Goal: Task Accomplishment & Management: Manage account settings

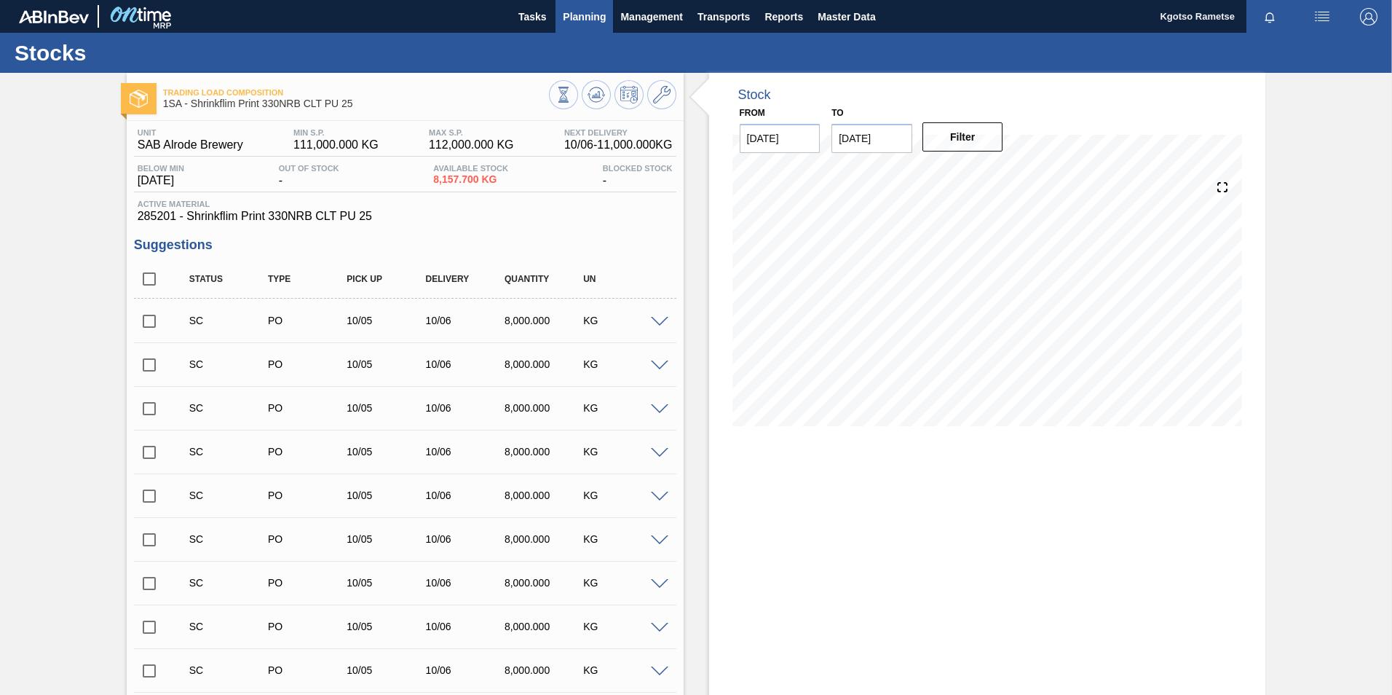
click at [573, 17] on span "Planning" at bounding box center [584, 16] width 43 height 17
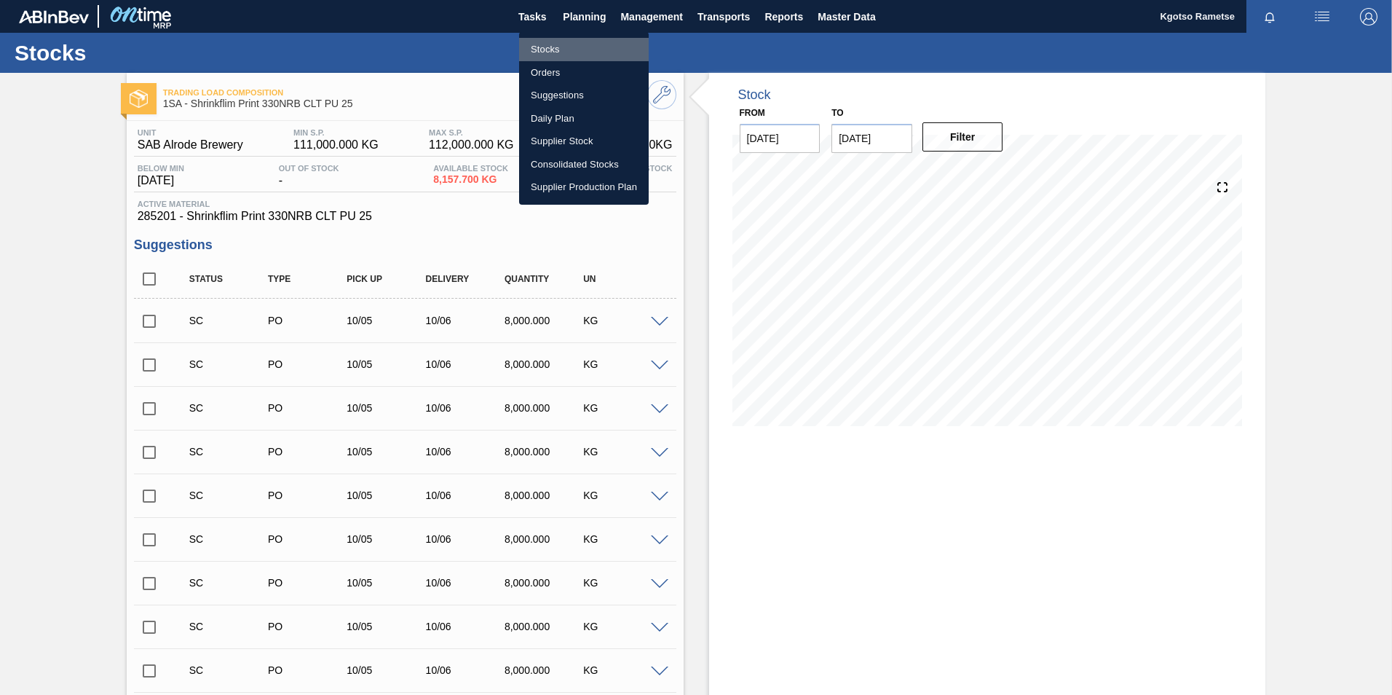
click at [540, 45] on li "Stocks" at bounding box center [584, 49] width 130 height 23
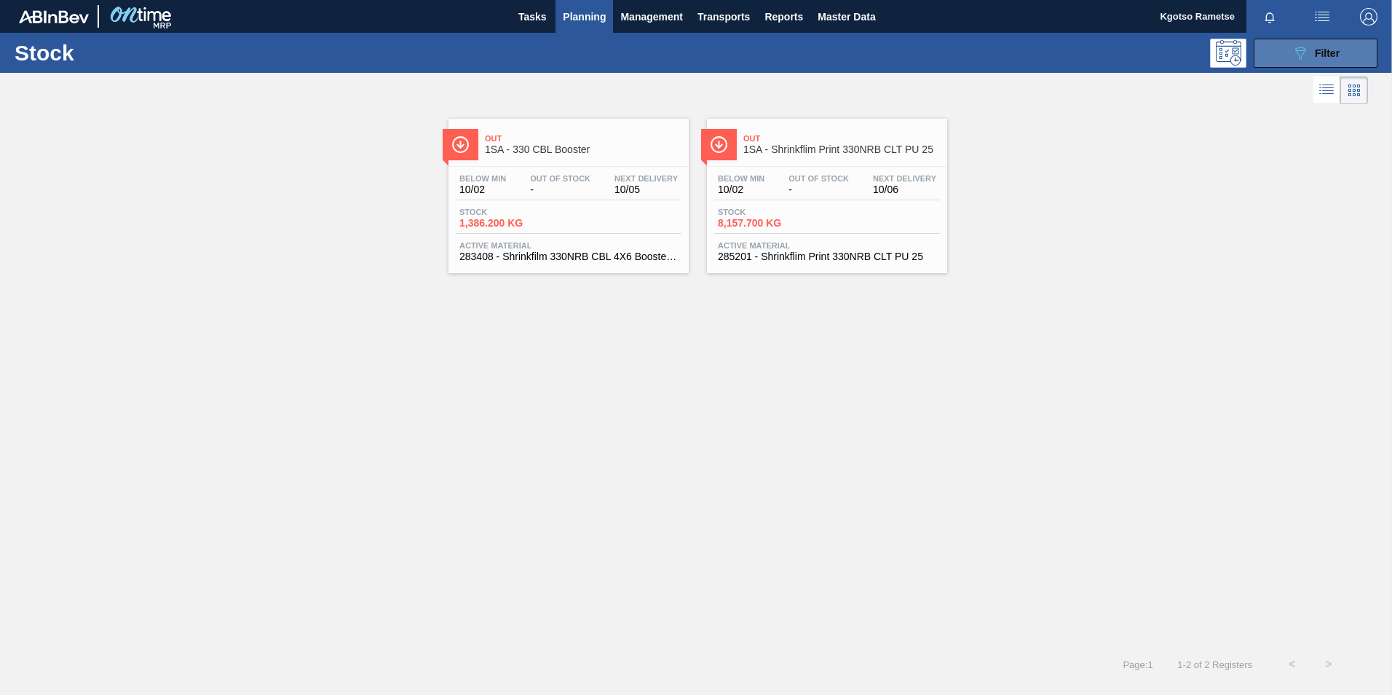
click at [1312, 58] on div "089F7B8B-B2A5-4AFE-B5C0-19BA573D28AC Filter" at bounding box center [1316, 52] width 48 height 17
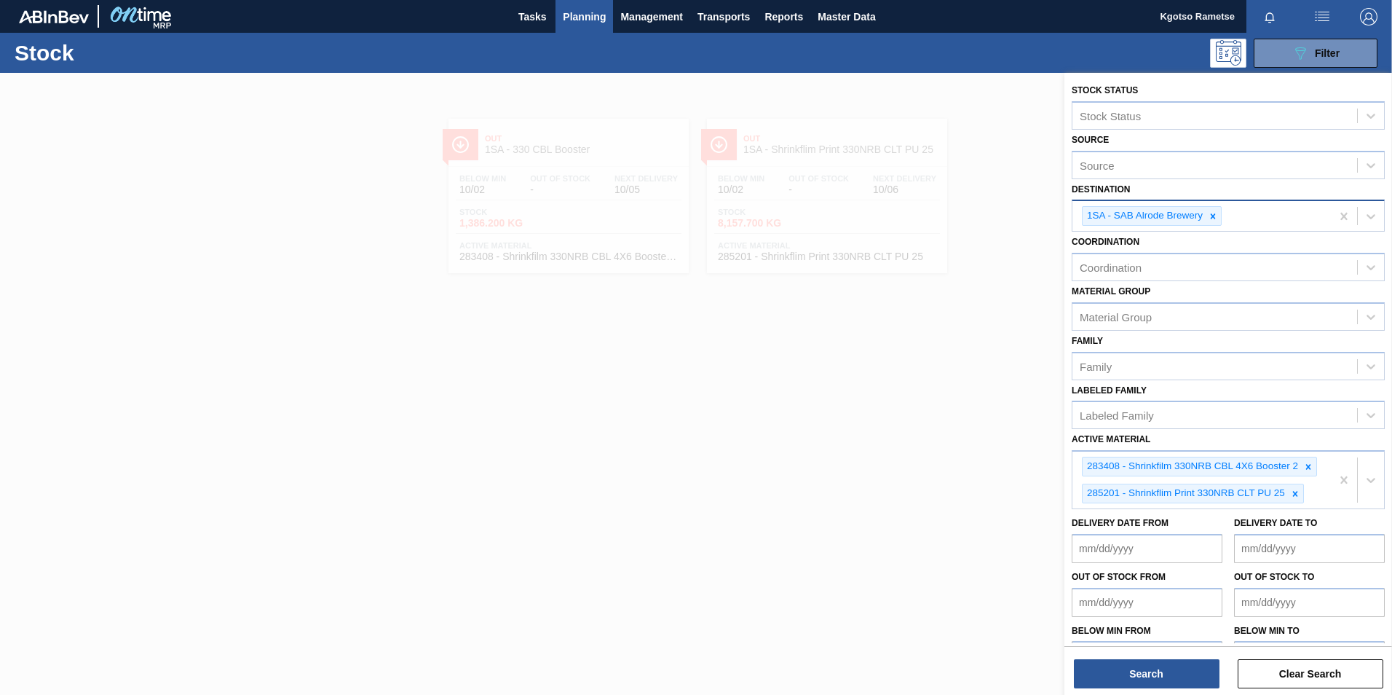
click at [1210, 220] on icon at bounding box center [1213, 216] width 10 height 10
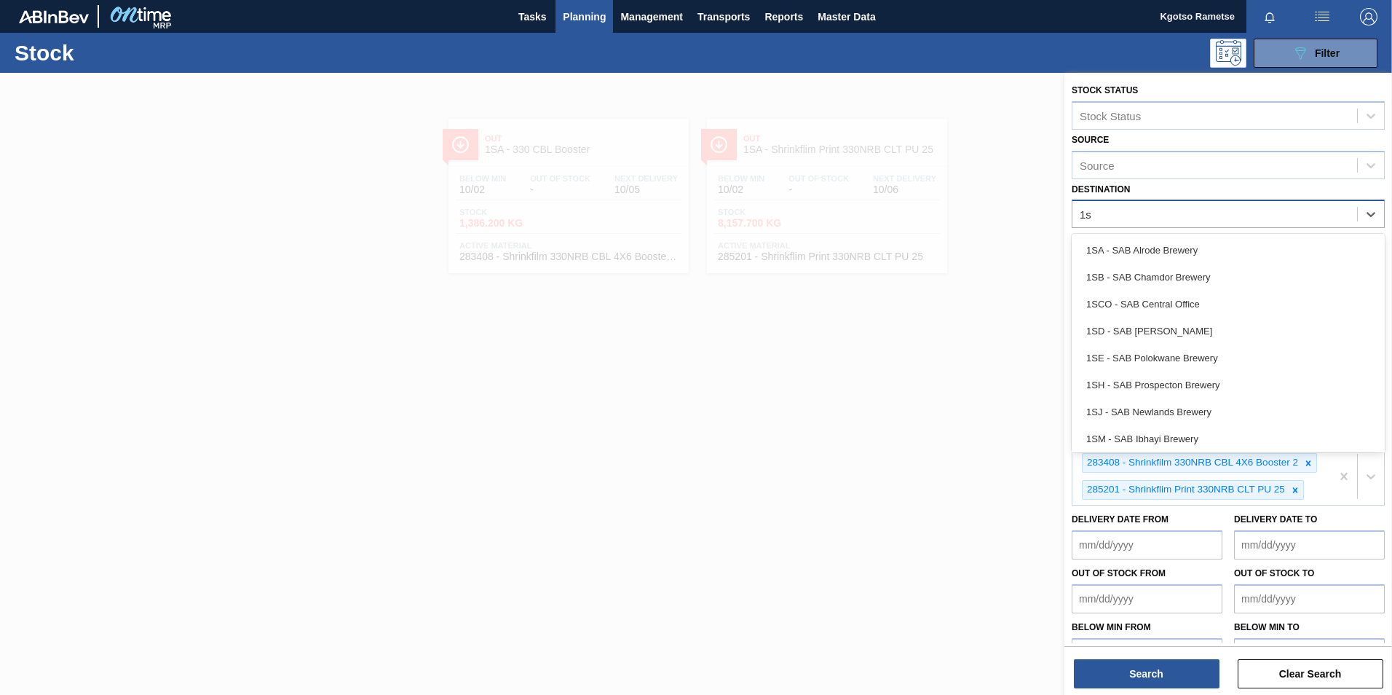
type input "1sd"
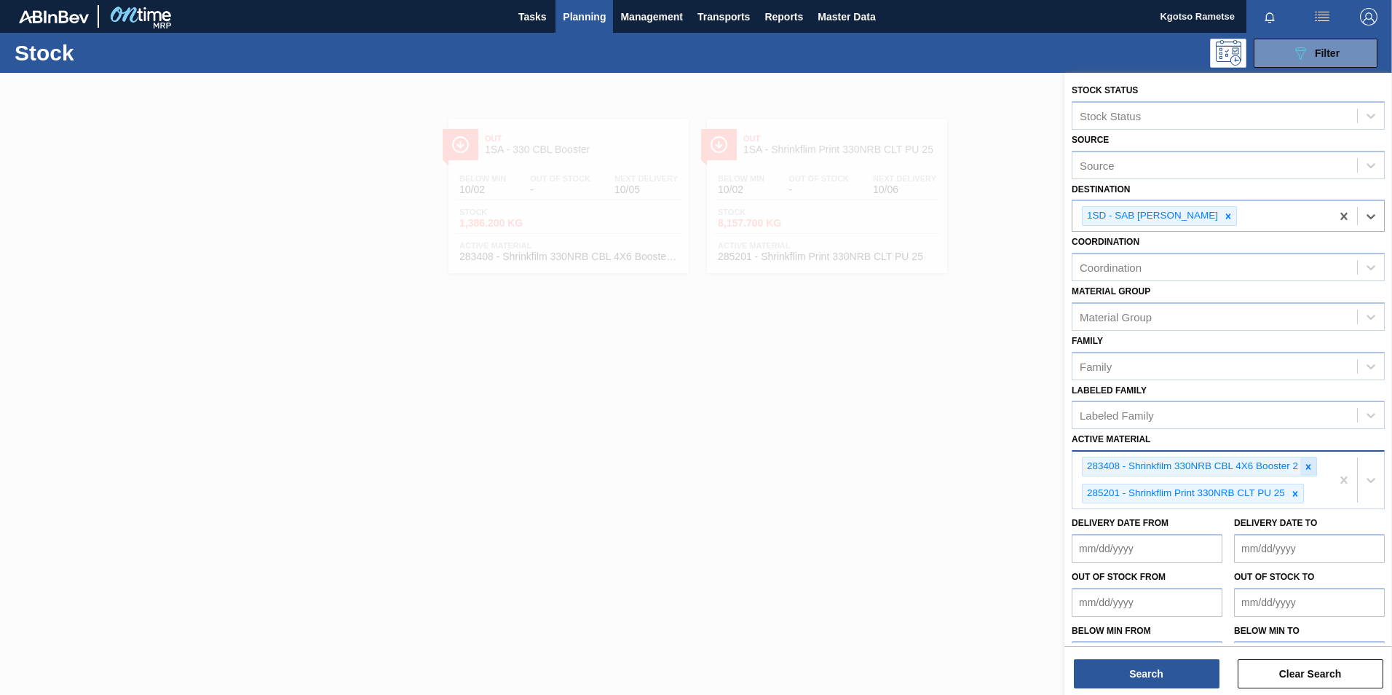
click at [1304, 468] on icon at bounding box center [1309, 467] width 10 height 10
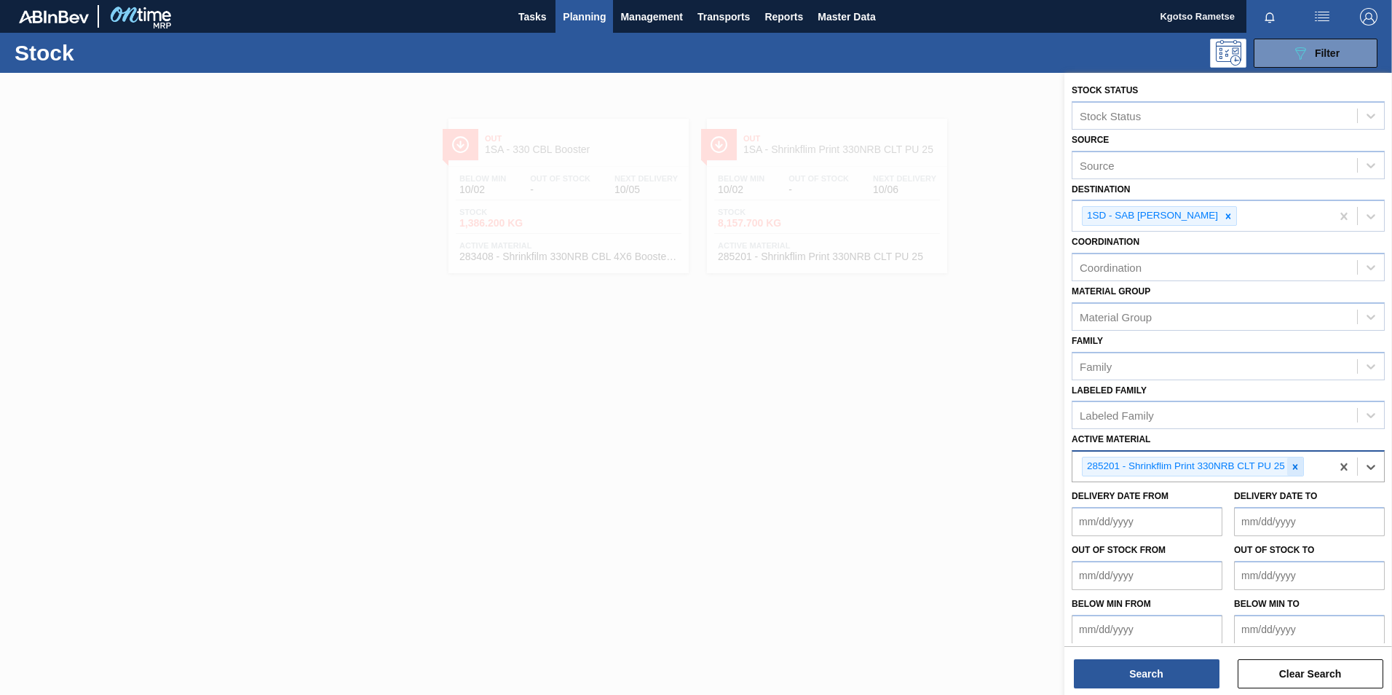
click at [1295, 470] on icon at bounding box center [1296, 467] width 10 height 10
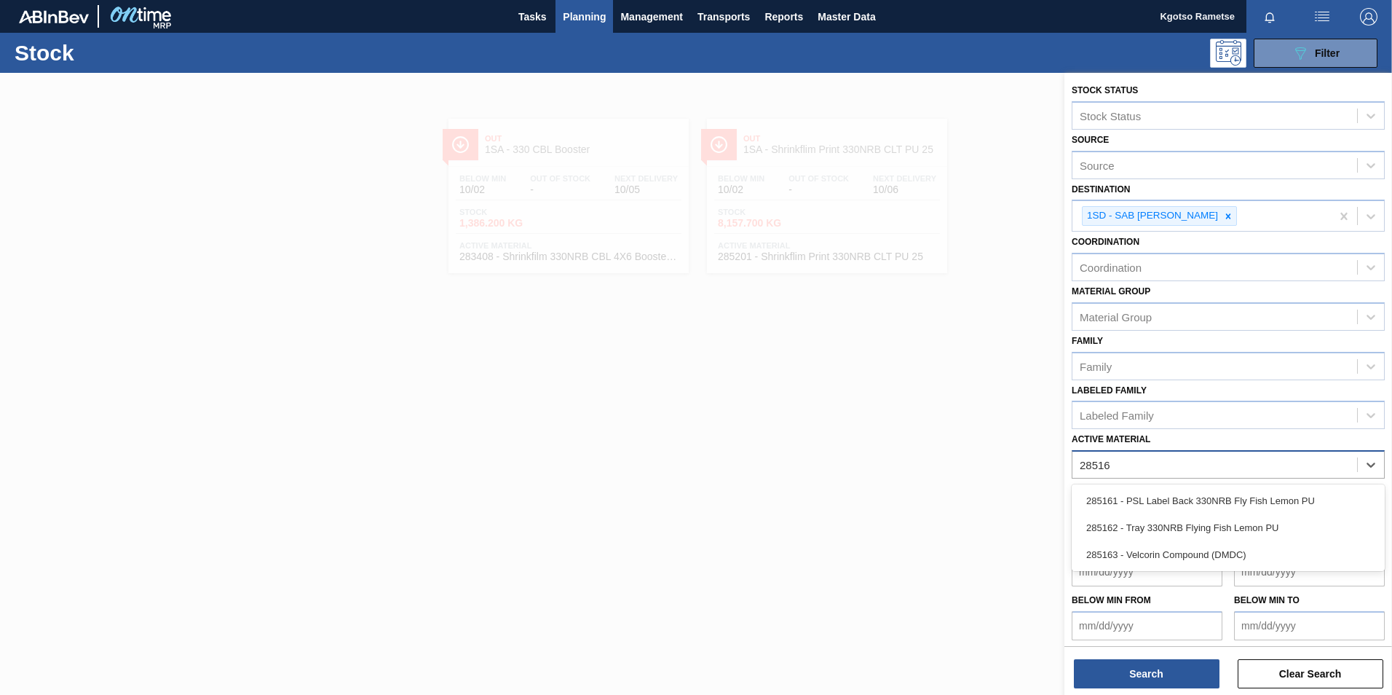
type Material "285162"
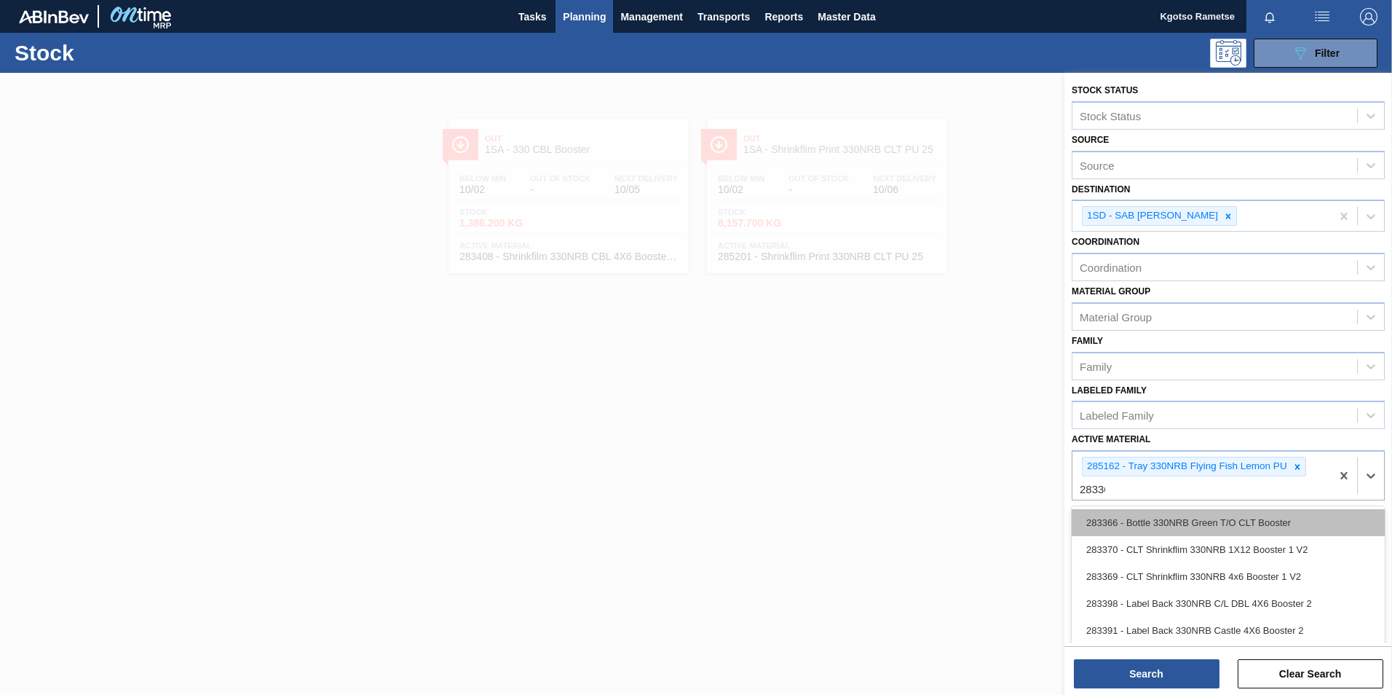
type Material "283366"
click at [1303, 519] on div "283366 - Bottle 330NRB Green T/O CLT Booster" at bounding box center [1228, 522] width 313 height 27
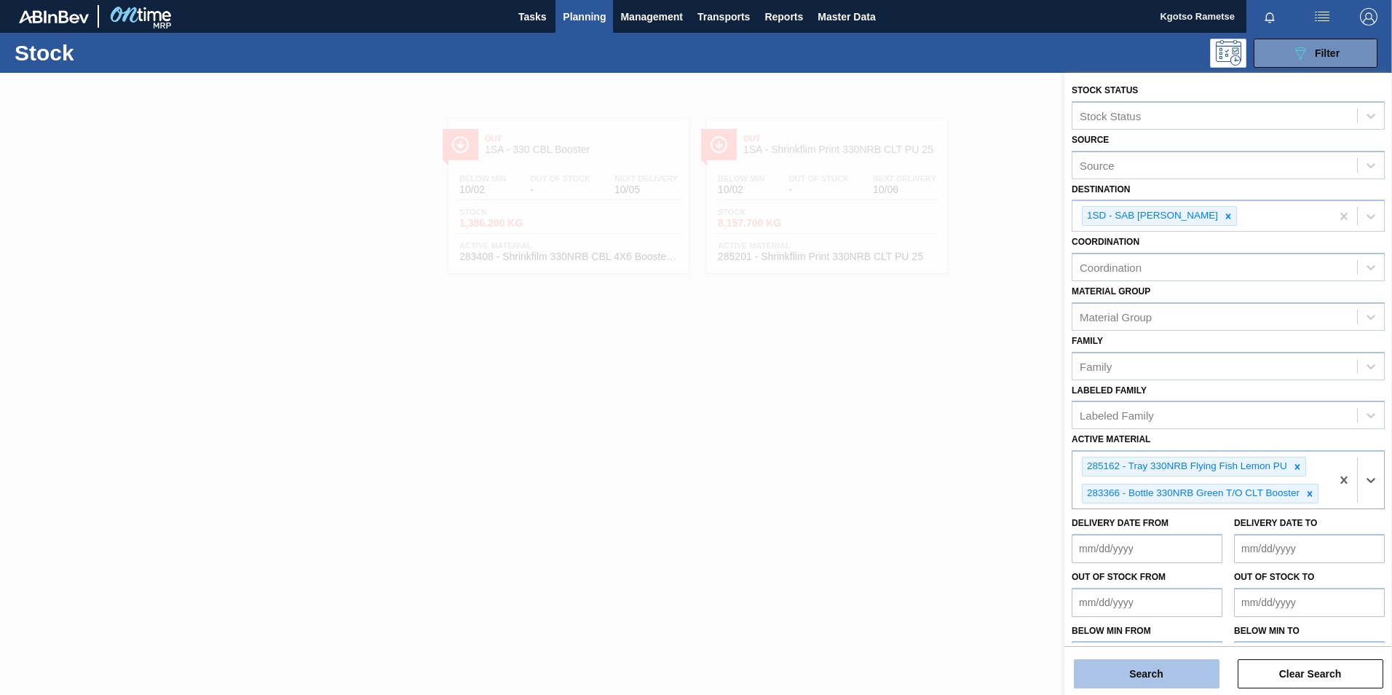
click at [1171, 669] on button "Search" at bounding box center [1147, 673] width 146 height 29
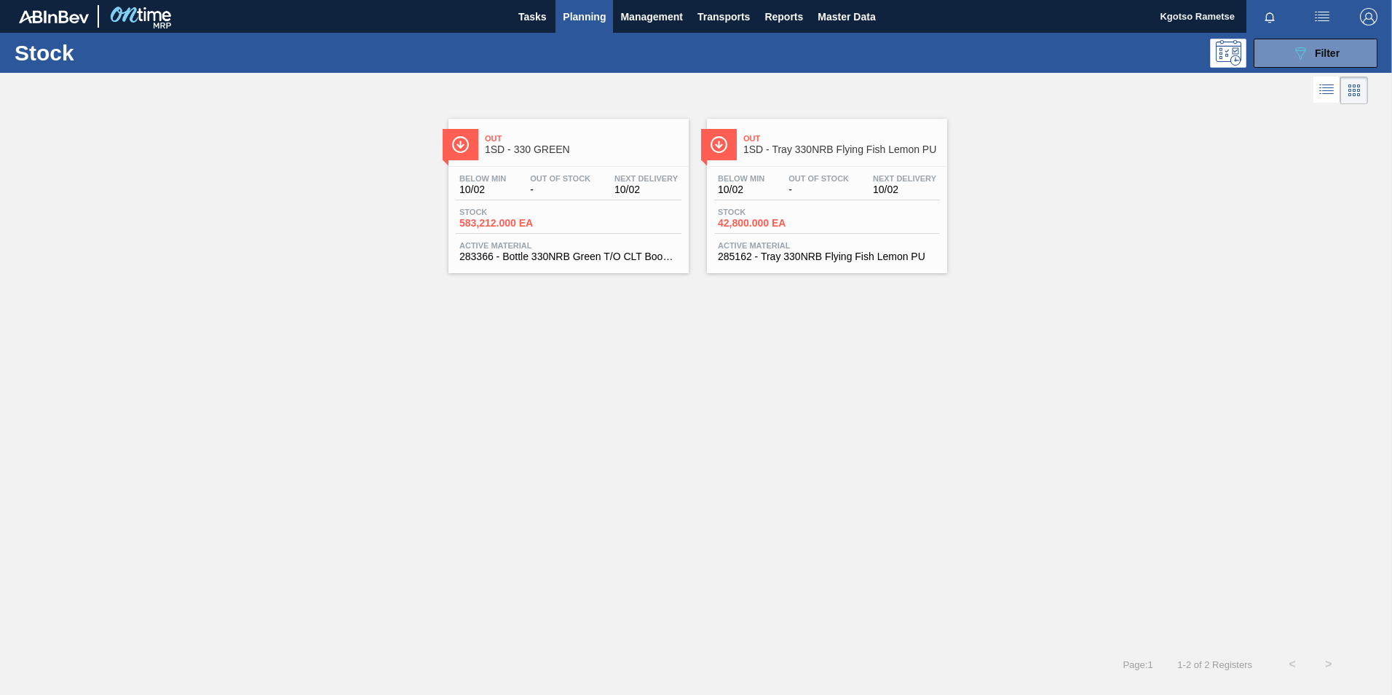
click at [830, 197] on div "Below Min 10/02 Out Of Stock - Next Delivery 10/02" at bounding box center [827, 187] width 226 height 26
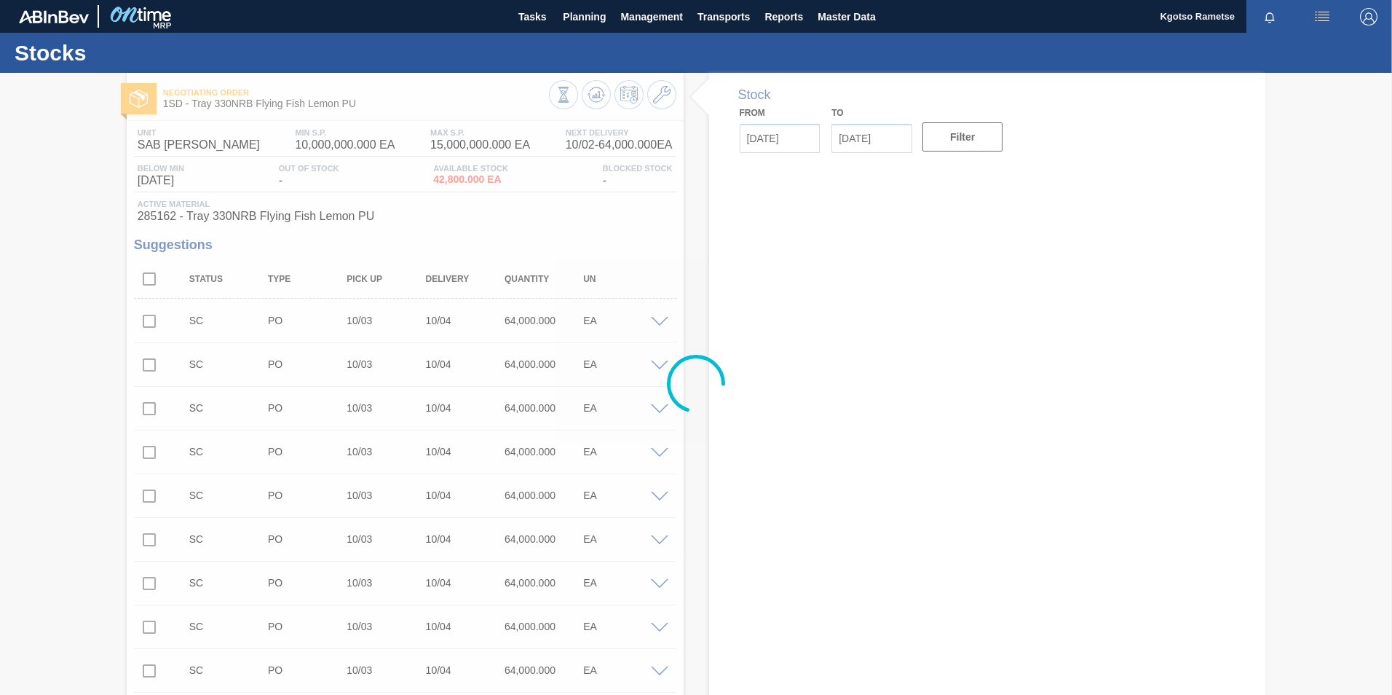
type up3256081534 "[DATE]"
type input "[DATE]"
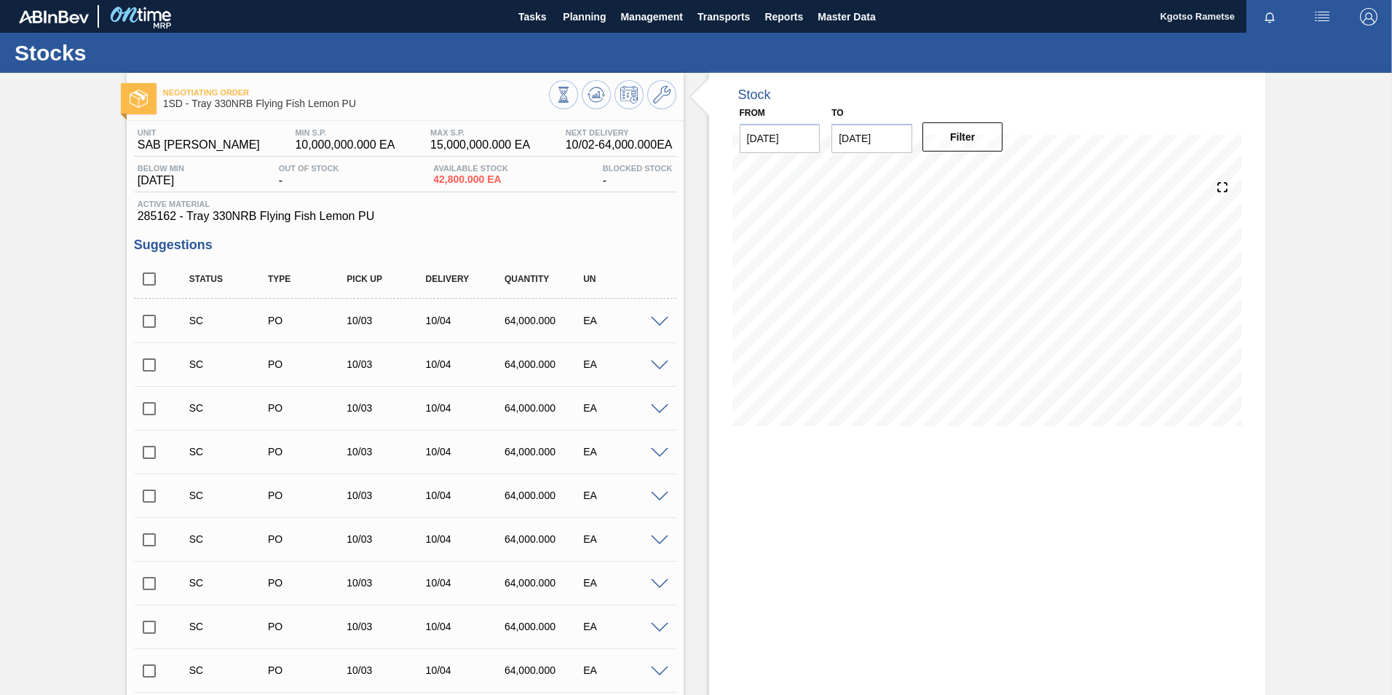
click at [663, 317] on span at bounding box center [659, 322] width 17 height 11
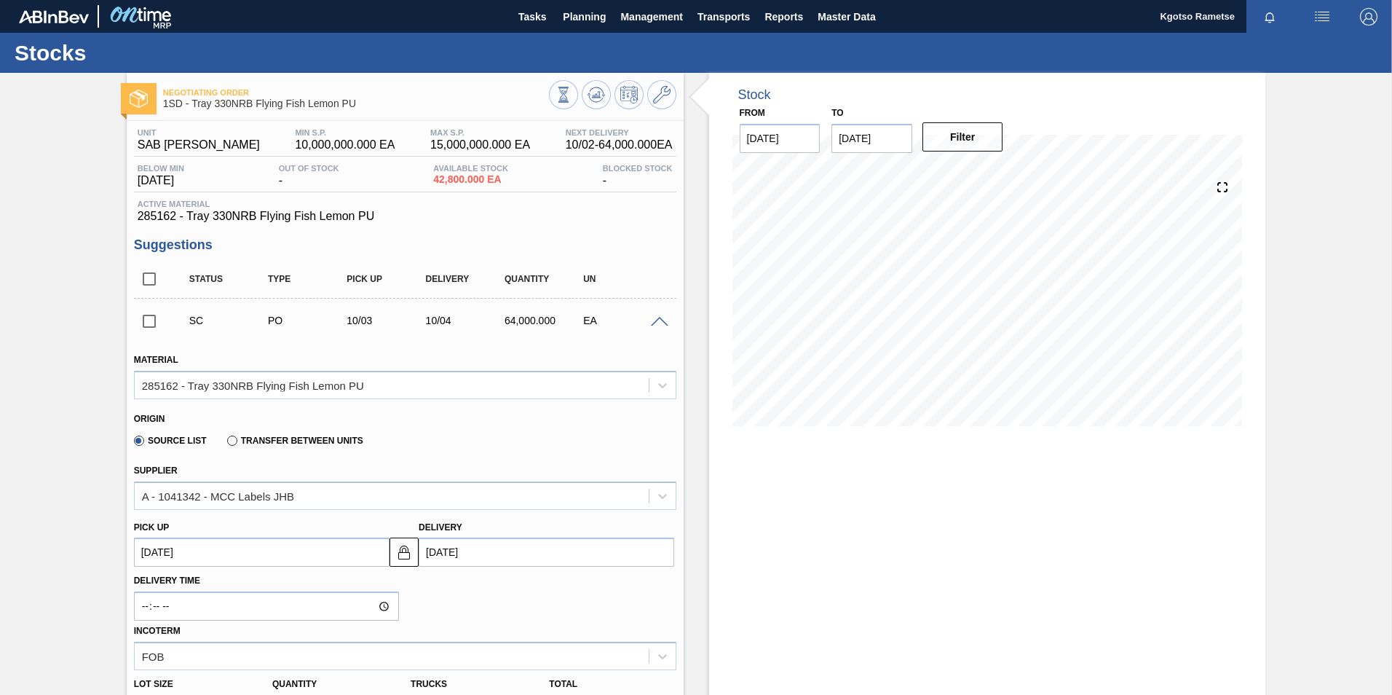
click at [663, 317] on span at bounding box center [659, 322] width 17 height 11
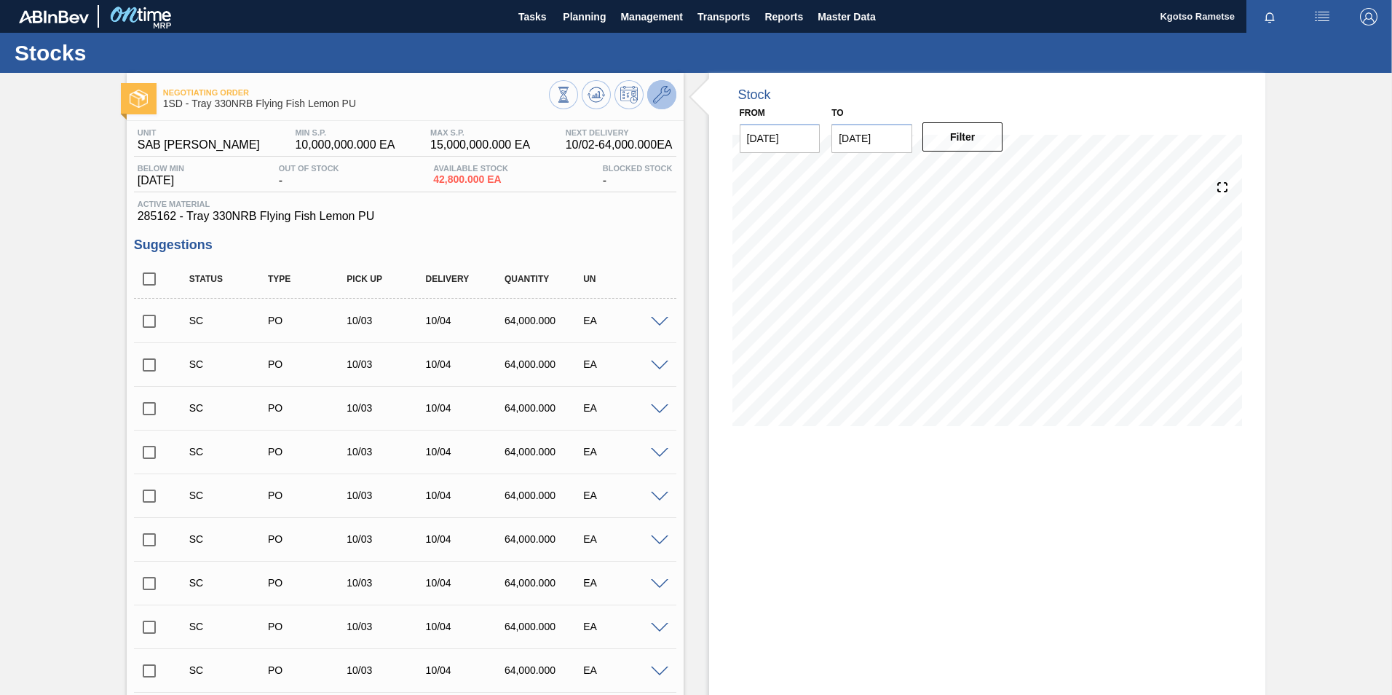
click at [665, 96] on icon at bounding box center [661, 94] width 17 height 17
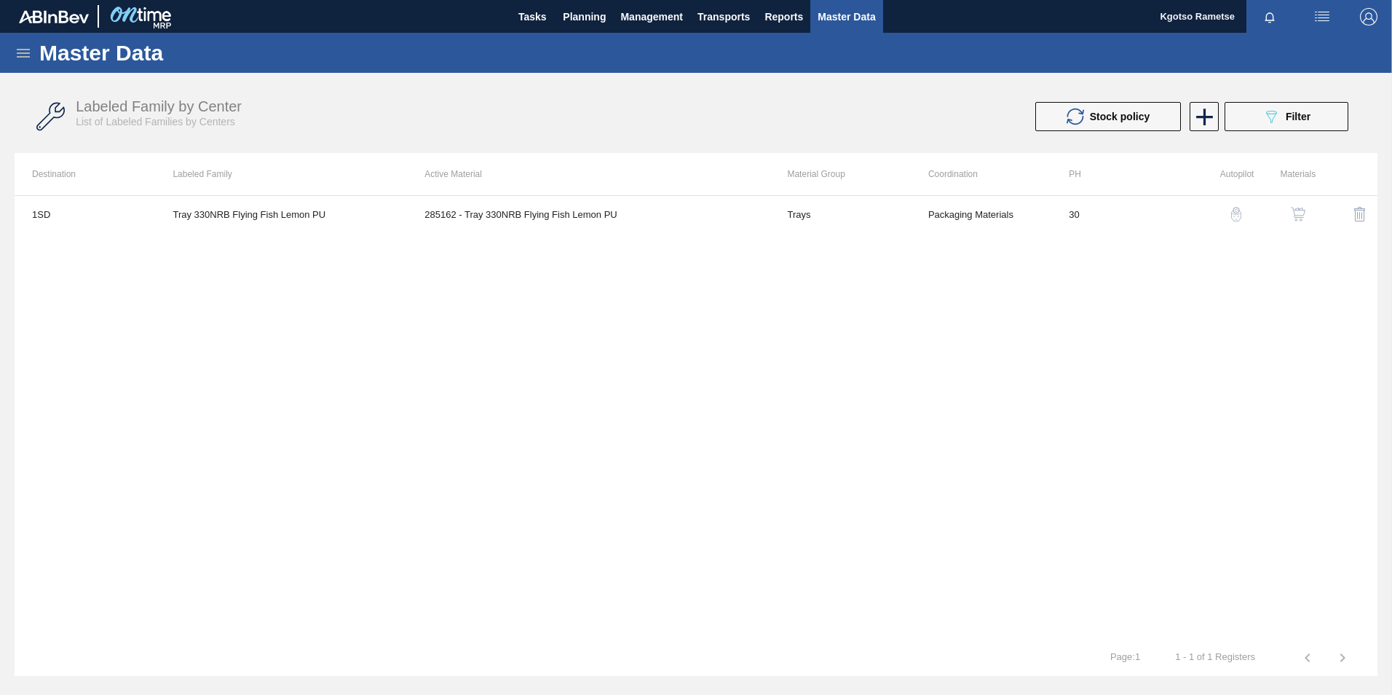
click at [1295, 221] on img "button" at bounding box center [1298, 214] width 15 height 15
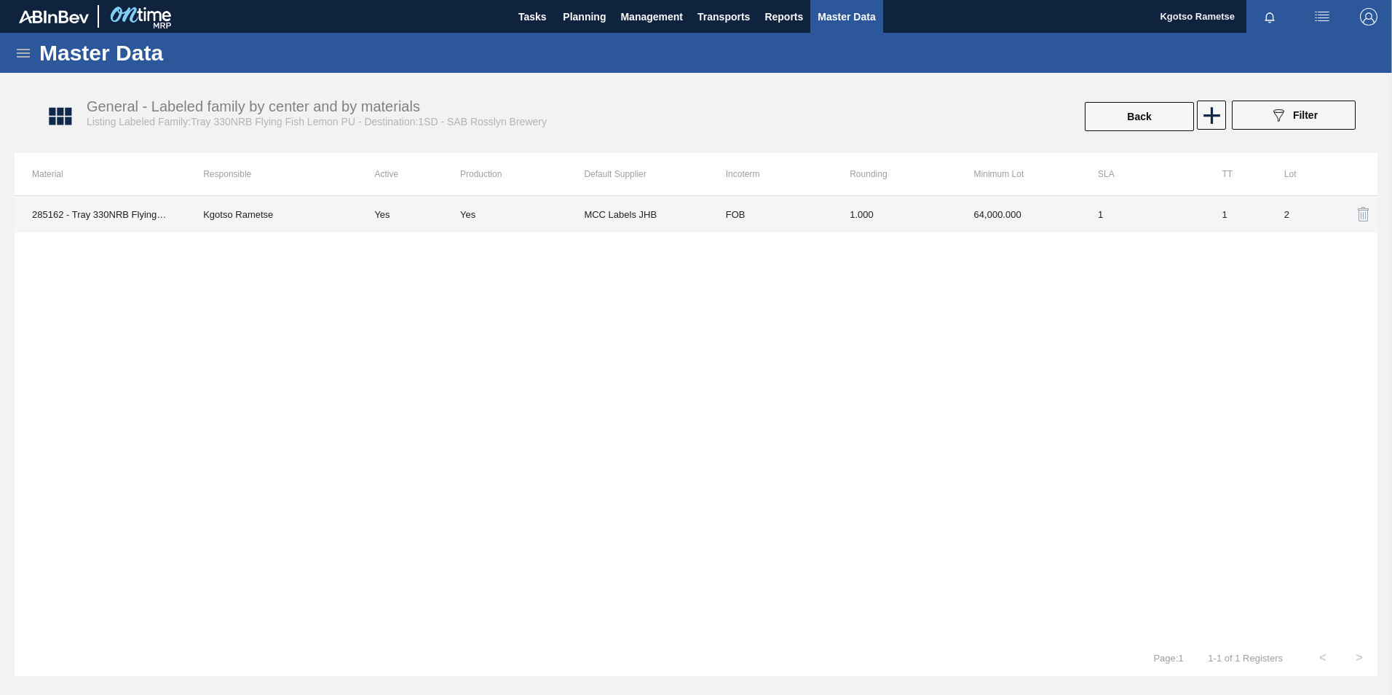
click at [768, 229] on td "FOB" at bounding box center [771, 214] width 124 height 36
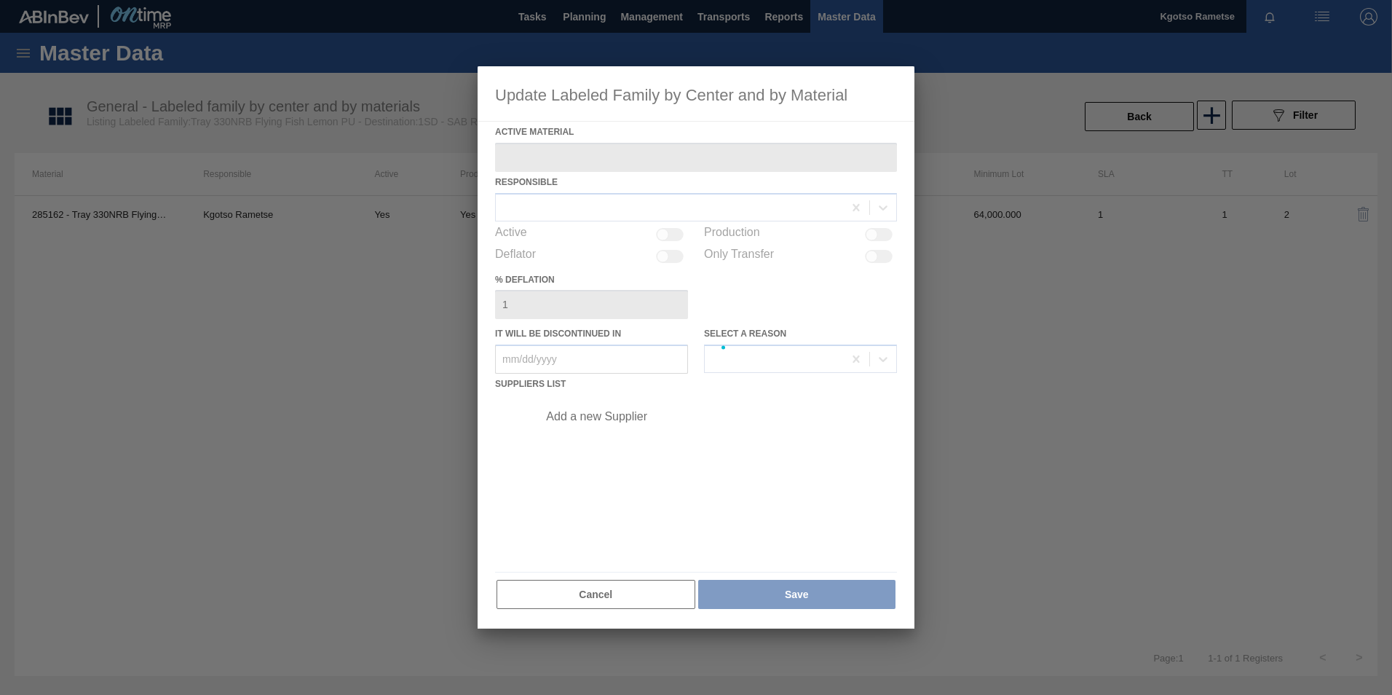
type Material "285162 - Tray 330NRB Flying Fish Lemon PU"
checkbox input "true"
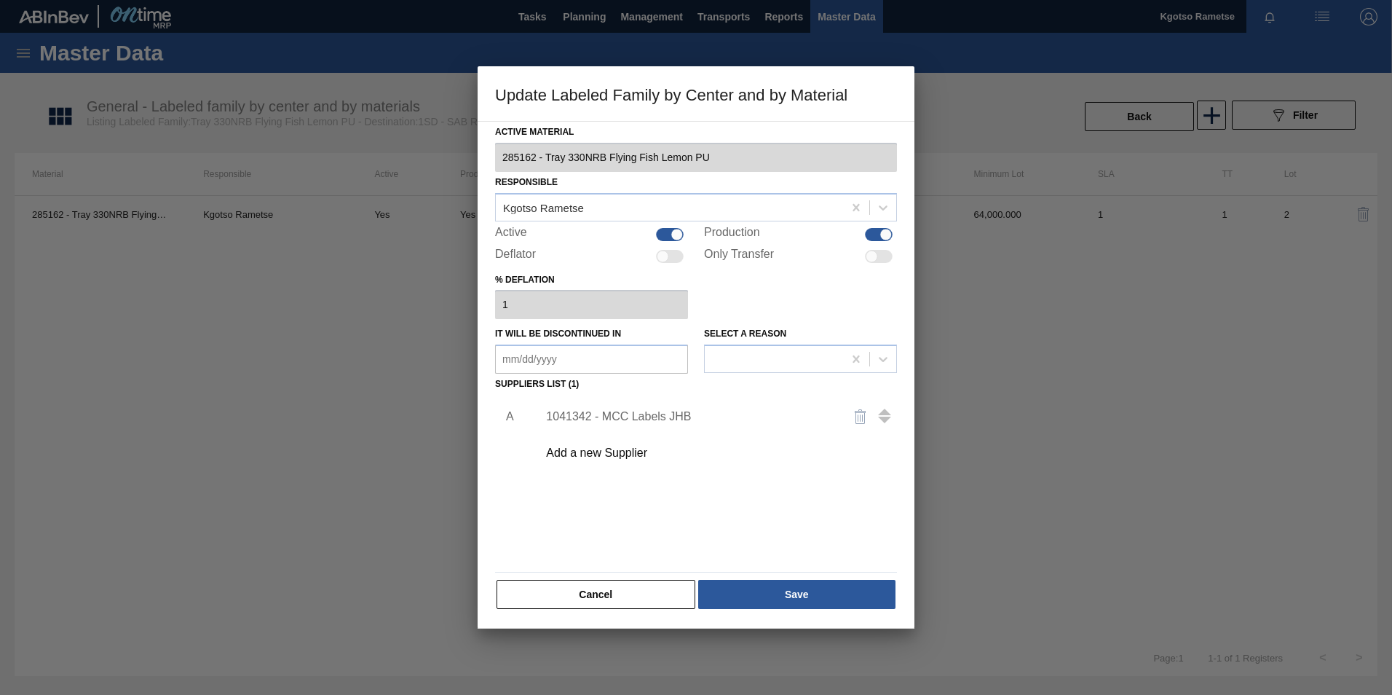
click at [634, 451] on div "Add a new Supplier" at bounding box center [688, 452] width 285 height 13
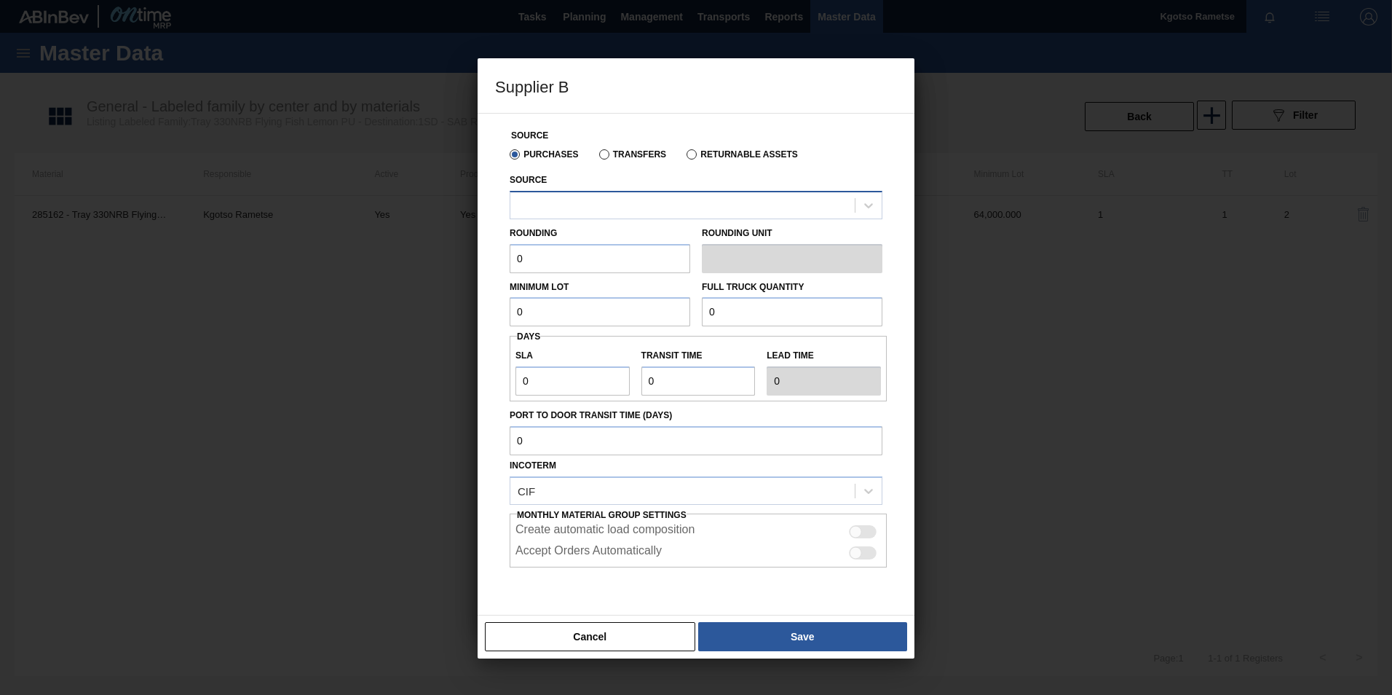
drag, startPoint x: 626, startPoint y: 196, endPoint x: 621, endPoint y: 204, distance: 9.5
click at [626, 196] on div at bounding box center [683, 204] width 344 height 21
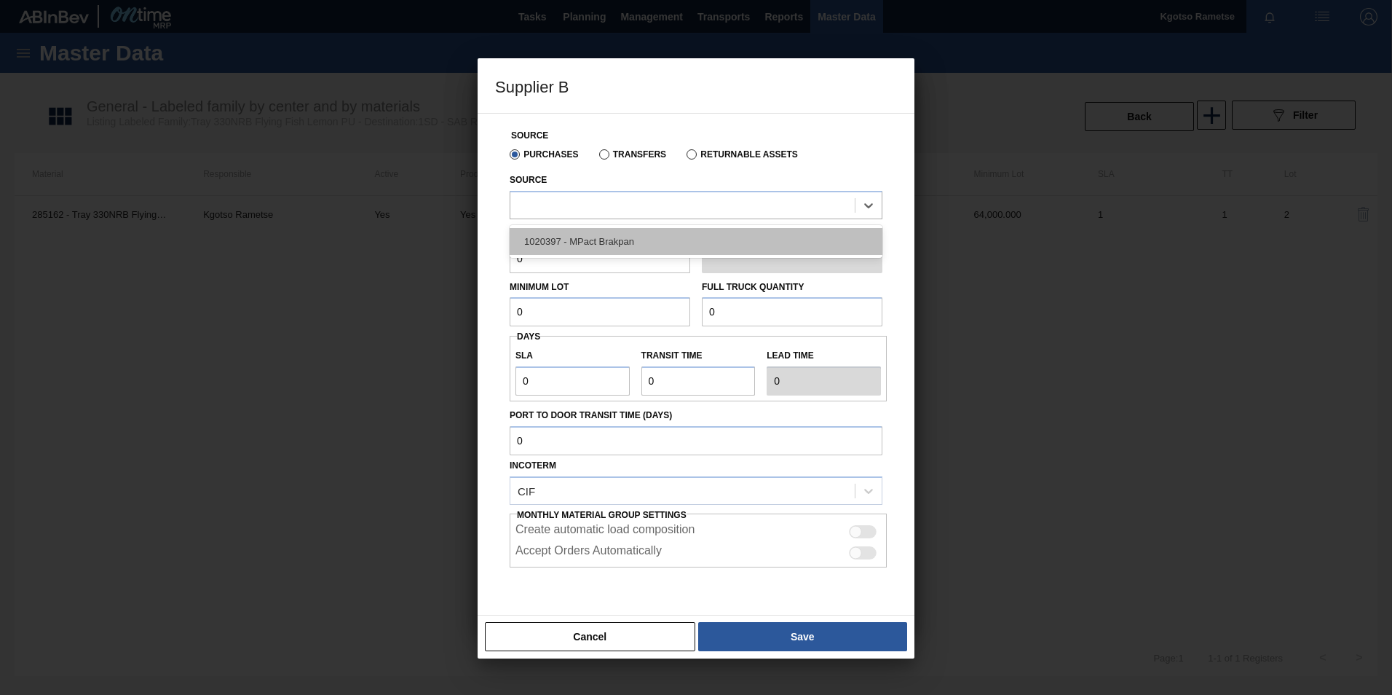
click at [610, 232] on div "1020397 - MPact Brakpan" at bounding box center [696, 241] width 373 height 27
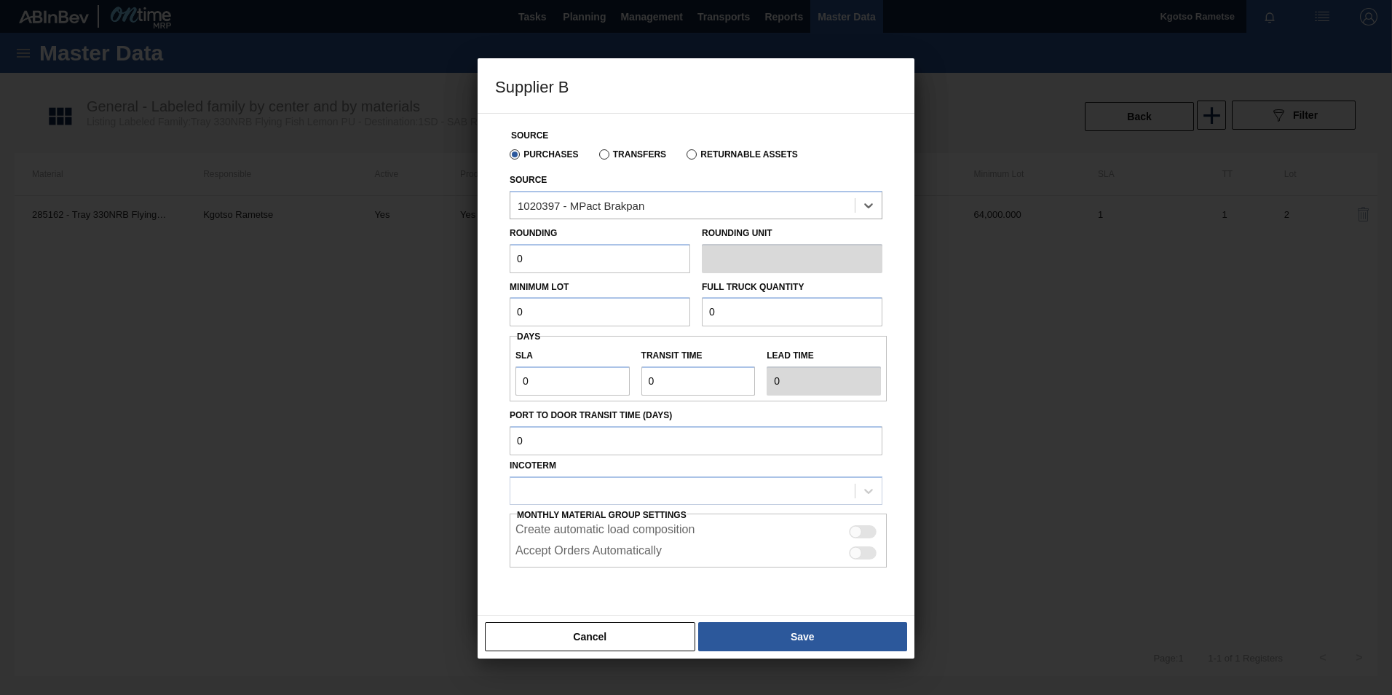
drag, startPoint x: 535, startPoint y: 261, endPoint x: 441, endPoint y: 255, distance: 94.1
click at [449, 257] on div "Supplier B Source Purchases Transfers Returnable Assets Source option 1020397 -…" at bounding box center [696, 347] width 1392 height 695
type input "1"
drag, startPoint x: 531, startPoint y: 304, endPoint x: 471, endPoint y: 309, distance: 59.9
click at [472, 309] on div "Supplier B Source Purchases Transfers Returnable Assets Source 1020397 - MPact …" at bounding box center [696, 347] width 1392 height 695
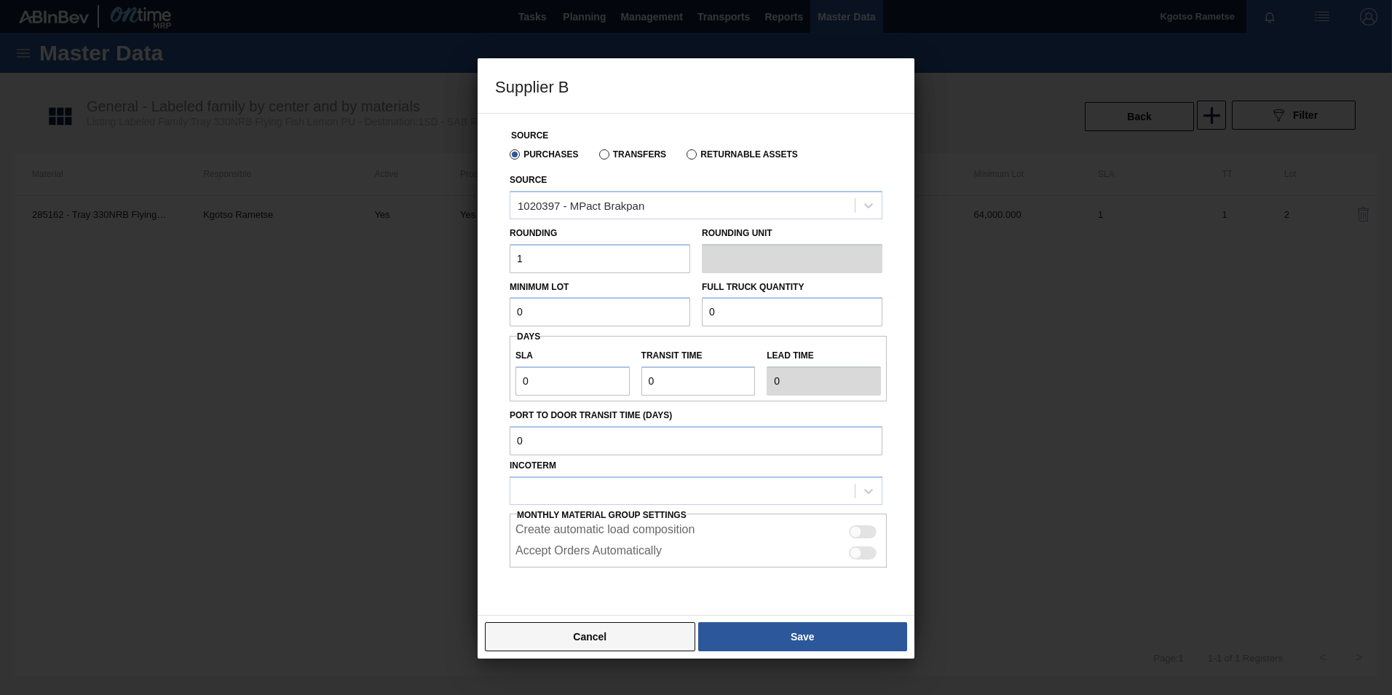
click at [606, 631] on button "Cancel" at bounding box center [590, 636] width 210 height 29
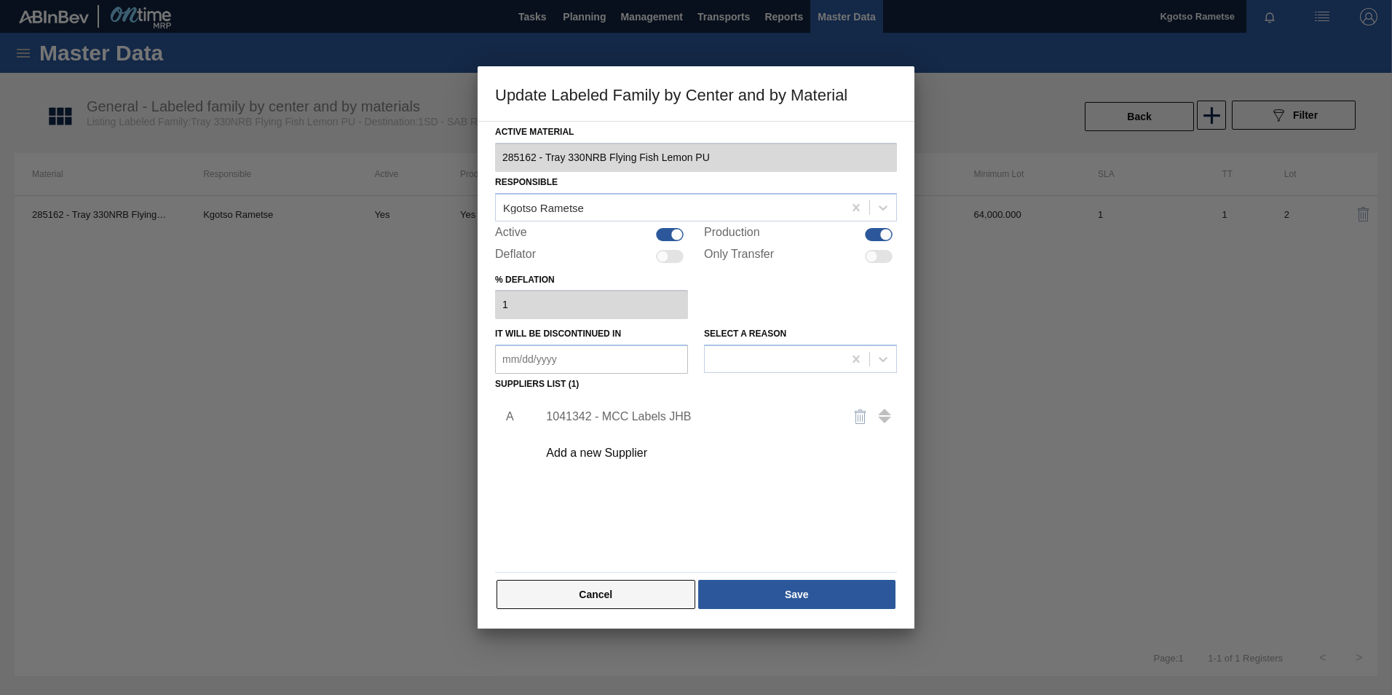
click at [613, 582] on button "Cancel" at bounding box center [596, 594] width 199 height 29
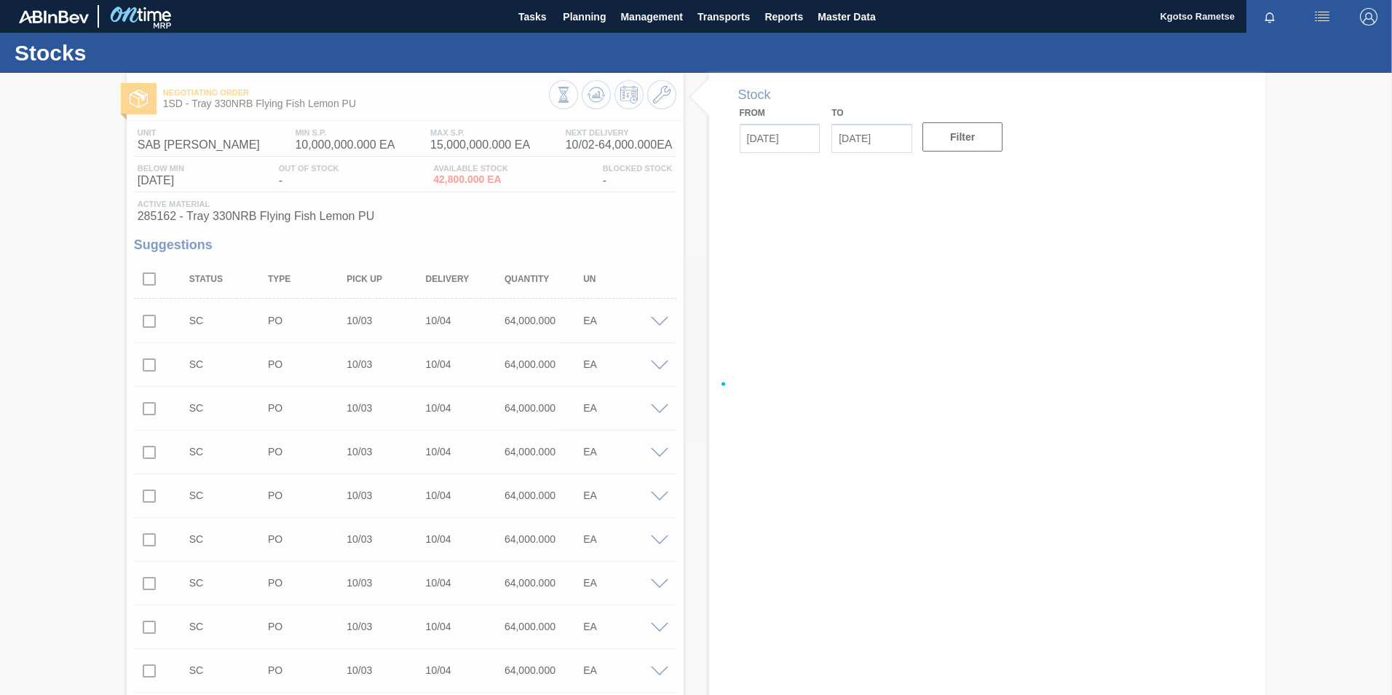
type input "[DATE]"
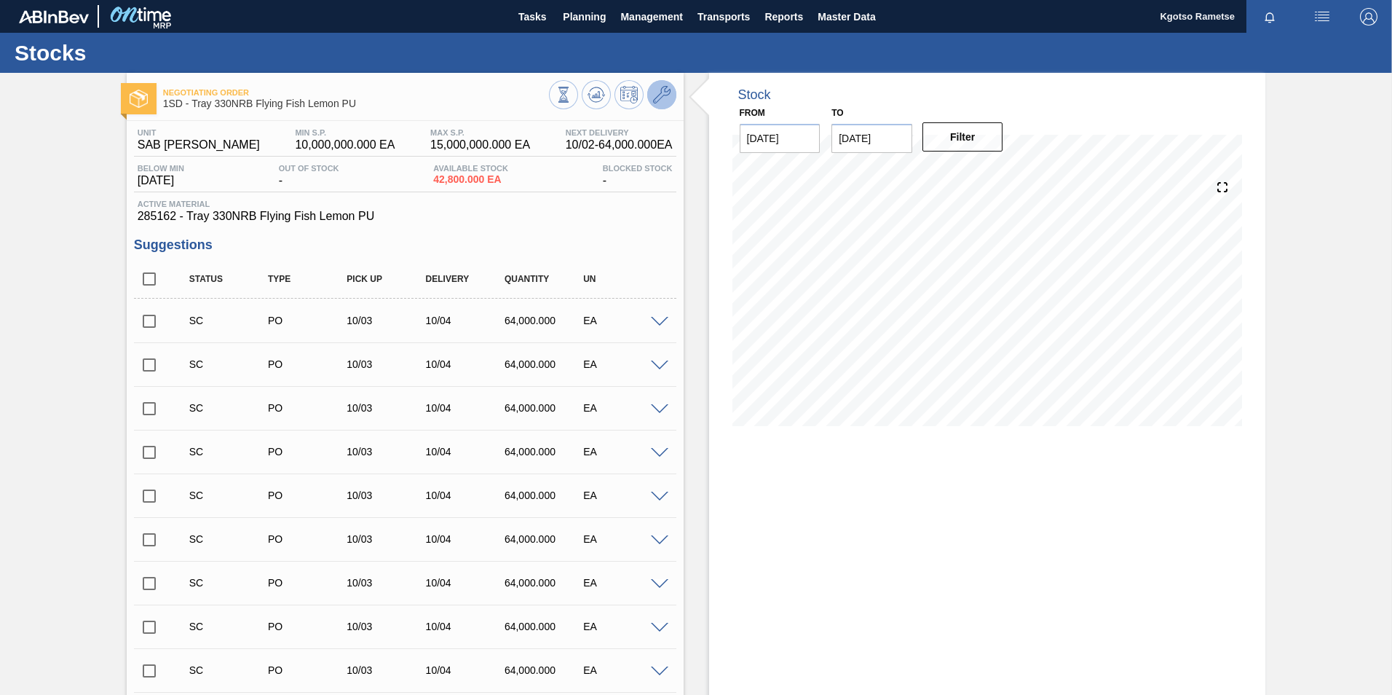
click at [669, 102] on icon at bounding box center [661, 94] width 17 height 17
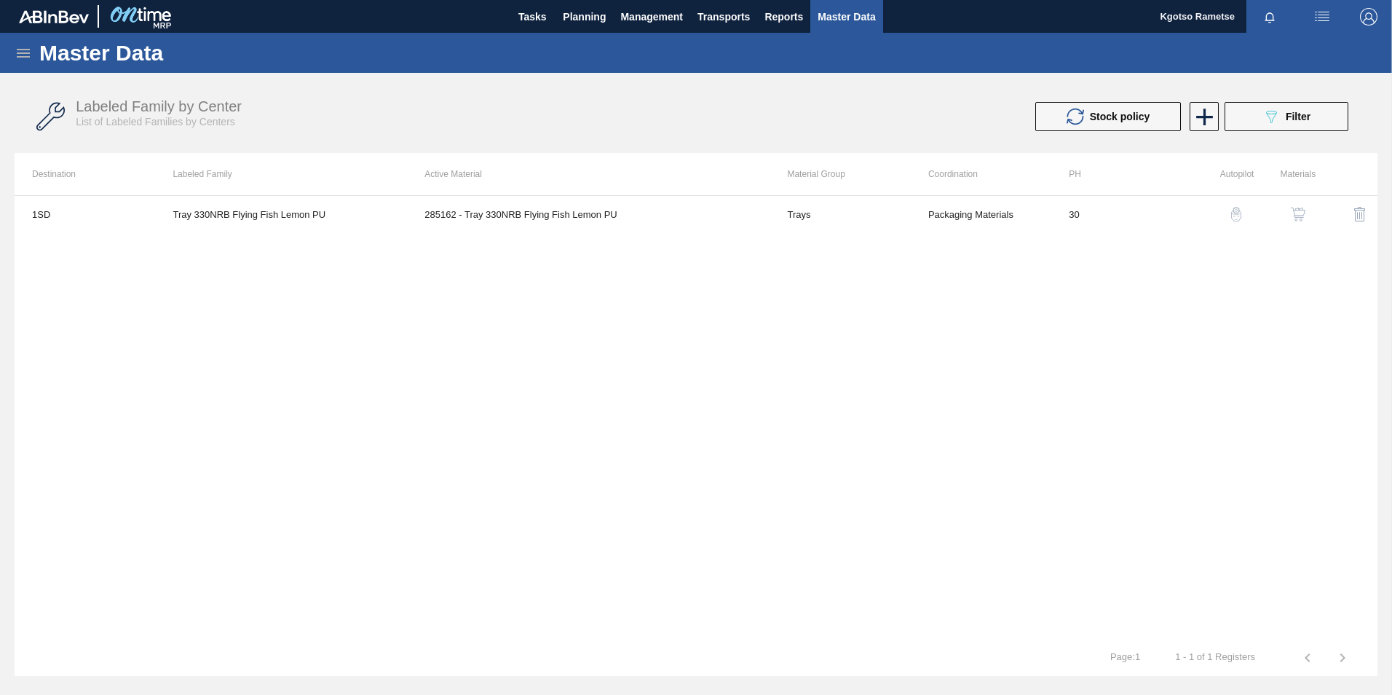
click at [1305, 211] on img "button" at bounding box center [1298, 214] width 15 height 15
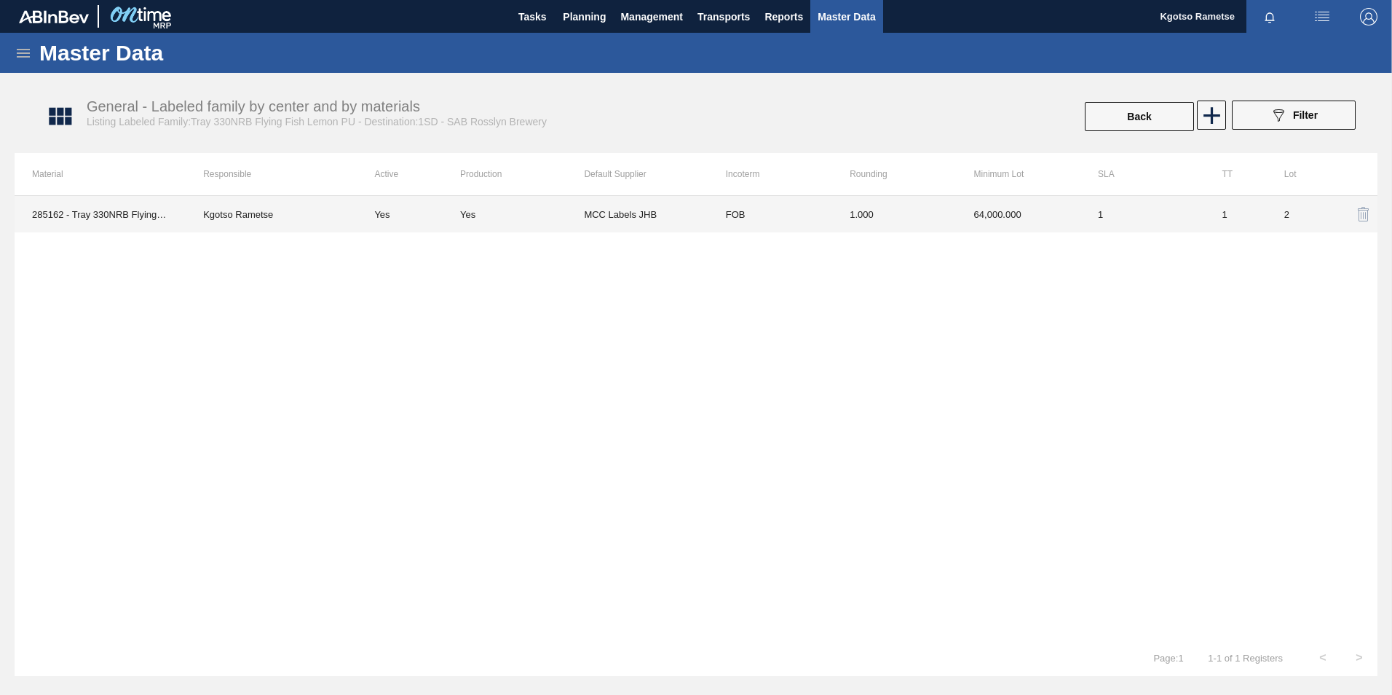
click at [801, 226] on td "FOB" at bounding box center [771, 214] width 124 height 36
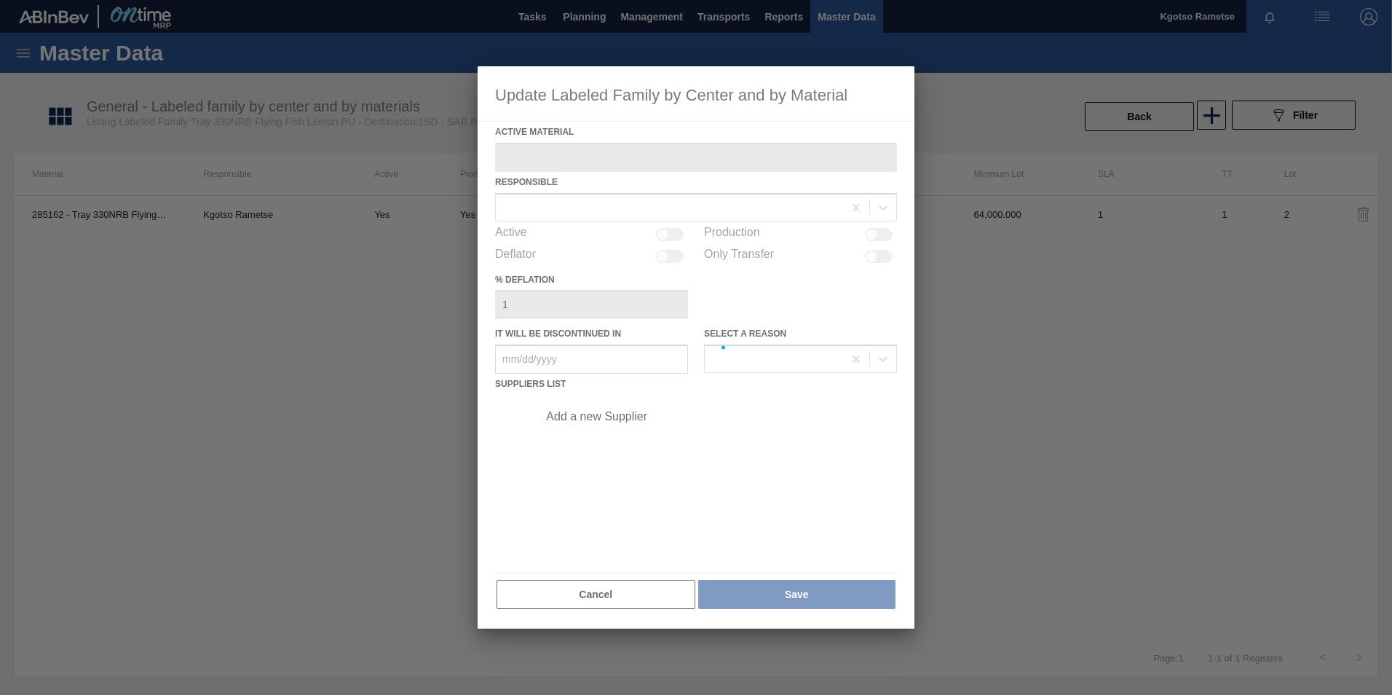
type Material "285162 - Tray 330NRB Flying Fish Lemon PU"
checkbox input "true"
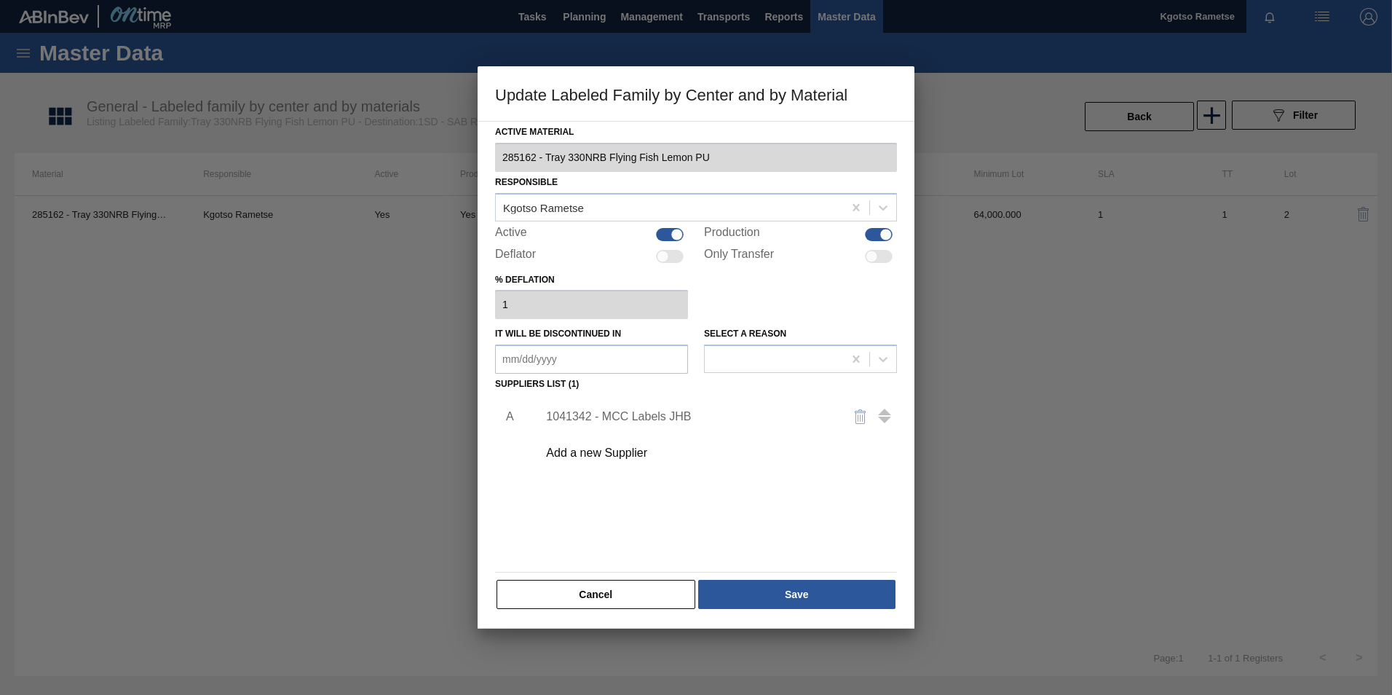
click at [670, 414] on div "1041342 - MCC Labels JHB" at bounding box center [688, 416] width 285 height 13
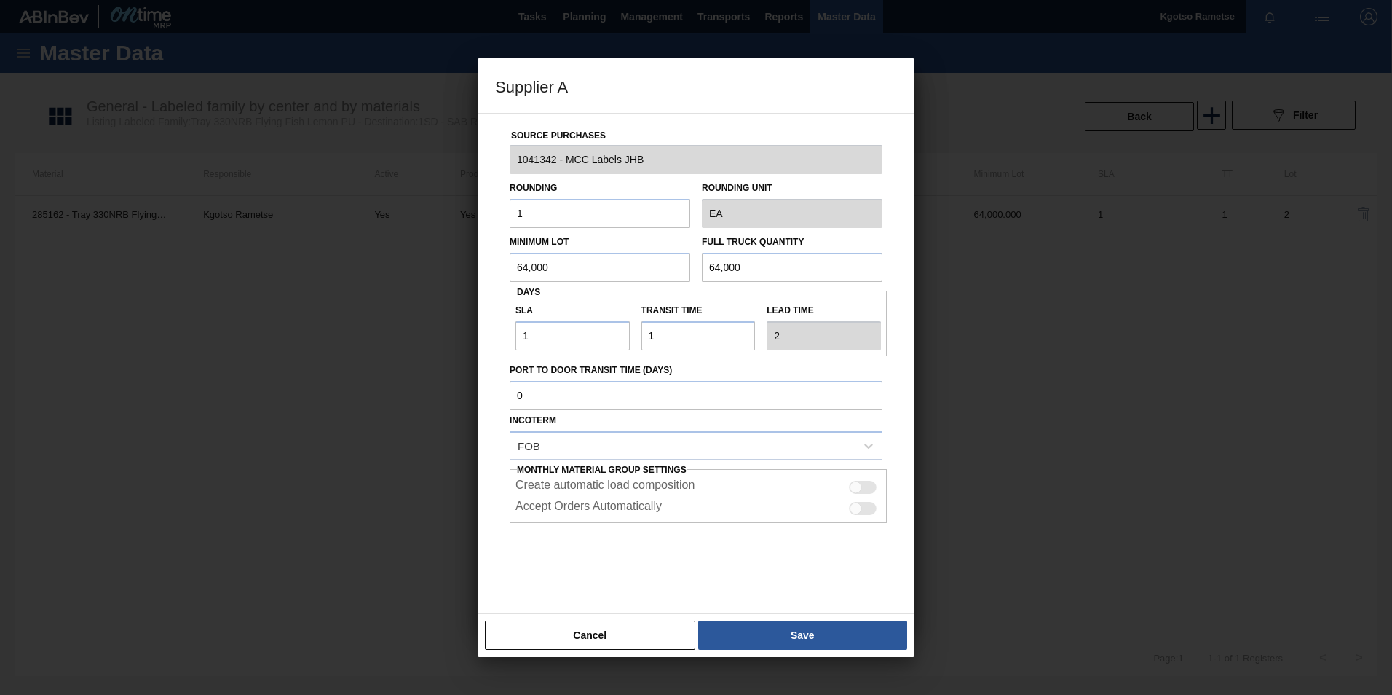
click at [618, 266] on input "64,000" at bounding box center [600, 267] width 181 height 29
drag, startPoint x: 583, startPoint y: 271, endPoint x: 294, endPoint y: 256, distance: 289.5
click at [294, 256] on div "Supplier A Source Purchases 1041342 - MCC Labels JHB Rounding 1 Rounding Unit E…" at bounding box center [696, 347] width 1392 height 695
click at [617, 645] on button "Cancel" at bounding box center [590, 634] width 210 height 29
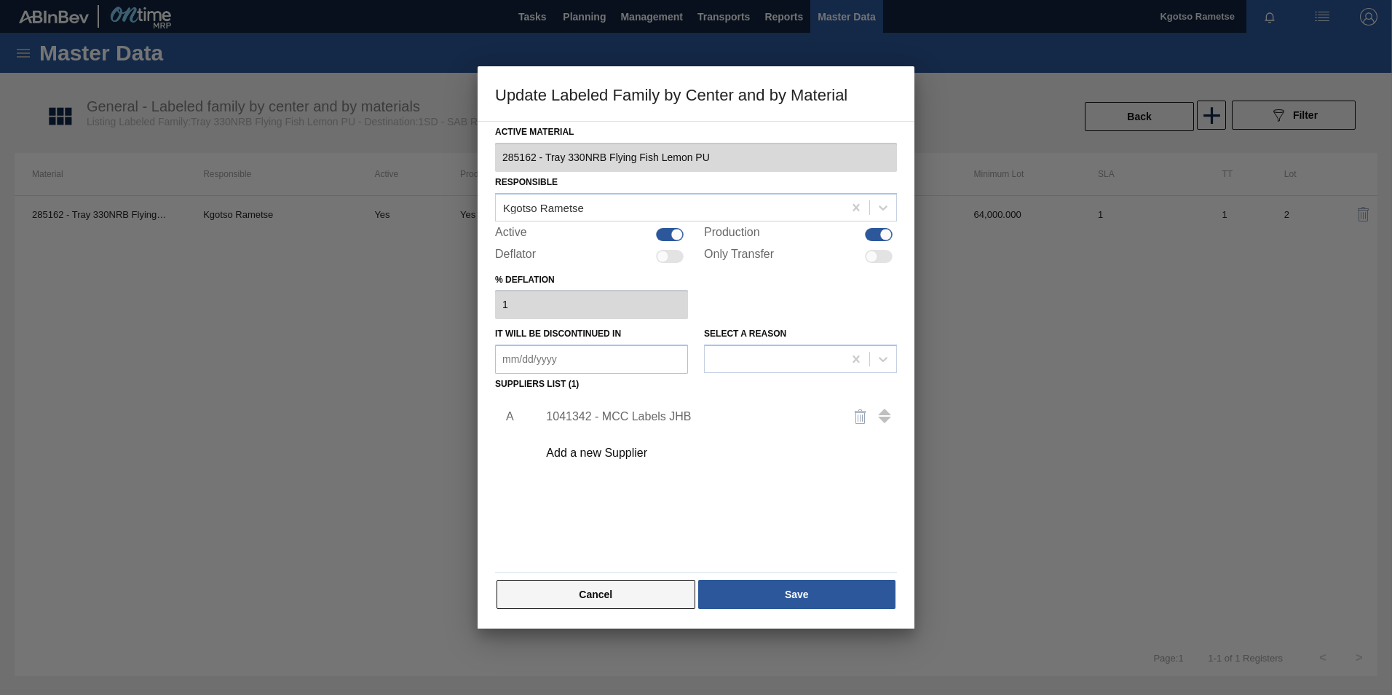
click at [628, 608] on button "Cancel" at bounding box center [596, 594] width 199 height 29
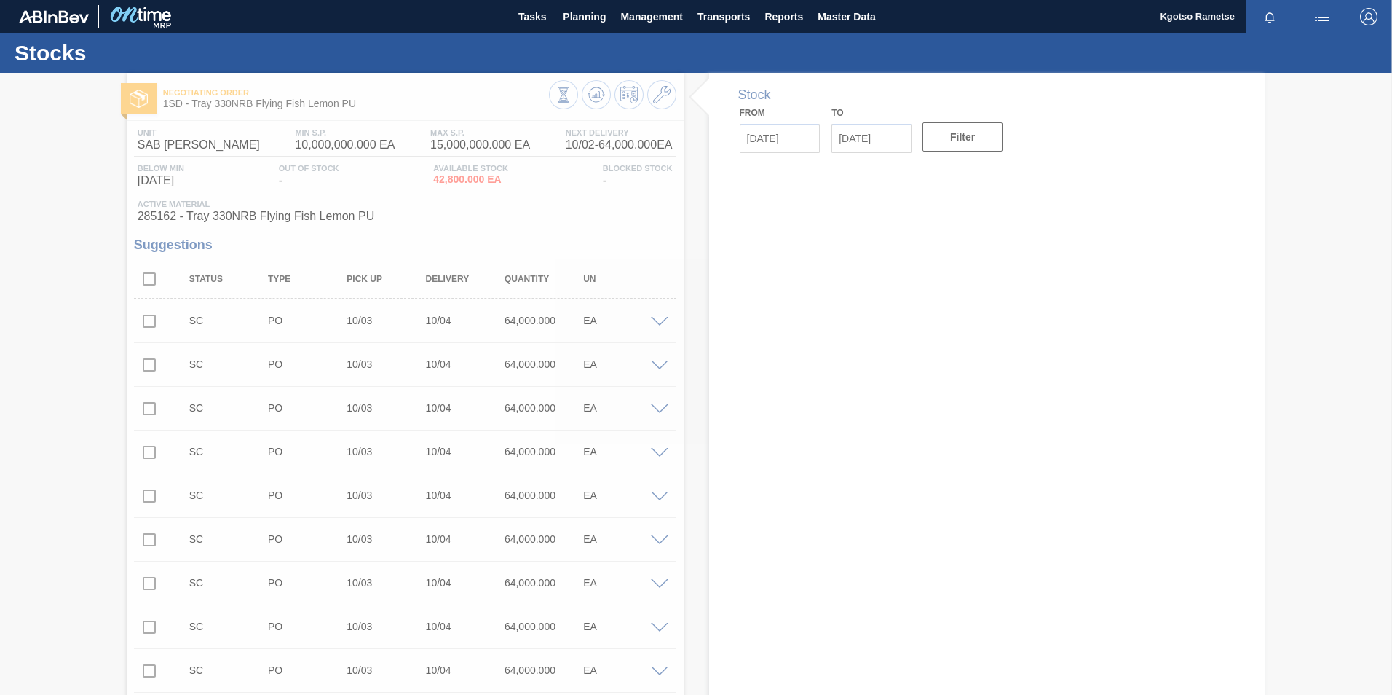
type input "[DATE]"
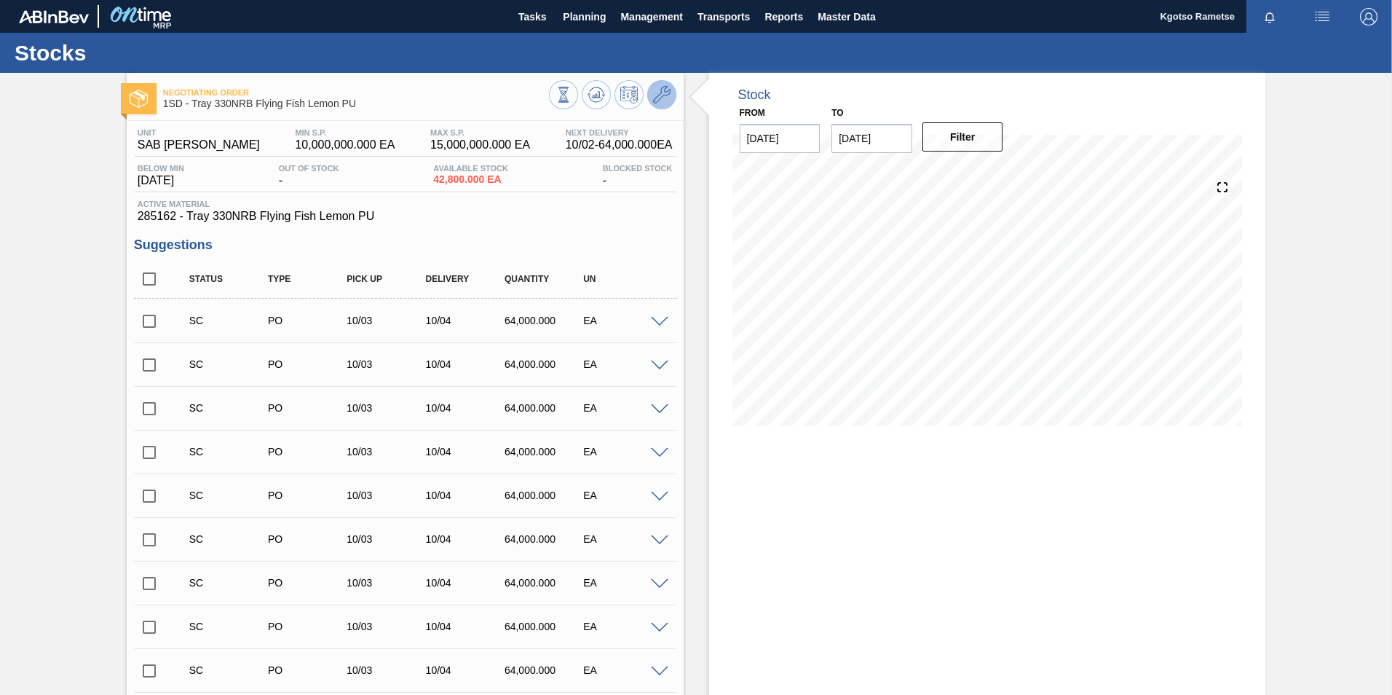
click at [664, 102] on icon at bounding box center [661, 94] width 17 height 17
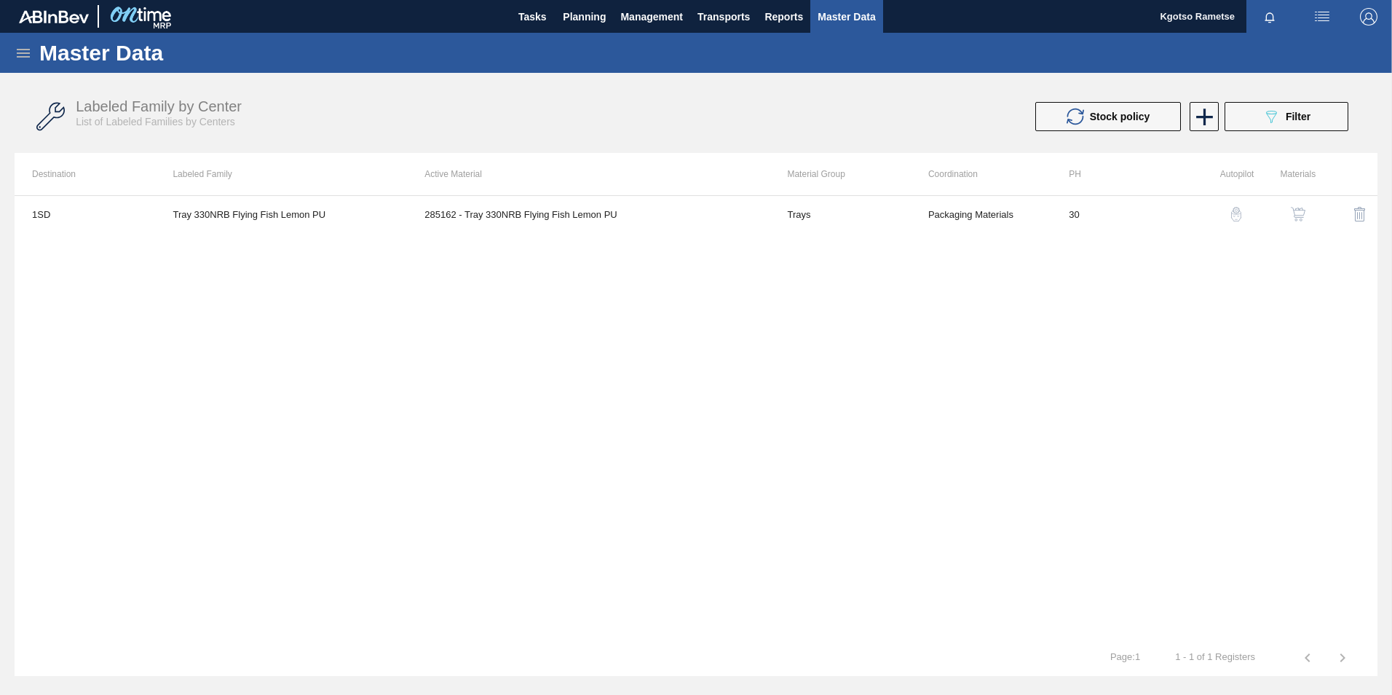
click at [1297, 210] on img "button" at bounding box center [1298, 214] width 15 height 15
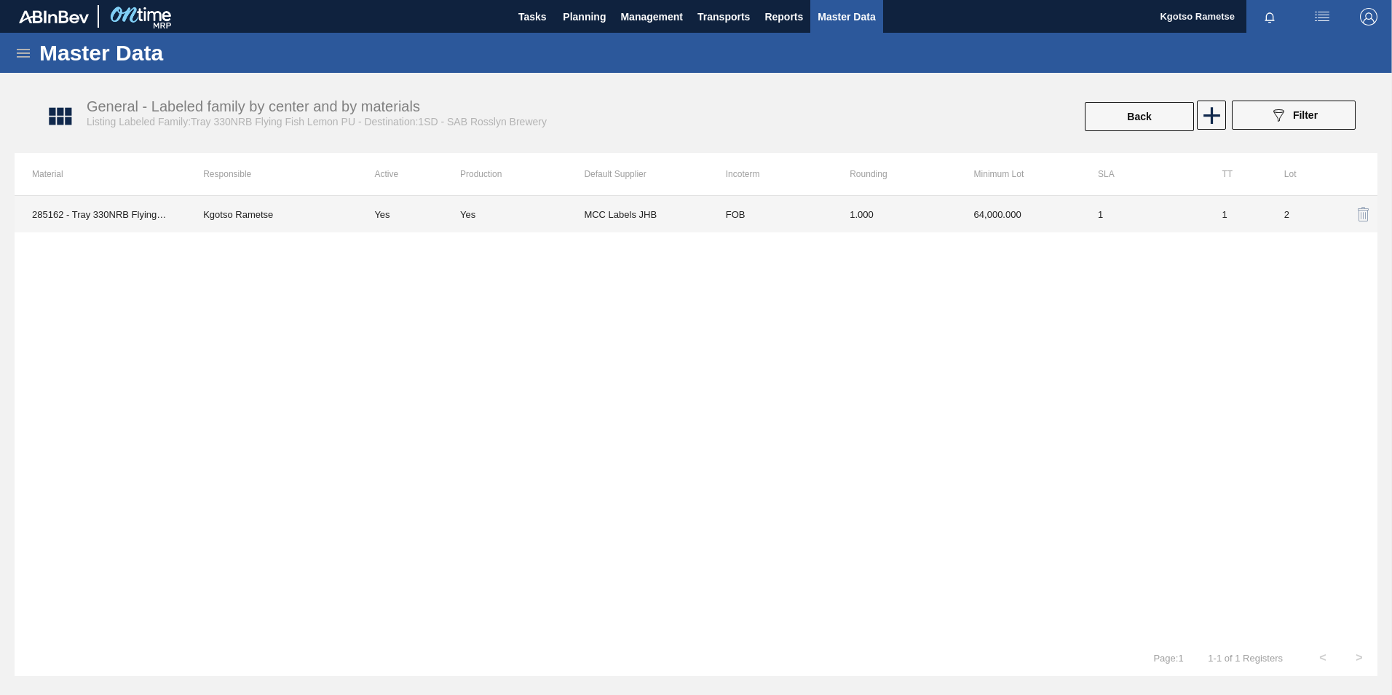
click at [843, 223] on td "1.000" at bounding box center [894, 214] width 124 height 36
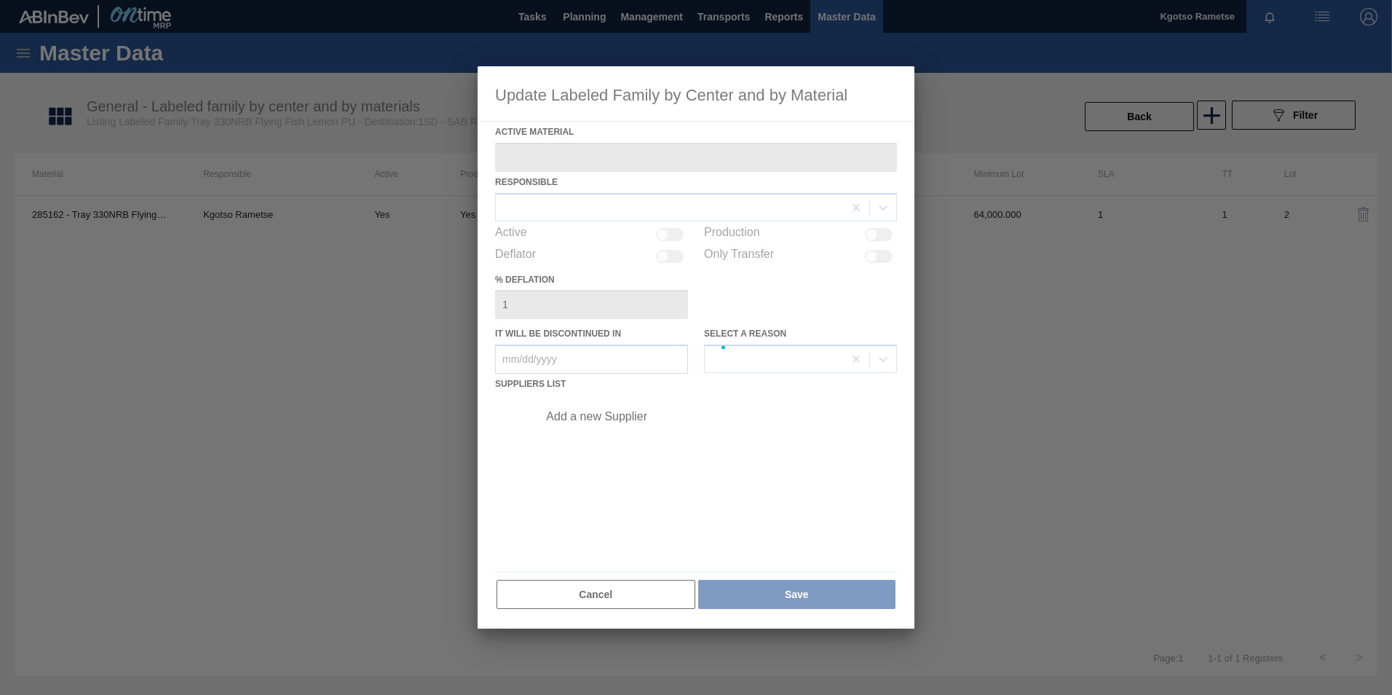
type Material "285162 - Tray 330NRB Flying Fish Lemon PU"
checkbox input "true"
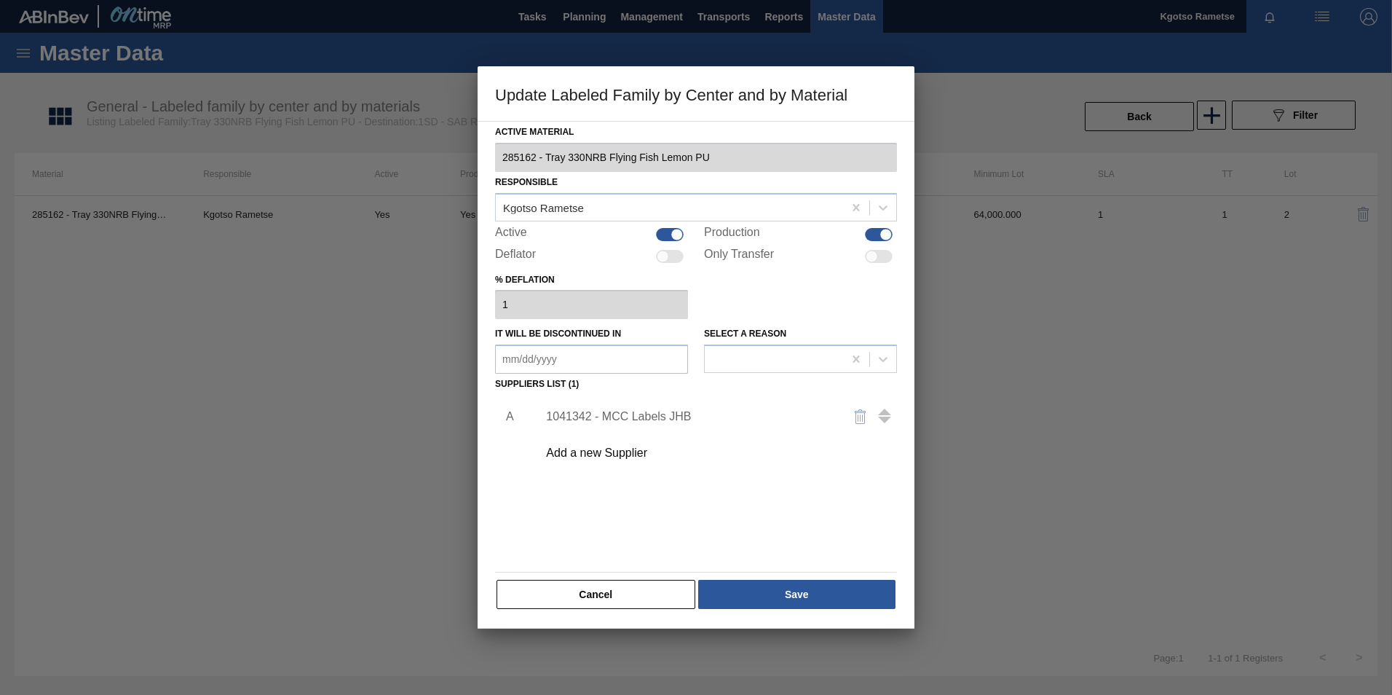
click at [630, 454] on div "Add a new Supplier" at bounding box center [688, 452] width 285 height 13
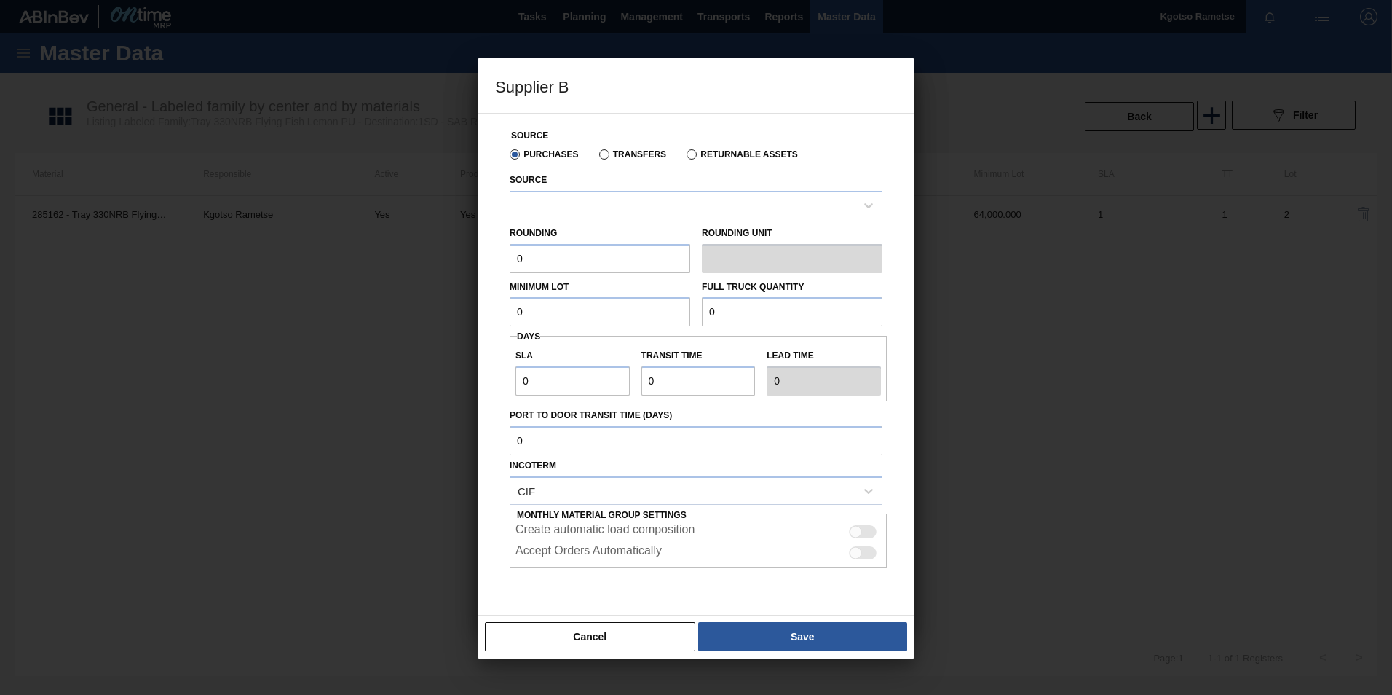
drag, startPoint x: 610, startPoint y: 200, endPoint x: 601, endPoint y: 220, distance: 21.8
click at [611, 201] on div at bounding box center [683, 204] width 344 height 21
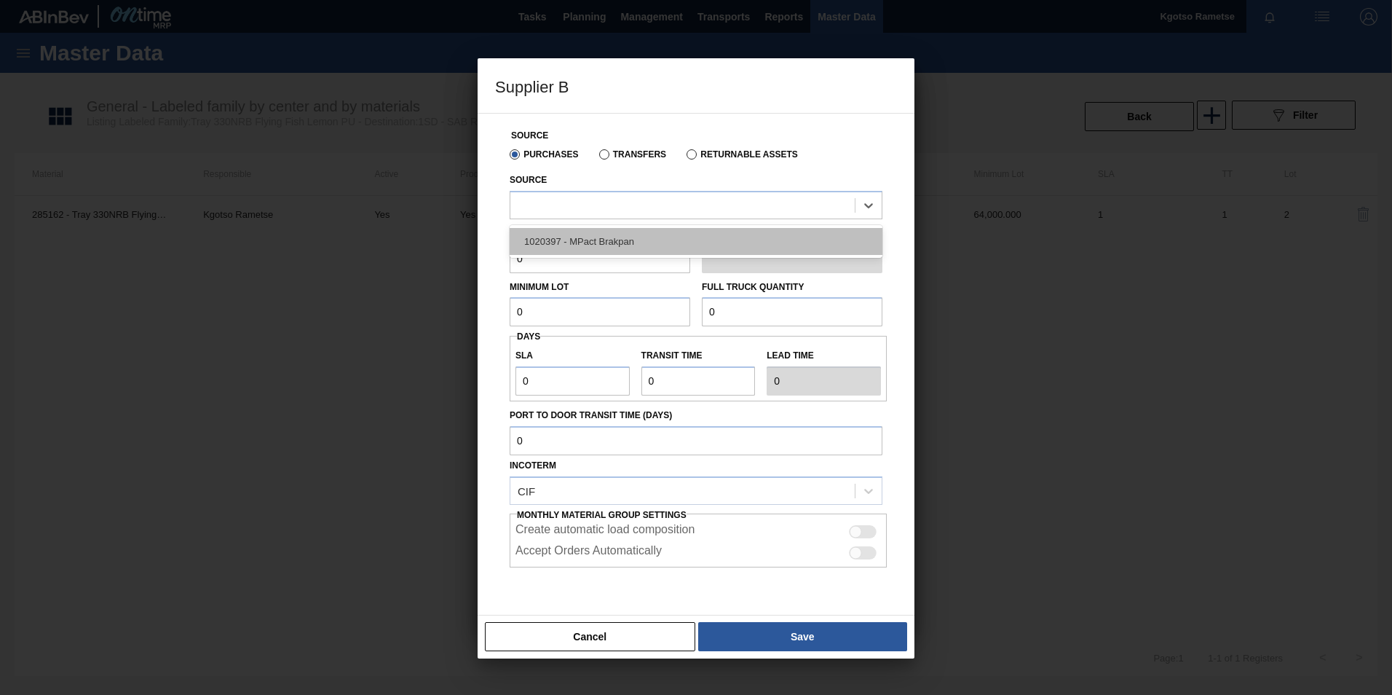
click at [594, 236] on div "1020397 - MPact Brakpan" at bounding box center [696, 241] width 373 height 27
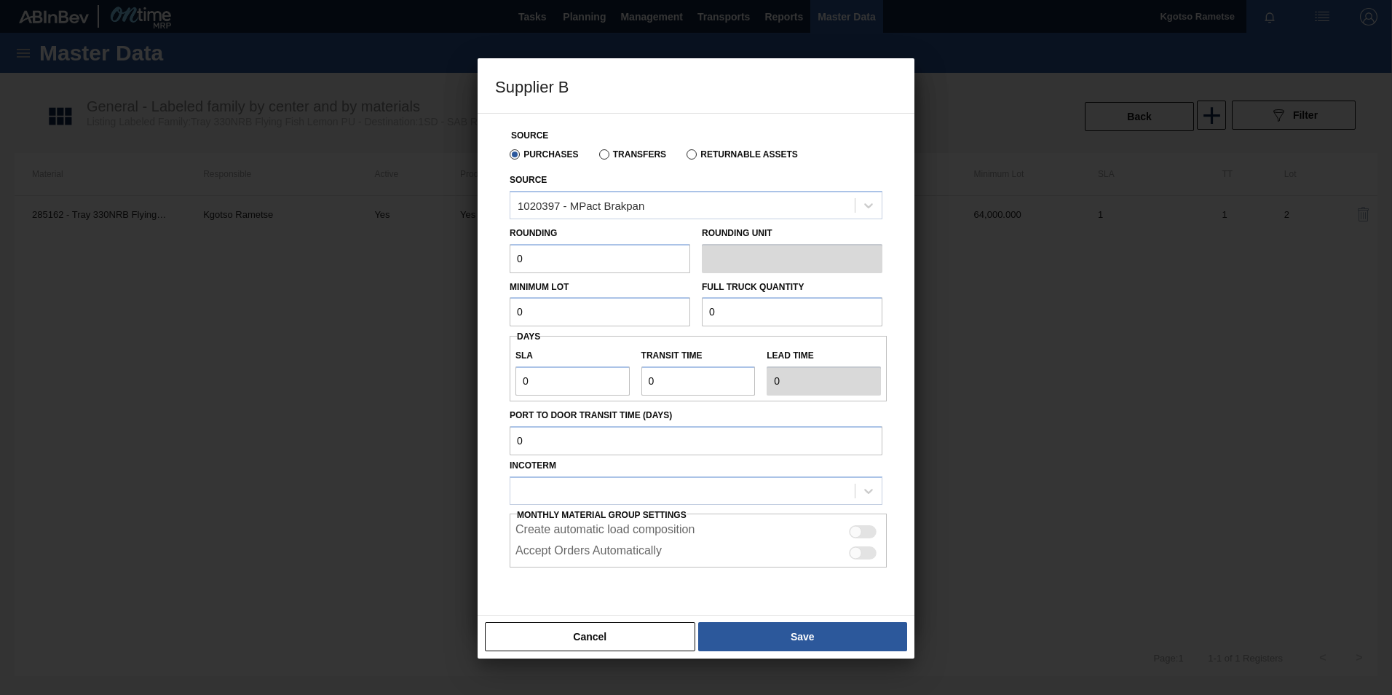
drag, startPoint x: 547, startPoint y: 256, endPoint x: 402, endPoint y: 278, distance: 146.6
click at [412, 277] on div "Supplier B Source Purchases Transfers Returnable Assets Source 1020397 - MPact …" at bounding box center [696, 347] width 1392 height 695
type input "1"
drag, startPoint x: 534, startPoint y: 312, endPoint x: 452, endPoint y: 314, distance: 81.6
click at [453, 314] on div "Supplier B Source Purchases Transfers Returnable Assets Source 1020397 - MPact …" at bounding box center [696, 347] width 1392 height 695
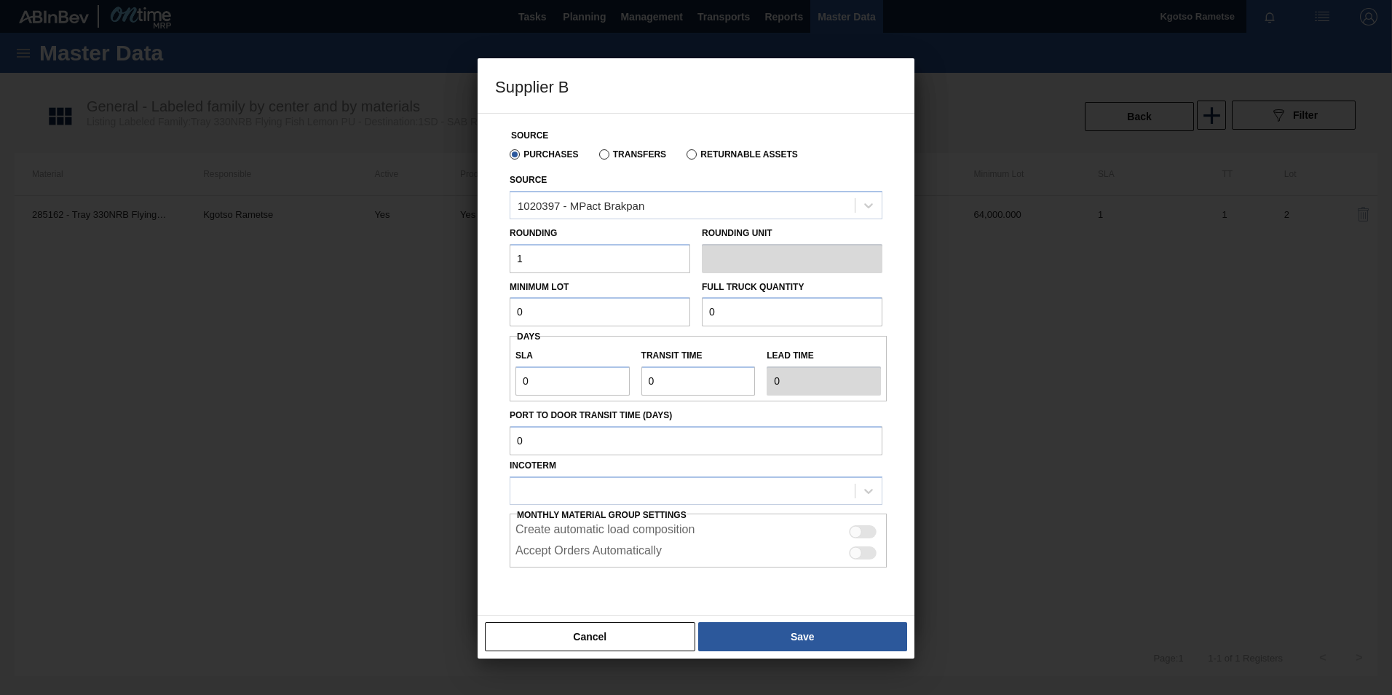
paste input "64,00"
type input "64,000"
drag, startPoint x: 773, startPoint y: 310, endPoint x: 537, endPoint y: 315, distance: 236.7
click at [614, 310] on div "Minimum Lot 64,000 Full Truck Quantity 0" at bounding box center [696, 300] width 385 height 54
paste input "64,00"
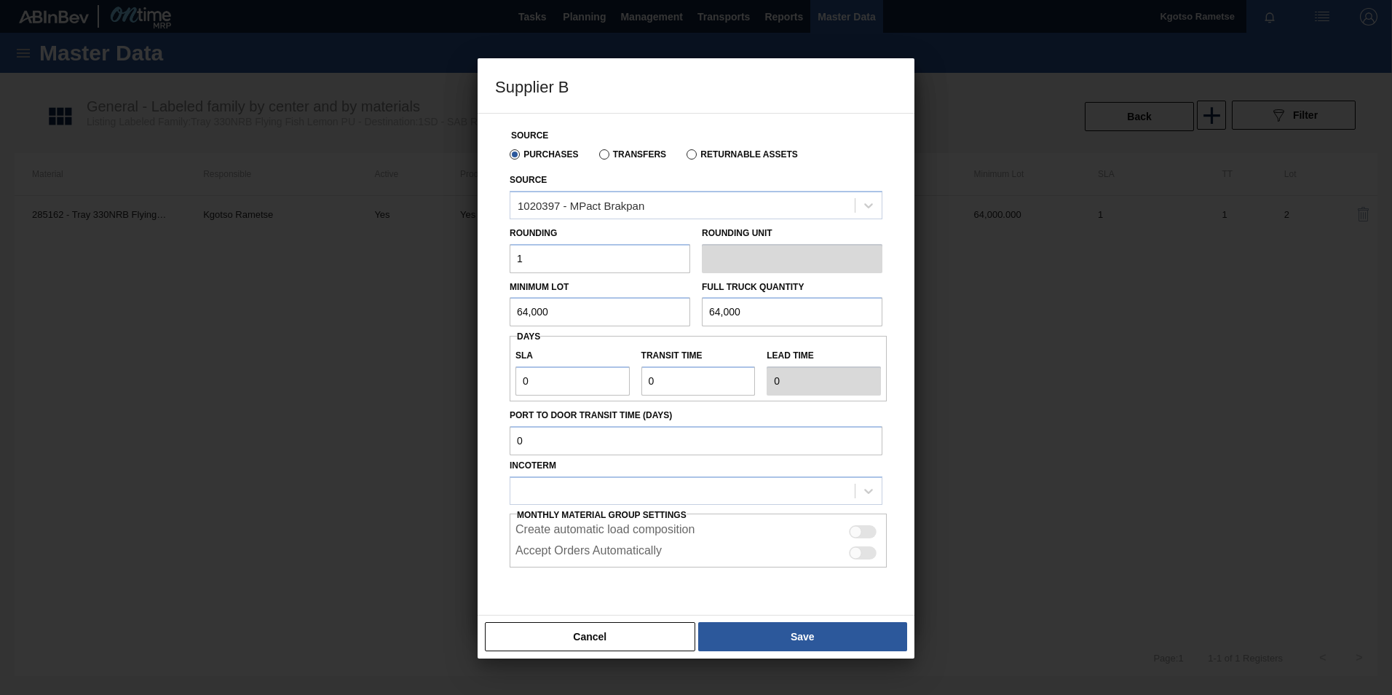
type input "64,000"
drag, startPoint x: 572, startPoint y: 377, endPoint x: 359, endPoint y: 383, distance: 212.8
click at [386, 382] on div "Supplier B Source Purchases Transfers Returnable Assets Source 1020397 - MPact …" at bounding box center [696, 347] width 1392 height 695
type input "1"
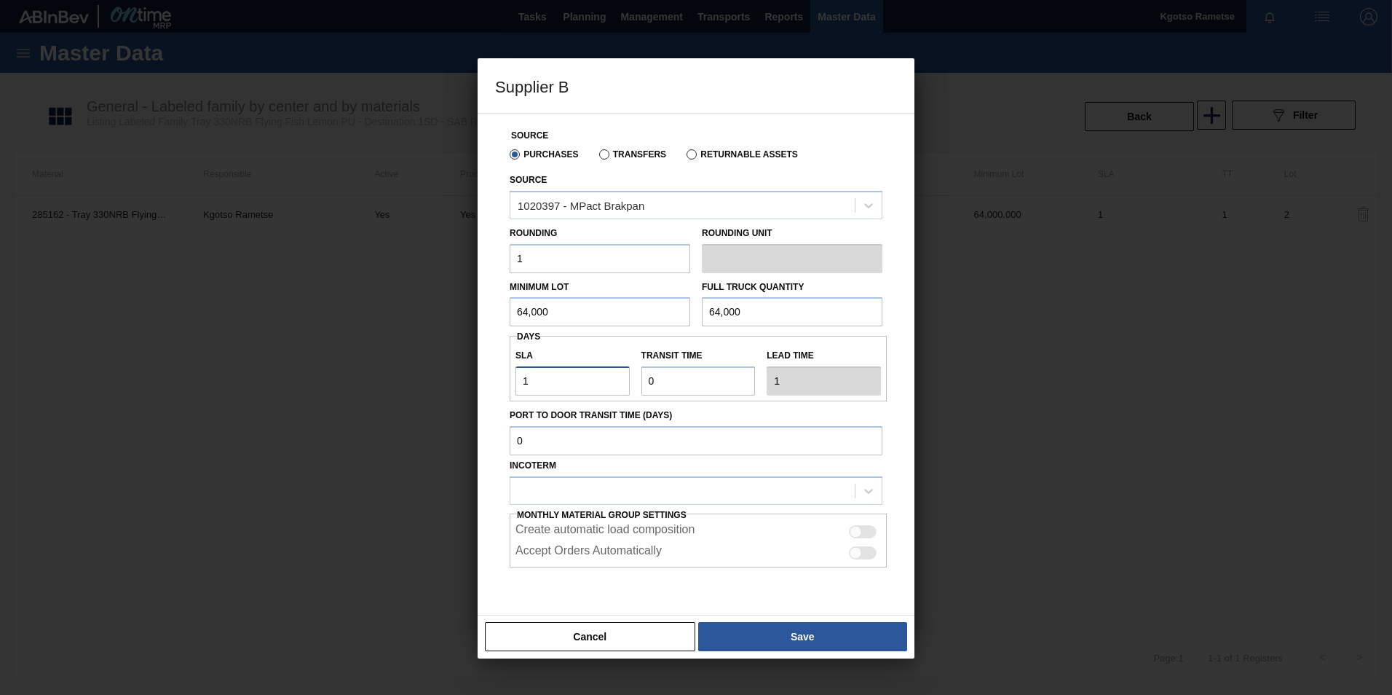
type input "1"
type input "2"
drag, startPoint x: 665, startPoint y: 386, endPoint x: 575, endPoint y: 382, distance: 89.7
click at [585, 382] on div "SLA 1 Transit time Lead time 2" at bounding box center [698, 369] width 377 height 54
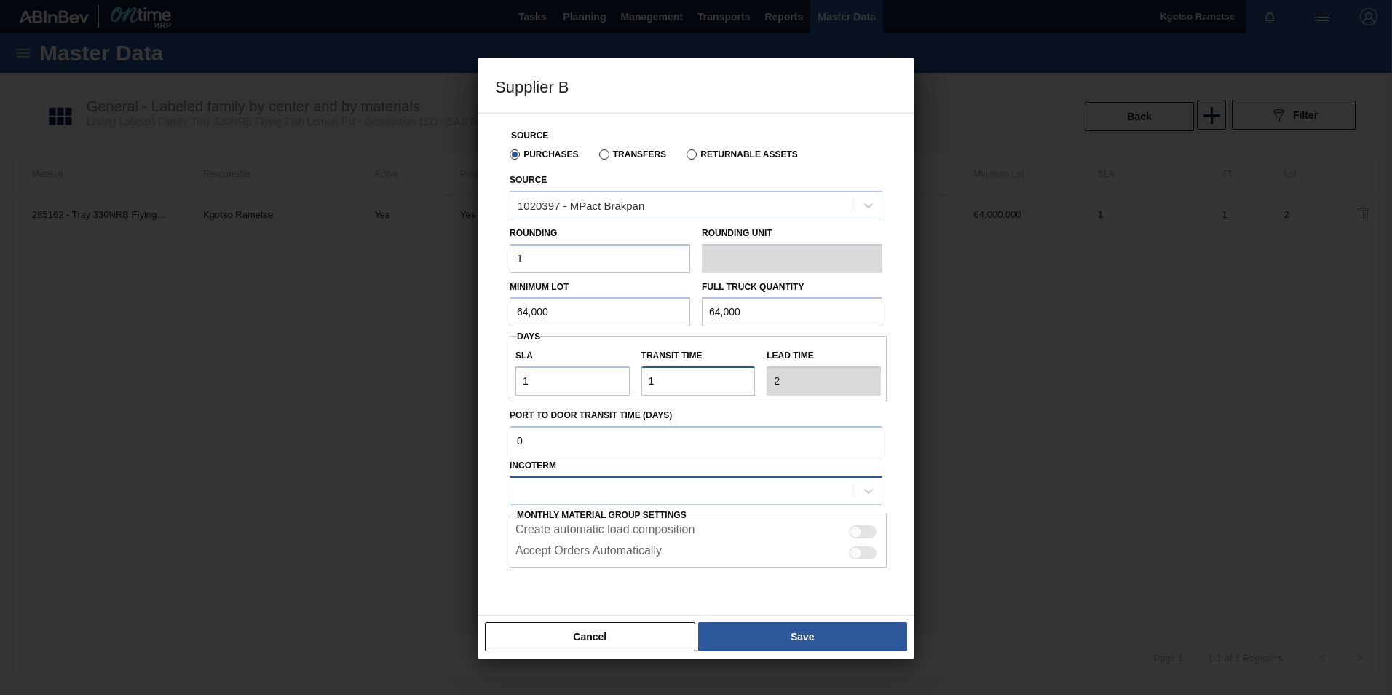
type input "1"
click at [609, 485] on div at bounding box center [683, 490] width 344 height 21
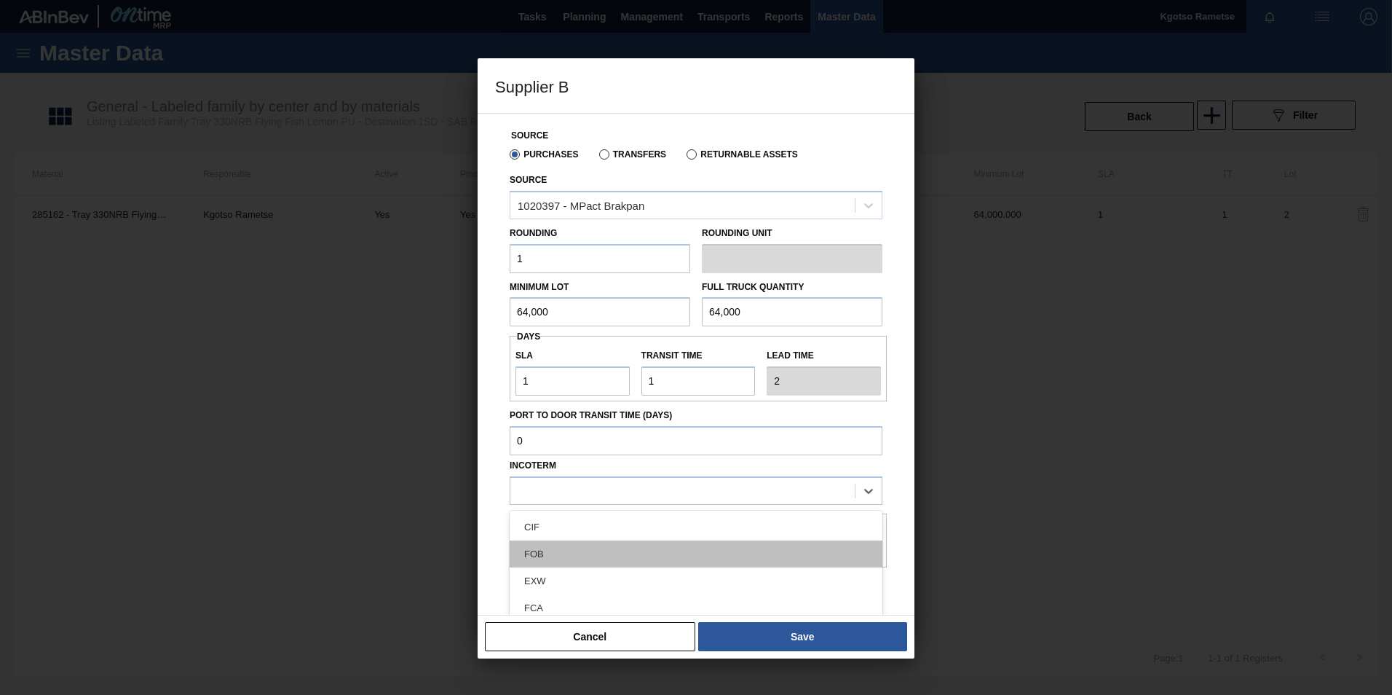
click at [606, 544] on div "FOB" at bounding box center [696, 553] width 373 height 27
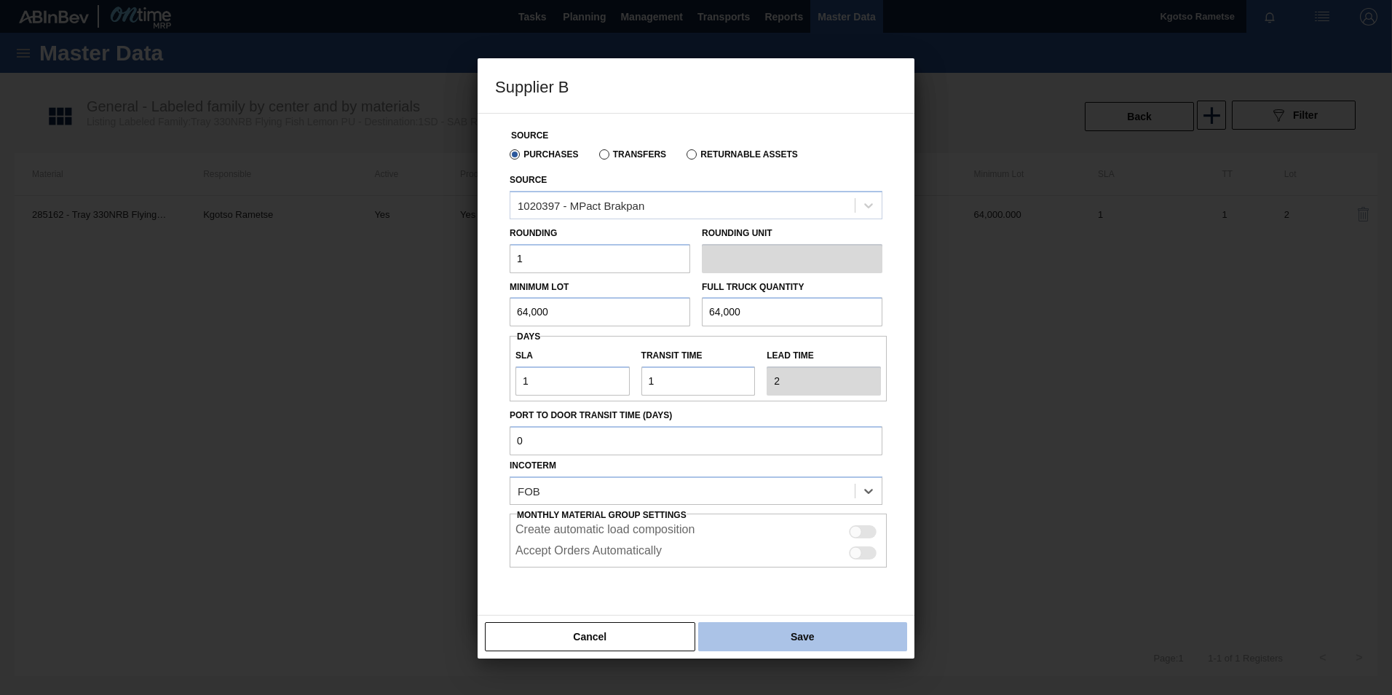
click at [755, 642] on button "Save" at bounding box center [802, 636] width 209 height 29
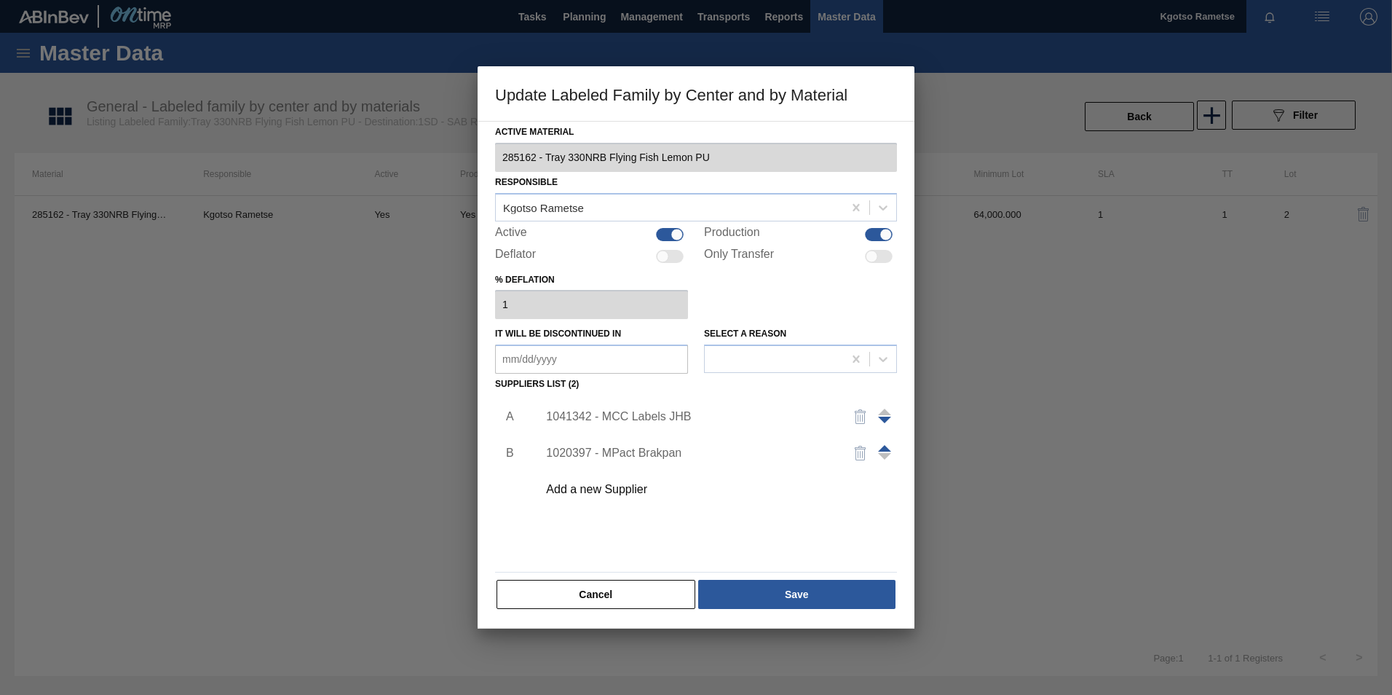
click at [888, 448] on span at bounding box center [884, 448] width 13 height 7
click at [819, 594] on button "Save" at bounding box center [796, 594] width 197 height 29
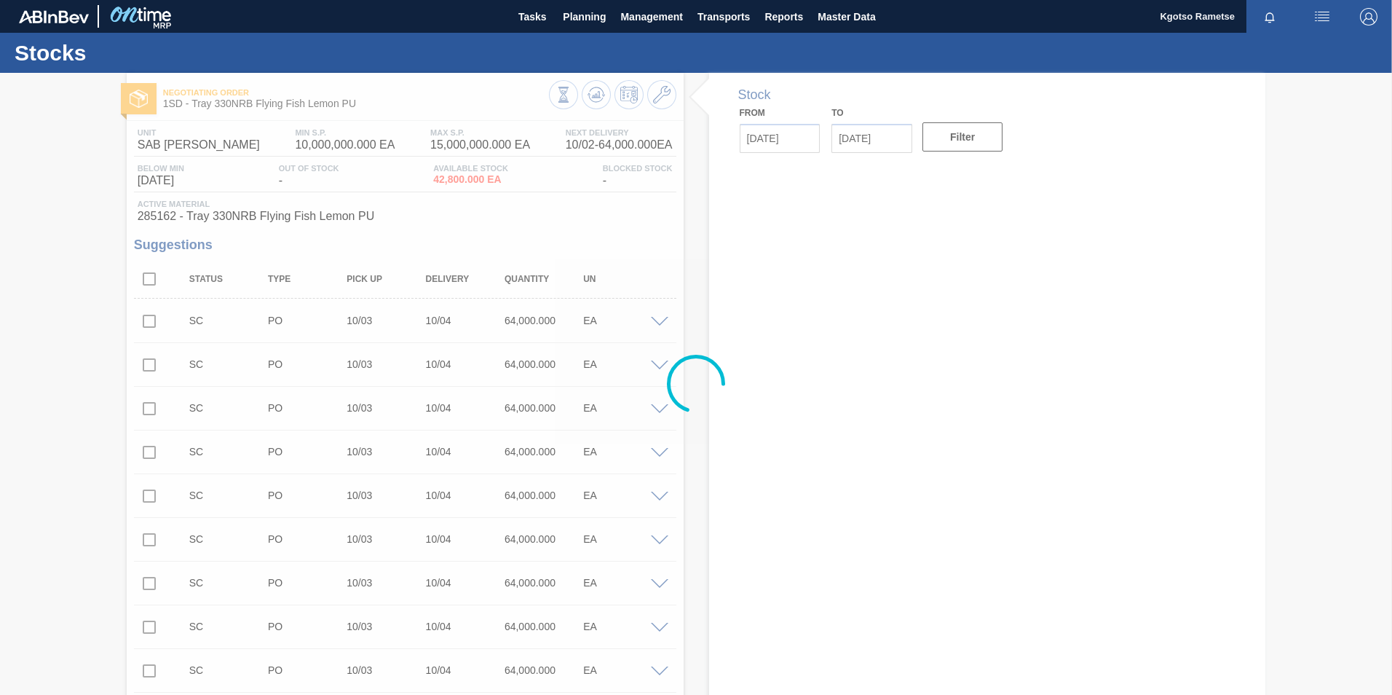
type input "[DATE]"
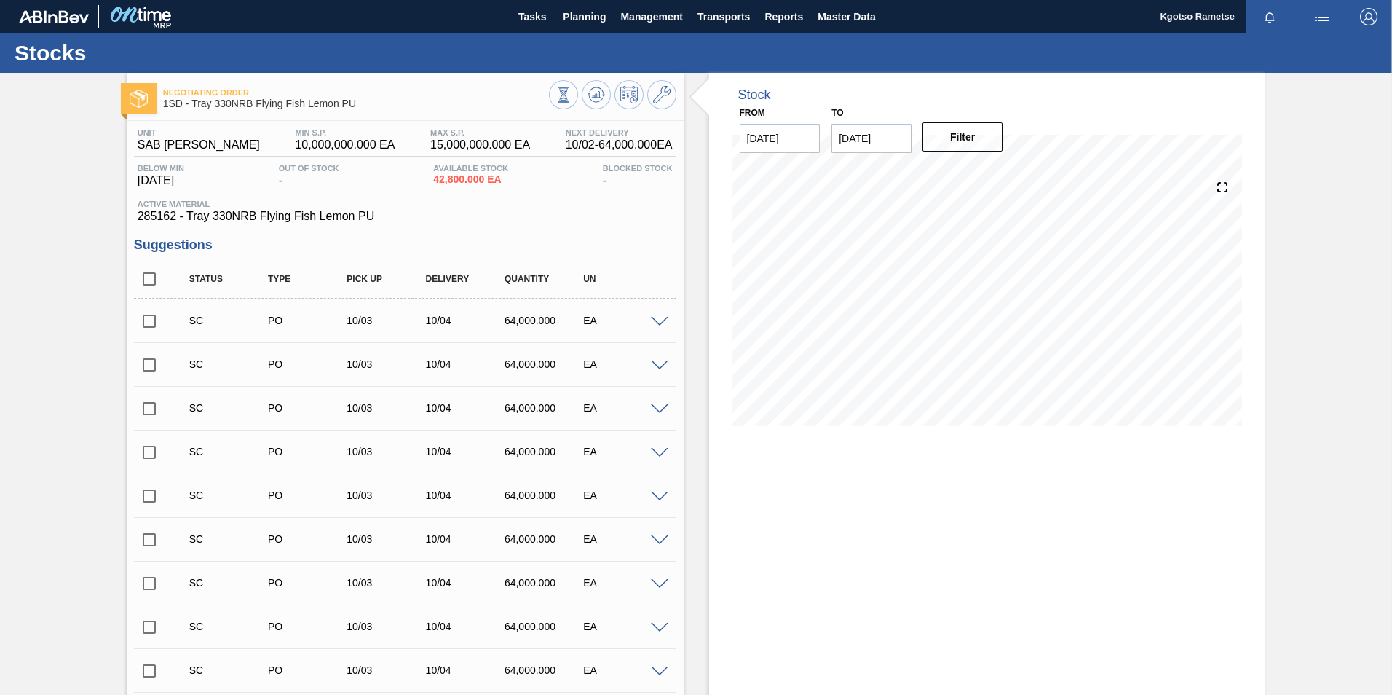
click at [592, 99] on icon at bounding box center [596, 94] width 17 height 17
drag, startPoint x: 0, startPoint y: 419, endPoint x: 9, endPoint y: 436, distance: 18.9
click at [602, 17] on span "Planning" at bounding box center [584, 16] width 43 height 17
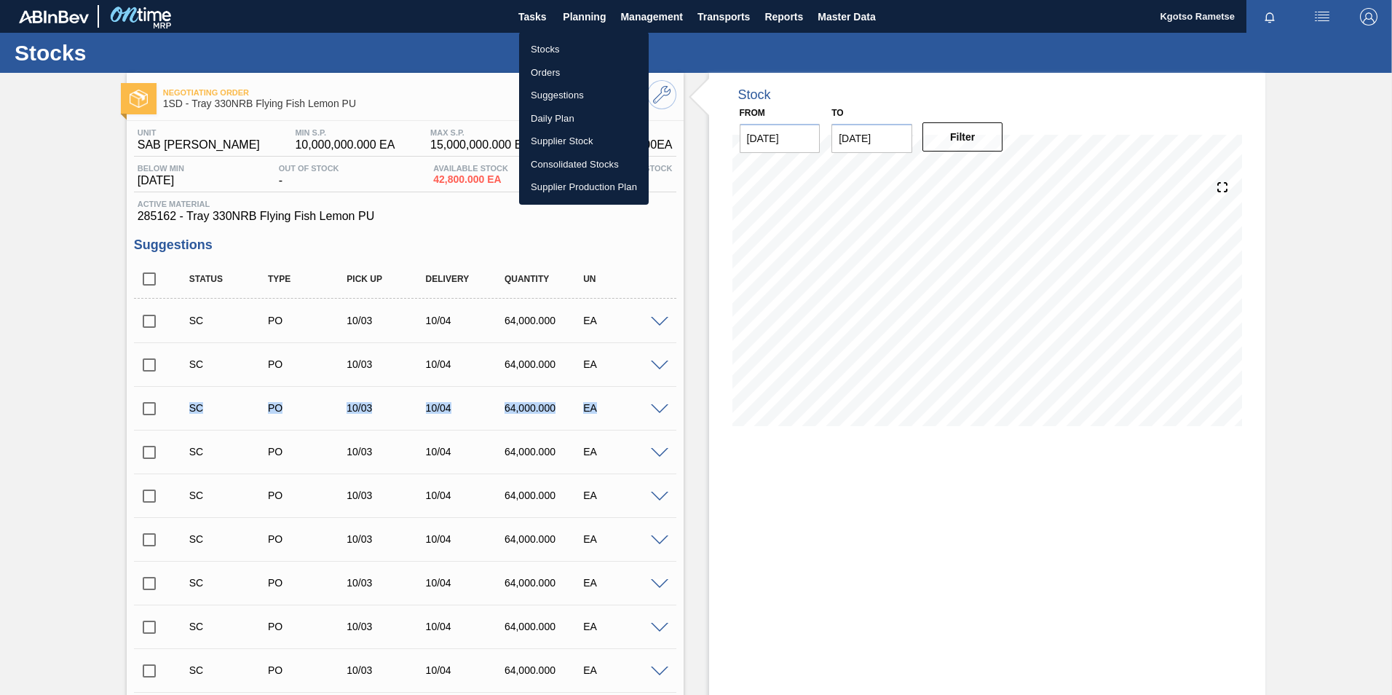
drag, startPoint x: 574, startPoint y: 55, endPoint x: 586, endPoint y: 58, distance: 11.9
click at [574, 55] on li "Stocks" at bounding box center [584, 49] width 130 height 23
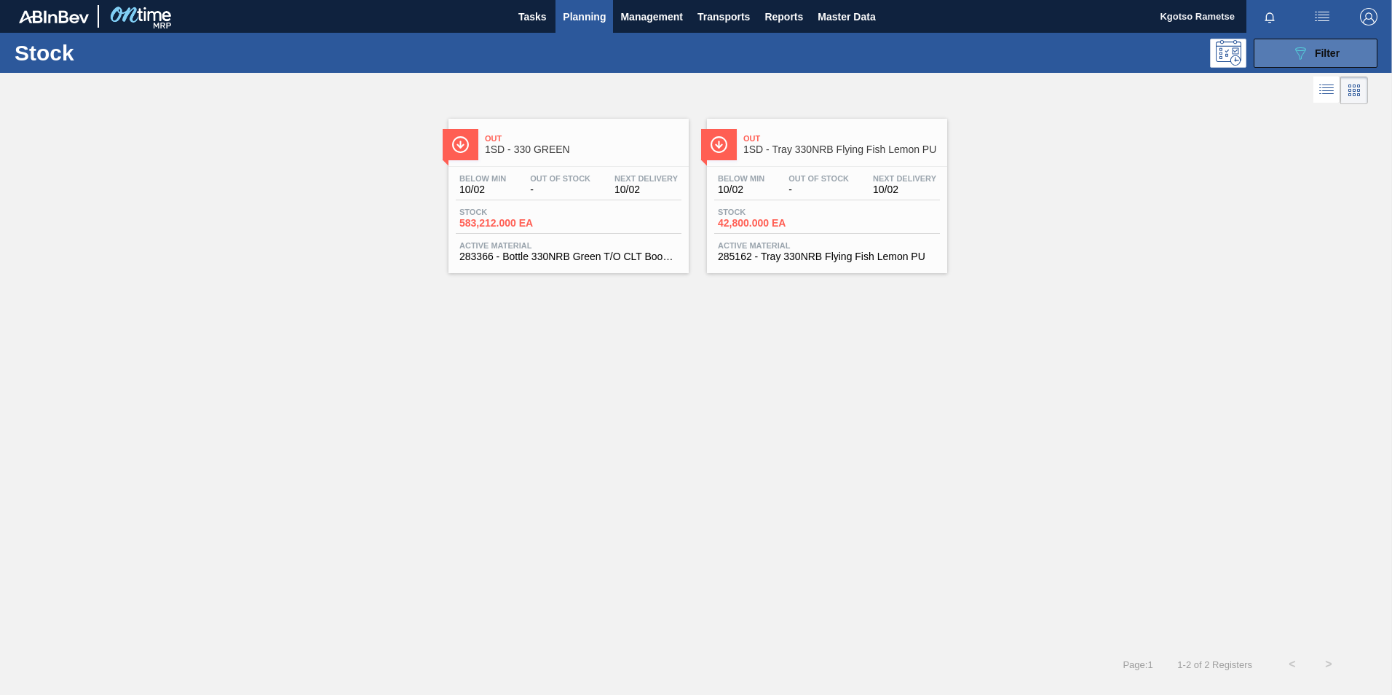
click at [1278, 59] on button "089F7B8B-B2A5-4AFE-B5C0-19BA573D28AC Filter" at bounding box center [1316, 53] width 124 height 29
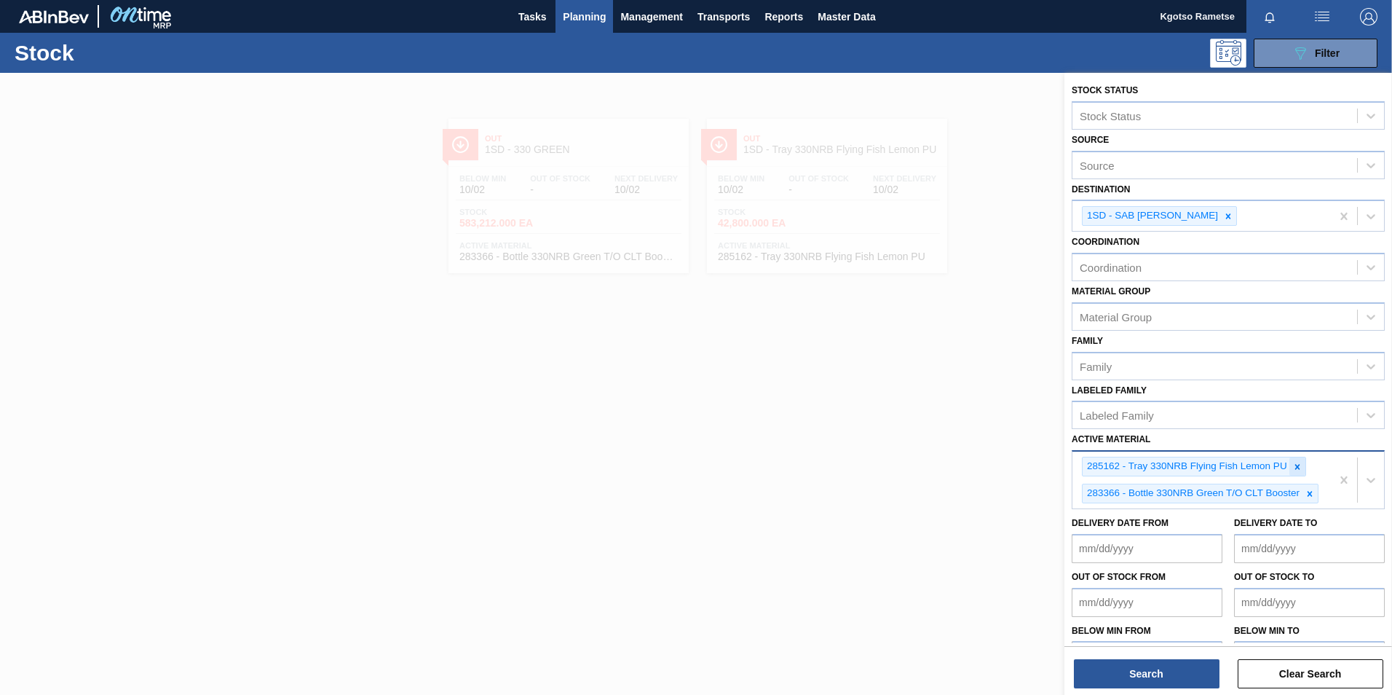
click at [1300, 470] on icon at bounding box center [1298, 467] width 10 height 10
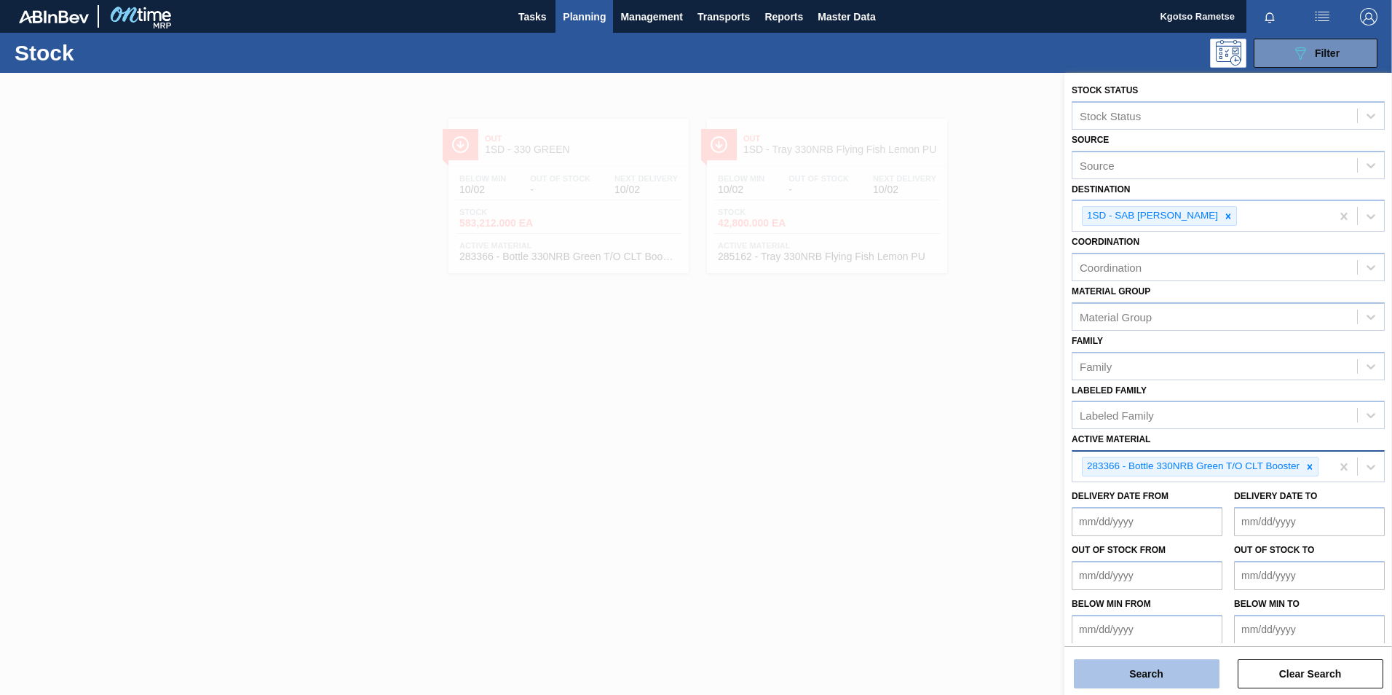
click at [1137, 669] on button "Search" at bounding box center [1147, 673] width 146 height 29
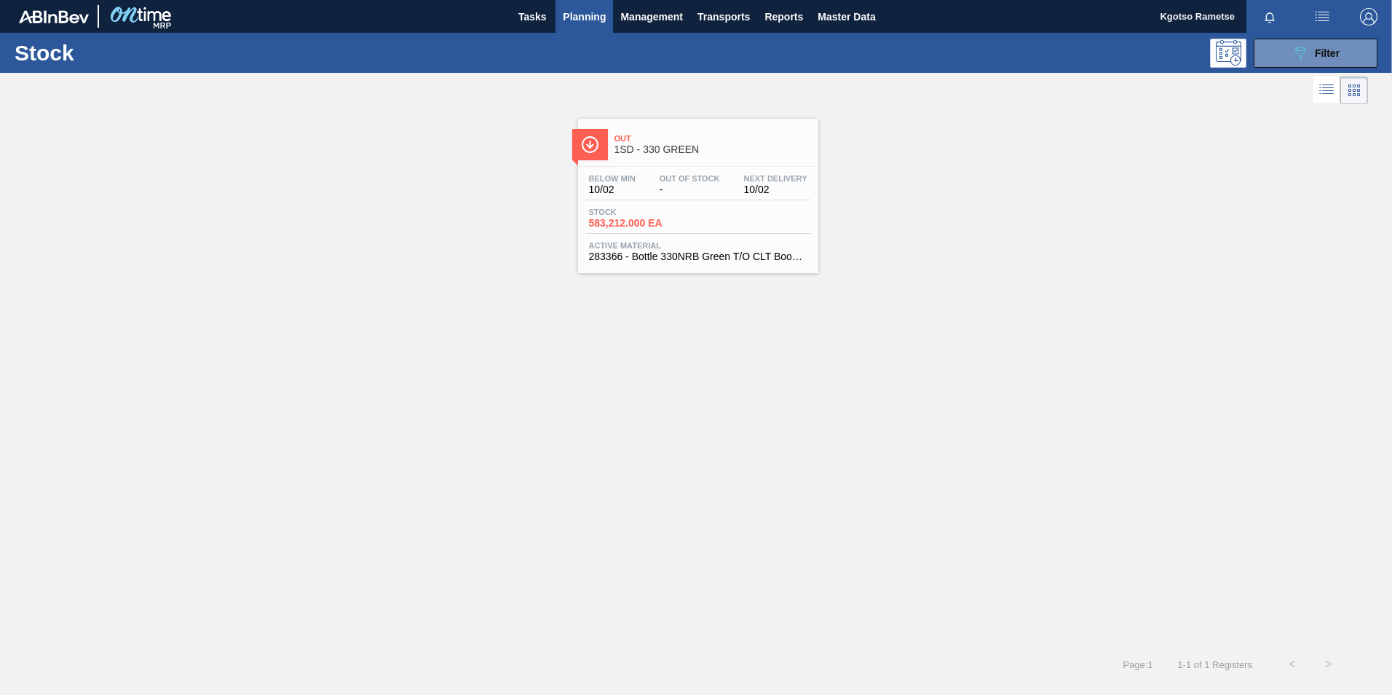
click at [687, 246] on span "Active Material" at bounding box center [698, 245] width 218 height 9
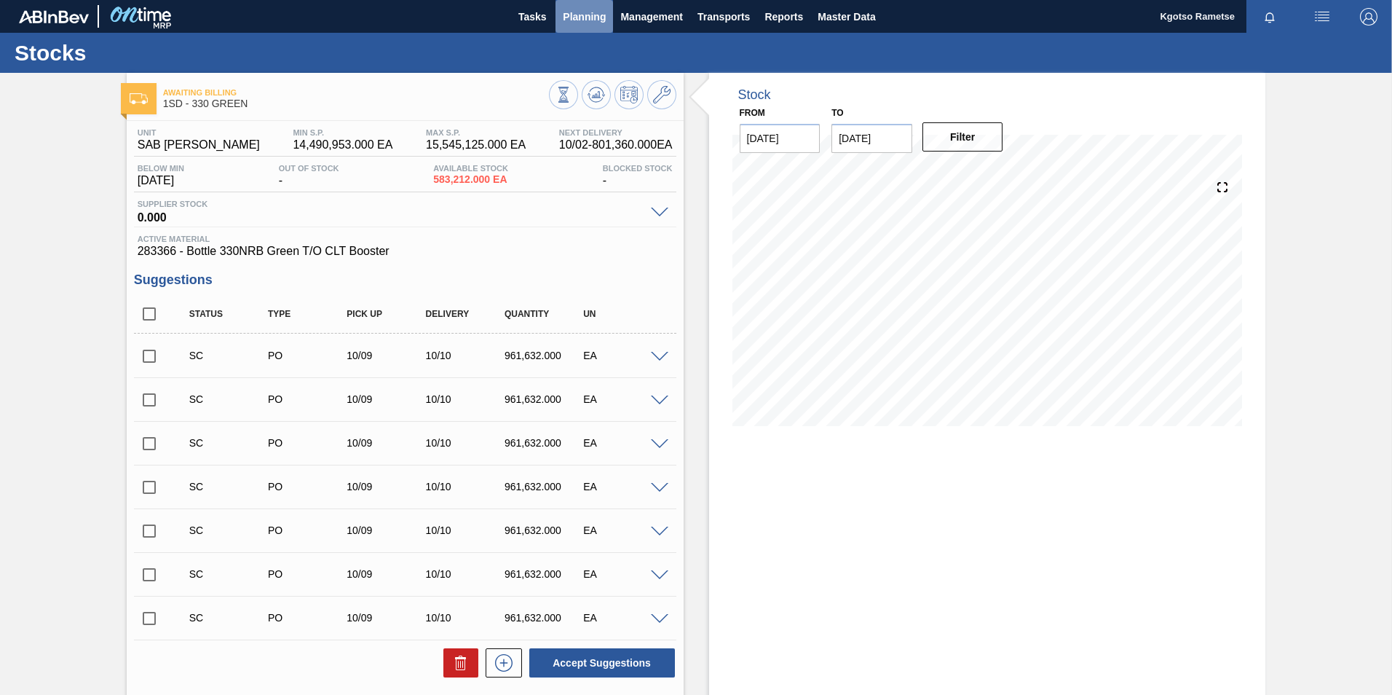
click at [589, 27] on button "Planning" at bounding box center [585, 16] width 58 height 33
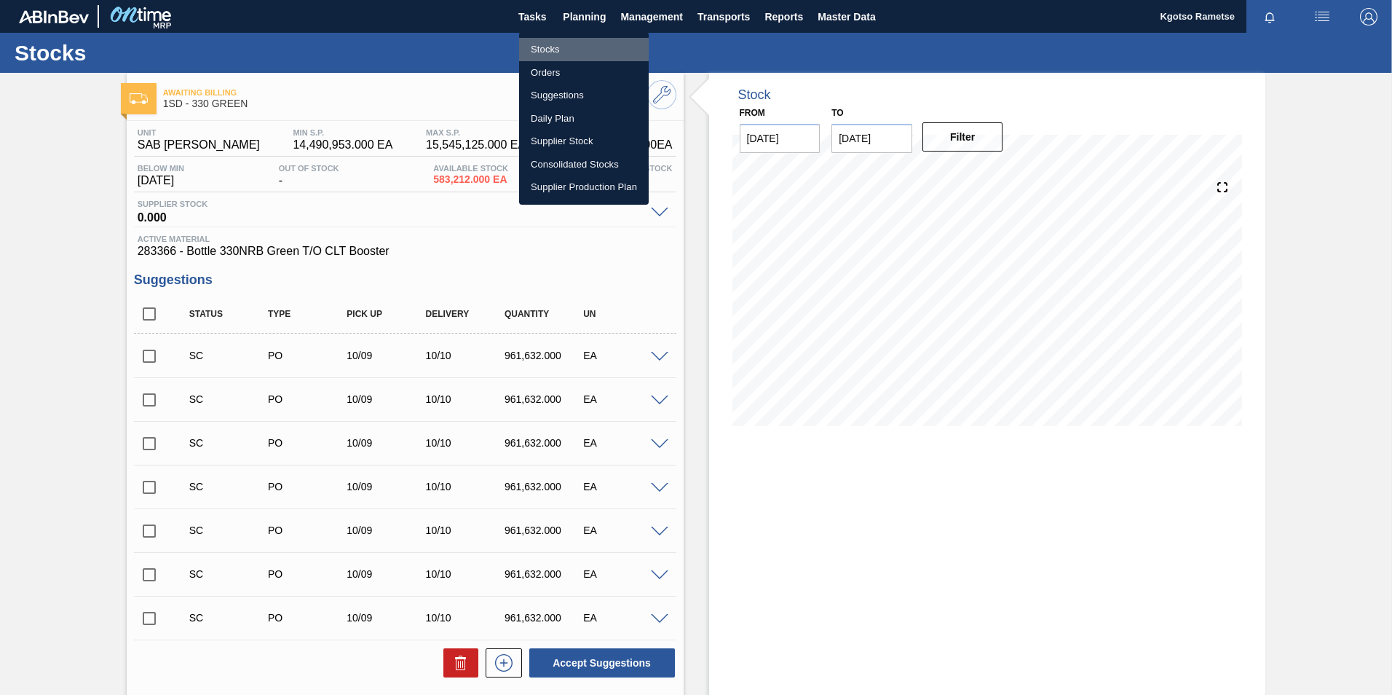
click at [578, 52] on li "Stocks" at bounding box center [584, 49] width 130 height 23
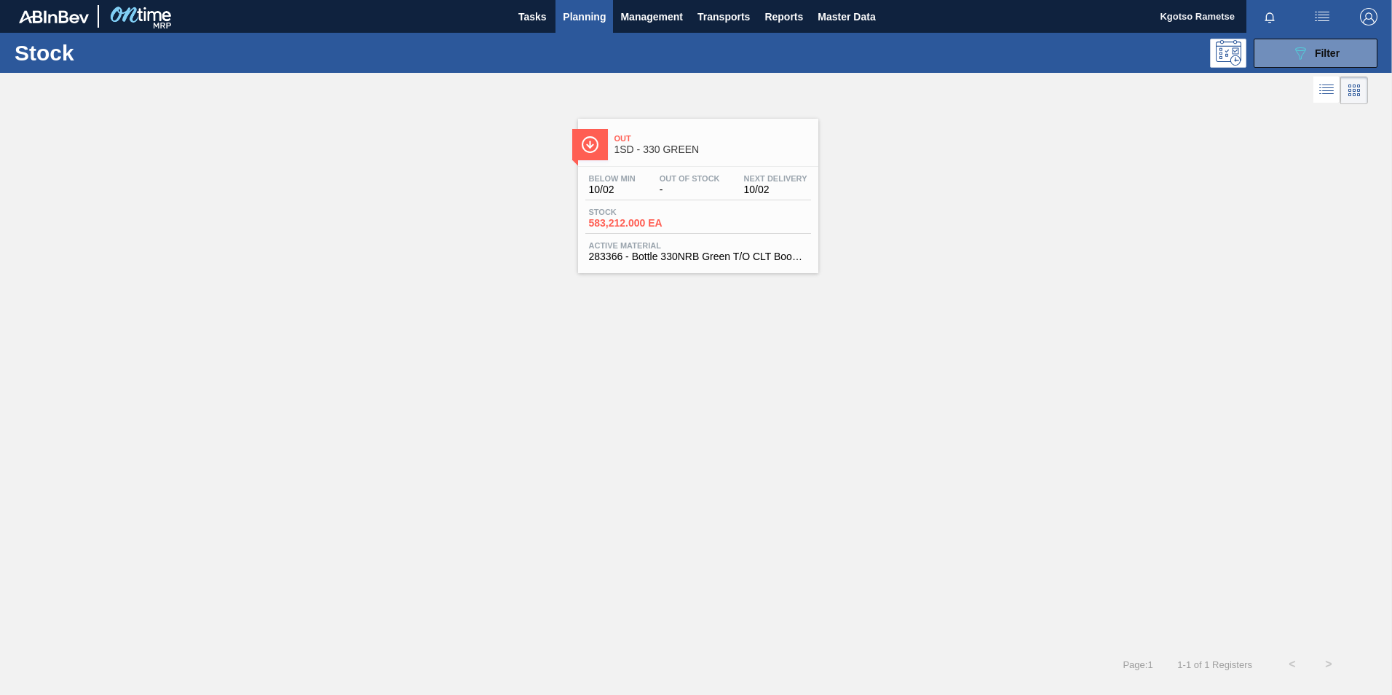
click at [639, 234] on div "Below Min 10/02 Out Of Stock - Next Delivery 10/02 Stock 583,212.000 EA Active …" at bounding box center [698, 216] width 240 height 99
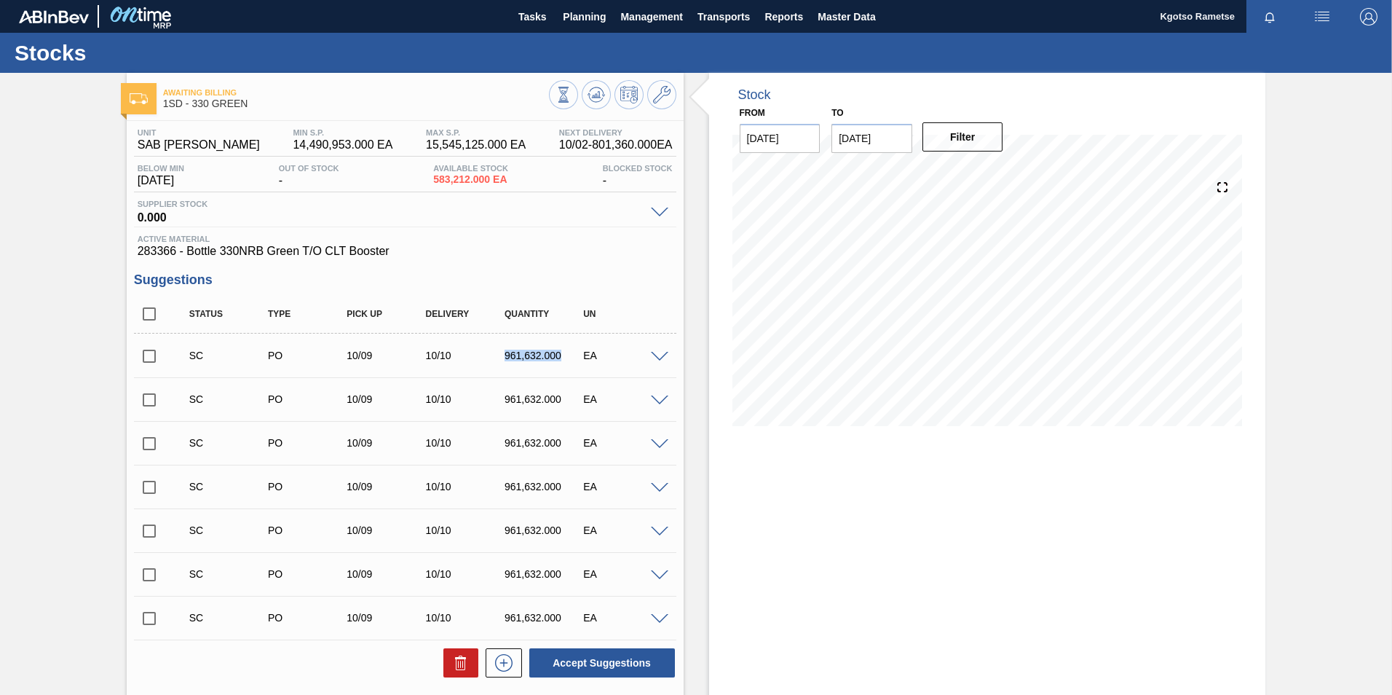
drag, startPoint x: 567, startPoint y: 353, endPoint x: 474, endPoint y: 357, distance: 92.6
click at [474, 357] on div "SC PO 10/09 10/10 961,632.000 EA" at bounding box center [416, 355] width 473 height 29
copy div "961,632.000"
click at [655, 100] on icon at bounding box center [661, 94] width 17 height 17
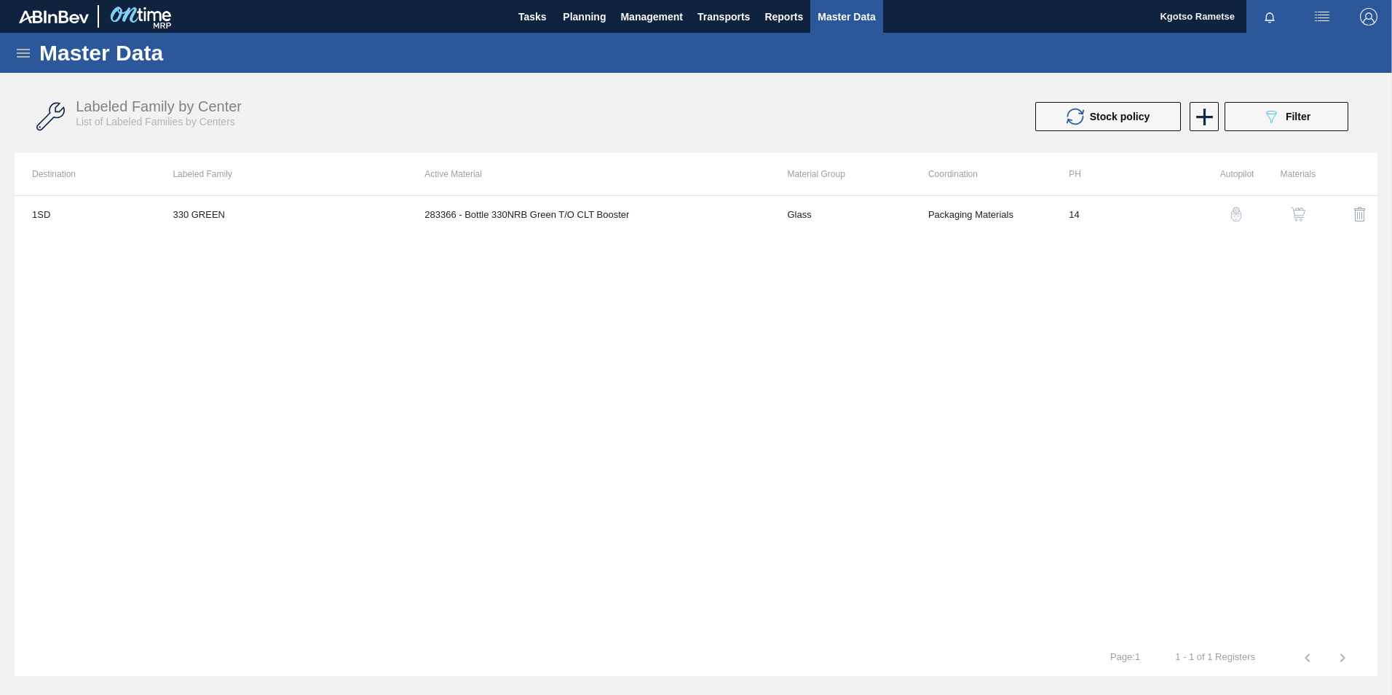
click at [1304, 208] on img "button" at bounding box center [1298, 214] width 15 height 15
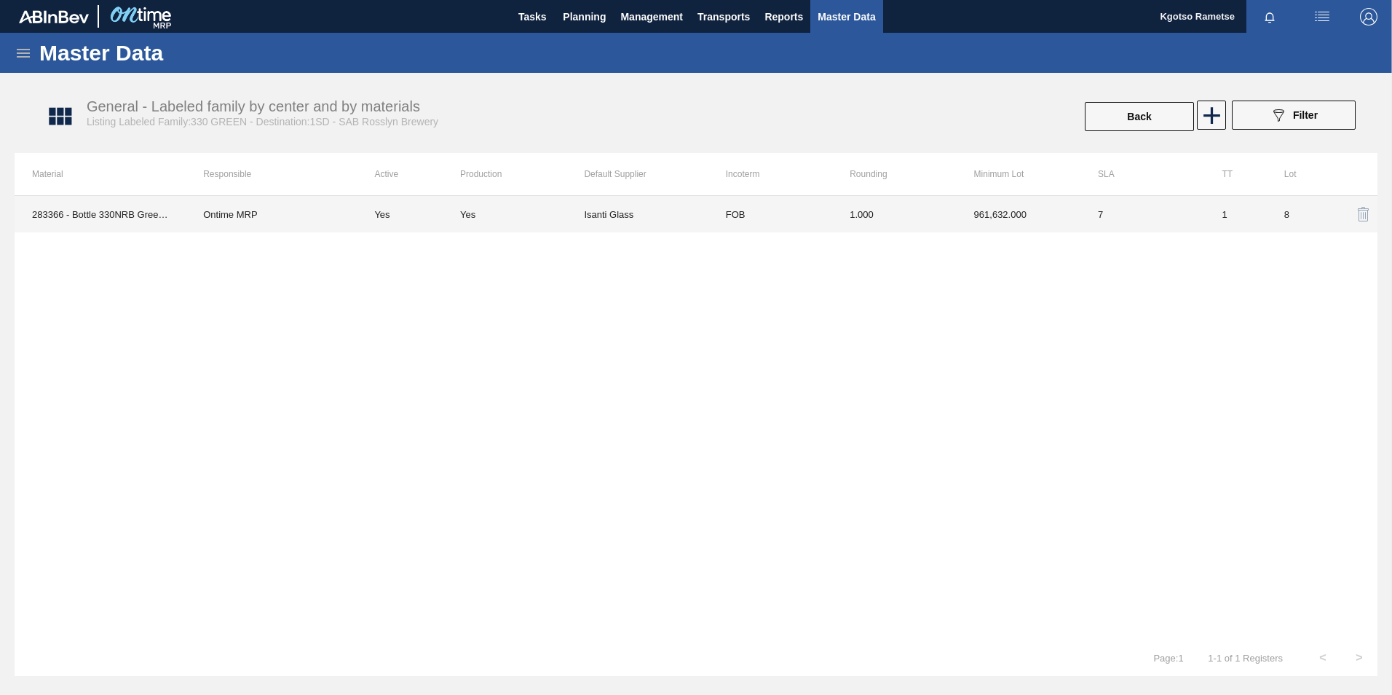
click at [832, 227] on td "1.000" at bounding box center [894, 214] width 124 height 36
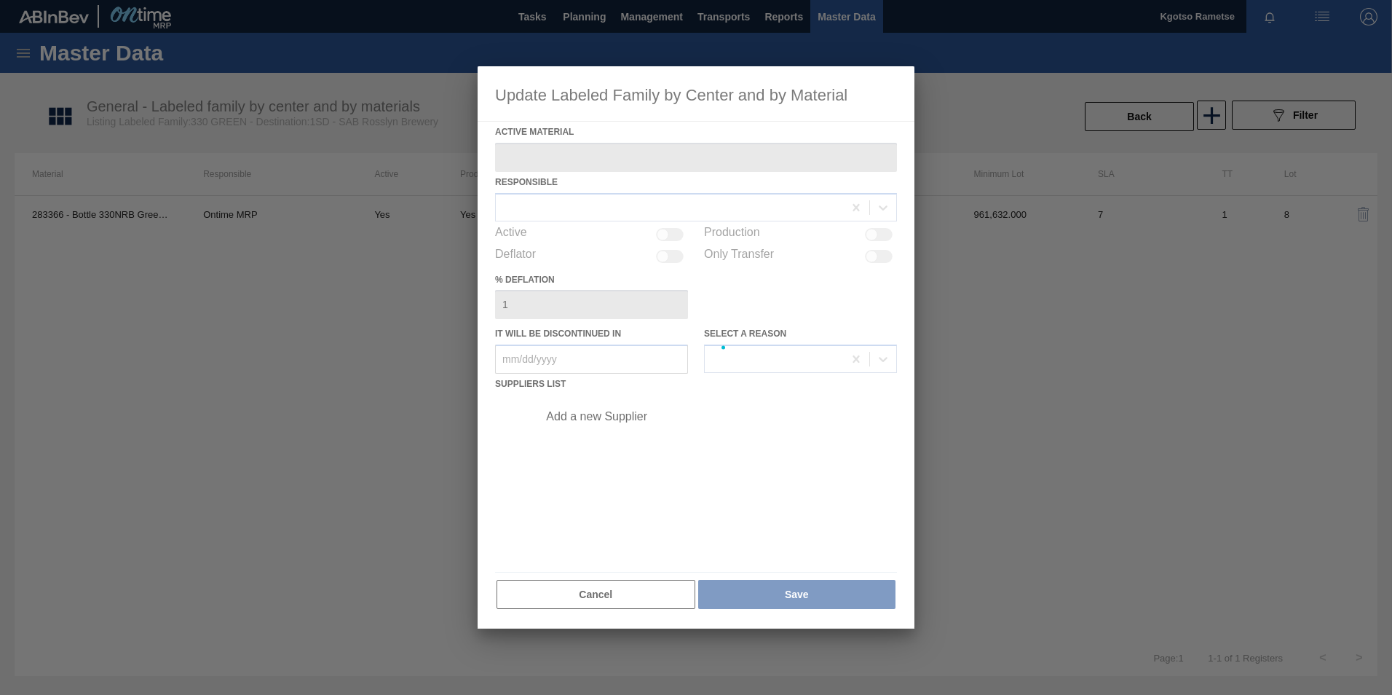
type Material "283366 - Bottle 330NRB Green T/O CLT Booster"
checkbox input "true"
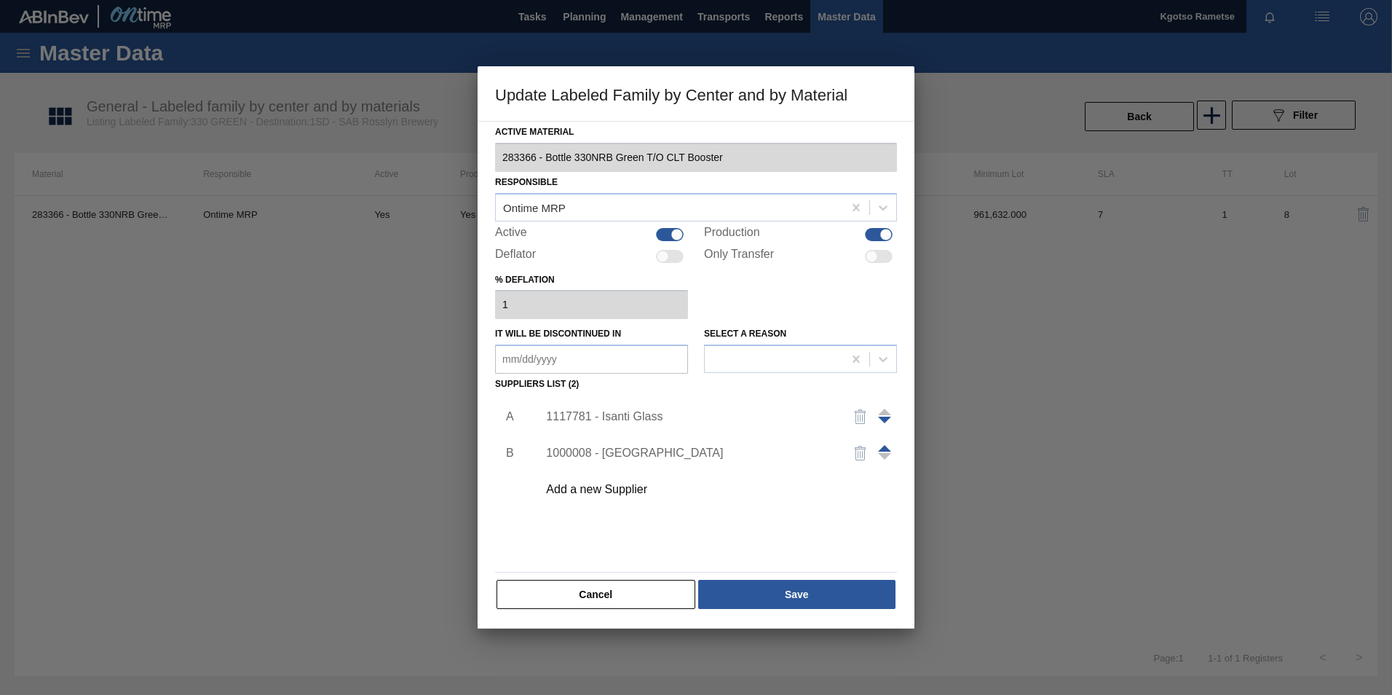
click at [878, 449] on span at bounding box center [884, 448] width 13 height 7
click at [601, 419] on div "1000008 - [GEOGRAPHIC_DATA]" at bounding box center [688, 416] width 285 height 13
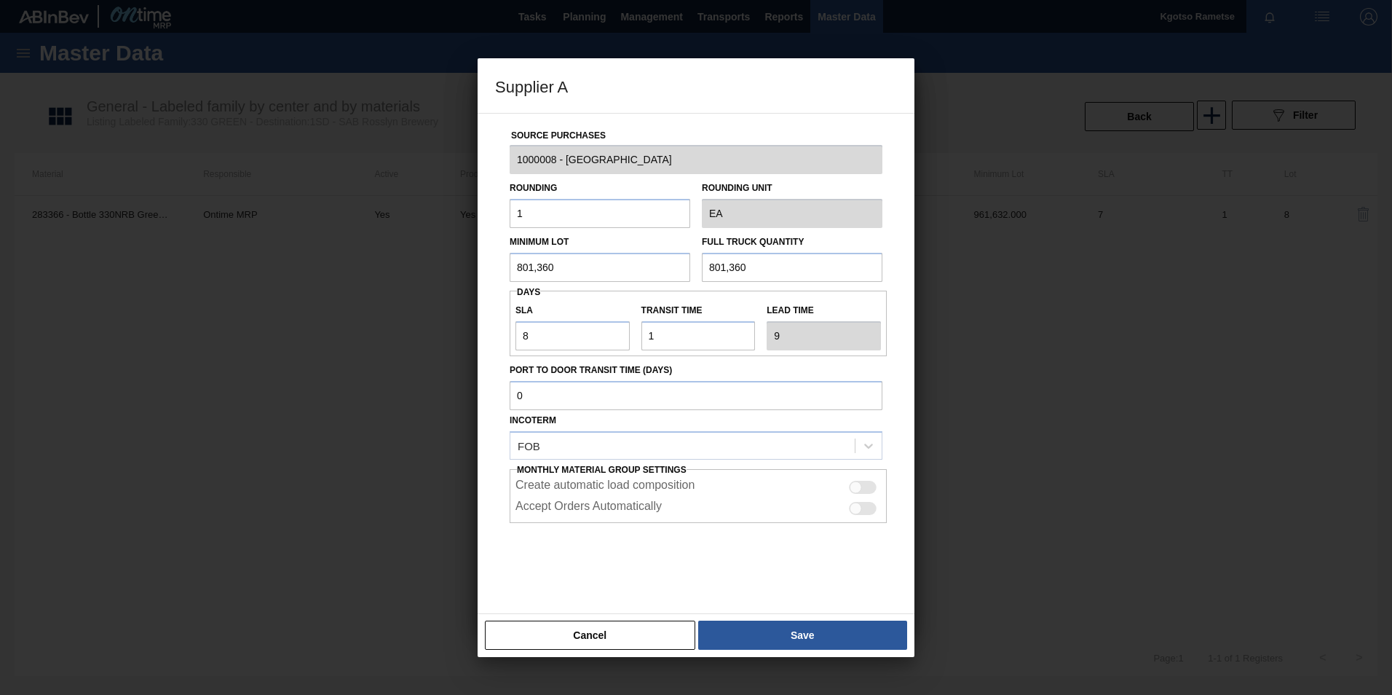
drag, startPoint x: 586, startPoint y: 239, endPoint x: 578, endPoint y: 257, distance: 19.9
click at [578, 257] on div "Minimum Lot 801,360" at bounding box center [600, 257] width 181 height 50
drag, startPoint x: 580, startPoint y: 258, endPoint x: 364, endPoint y: 279, distance: 216.6
click at [414, 274] on div "Supplier A Source Purchases 1000008 - Ardagh Rounding 1 Rounding Unit EA Minimu…" at bounding box center [696, 347] width 1392 height 695
paste input "961,632.00"
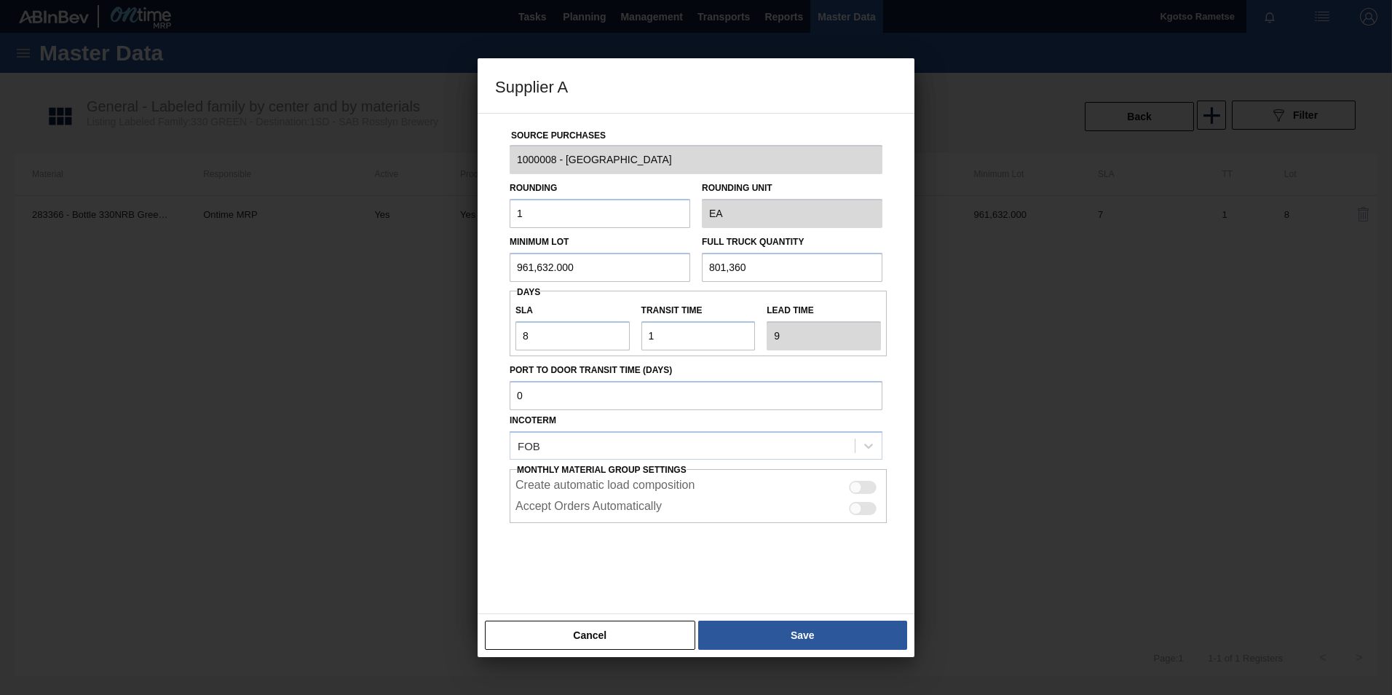
type input "961,632.000"
drag, startPoint x: 538, startPoint y: 343, endPoint x: 464, endPoint y: 349, distance: 74.5
click at [466, 347] on div "Supplier A Source Purchases 1000008 - Ardagh Rounding 1 Rounding Unit EA Minimu…" at bounding box center [696, 347] width 1392 height 695
type input "1"
type input "2"
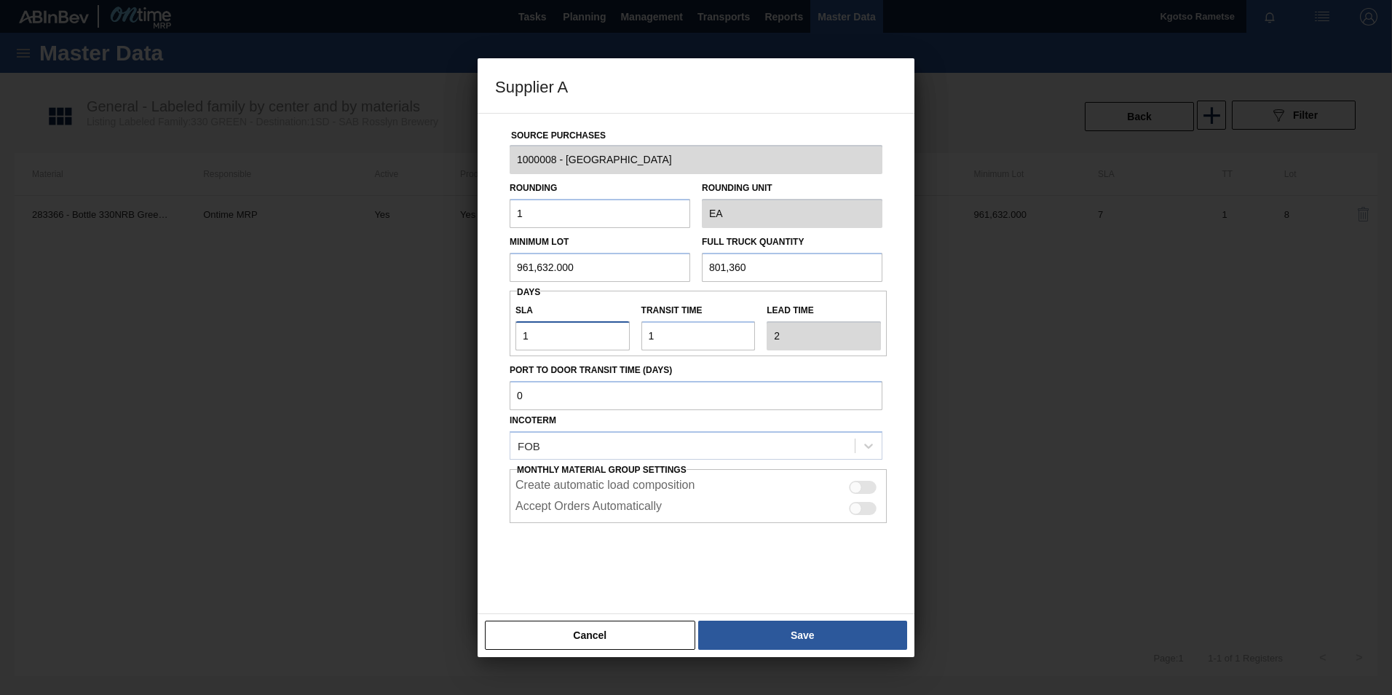
type input "1"
drag, startPoint x: 762, startPoint y: 260, endPoint x: 564, endPoint y: 293, distance: 200.1
click at [564, 293] on div "Source Purchases 1000008 - Ardagh Rounding 1 Rounding Unit EA Minimum Lot 961,6…" at bounding box center [696, 355] width 402 height 482
paste input "961,632.00"
type input "961,632.000"
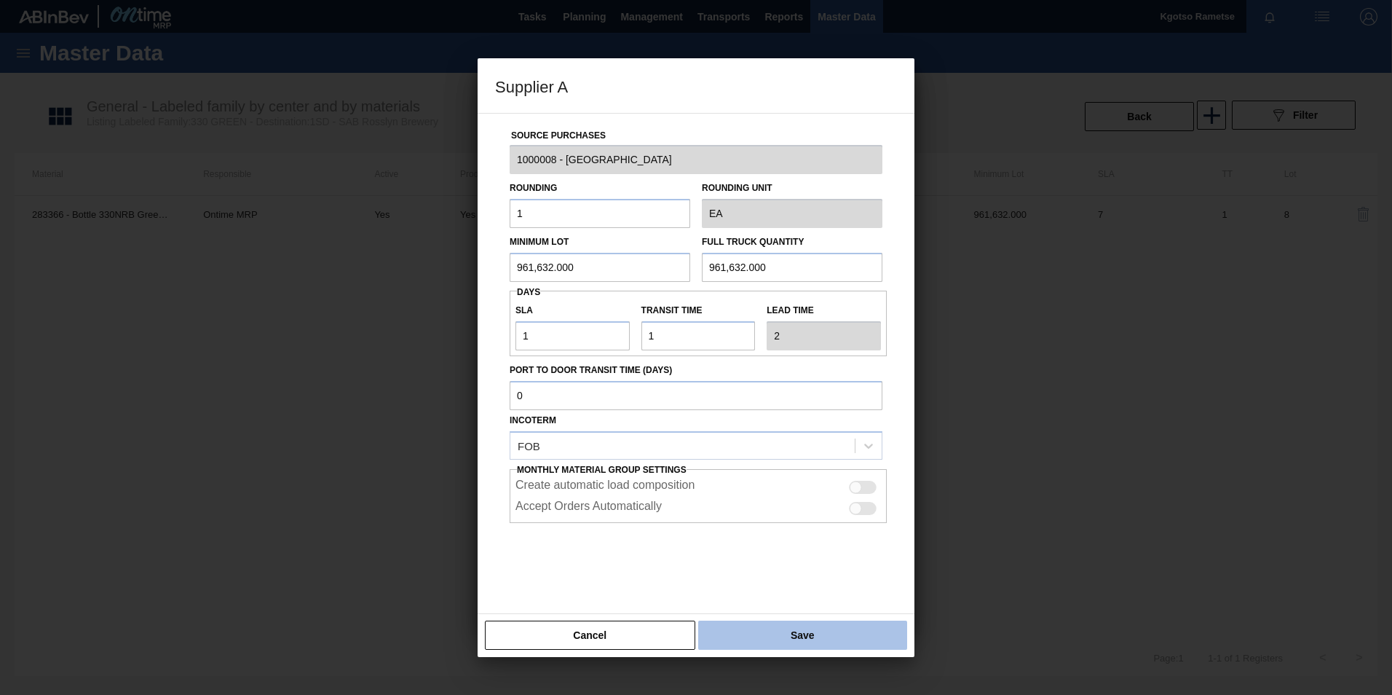
click at [809, 629] on button "Save" at bounding box center [802, 634] width 209 height 29
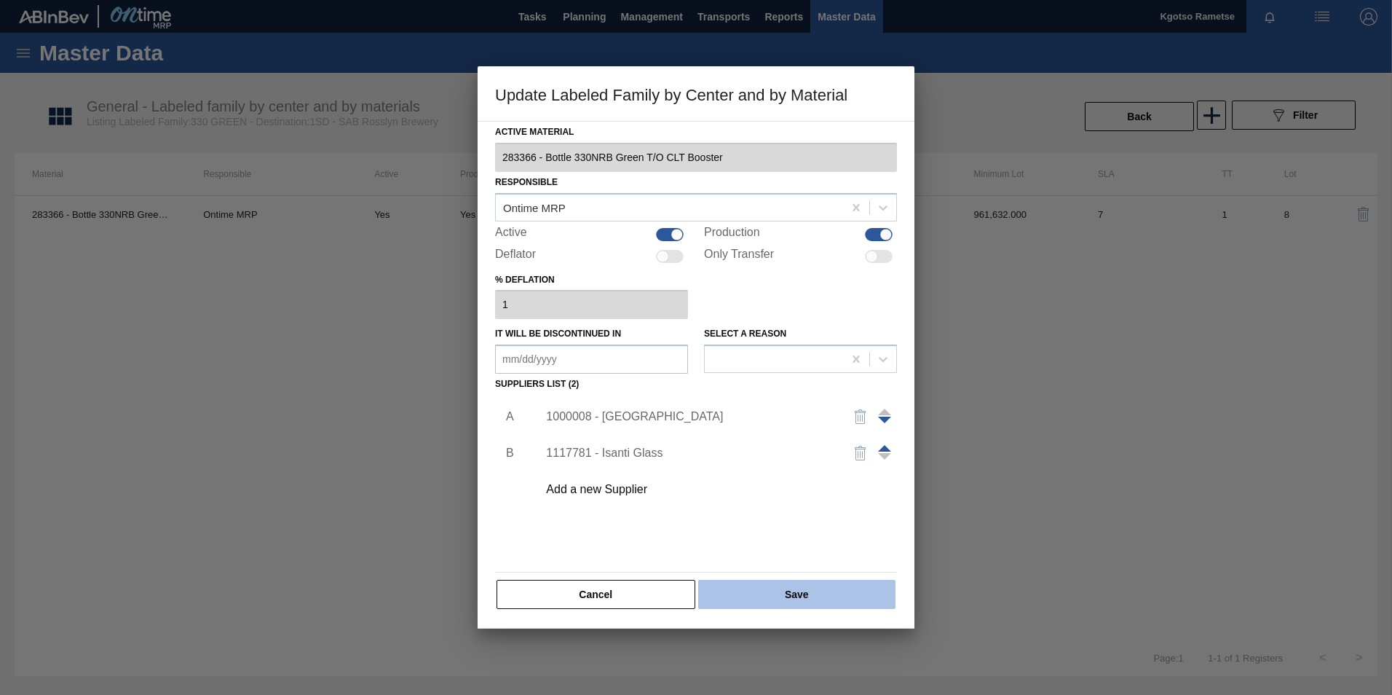
click at [795, 596] on button "Save" at bounding box center [796, 594] width 197 height 29
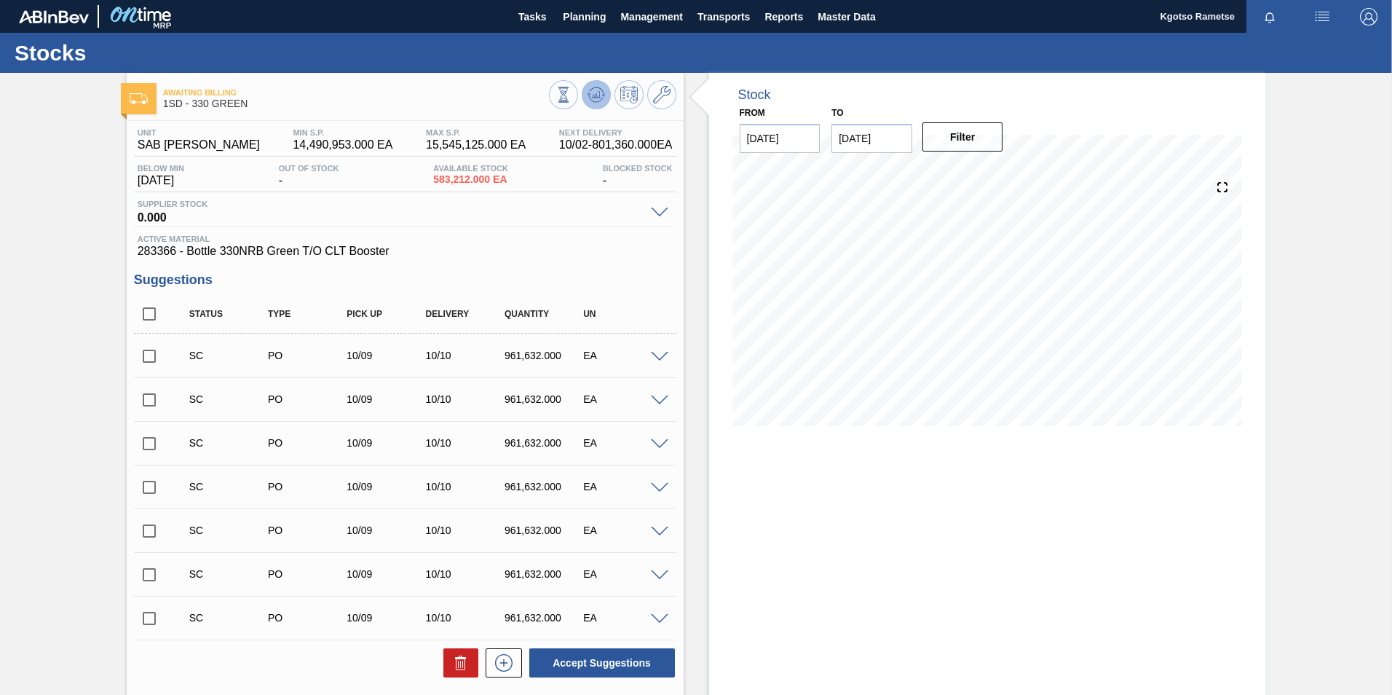
click at [604, 84] on button at bounding box center [596, 94] width 29 height 29
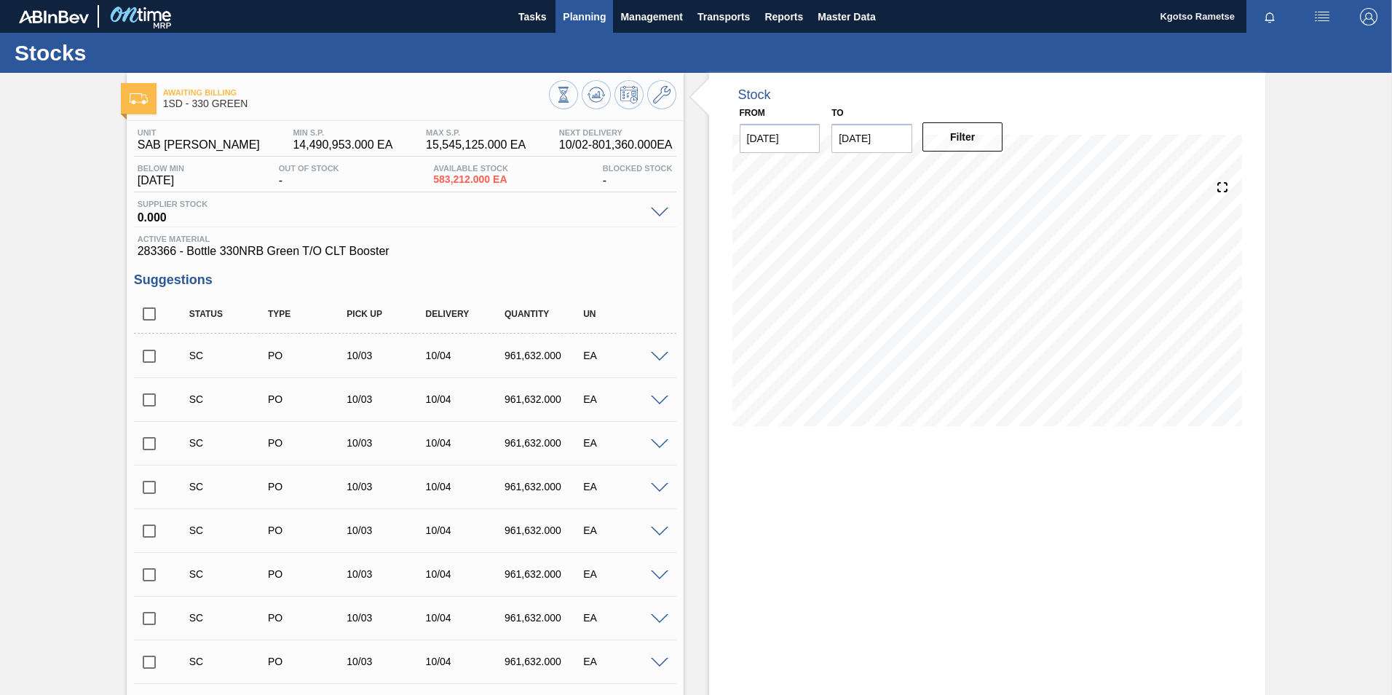
click at [586, 23] on span "Planning" at bounding box center [584, 16] width 43 height 17
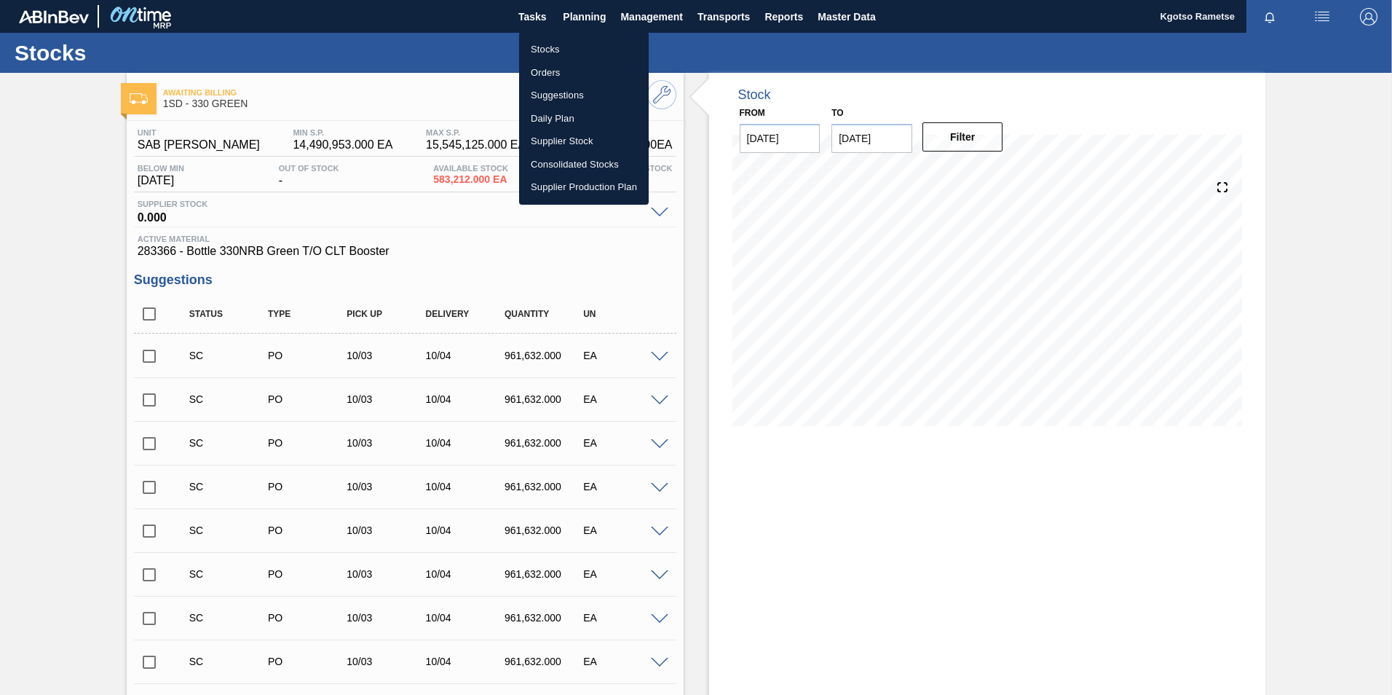
click at [579, 46] on li "Stocks" at bounding box center [584, 49] width 130 height 23
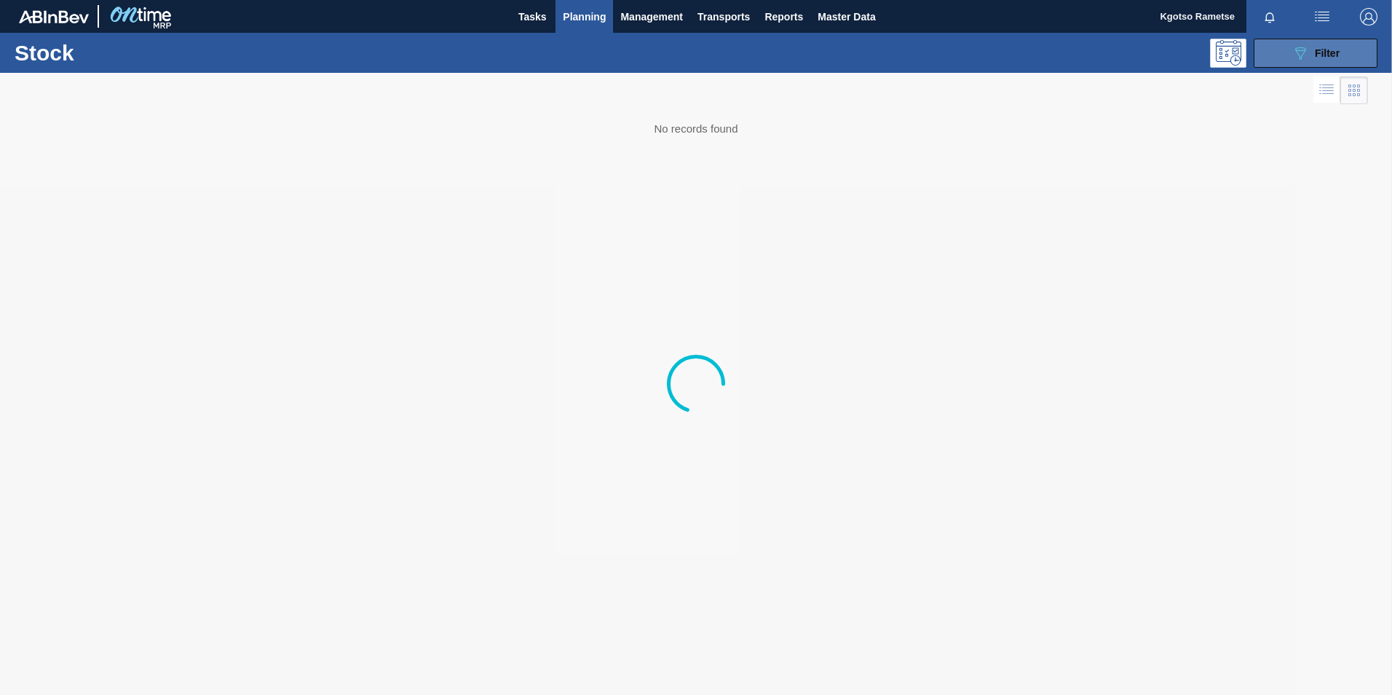
click at [1327, 50] on span "Filter" at bounding box center [1327, 53] width 25 height 12
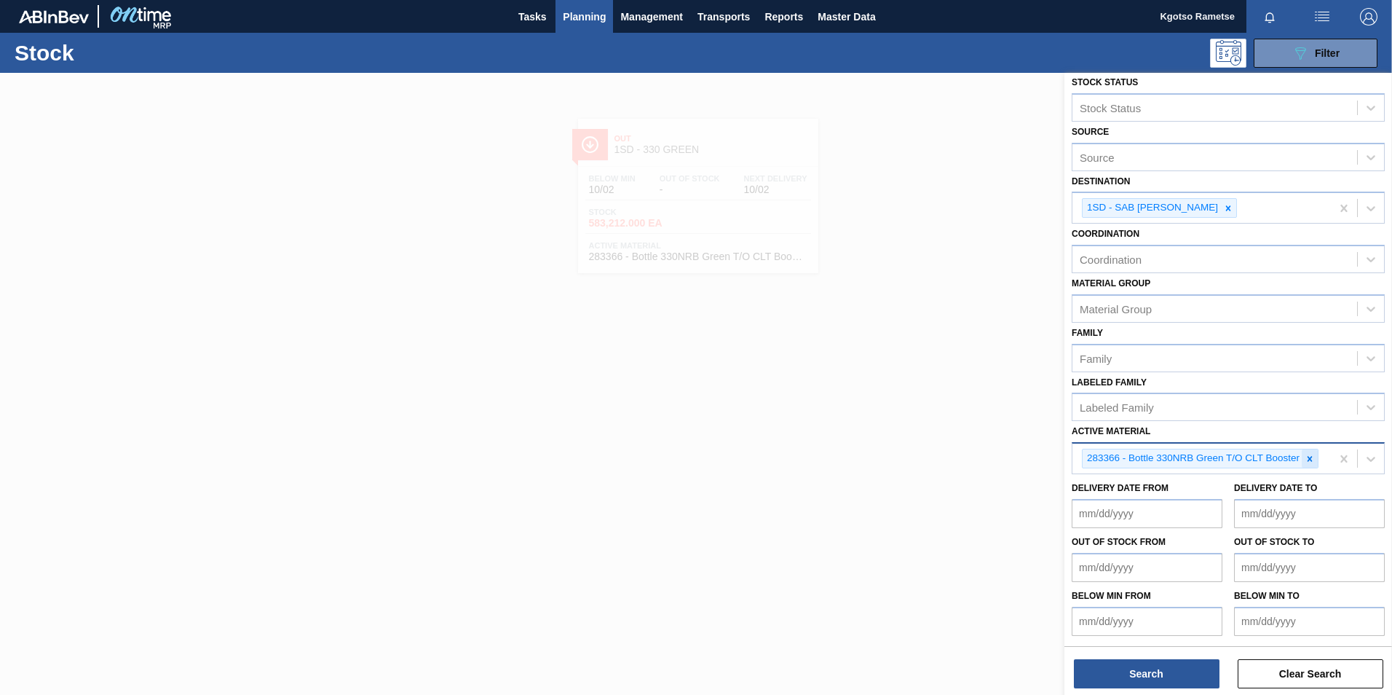
click at [1309, 454] on icon at bounding box center [1310, 459] width 10 height 10
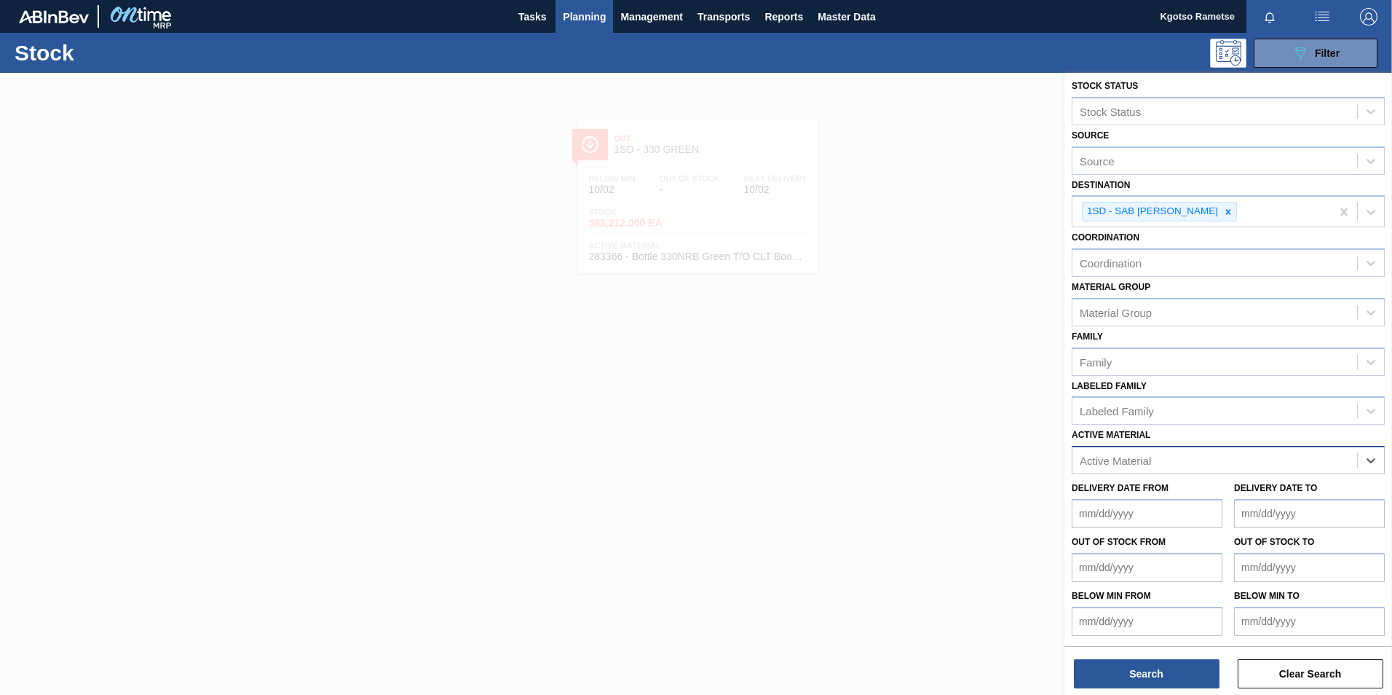
scroll to position [4, 0]
click at [1221, 218] on div at bounding box center [1229, 211] width 16 height 18
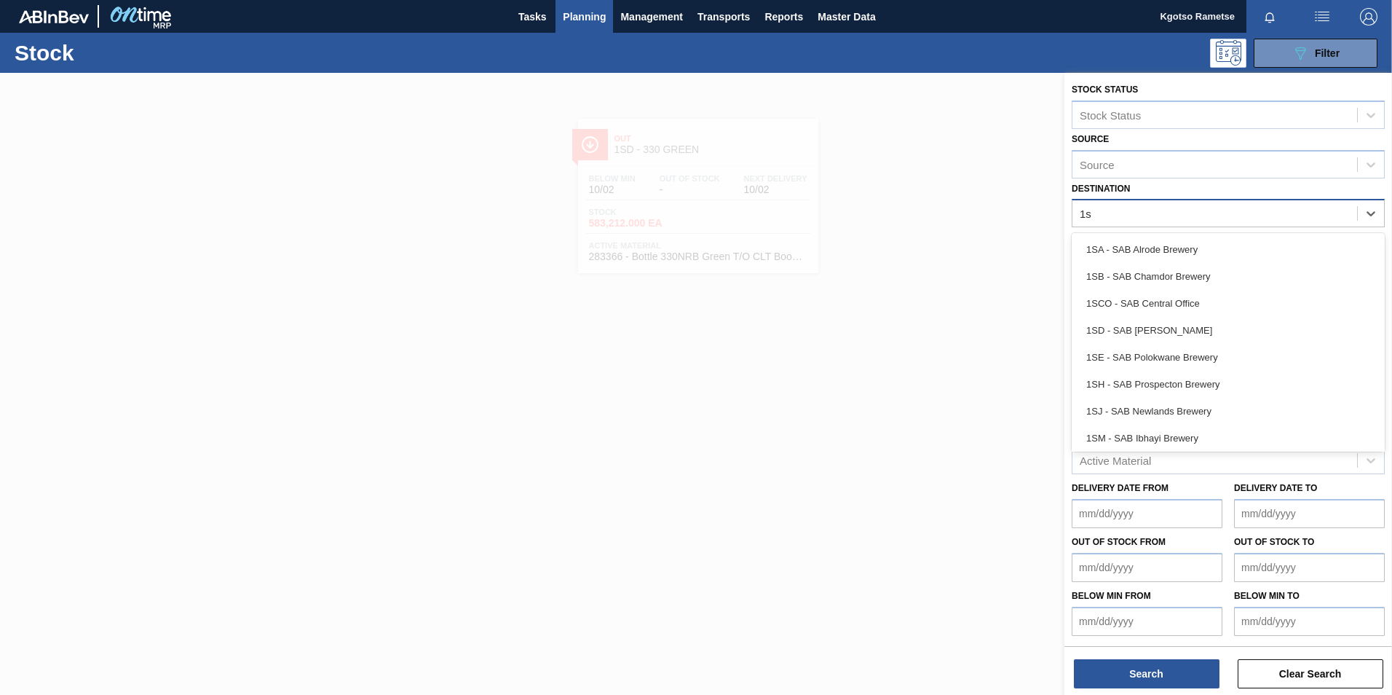
type input "1sb"
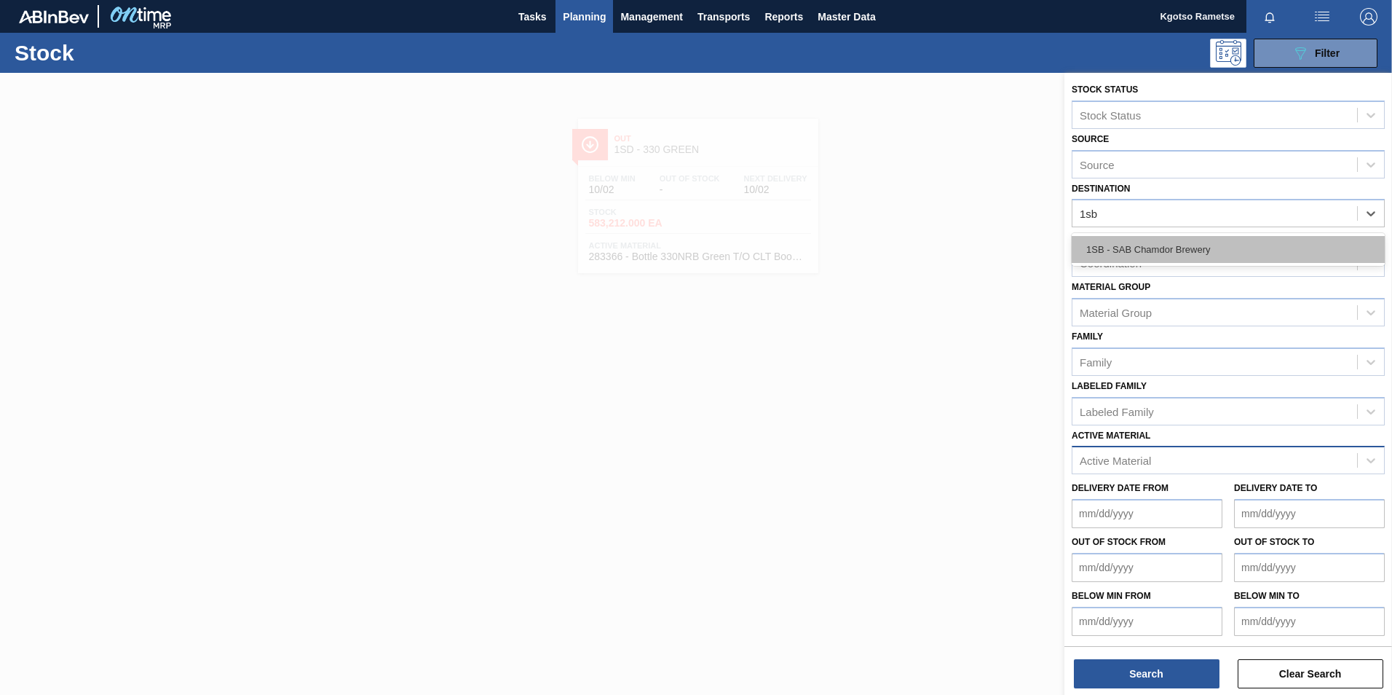
click at [1213, 251] on div "1SB - SAB Chamdor Brewery" at bounding box center [1228, 249] width 313 height 27
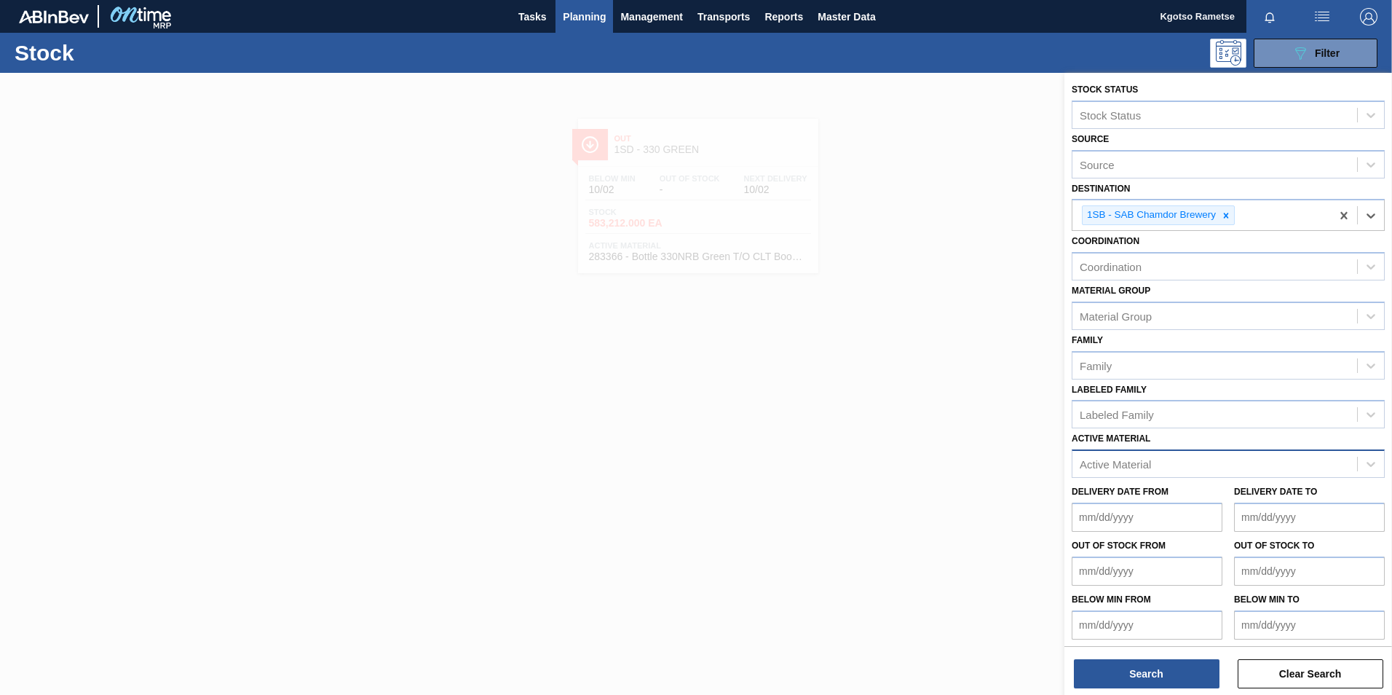
scroll to position [4, 0]
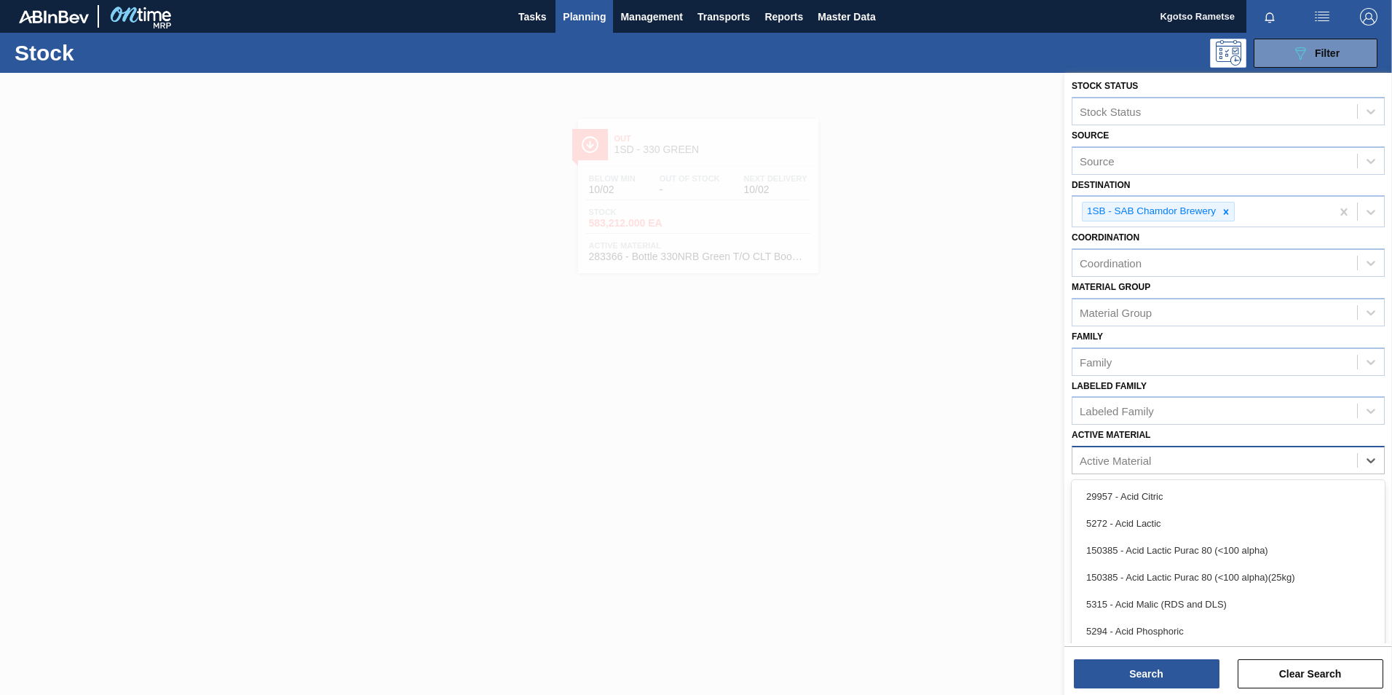
click at [1138, 473] on div "Active Material" at bounding box center [1228, 460] width 313 height 28
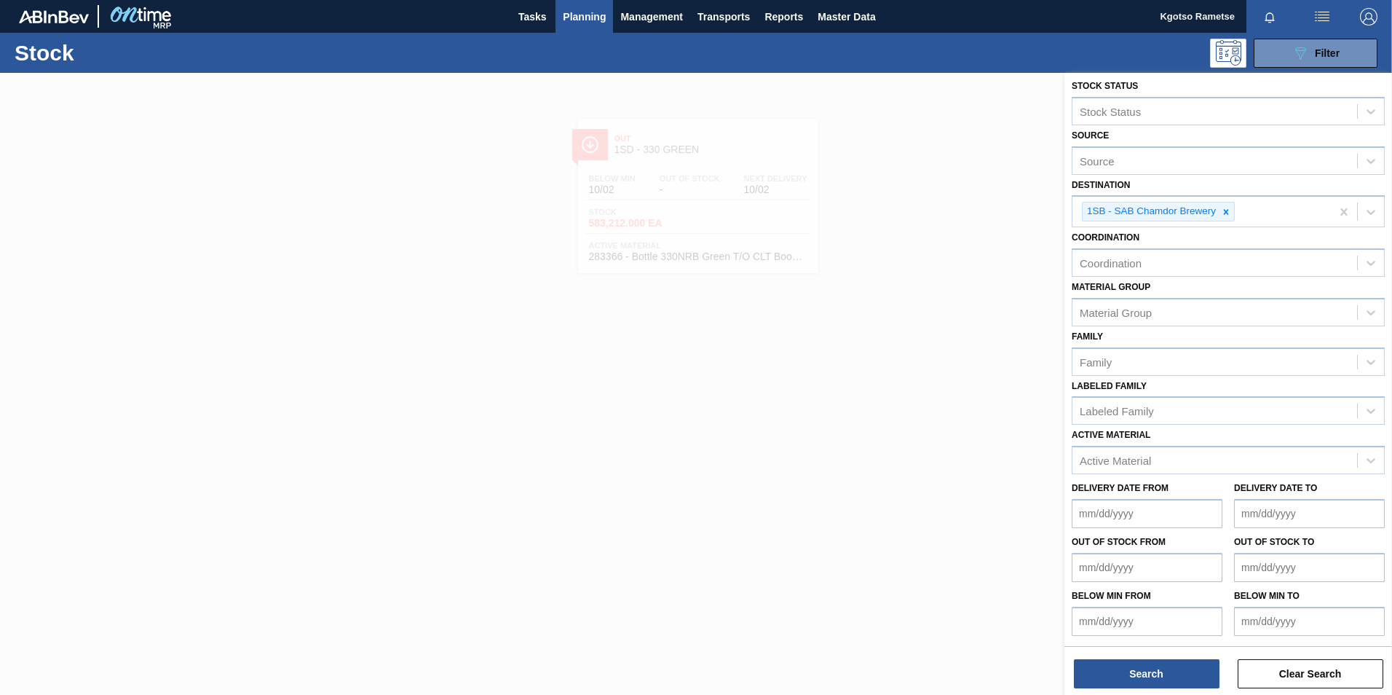
click at [1110, 456] on div "Active Material" at bounding box center [1115, 460] width 71 height 12
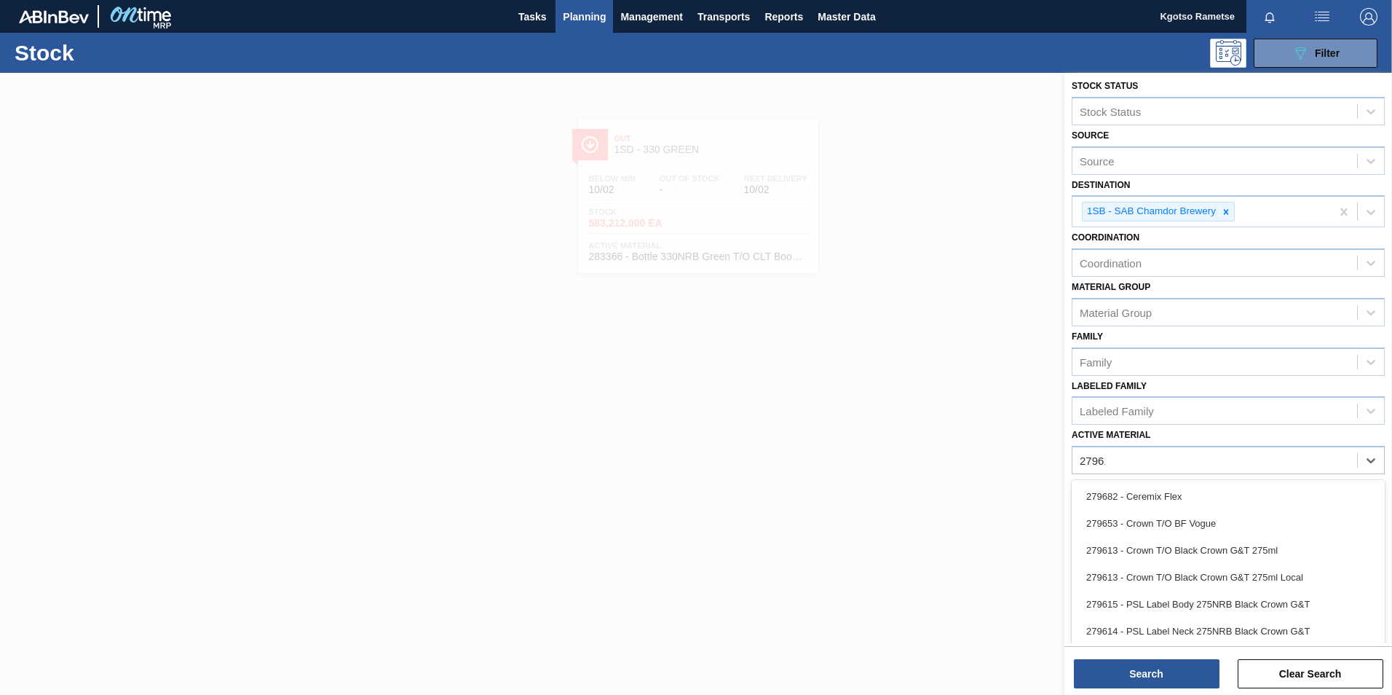
type Material "279615"
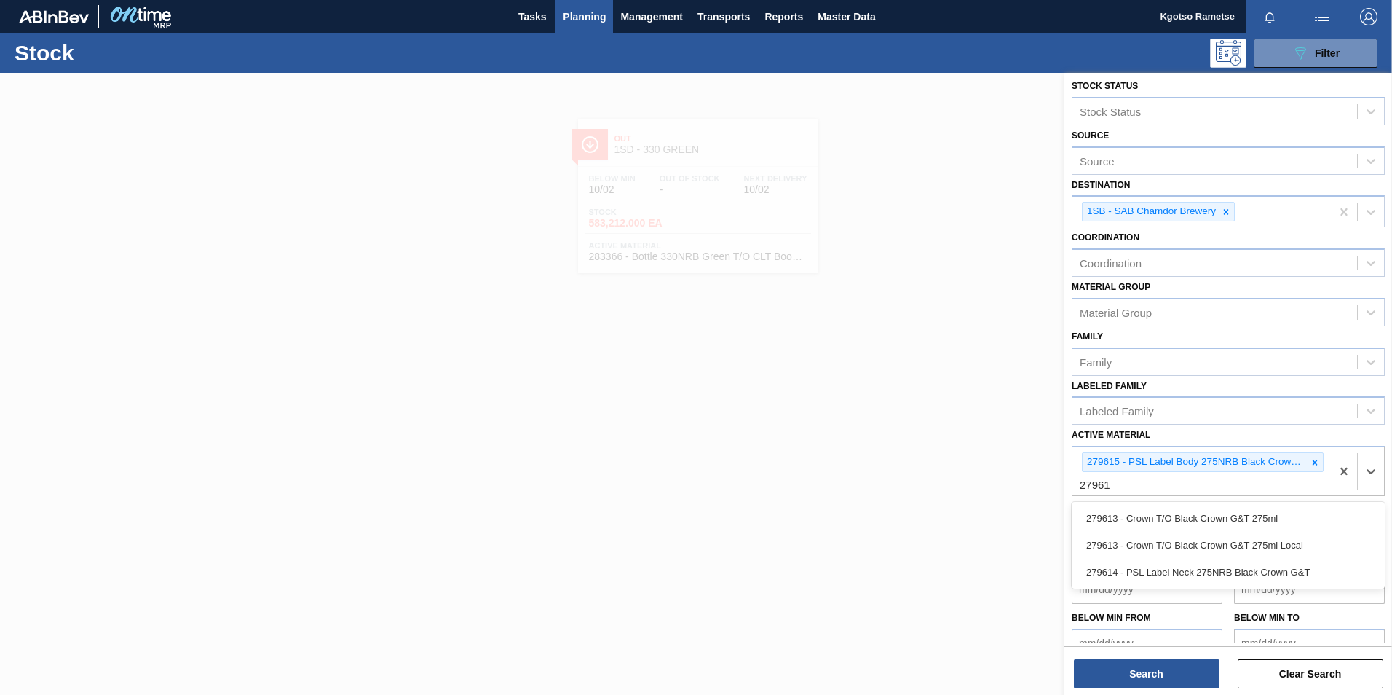
type Material "279614"
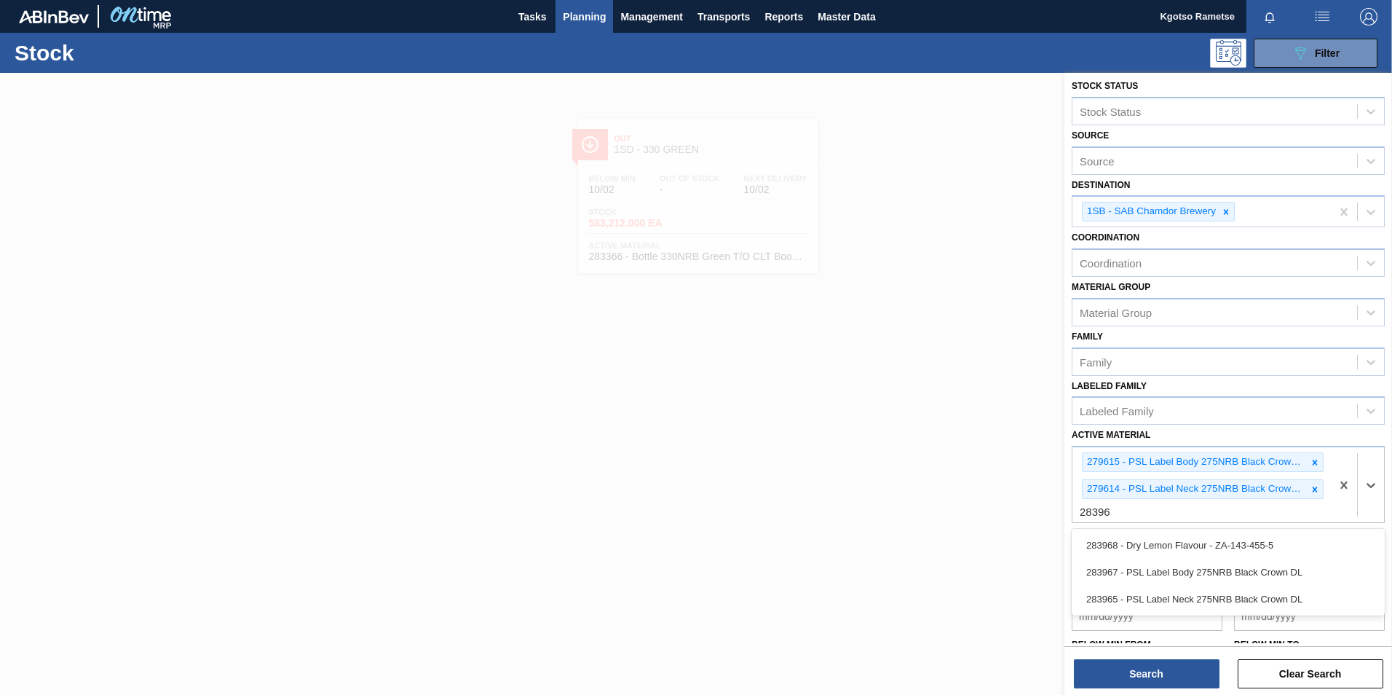
type Material "283965"
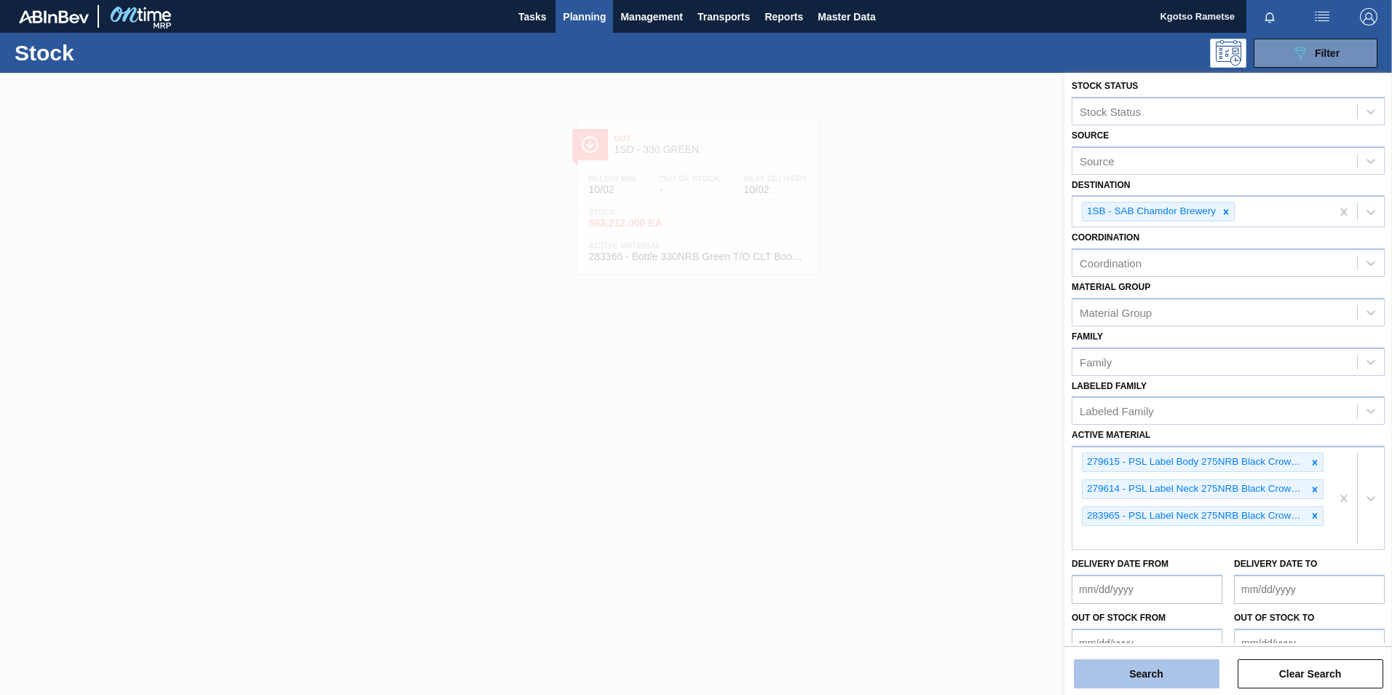
click at [1187, 662] on button "Search" at bounding box center [1147, 673] width 146 height 29
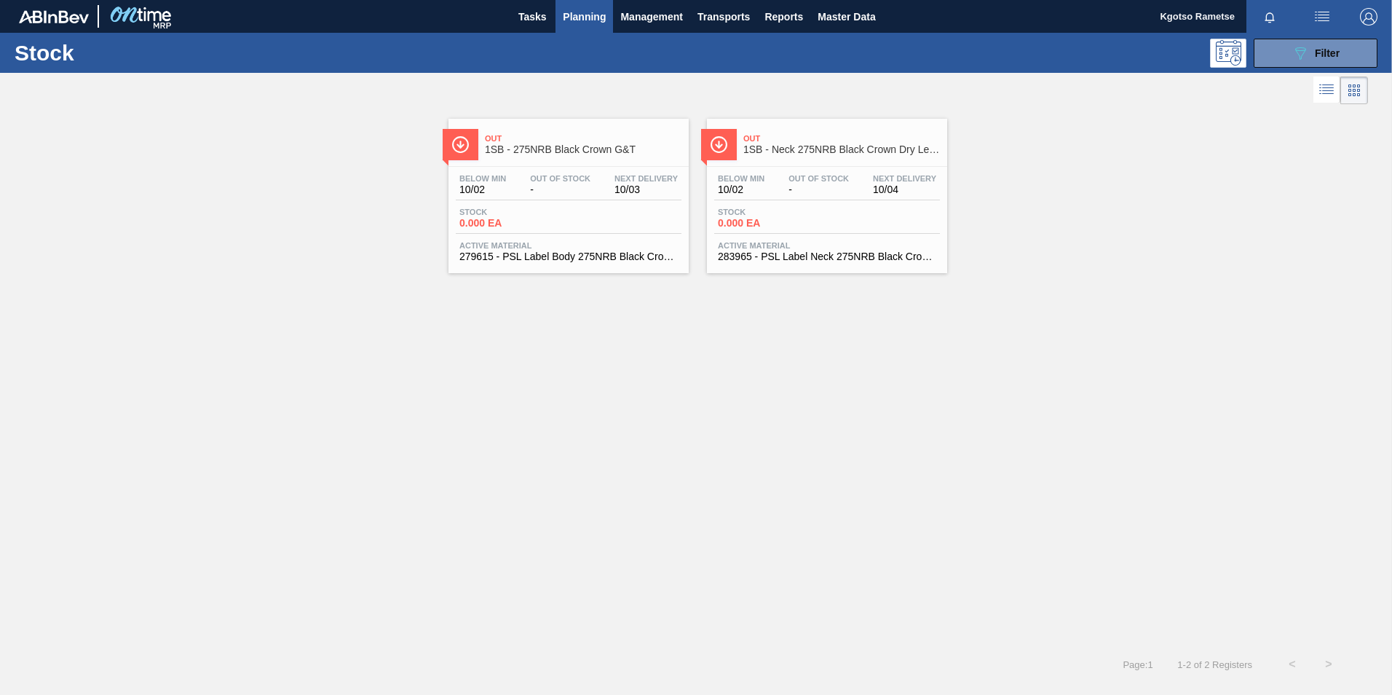
click at [642, 237] on div "Below Min 10/02 Out Of Stock - Next Delivery 10/03 Stock 0.000 EA Active Materi…" at bounding box center [569, 216] width 240 height 99
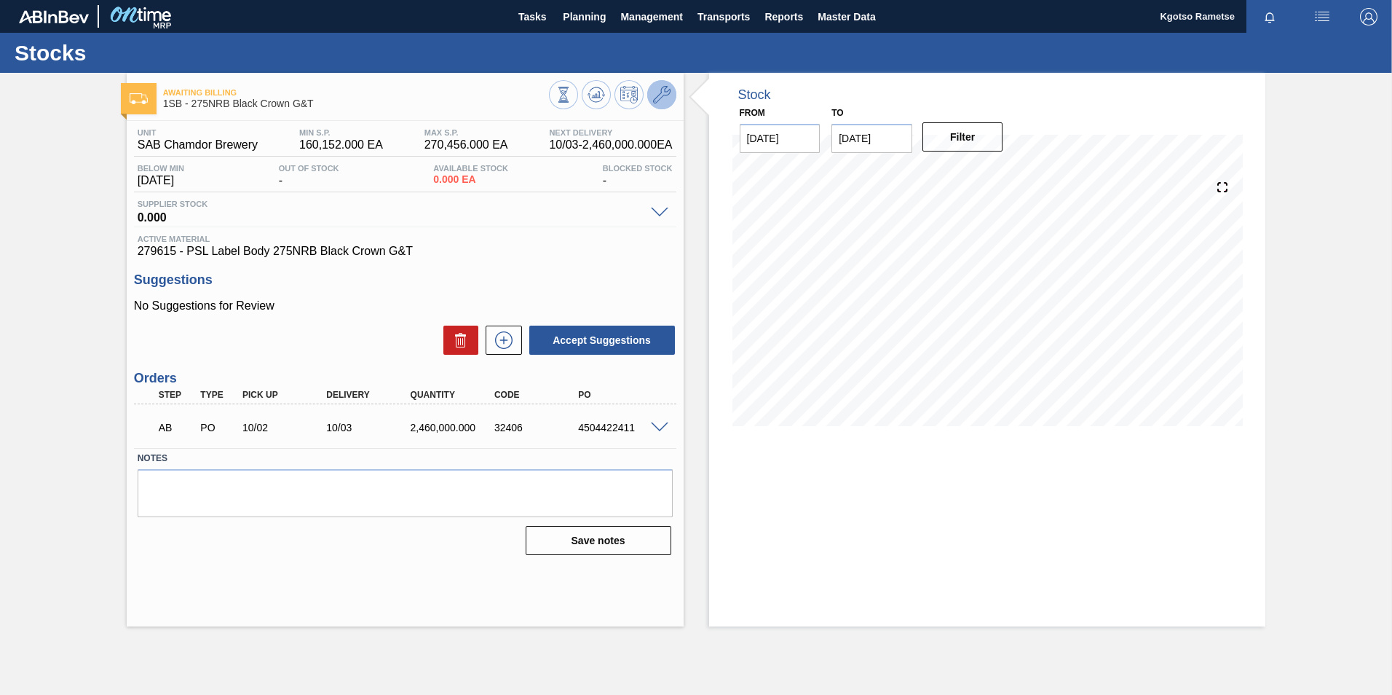
click at [663, 91] on icon at bounding box center [661, 94] width 17 height 17
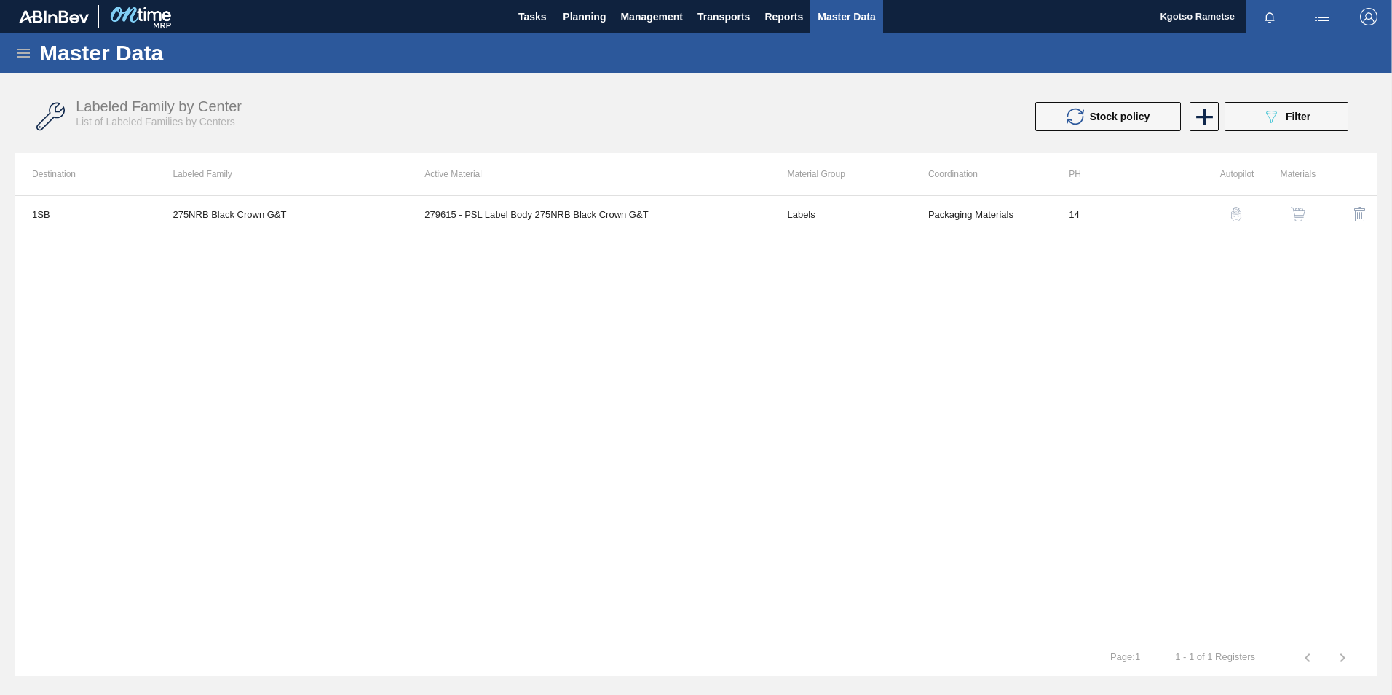
click at [1293, 221] on img "button" at bounding box center [1298, 214] width 15 height 15
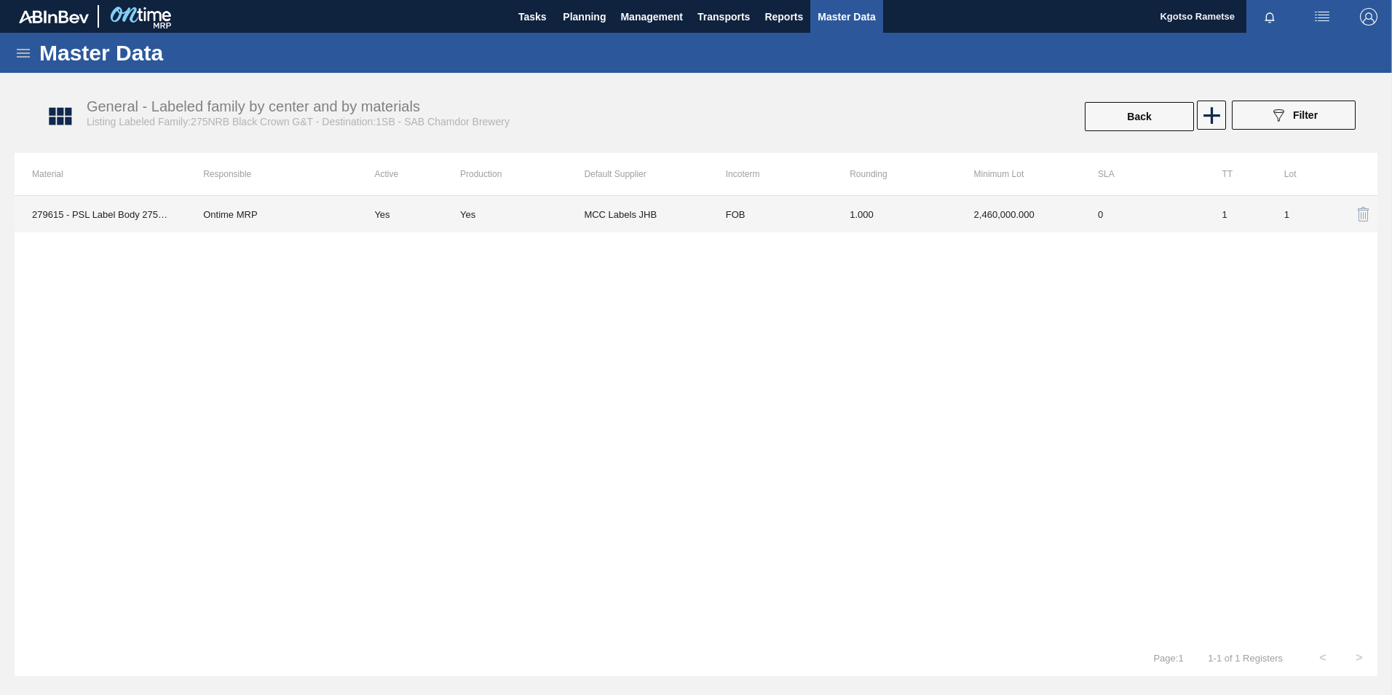
click at [1083, 224] on td "0" at bounding box center [1143, 214] width 124 height 36
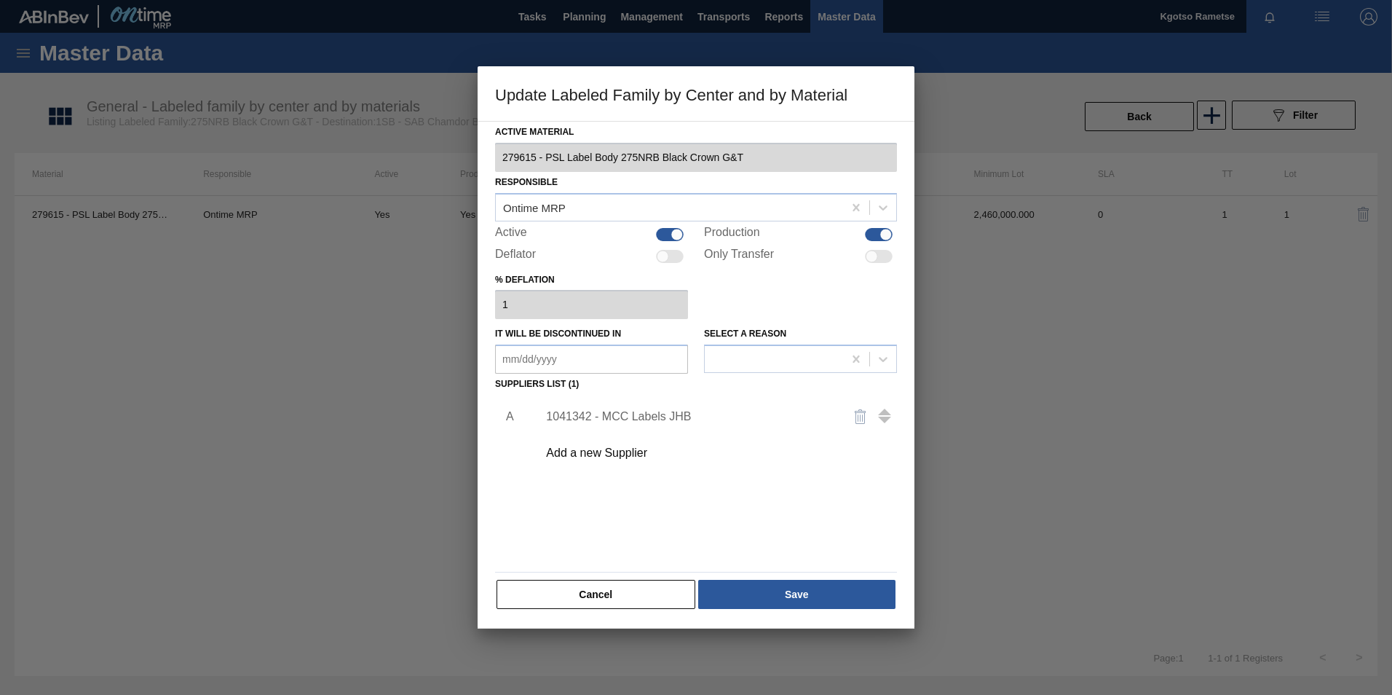
click at [688, 414] on div "1041342 - MCC Labels JHB" at bounding box center [688, 416] width 285 height 13
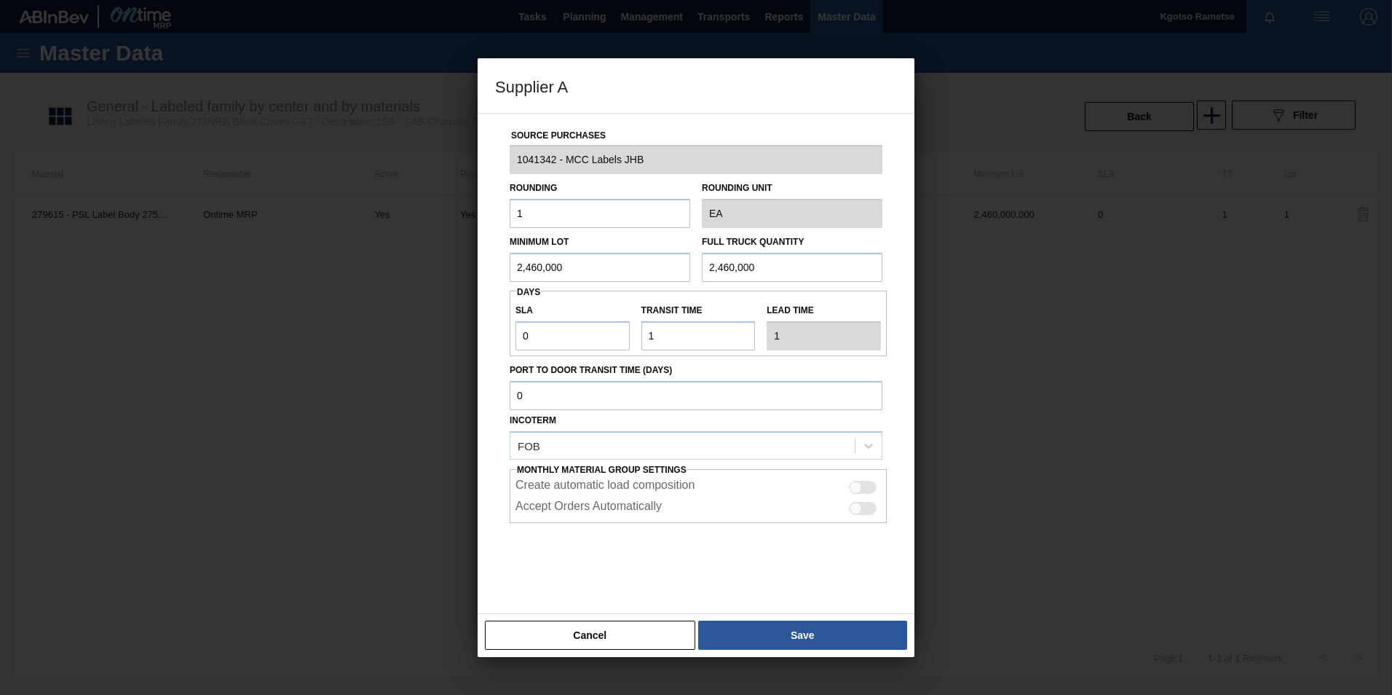
drag, startPoint x: 518, startPoint y: 270, endPoint x: 473, endPoint y: 272, distance: 45.2
click at [483, 271] on div "Source Purchases 1041342 - MCC Labels JHB Rounding 1 Rounding Unit EA Minimum L…" at bounding box center [696, 363] width 437 height 501
drag, startPoint x: 574, startPoint y: 261, endPoint x: 364, endPoint y: 267, distance: 209.8
click at [387, 267] on div "Supplier A Source Purchases 1041342 - MCC Labels JHB Rounding 1 Rounding Unit E…" at bounding box center [696, 347] width 1392 height 695
type input "1,200,000"
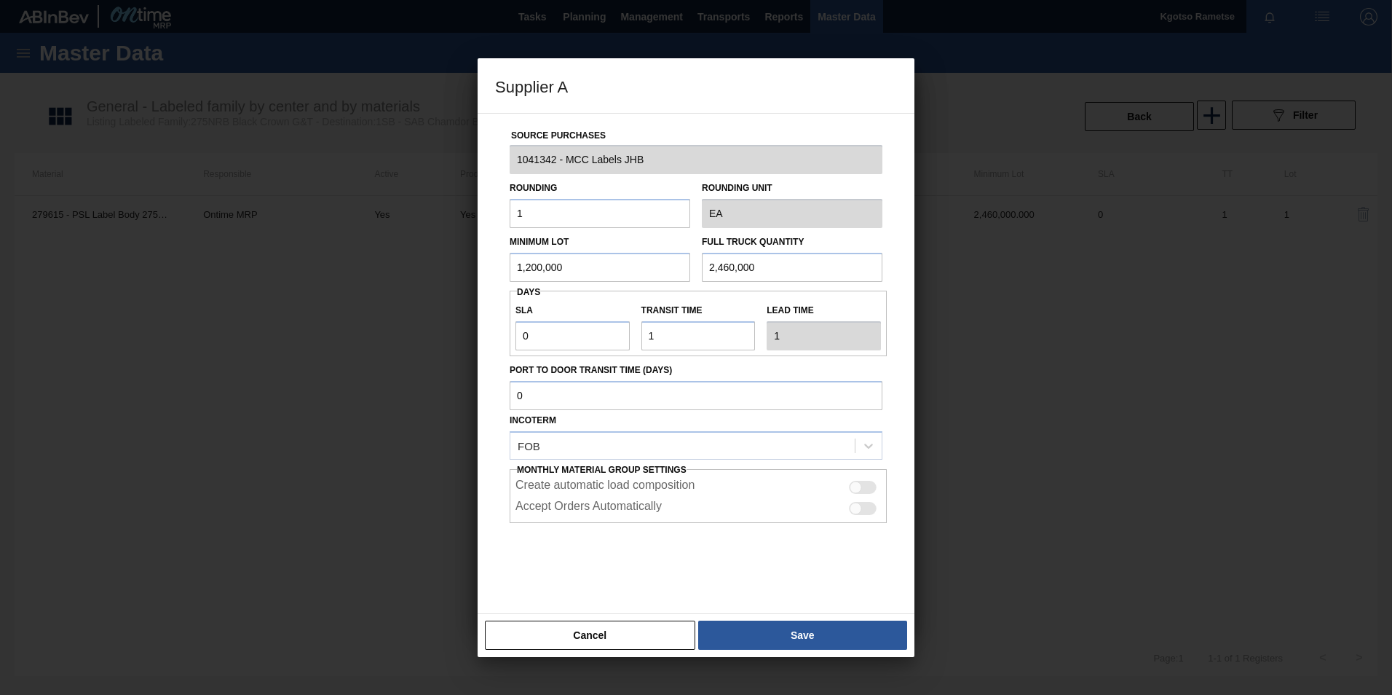
click at [680, 288] on div "Source Purchases 1041342 - MCC Labels JHB Rounding 1 Rounding Unit EA Minimum L…" at bounding box center [696, 355] width 402 height 482
paste input "1,20"
type input "1,200,000"
click at [791, 631] on button "Save" at bounding box center [802, 634] width 209 height 29
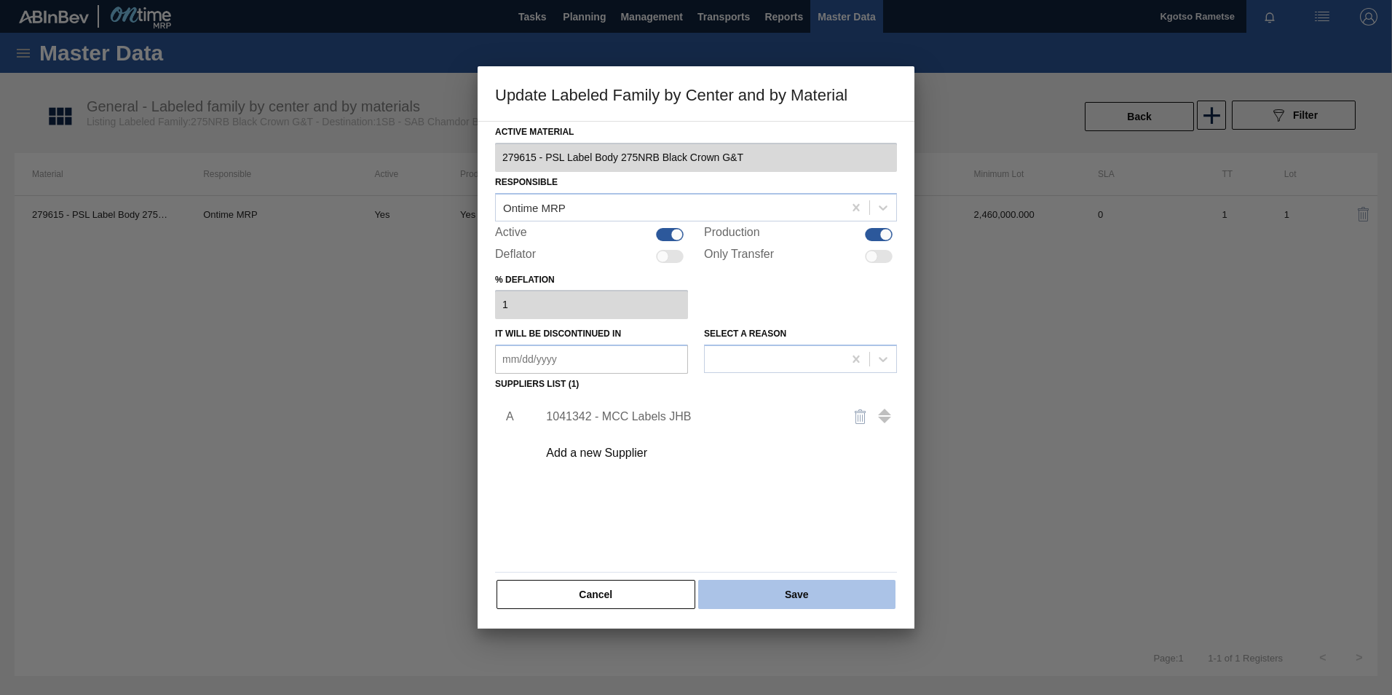
click at [779, 595] on button "Save" at bounding box center [796, 594] width 197 height 29
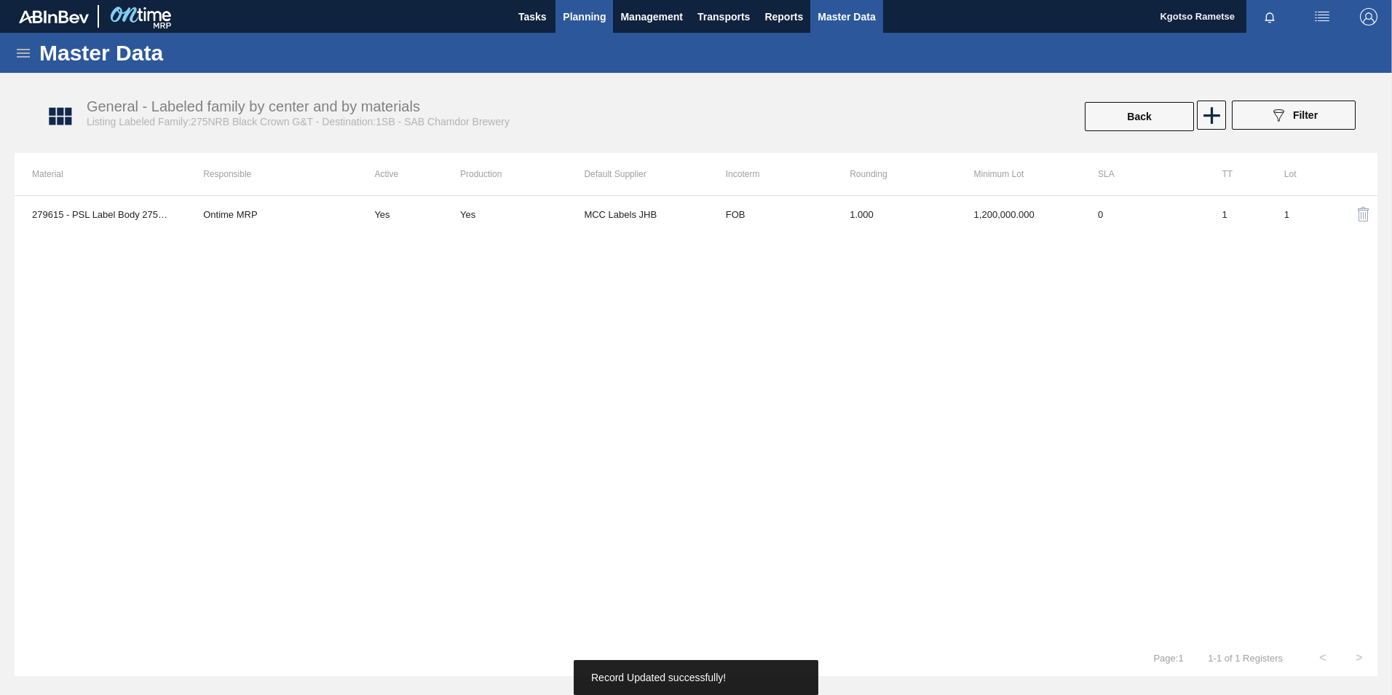
click at [579, 22] on span "Planning" at bounding box center [584, 16] width 43 height 17
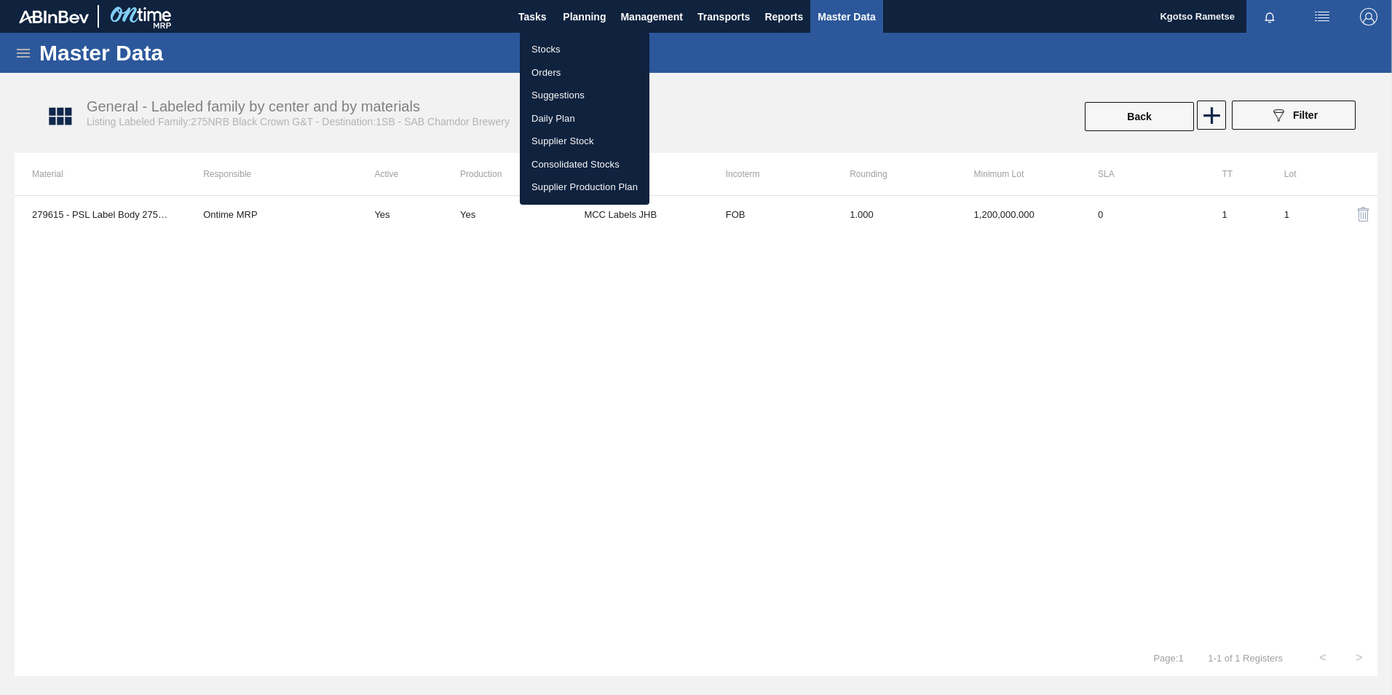
click at [562, 58] on li "Stocks" at bounding box center [585, 49] width 130 height 23
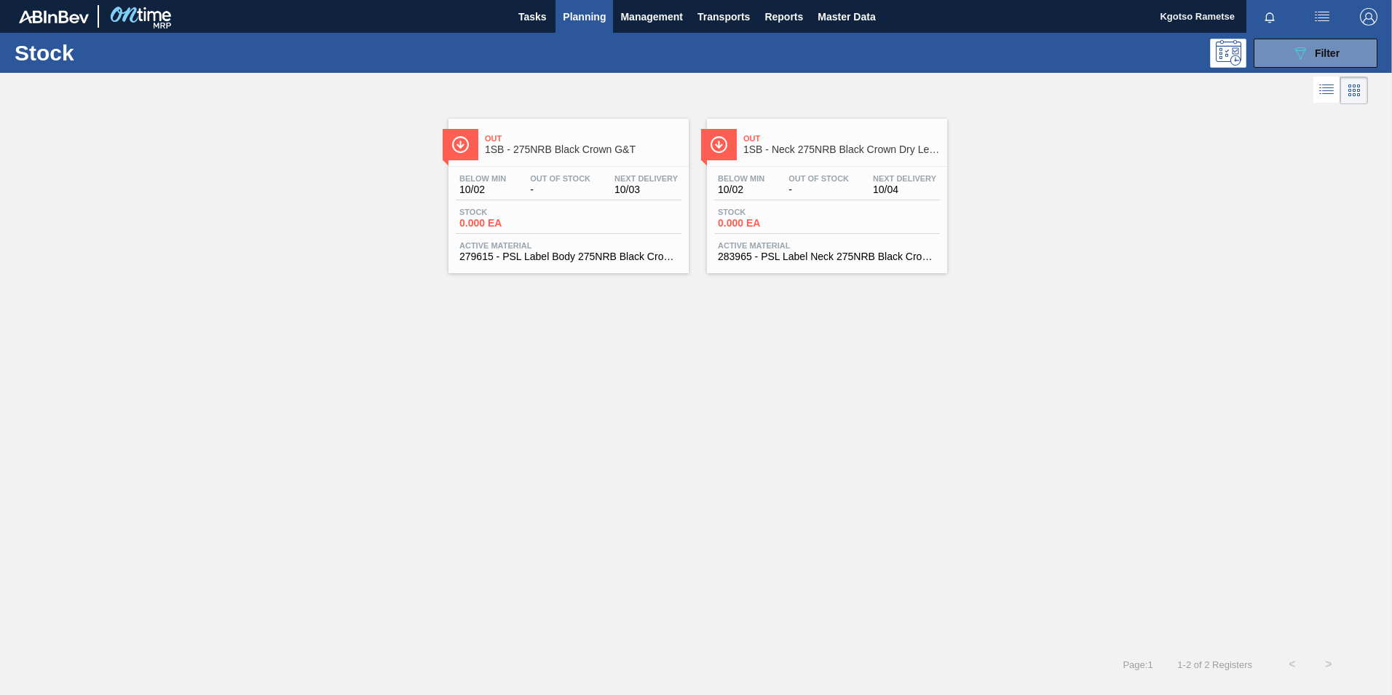
click at [802, 163] on div "Out 1SB - Neck 275NRB Black Crown Dry Lemon Below Min 10/02 Out Of Stock - Next…" at bounding box center [827, 196] width 240 height 154
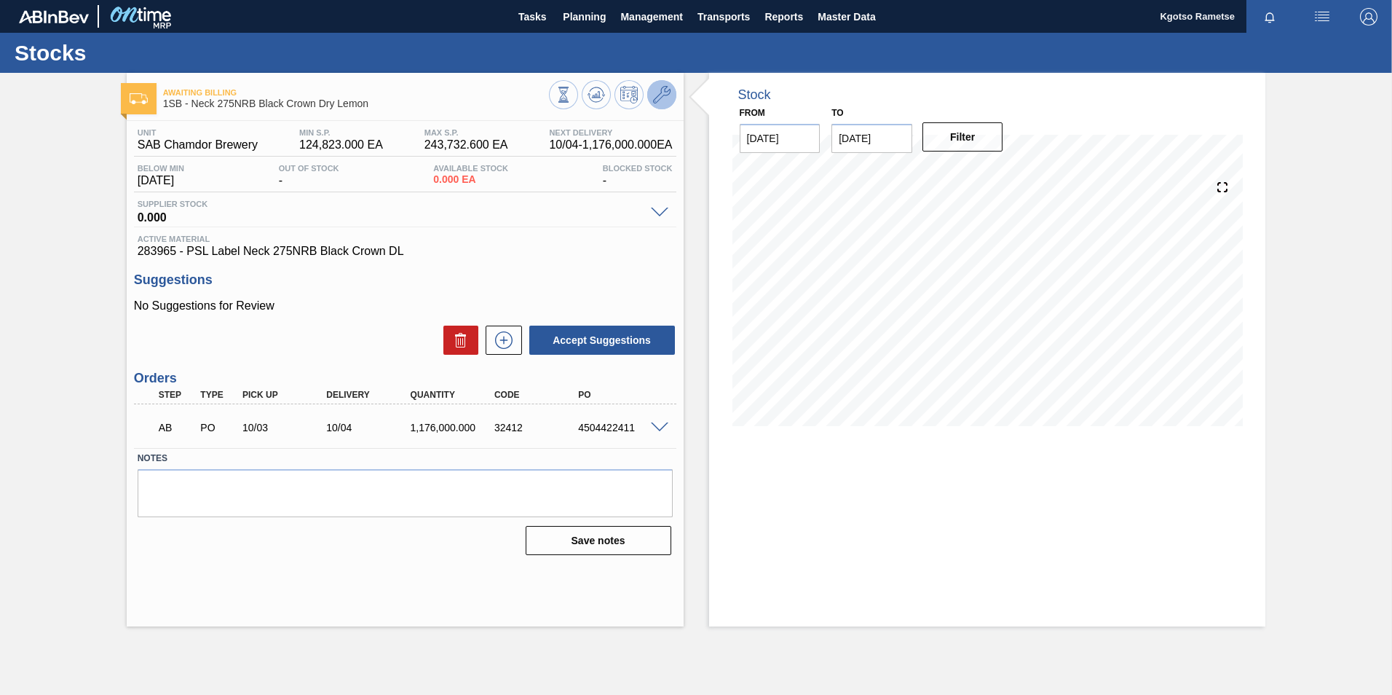
click at [666, 90] on icon at bounding box center [661, 94] width 17 height 17
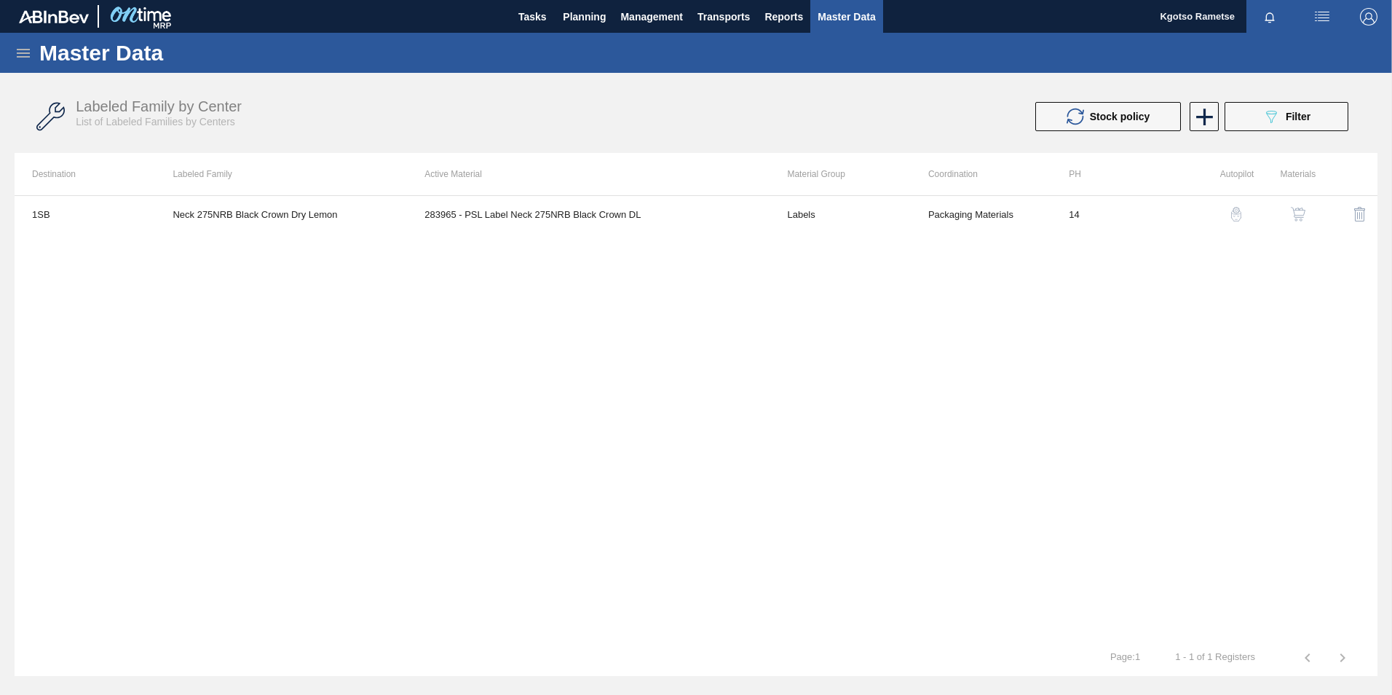
click at [1304, 207] on img "button" at bounding box center [1298, 214] width 15 height 15
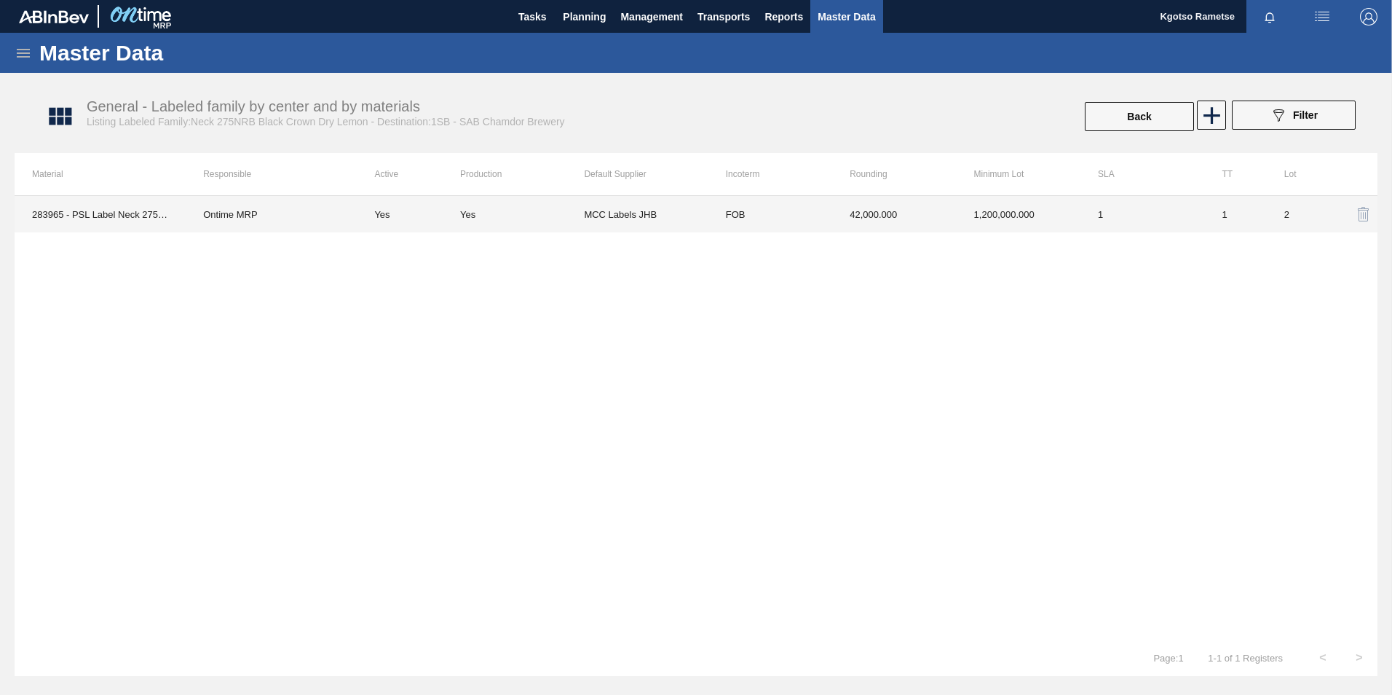
click at [961, 213] on td "1,200,000.000" at bounding box center [1019, 214] width 124 height 36
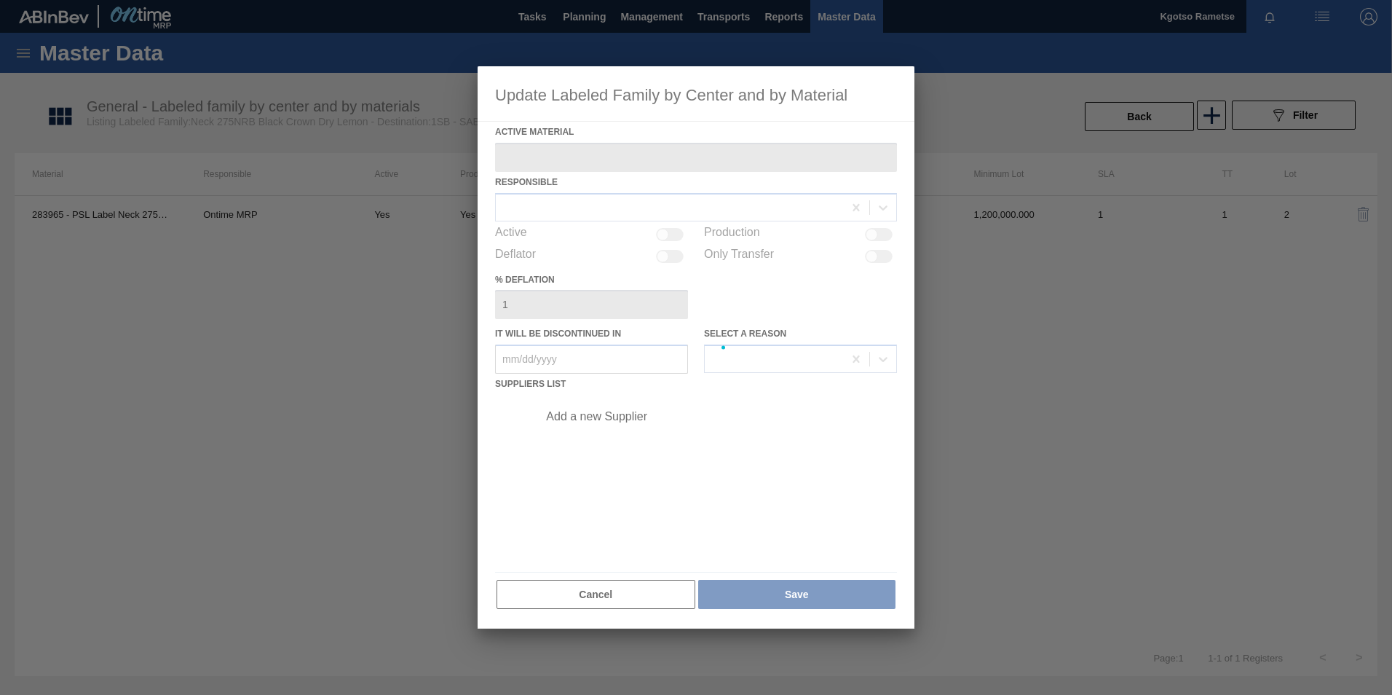
type Material "283965 - PSL Label Neck 275NRB Black Crown DL"
checkbox input "true"
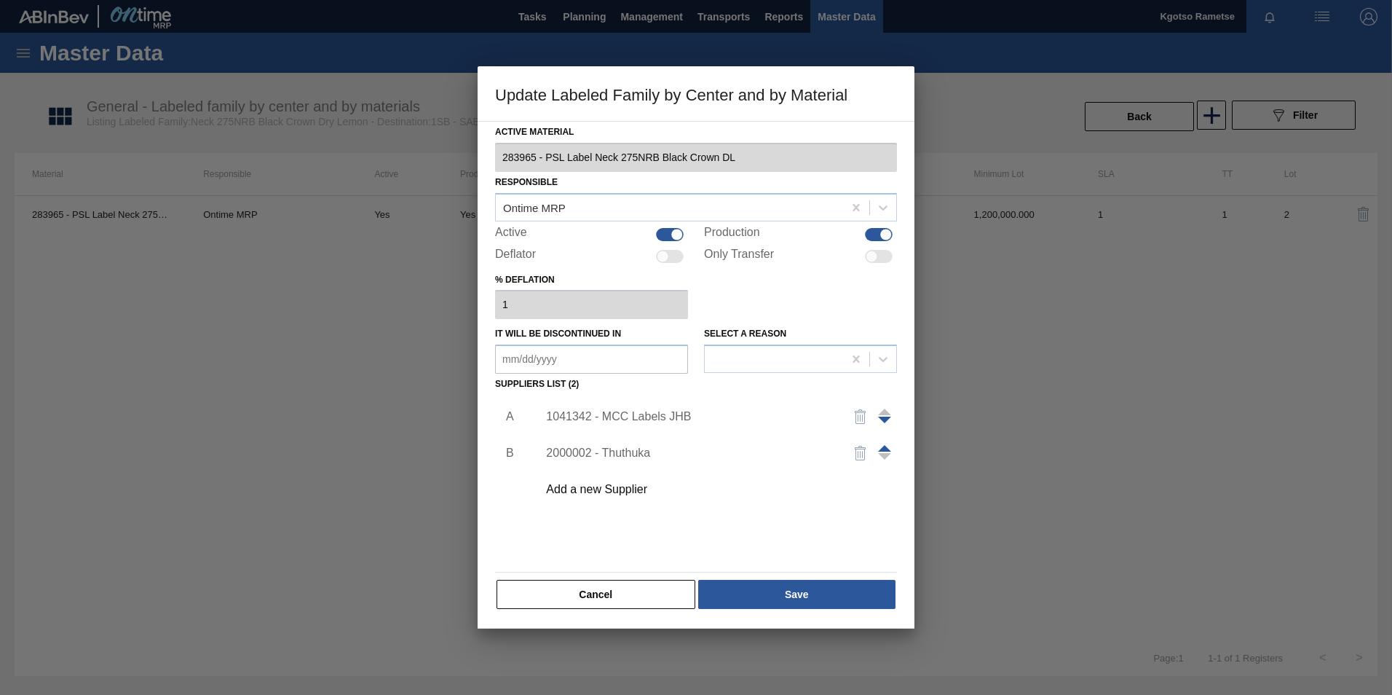
click at [632, 412] on div "1041342 - MCC Labels JHB" at bounding box center [688, 416] width 285 height 13
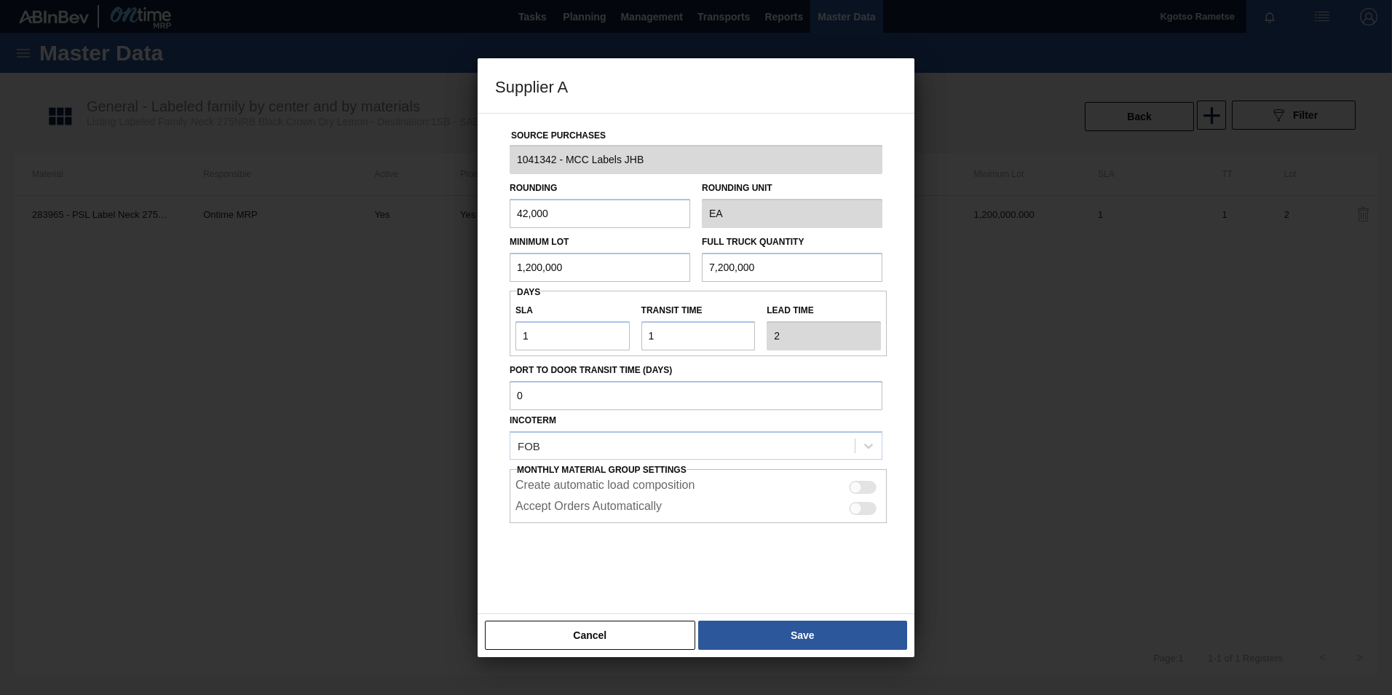
drag, startPoint x: 797, startPoint y: 269, endPoint x: 548, endPoint y: 272, distance: 248.4
click at [606, 270] on div "Minimum Lot 1,200,000 Full Truck Quantity 7,200,000" at bounding box center [696, 255] width 385 height 54
type input "1,200,000"
drag, startPoint x: 555, startPoint y: 222, endPoint x: 342, endPoint y: 211, distance: 213.7
click at [461, 216] on div "Supplier A Source Purchases 1041342 - MCC Labels JHB Rounding 42,000 Rounding U…" at bounding box center [696, 347] width 1392 height 695
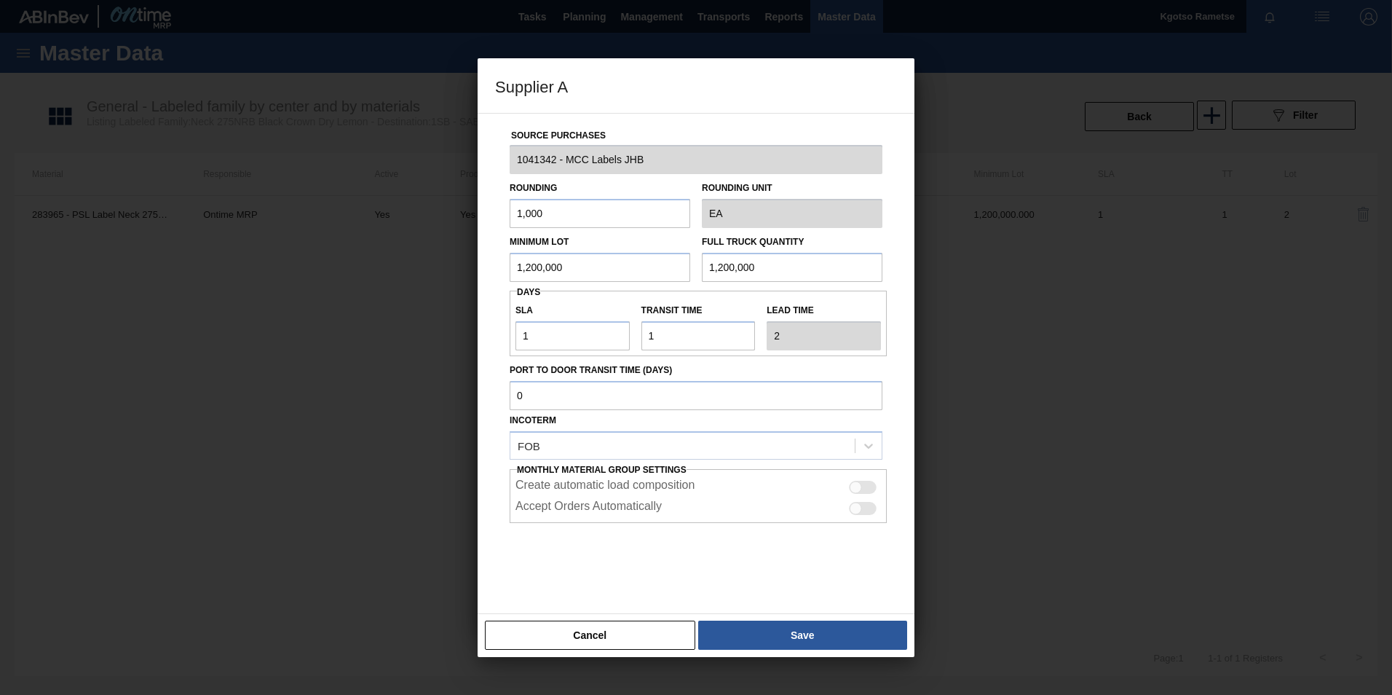
type input "1,000"
drag, startPoint x: 714, startPoint y: 618, endPoint x: 733, endPoint y: 617, distance: 19.7
click at [714, 618] on div "Cancel Save" at bounding box center [696, 635] width 437 height 44
click at [753, 626] on button "Save" at bounding box center [802, 634] width 209 height 29
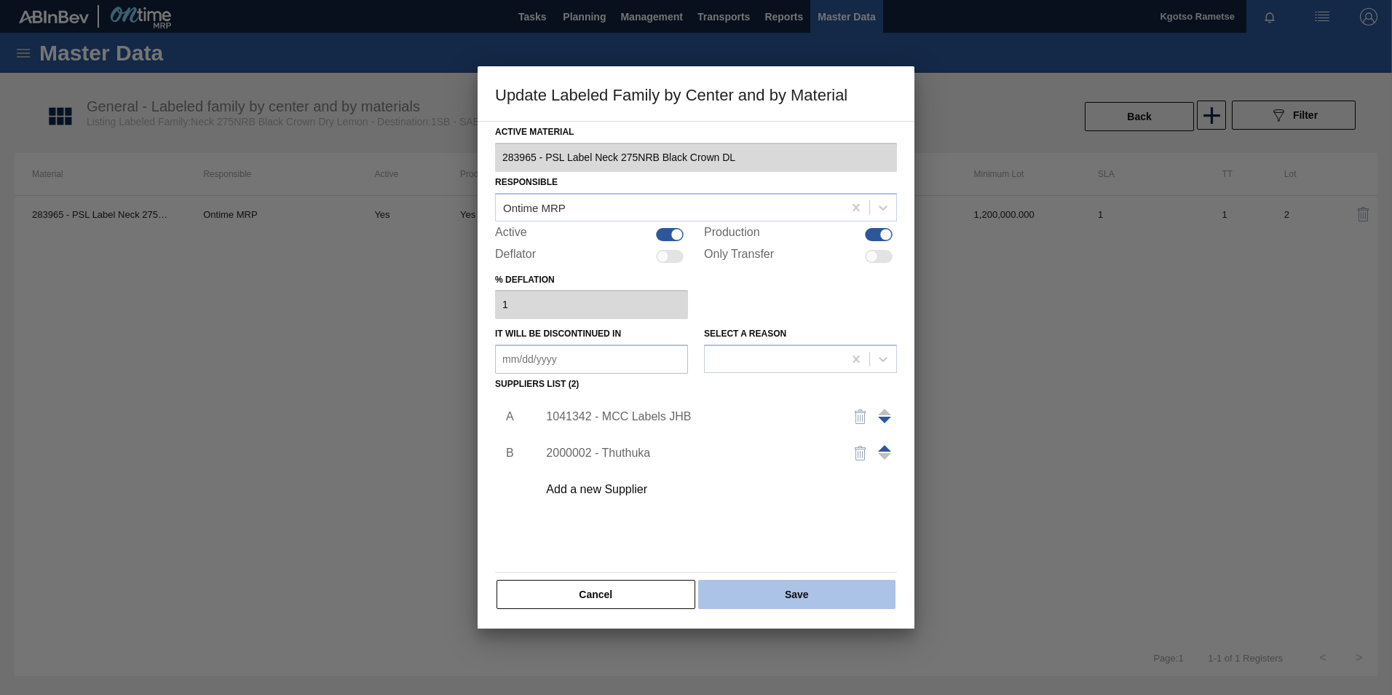
click at [756, 602] on button "Save" at bounding box center [796, 594] width 197 height 29
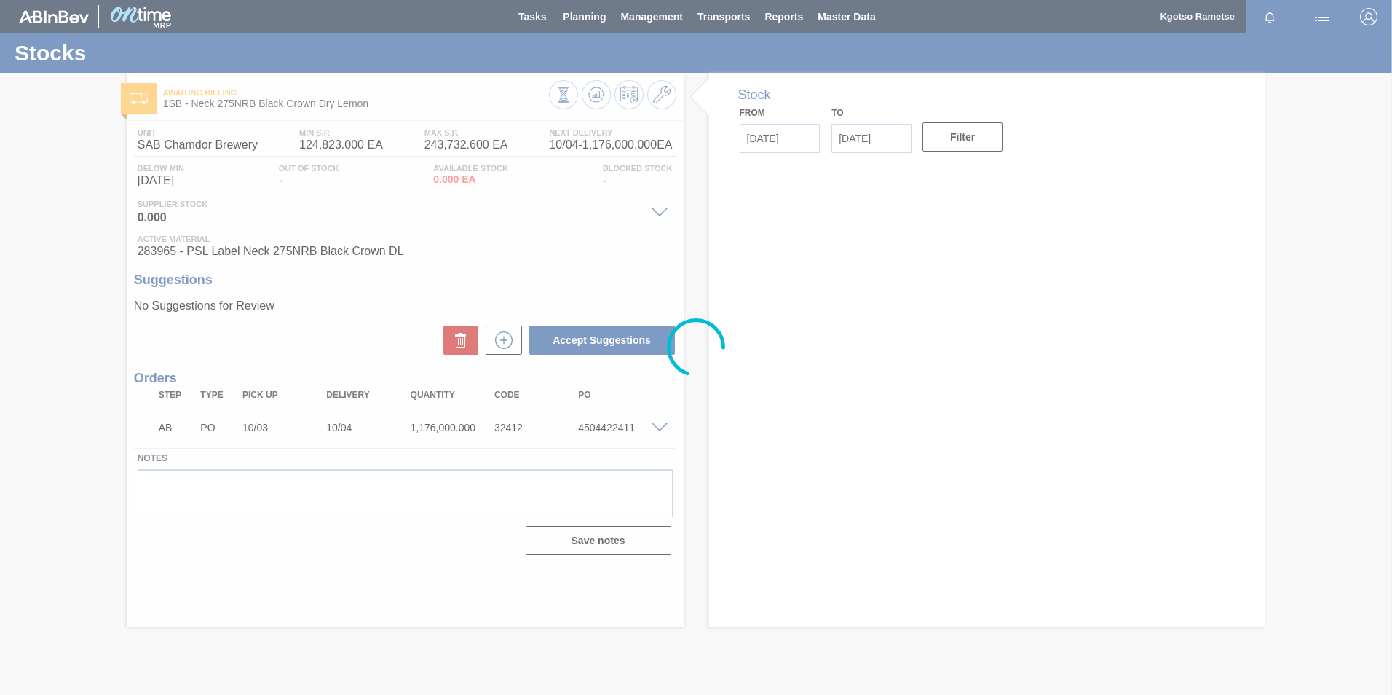
click at [597, 92] on div at bounding box center [696, 347] width 1392 height 695
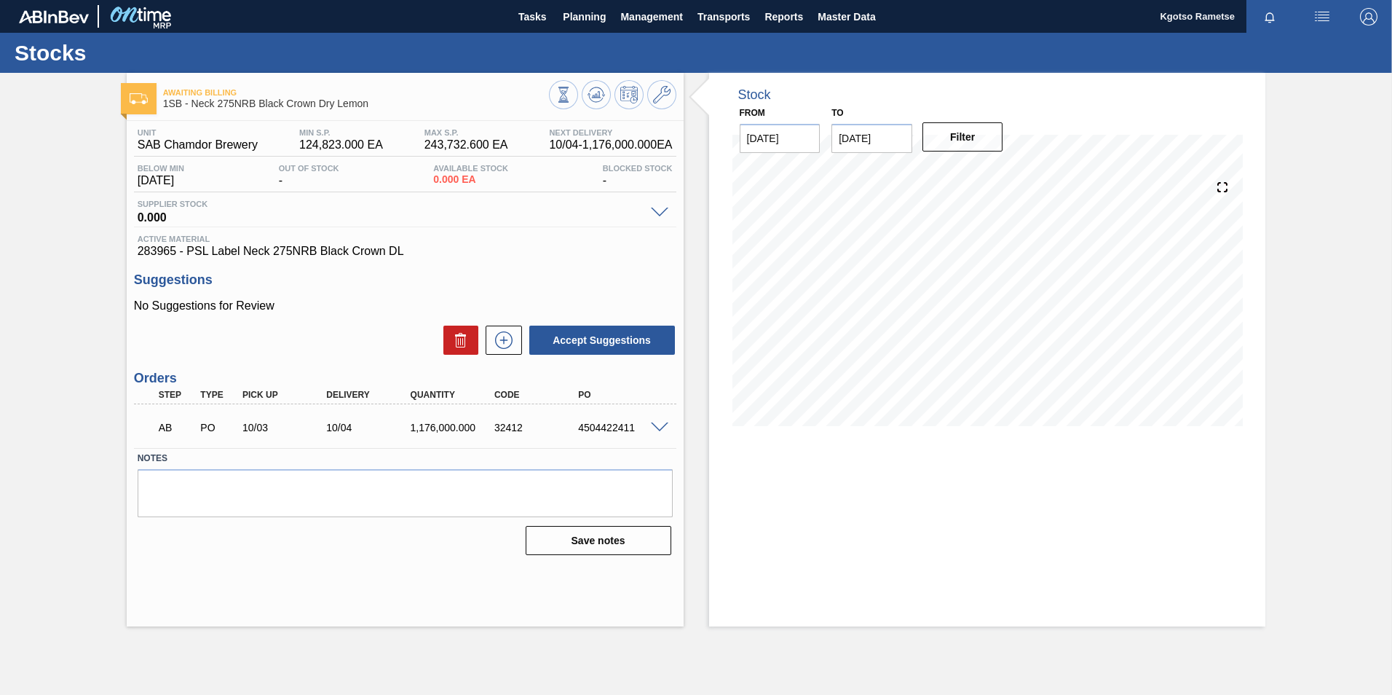
click at [597, 92] on icon at bounding box center [596, 94] width 17 height 17
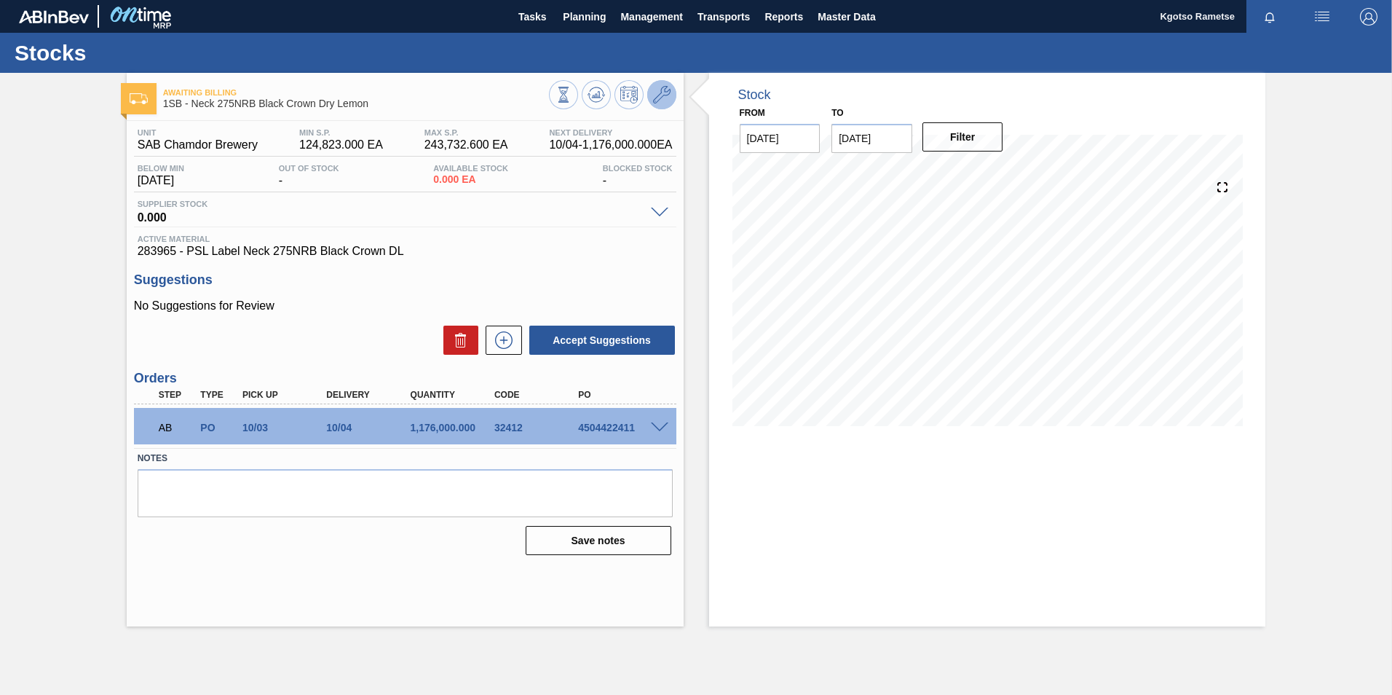
click at [658, 100] on icon at bounding box center [661, 94] width 17 height 17
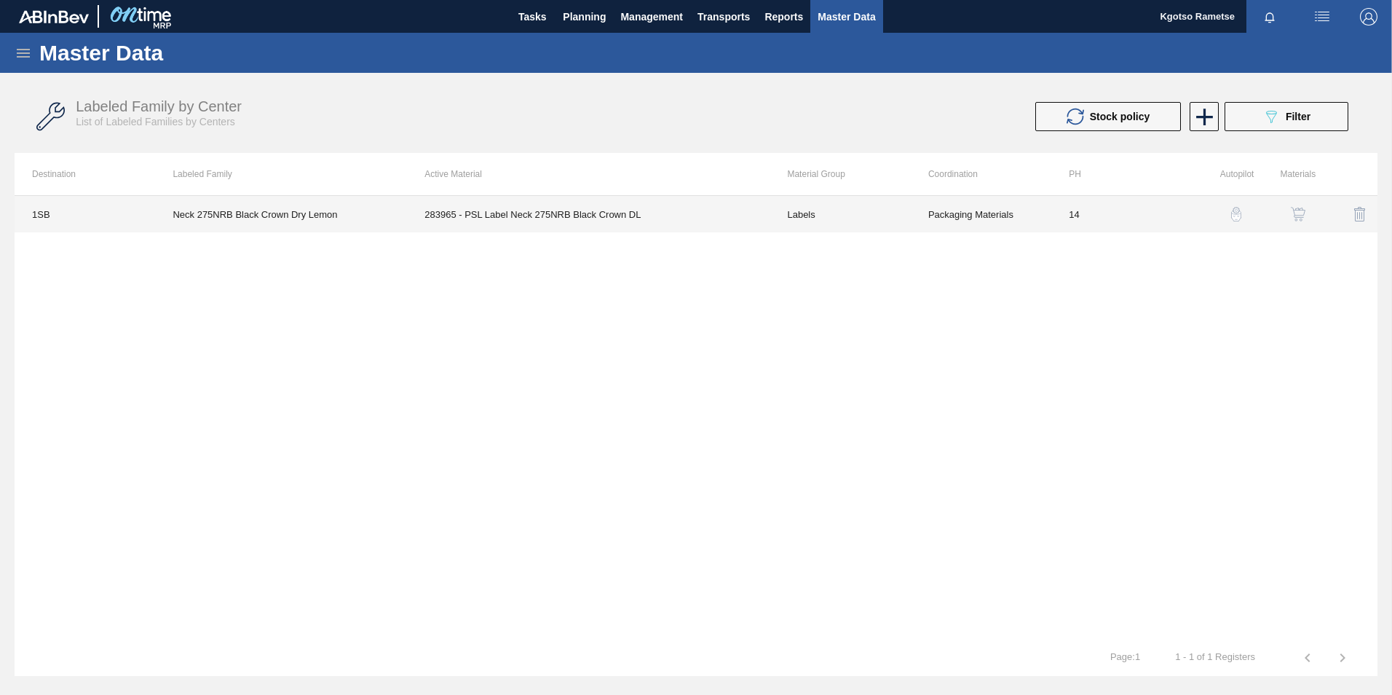
click at [582, 219] on td "283965 - PSL Label Neck 275NRB Black Crown DL" at bounding box center [588, 214] width 363 height 36
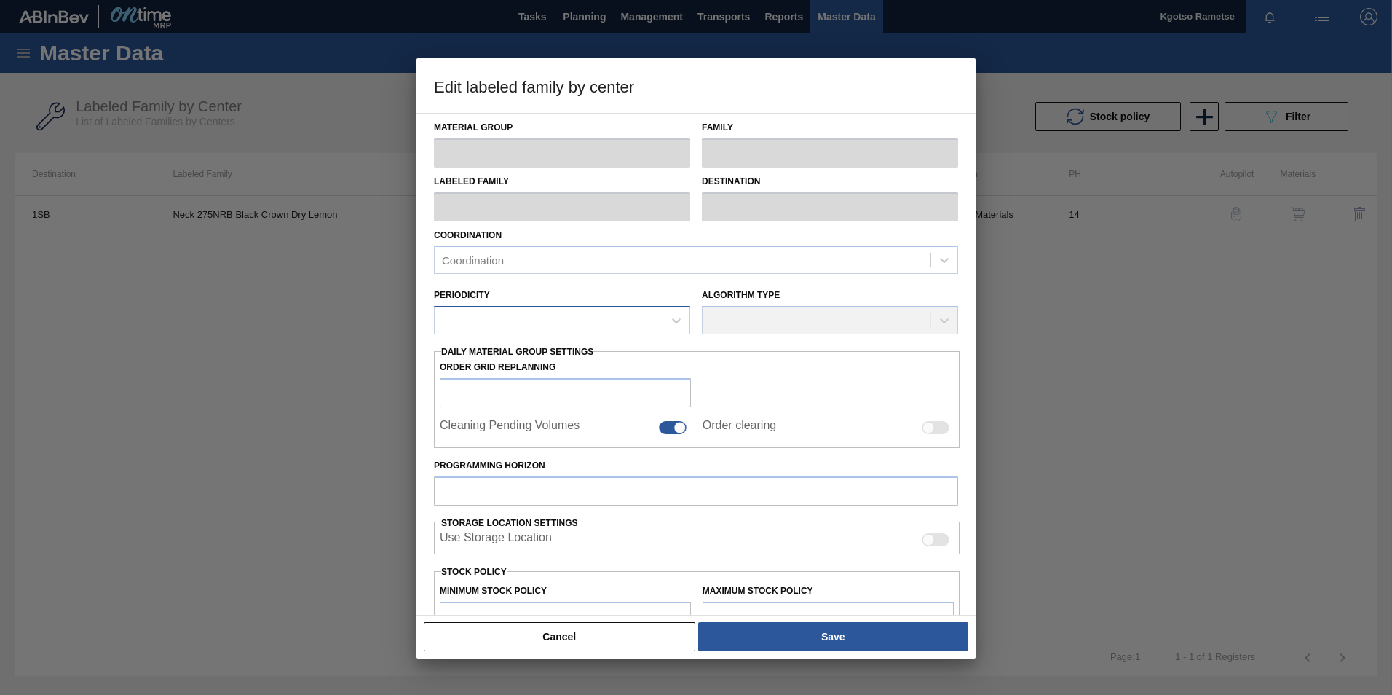
type input "Labels"
type input "PSL"
type input "Neck 275NRB Black Crown Dry Lemon"
type input "1SB - SAB Chamdor Brewery"
type input "14"
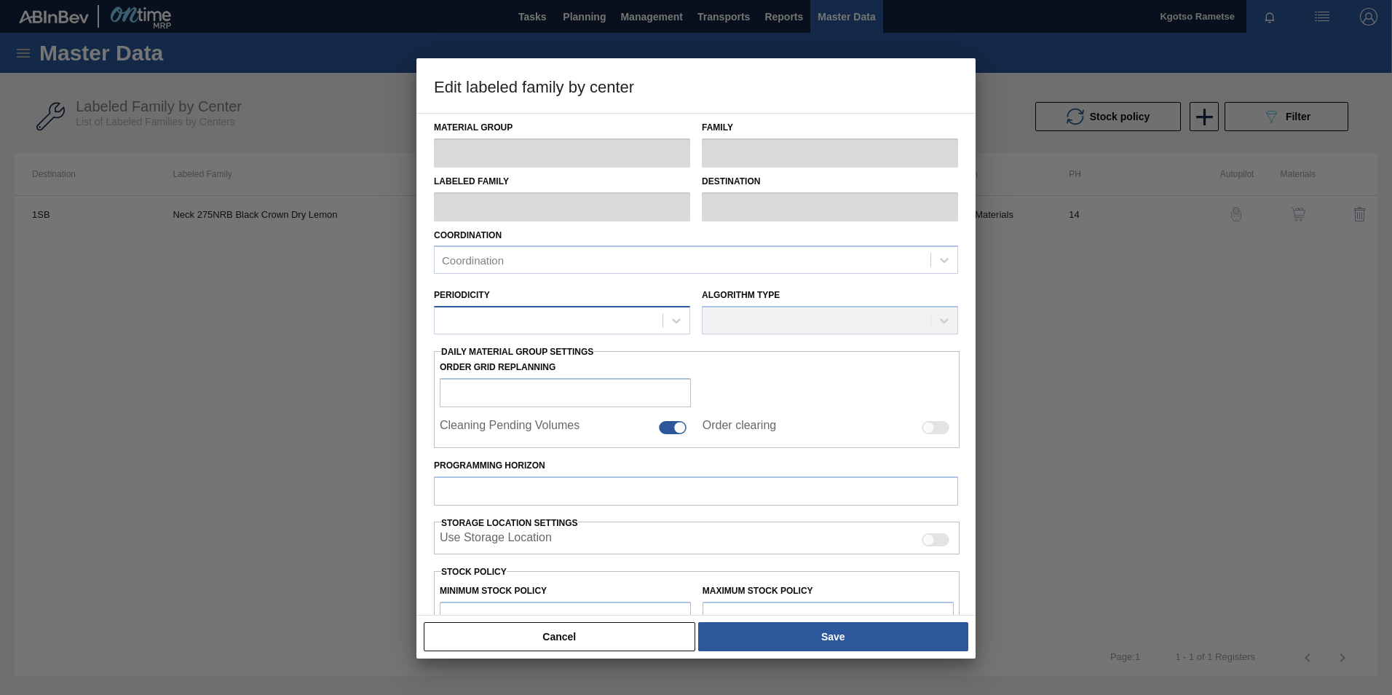
type input "124,823"
type input "243,732.6"
type input "100"
type input "243,732.600"
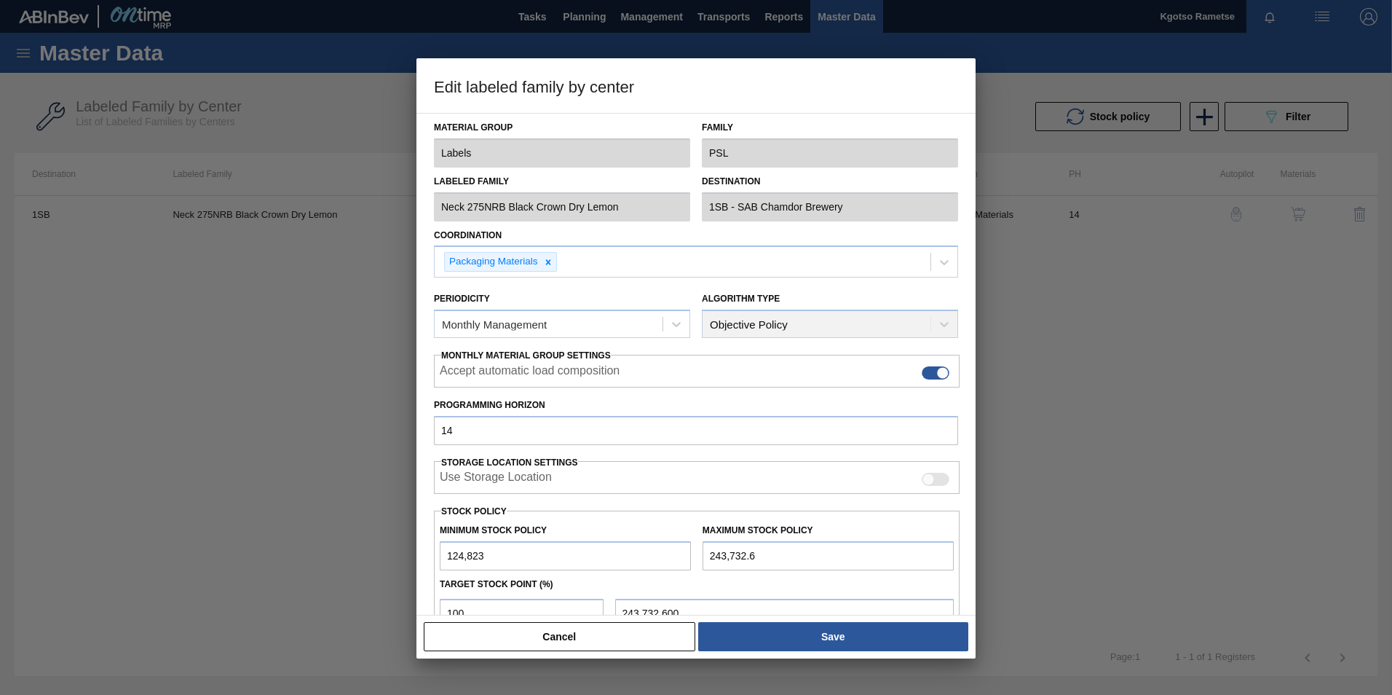
click at [451, 550] on input "124,823" at bounding box center [565, 555] width 251 height 29
click at [443, 552] on input "124,823" at bounding box center [565, 555] width 251 height 29
type input "6,124,823"
click at [705, 556] on input "243,732.6" at bounding box center [828, 555] width 251 height 29
type input "7,243,732.6"
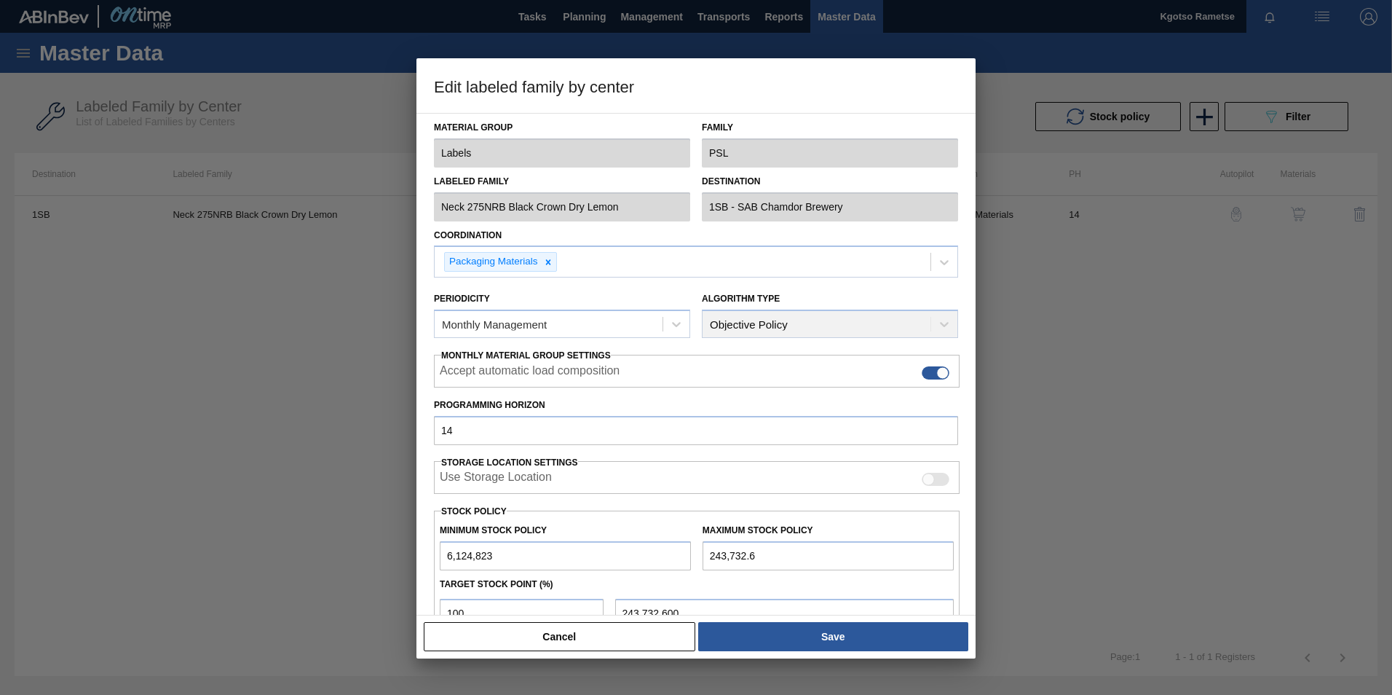
type input "7,243,732.600"
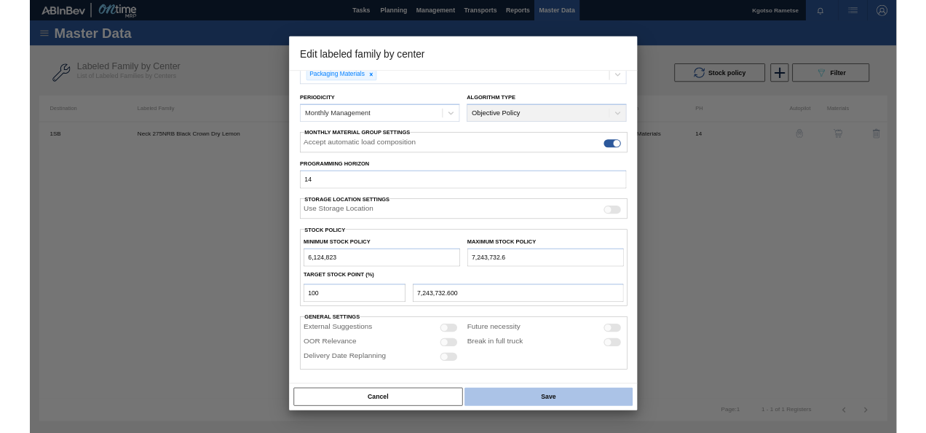
scroll to position [146, 0]
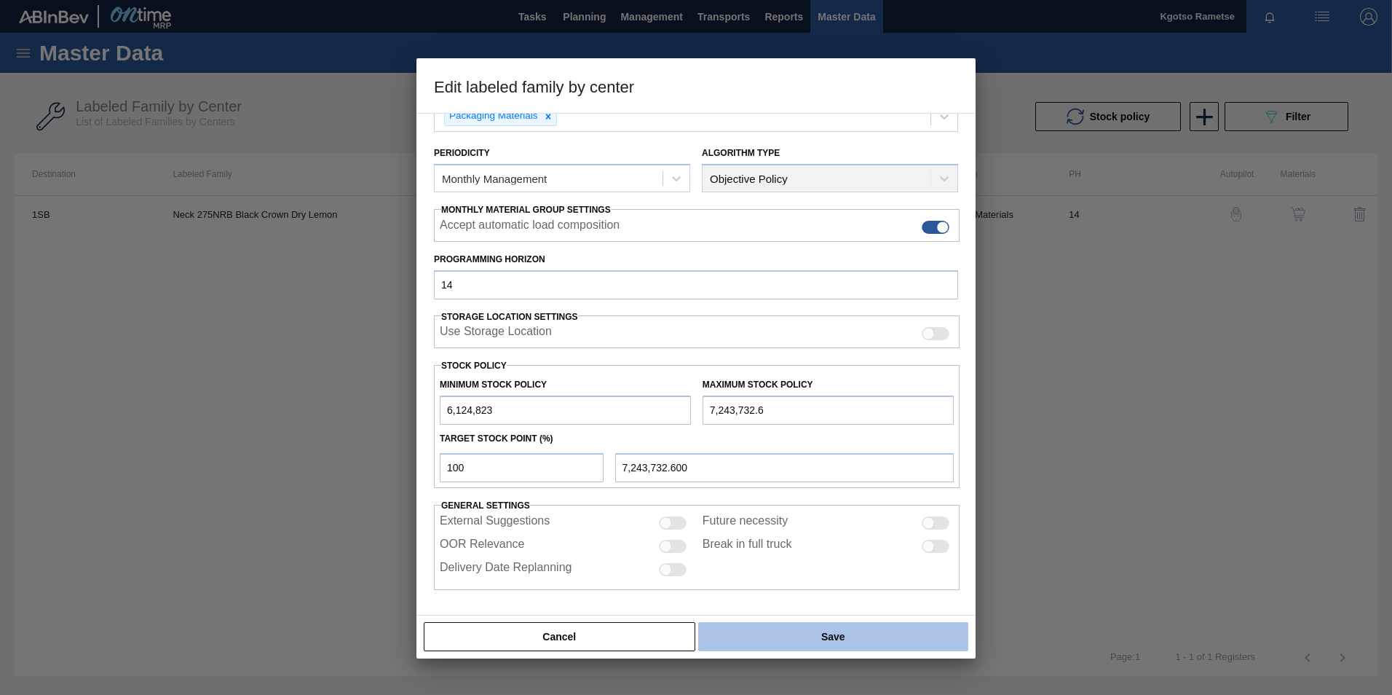
type input "7,243,732.6"
click at [771, 650] on button "Save" at bounding box center [833, 636] width 270 height 29
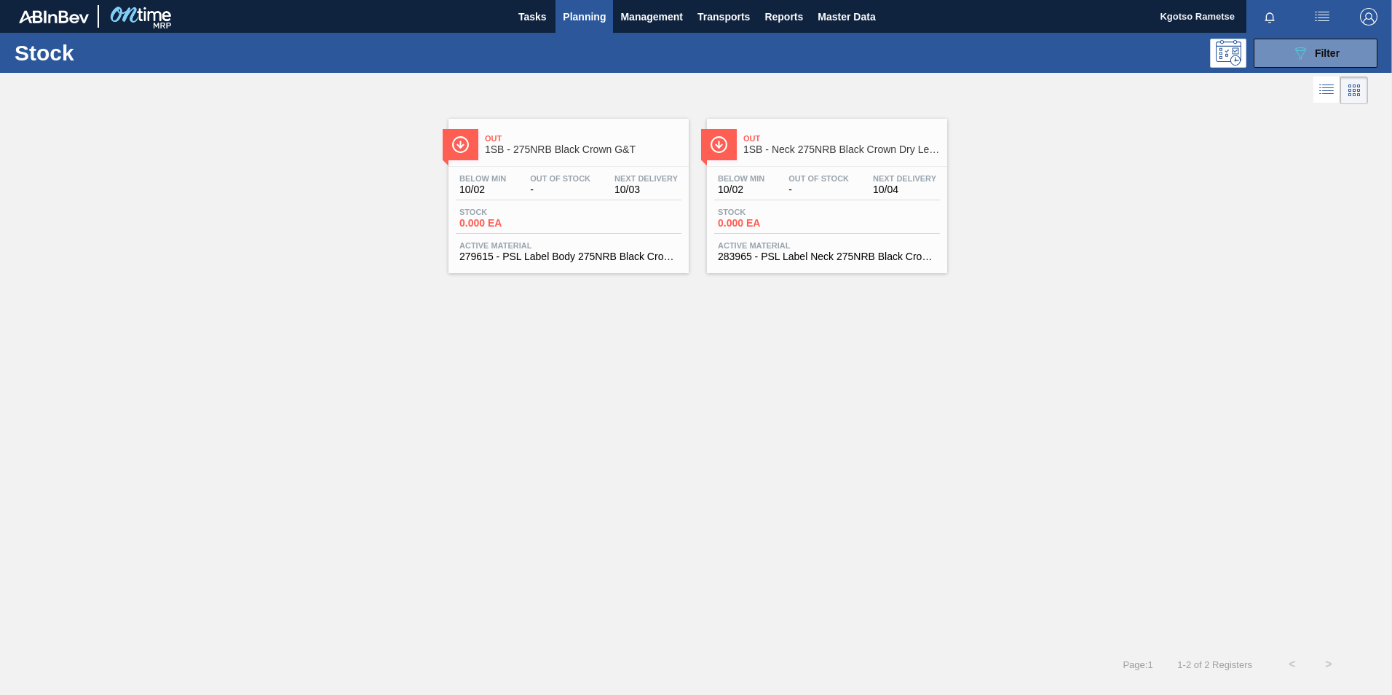
drag, startPoint x: 758, startPoint y: 194, endPoint x: 742, endPoint y: 200, distance: 16.8
click at [757, 194] on span "10/02" at bounding box center [741, 189] width 47 height 11
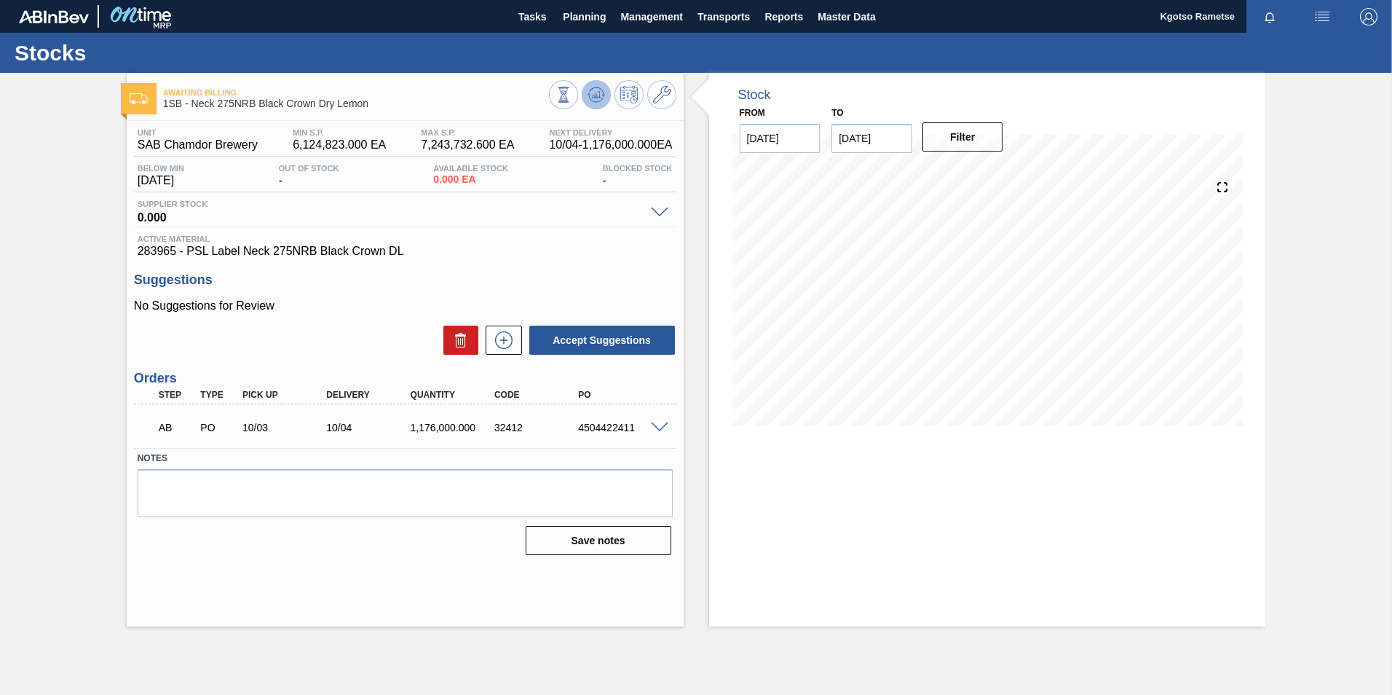
click at [602, 82] on button at bounding box center [596, 94] width 29 height 29
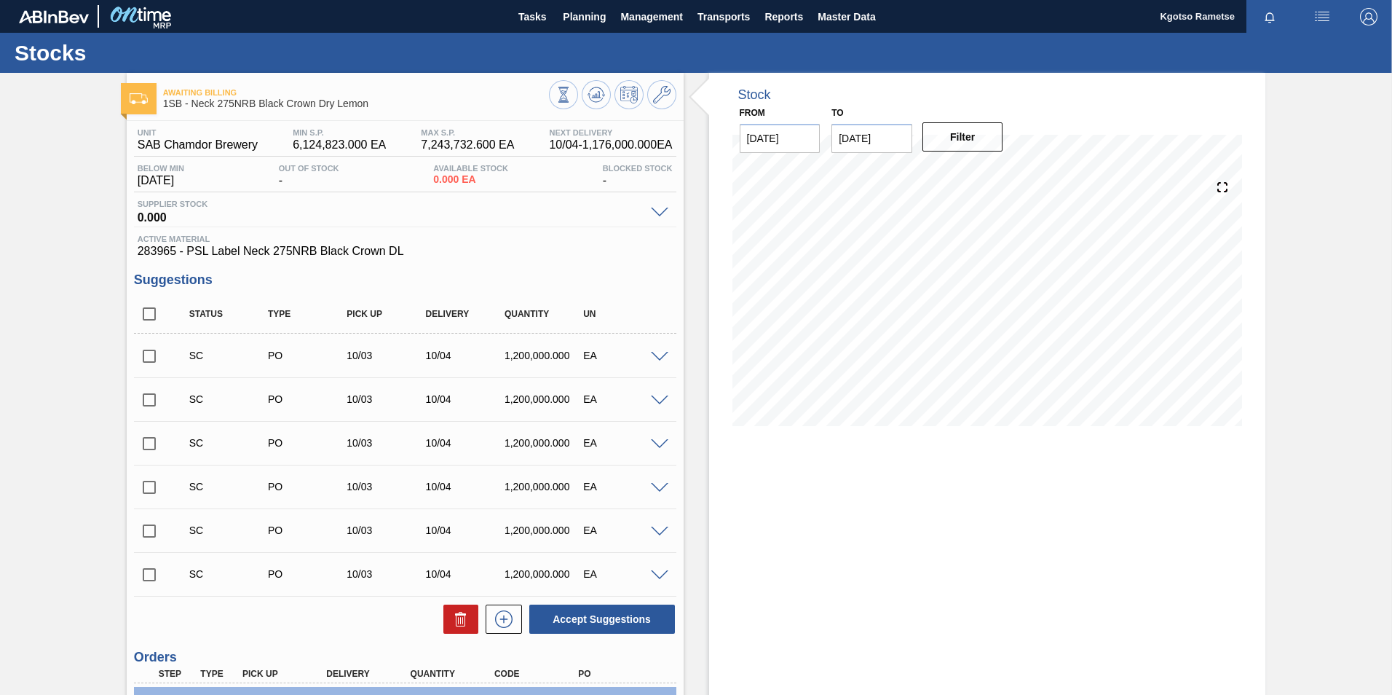
click at [591, 114] on div "Awaiting Billing 1SB - Neck 275NRB Black Crown Dry Lemon Unit SAB Chamdor Brewe…" at bounding box center [405, 459] width 557 height 773
click at [580, 4] on button "Planning" at bounding box center [585, 16] width 58 height 33
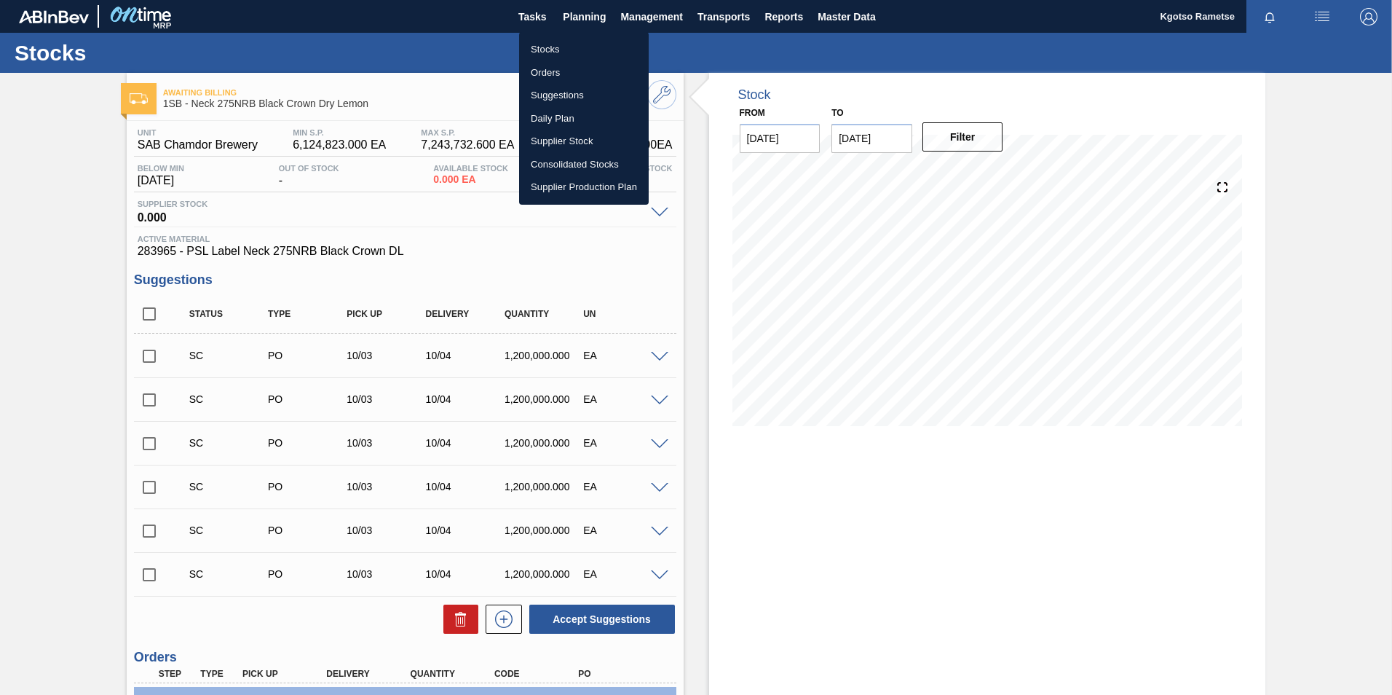
click at [572, 42] on li "Stocks" at bounding box center [584, 49] width 130 height 23
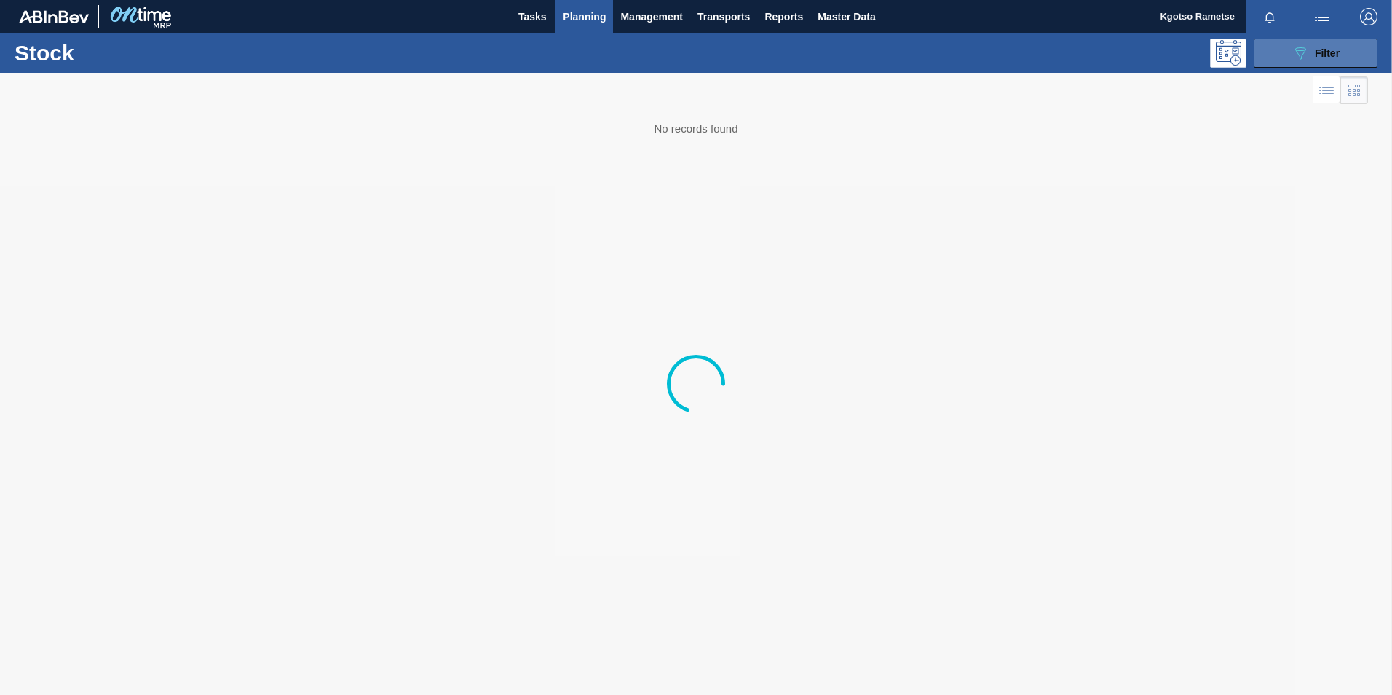
click at [1340, 61] on div "089F7B8B-B2A5-4AFE-B5C0-19BA573D28AC Filter" at bounding box center [1316, 52] width 48 height 17
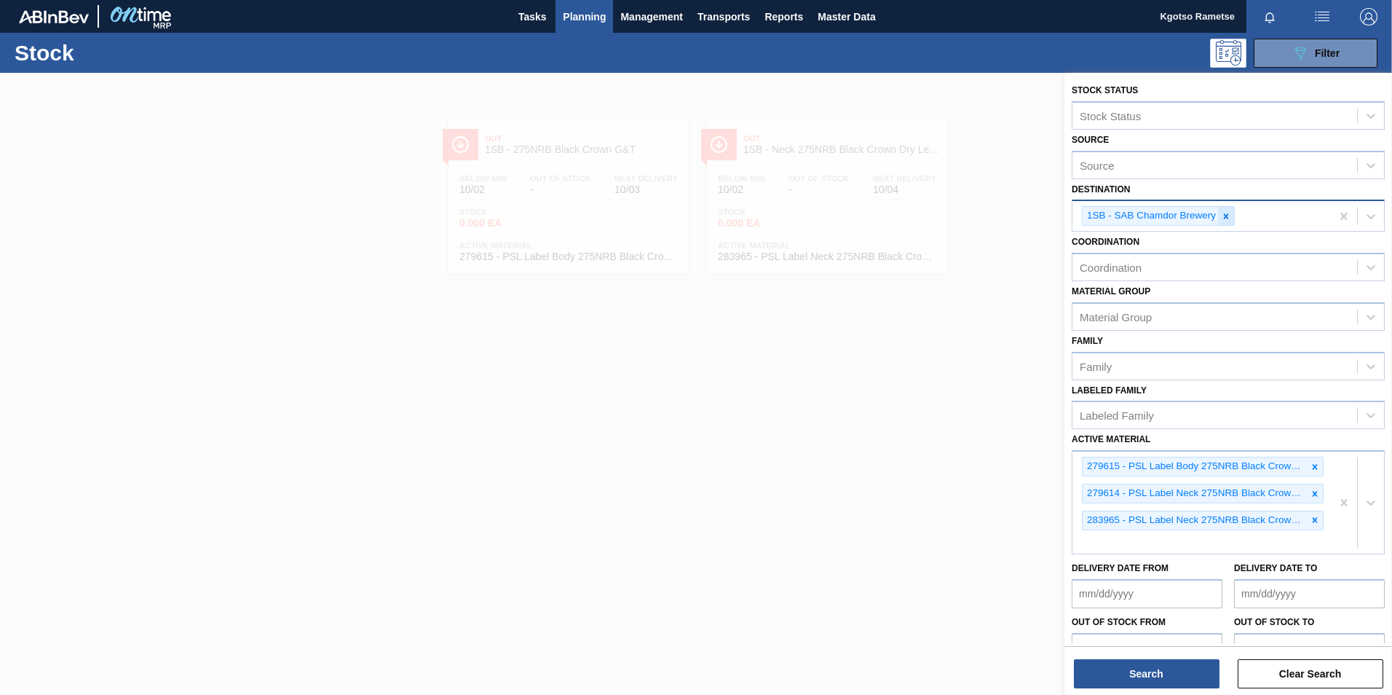
click at [1221, 216] on icon at bounding box center [1226, 216] width 10 height 10
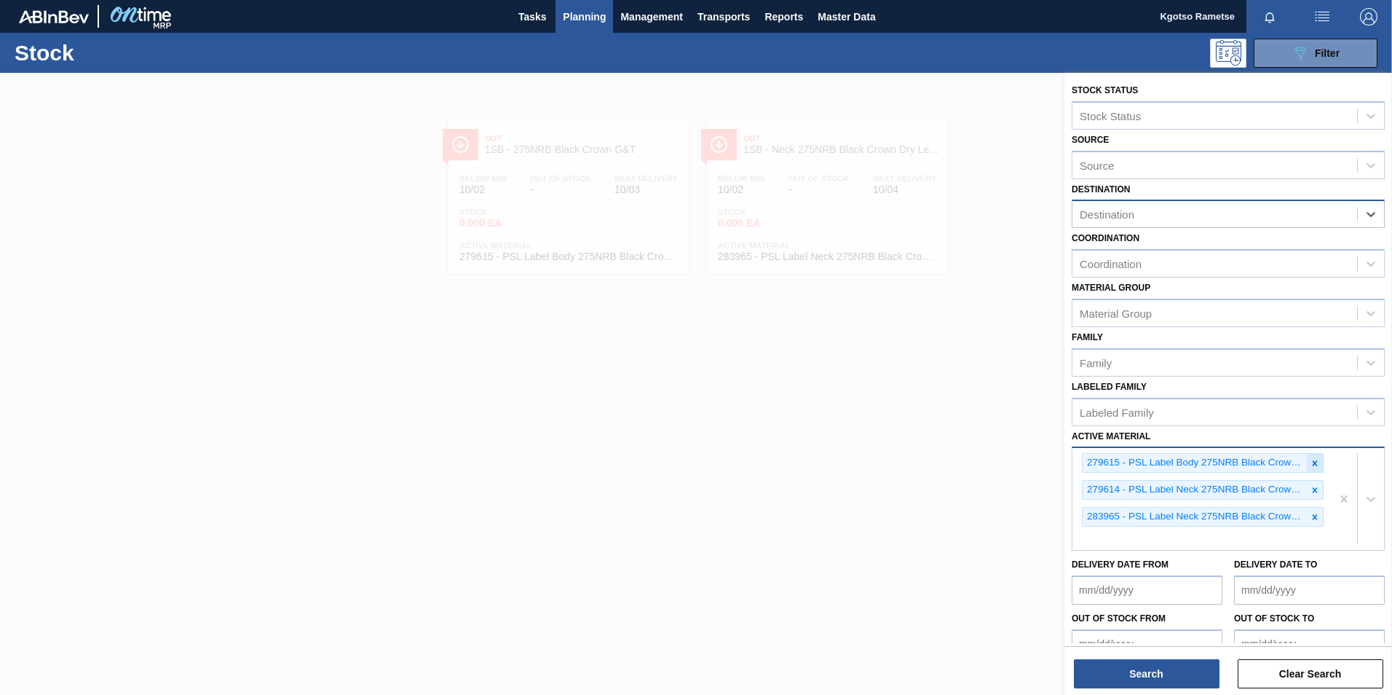
click at [1313, 464] on icon at bounding box center [1315, 462] width 5 height 5
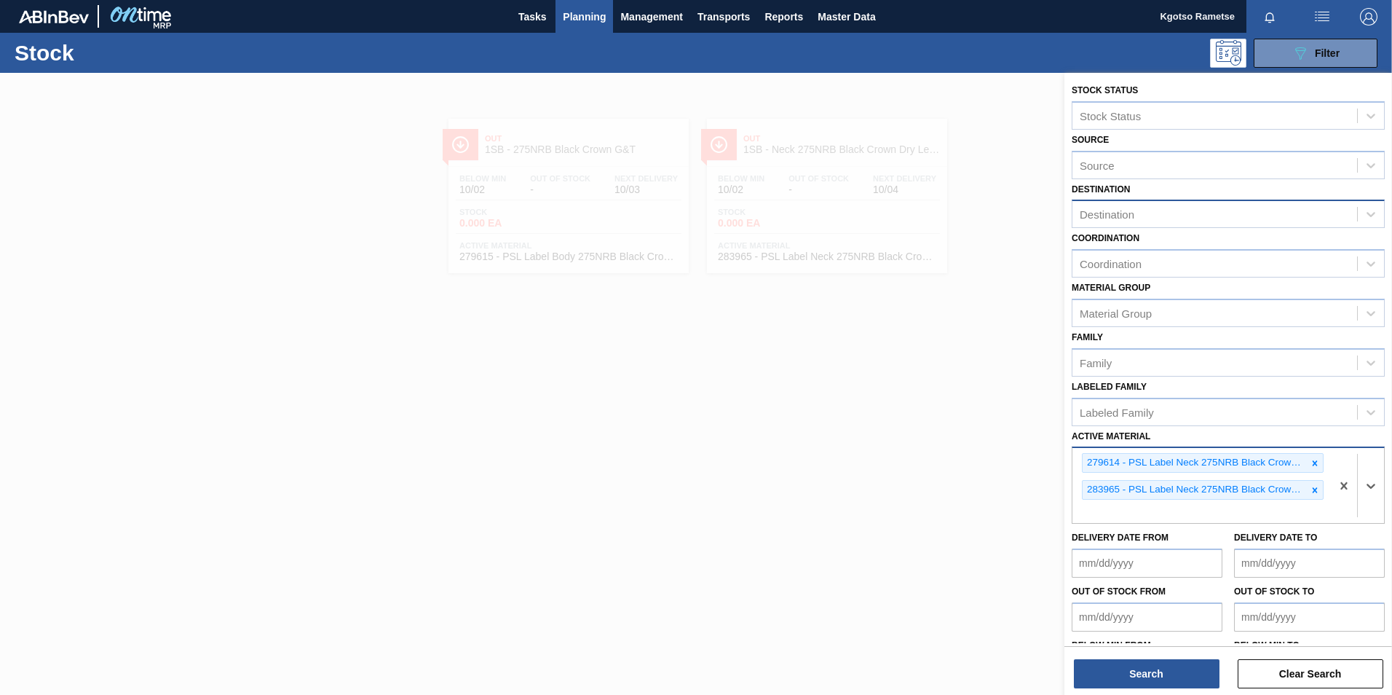
click at [1309, 473] on div "279614 - PSL Label Neck 275NRB Black Crown G&T 283965 - PSL Label Neck 275NRB B…" at bounding box center [1202, 485] width 259 height 75
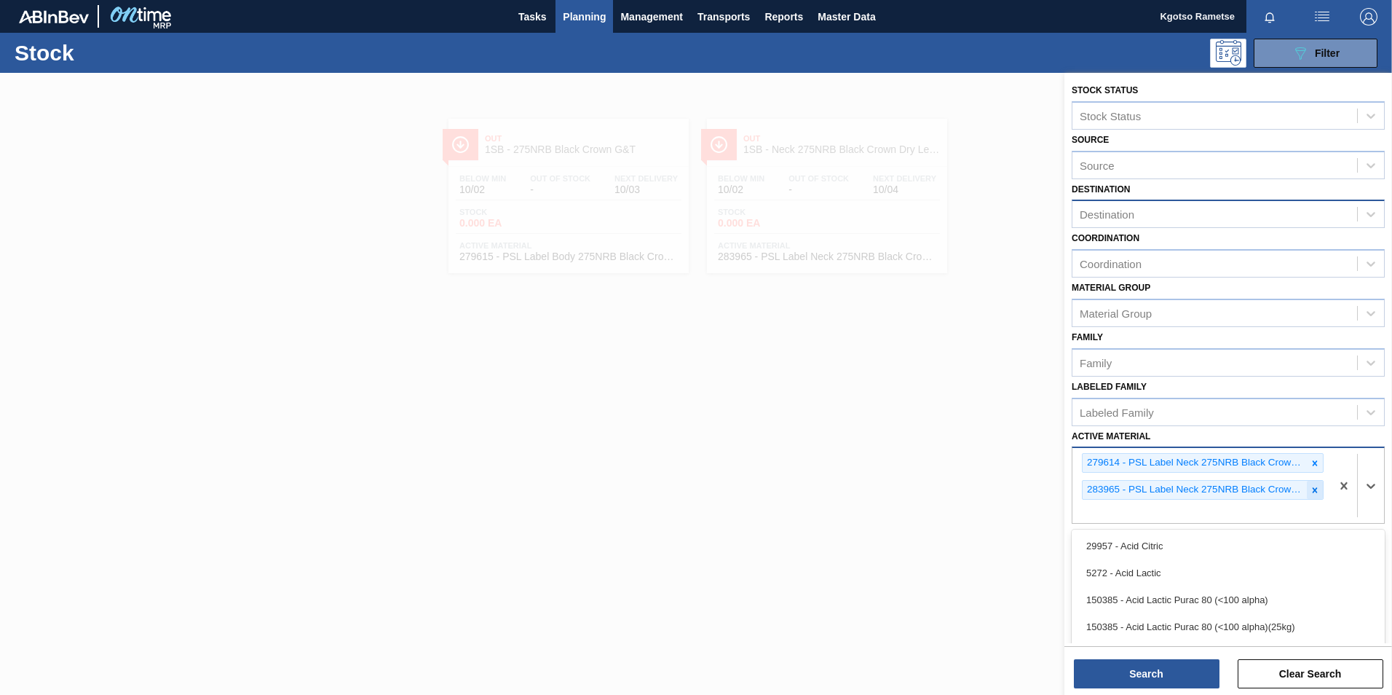
click at [1310, 489] on icon at bounding box center [1315, 490] width 10 height 10
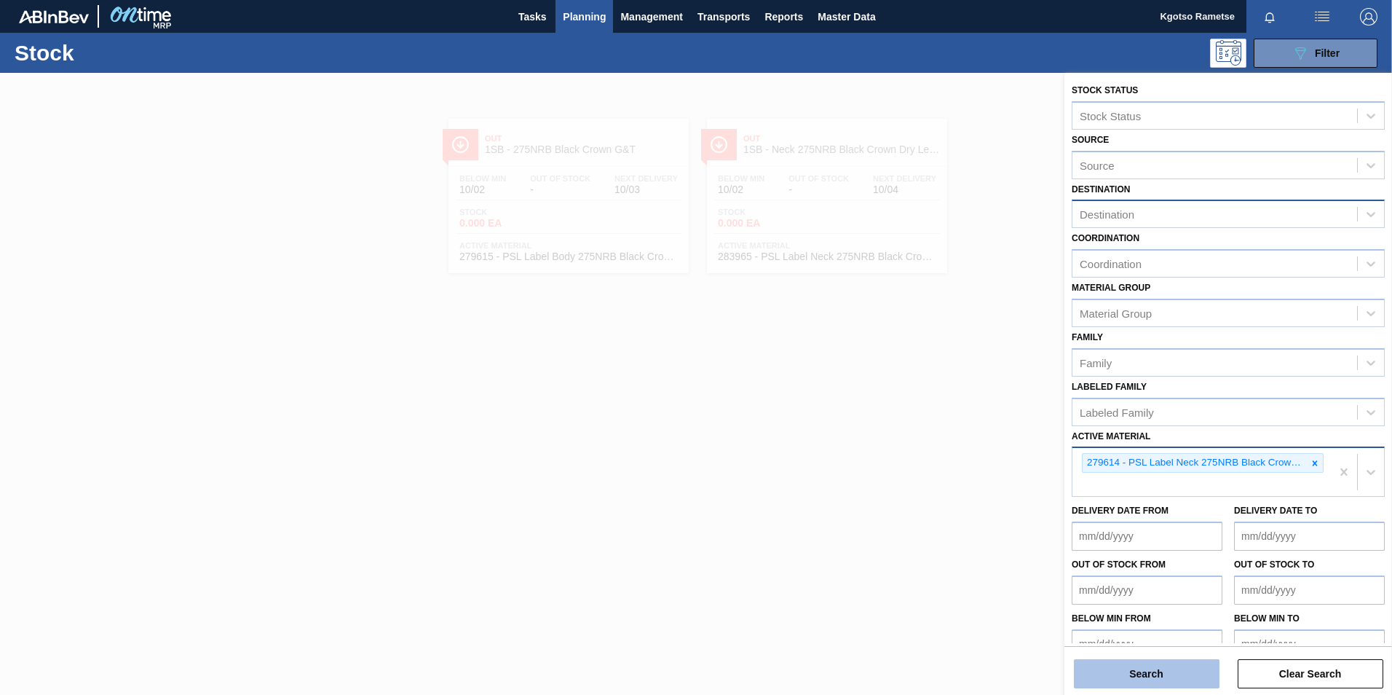
click at [1165, 670] on button "Search" at bounding box center [1147, 673] width 146 height 29
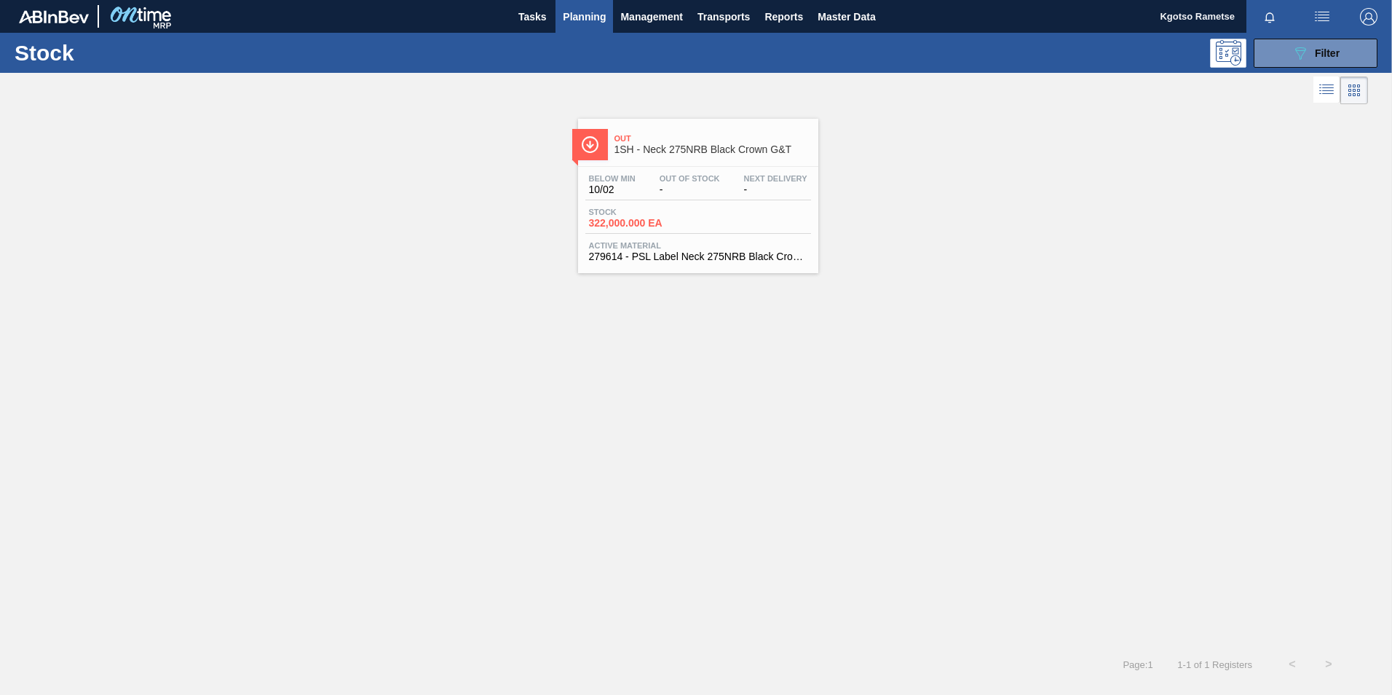
click at [720, 224] on div "Stock 322,000.000 EA" at bounding box center [699, 221] width 226 height 26
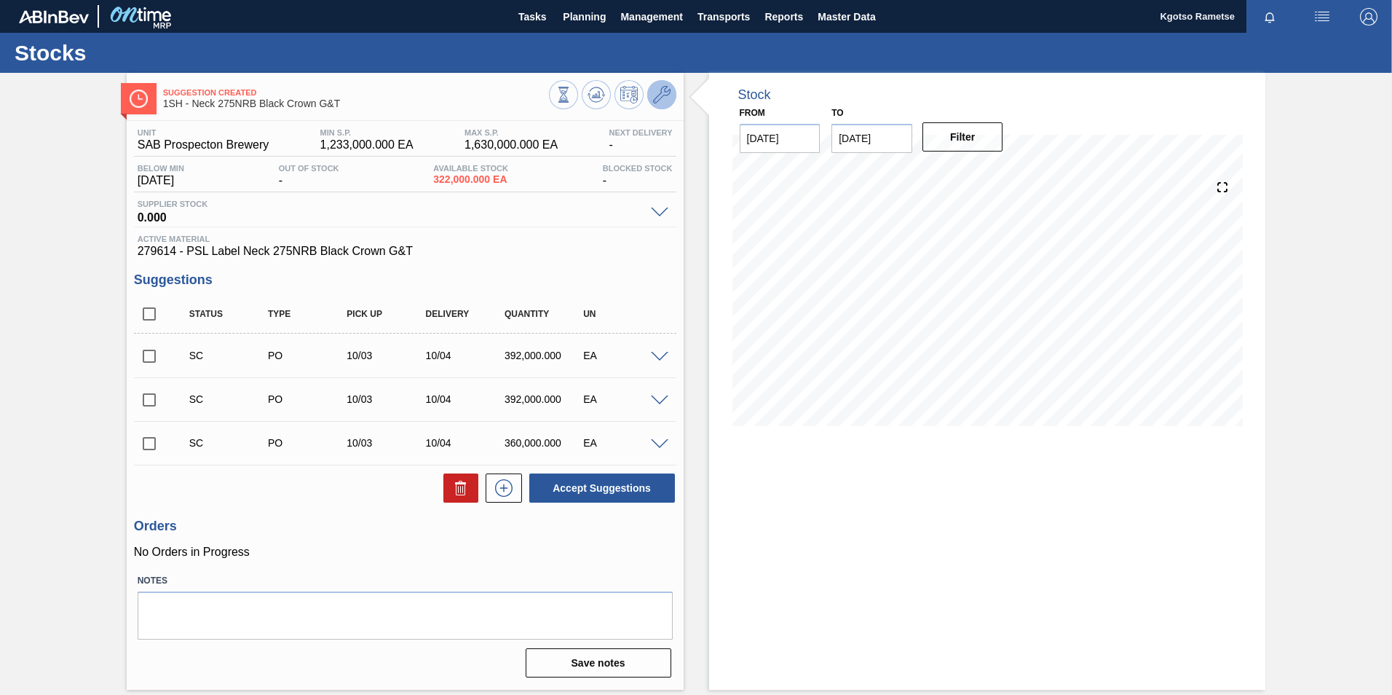
click at [656, 93] on icon at bounding box center [661, 94] width 17 height 17
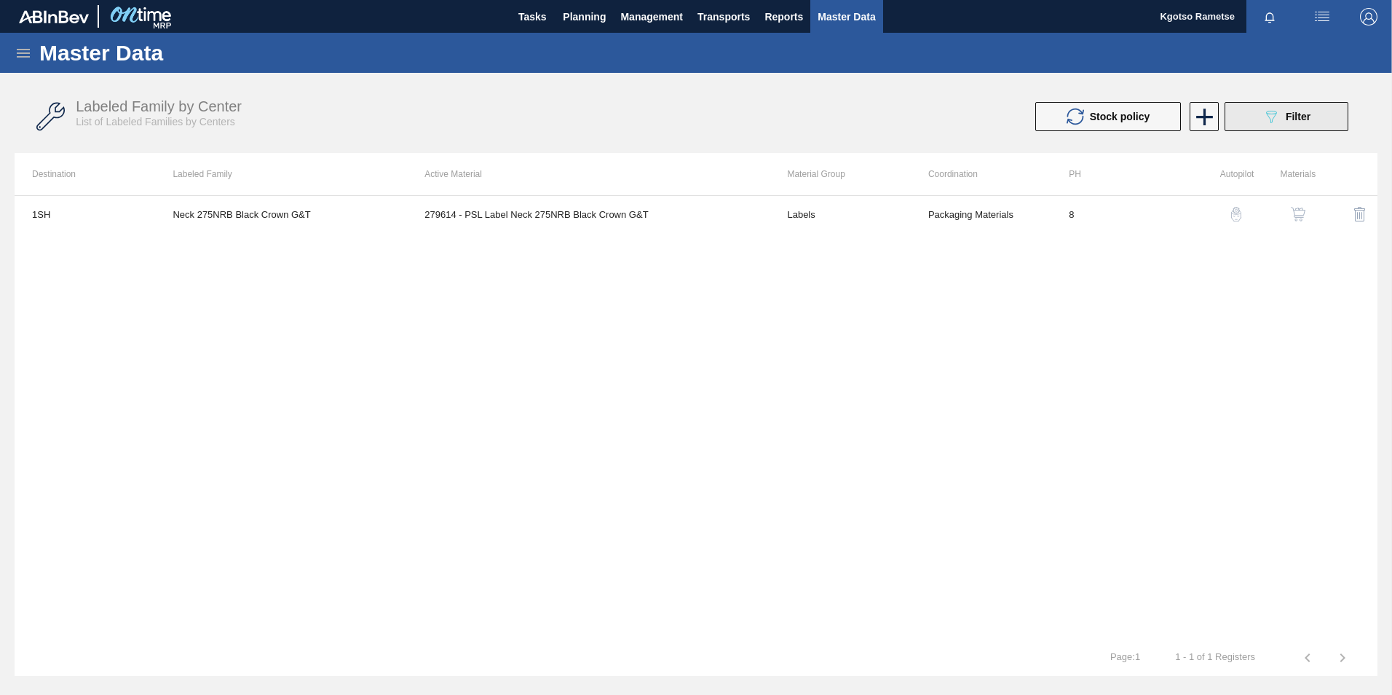
click at [1290, 118] on span "Filter" at bounding box center [1298, 117] width 25 height 12
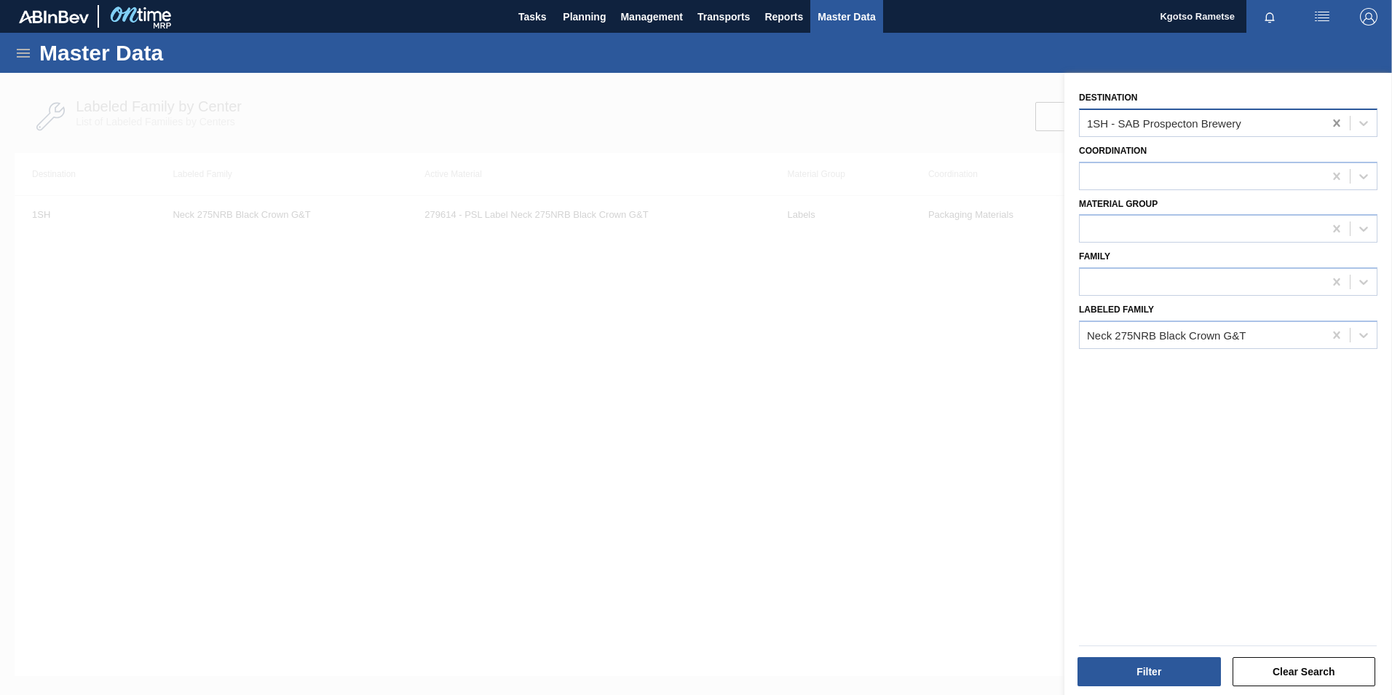
click at [1332, 122] on icon at bounding box center [1337, 123] width 15 height 15
click at [1128, 671] on button "Filter" at bounding box center [1149, 671] width 143 height 29
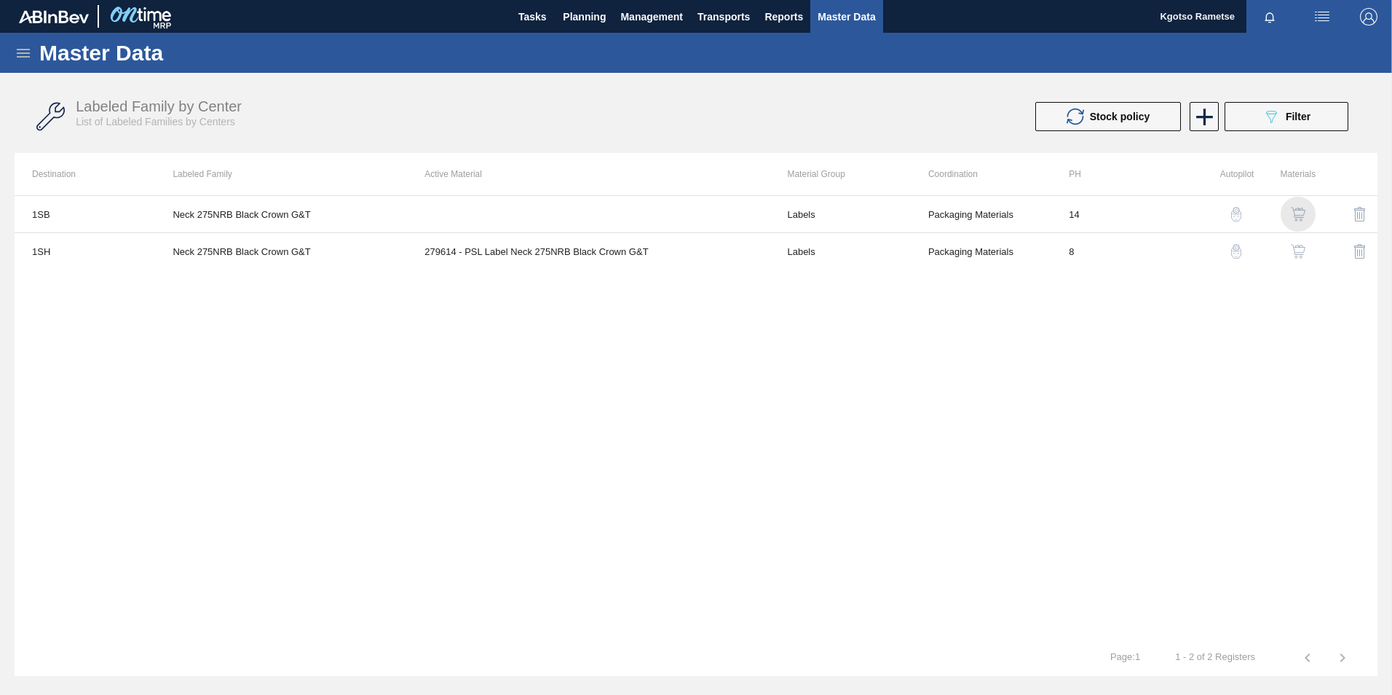
click at [1299, 213] on img "button" at bounding box center [1298, 214] width 15 height 15
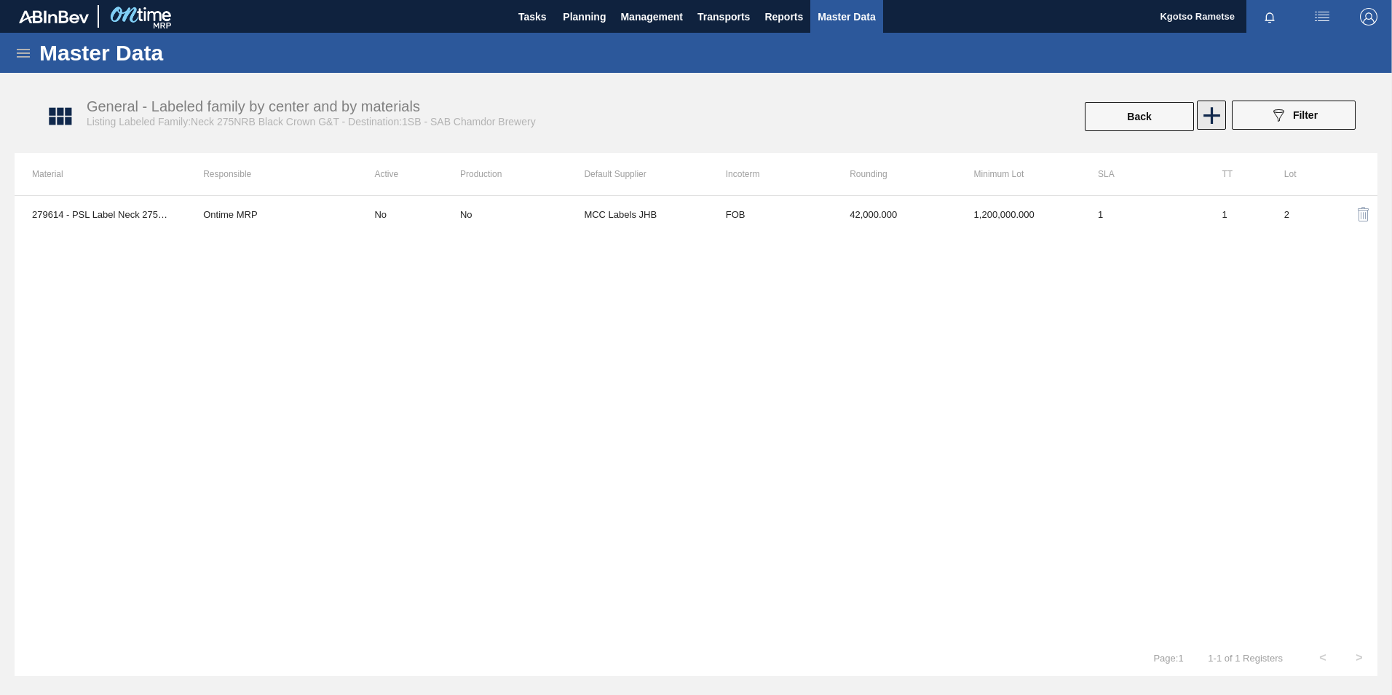
click at [1213, 118] on icon at bounding box center [1212, 115] width 28 height 28
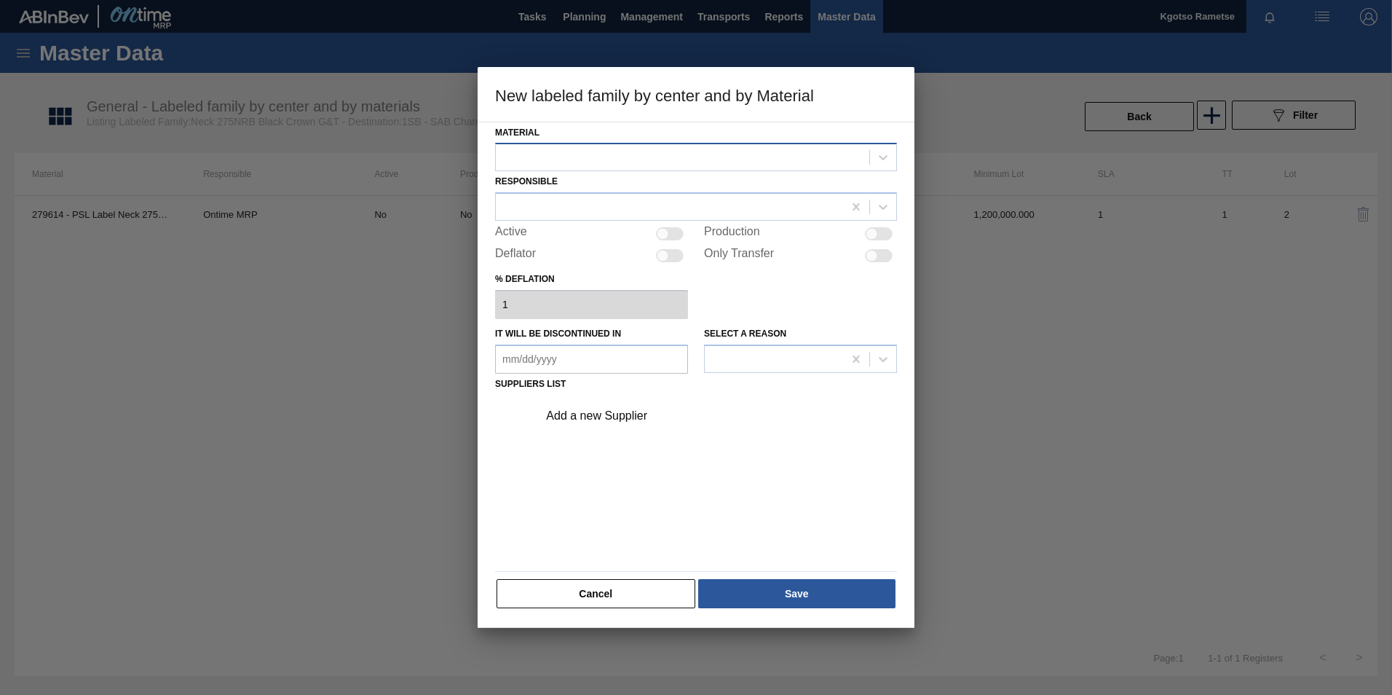
click at [574, 153] on div at bounding box center [683, 157] width 374 height 21
click at [477, 288] on div at bounding box center [696, 347] width 1392 height 695
click at [527, 155] on div at bounding box center [683, 157] width 374 height 21
click at [756, 320] on div "Material Responsible Active Production Deflator Only Transfer % deflation 1 It …" at bounding box center [696, 366] width 402 height 488
click at [655, 159] on div at bounding box center [683, 157] width 374 height 21
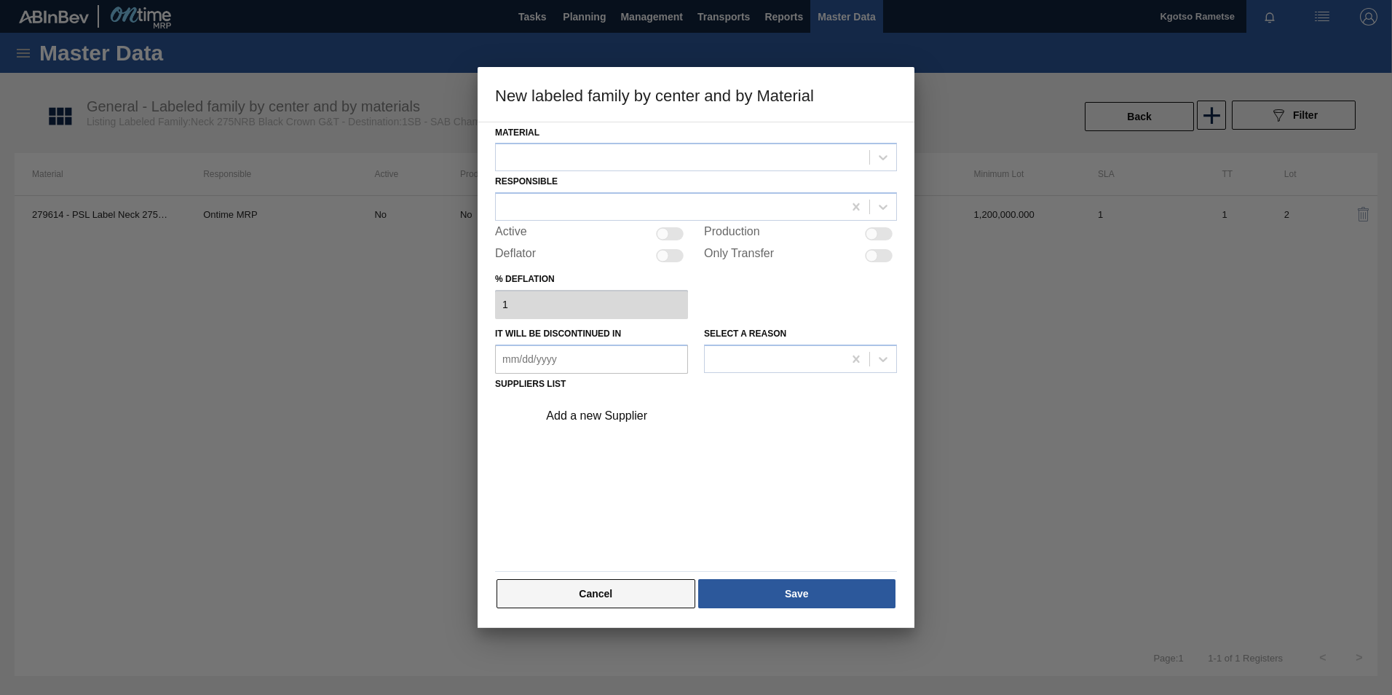
click at [627, 591] on button "Cancel" at bounding box center [596, 593] width 199 height 29
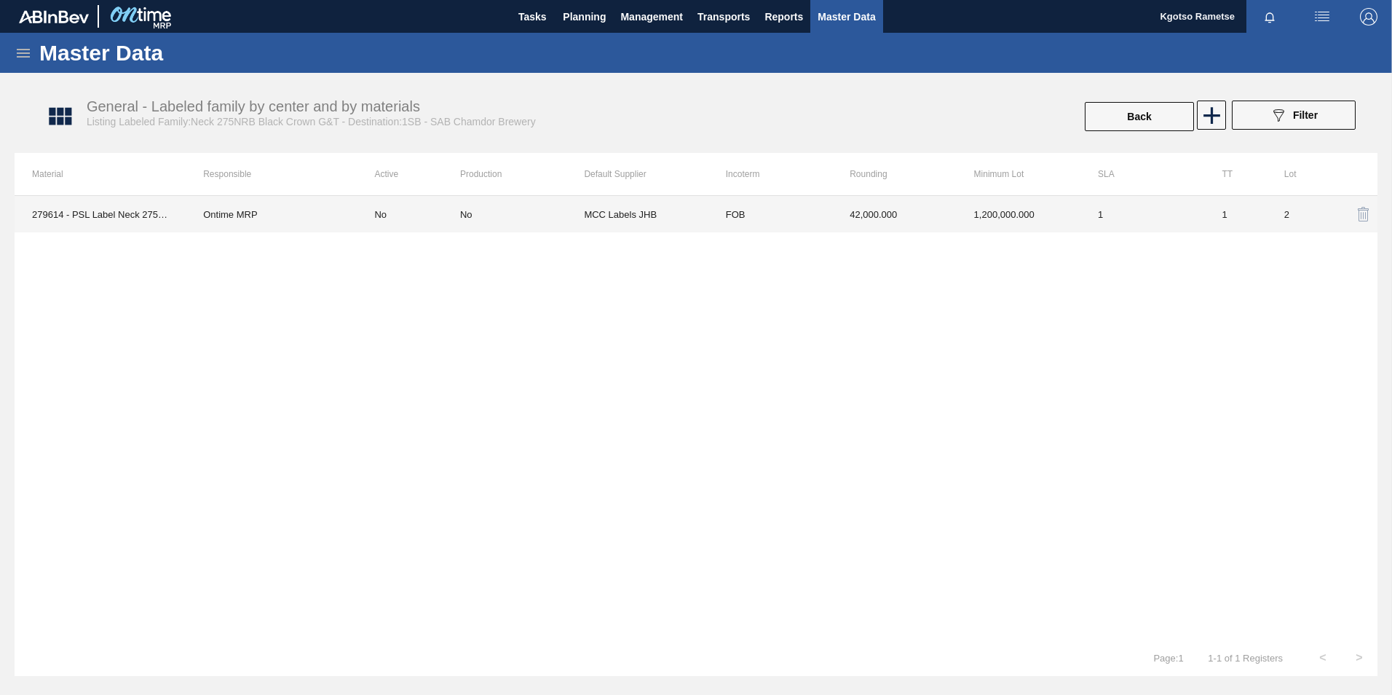
click at [358, 230] on td "No" at bounding box center [408, 214] width 103 height 36
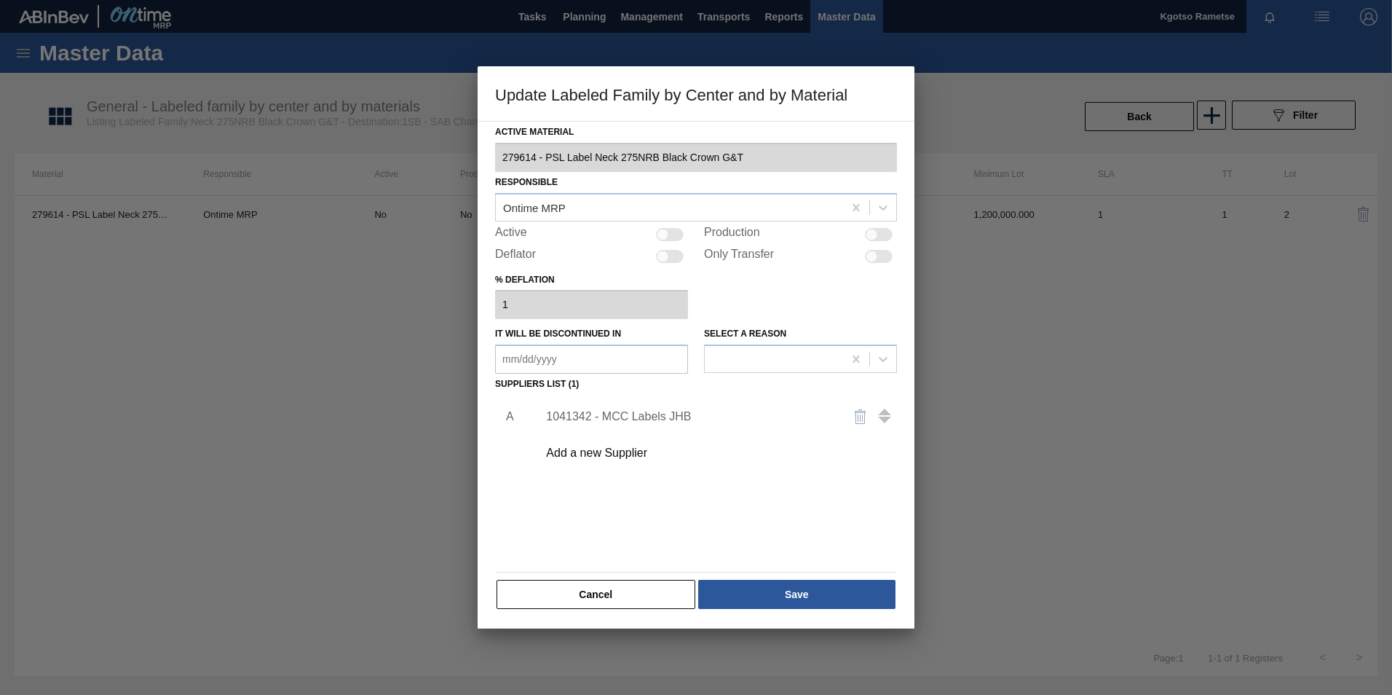
click at [664, 237] on div at bounding box center [663, 234] width 12 height 12
checkbox input "true"
click at [730, 588] on button "Save" at bounding box center [796, 594] width 197 height 29
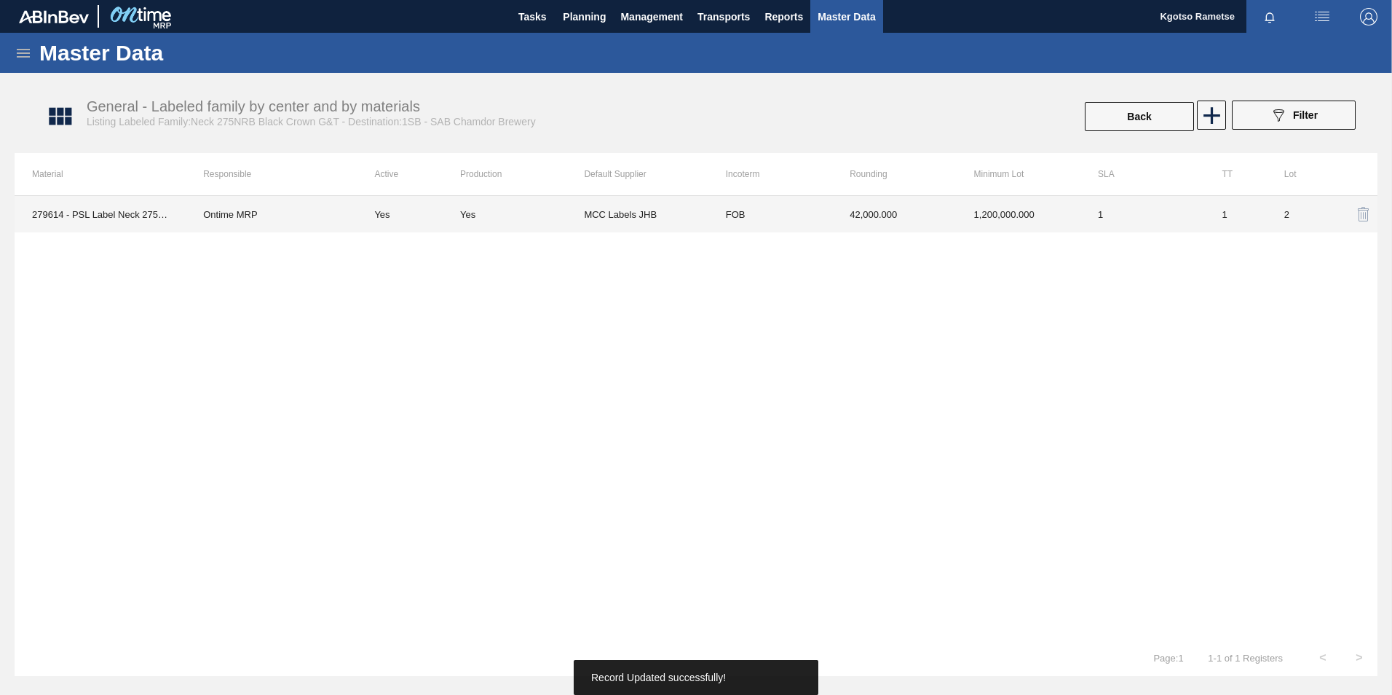
click at [908, 207] on td "42,000.000" at bounding box center [894, 214] width 124 height 36
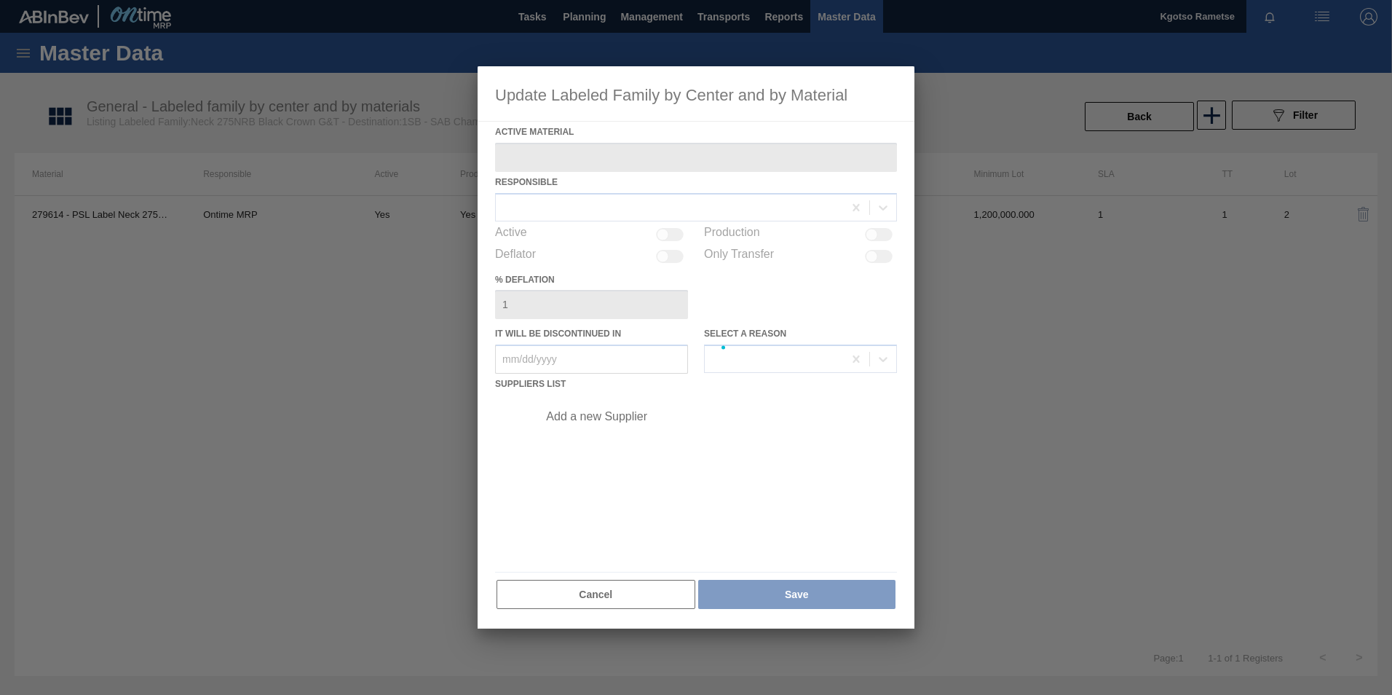
type Material "279614 - PSL Label Neck 275NRB Black Crown G&T"
checkbox input "true"
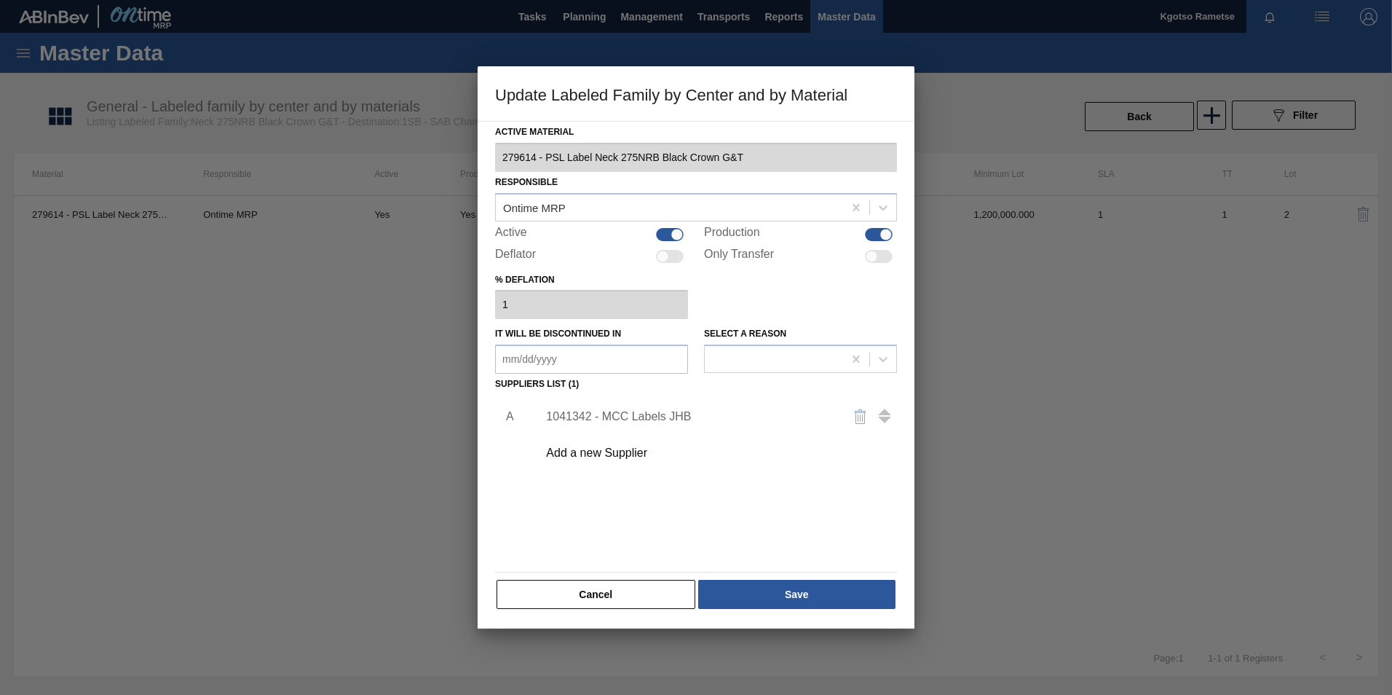
click at [663, 419] on div "1041342 - MCC Labels JHB" at bounding box center [688, 416] width 285 height 13
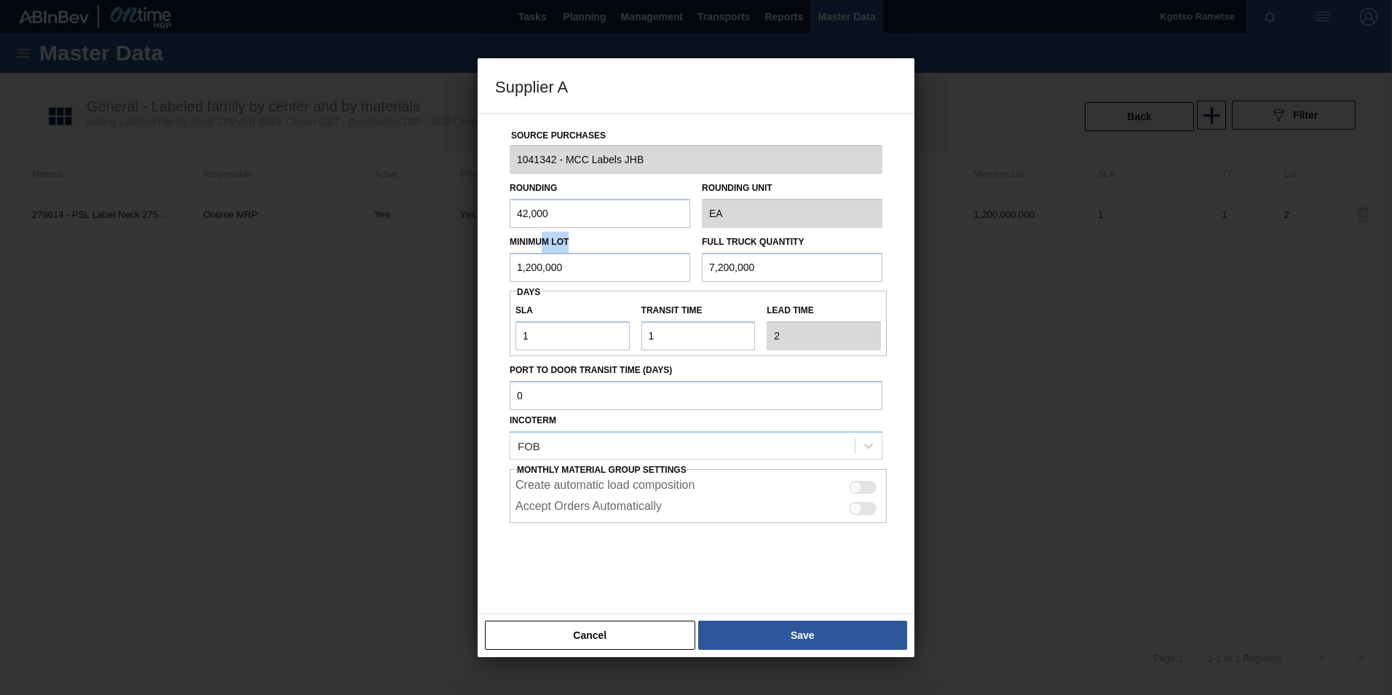
drag, startPoint x: 576, startPoint y: 231, endPoint x: 413, endPoint y: 228, distance: 163.2
click at [413, 228] on div "Supplier A Source Purchases 1041342 - MCC Labels JHB Rounding 42,000 Rounding U…" at bounding box center [696, 347] width 1392 height 695
drag, startPoint x: 413, startPoint y: 228, endPoint x: 420, endPoint y: 212, distance: 17.6
click at [428, 212] on div "Supplier A Source Purchases 1041342 - MCC Labels JHB Rounding 42,000 Rounding U…" at bounding box center [696, 347] width 1392 height 695
type input "1,000"
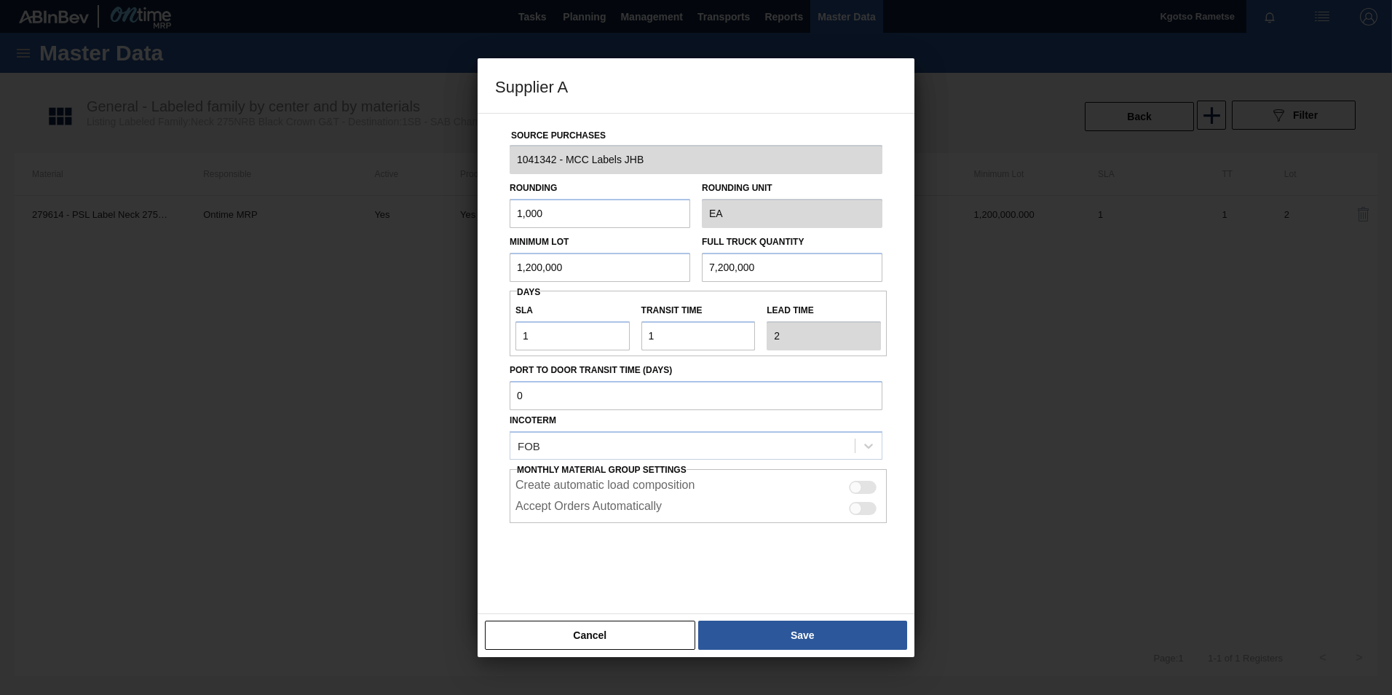
click at [519, 262] on input "1,200,000" at bounding box center [600, 267] width 181 height 29
click at [734, 268] on input "7,200,000" at bounding box center [792, 267] width 181 height 29
paste input "1"
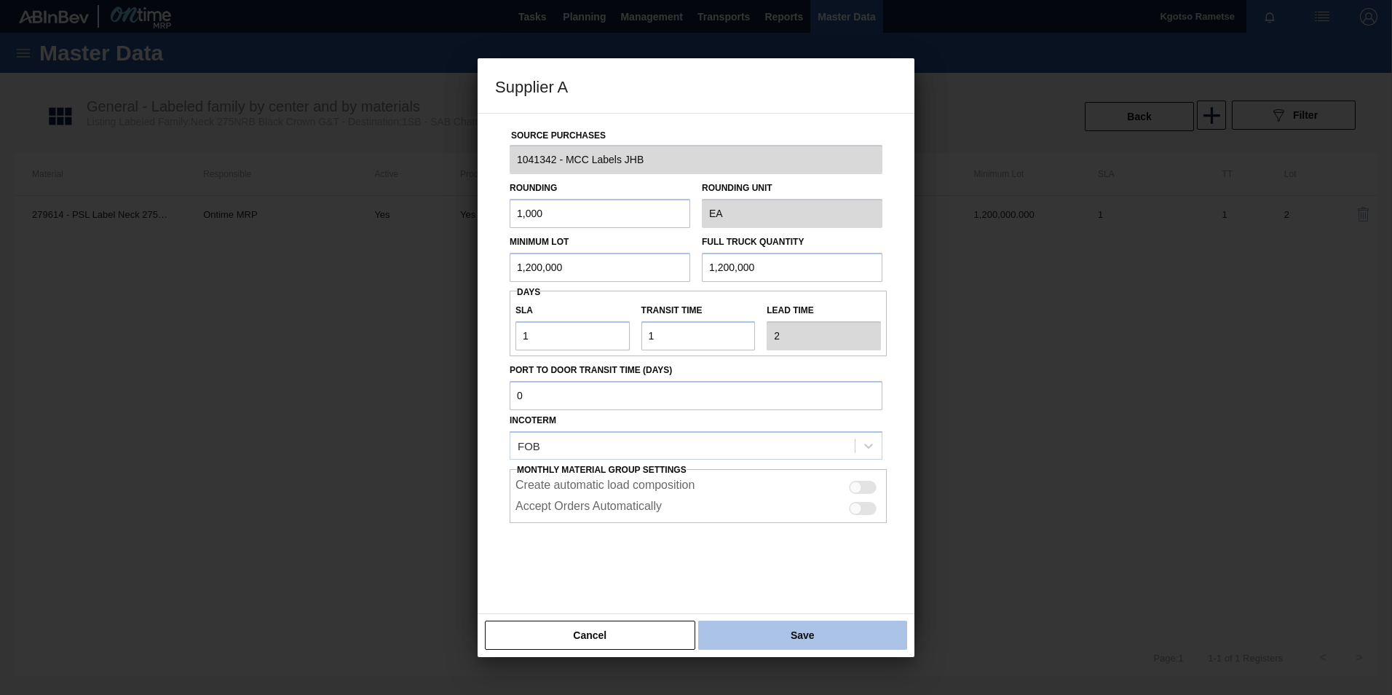
type input "1,200,000"
click at [747, 624] on button "Save" at bounding box center [802, 634] width 209 height 29
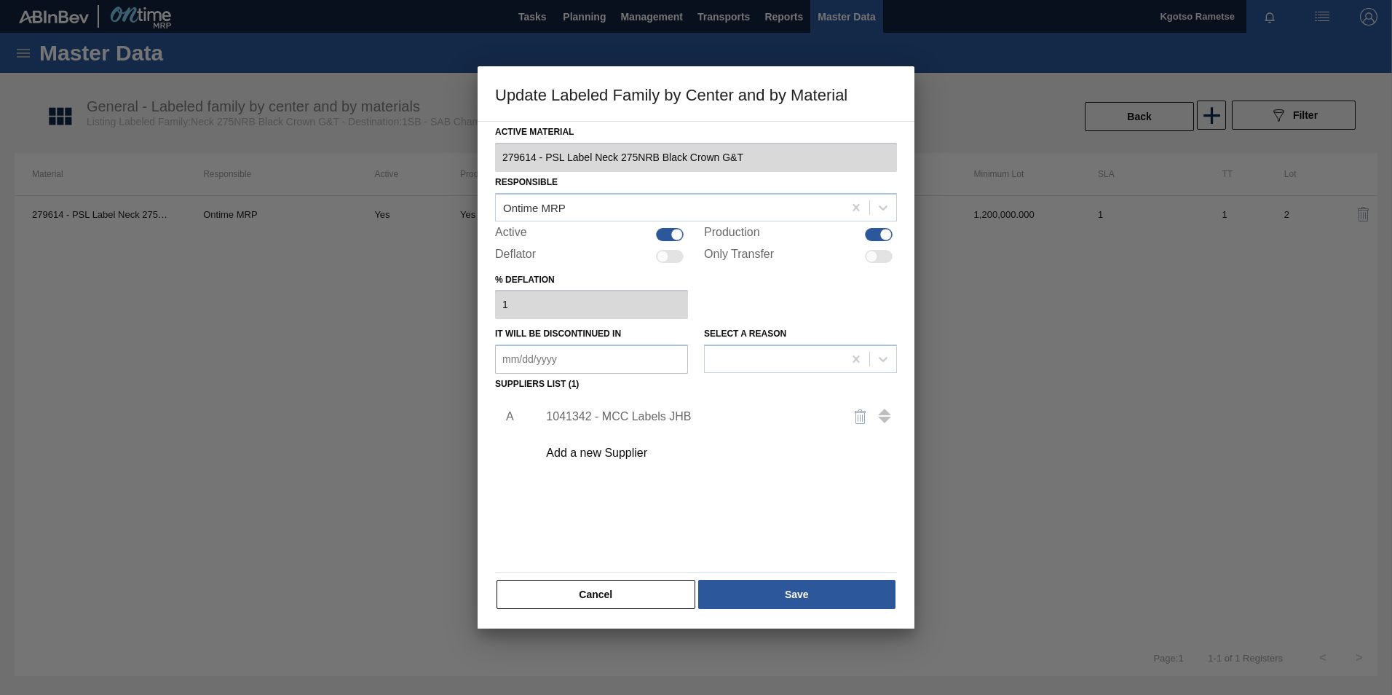
click at [752, 609] on div "Cancel Save" at bounding box center [696, 594] width 402 height 32
click at [749, 598] on button "Save" at bounding box center [796, 594] width 197 height 29
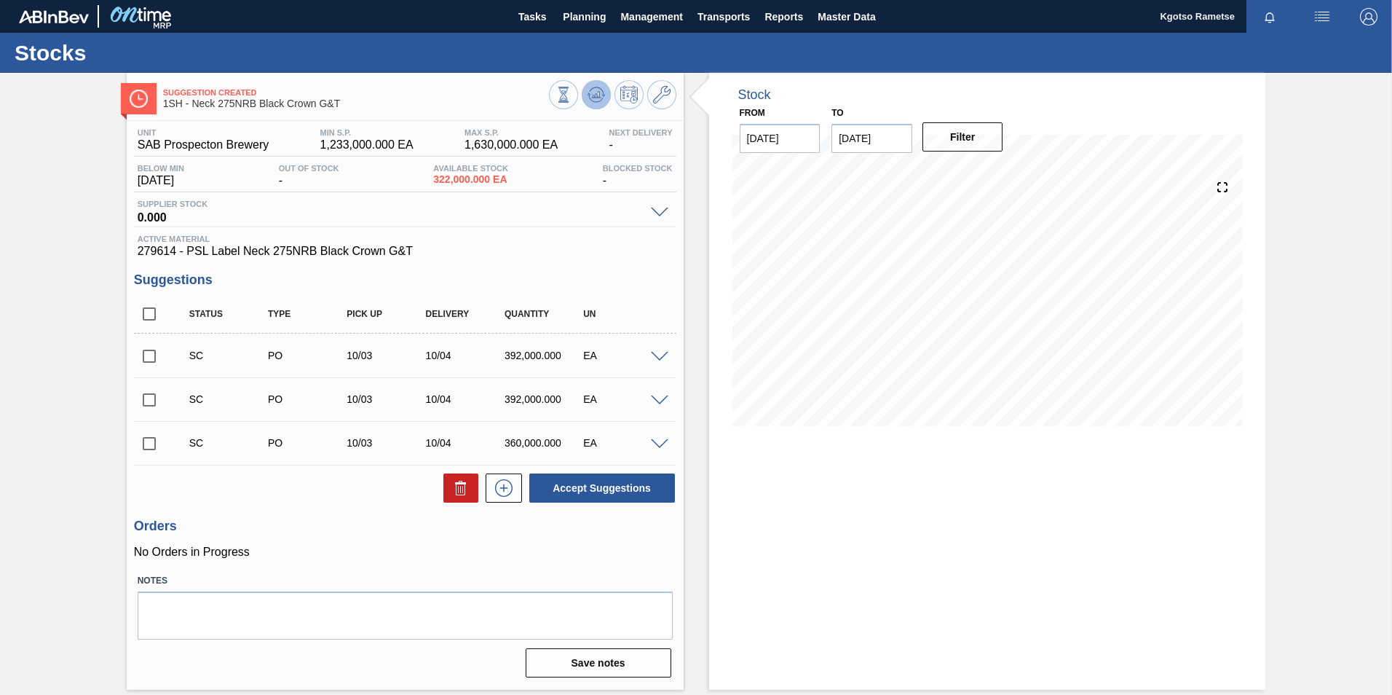
click at [593, 99] on icon at bounding box center [596, 94] width 17 height 17
click at [603, 92] on icon at bounding box center [596, 91] width 15 height 8
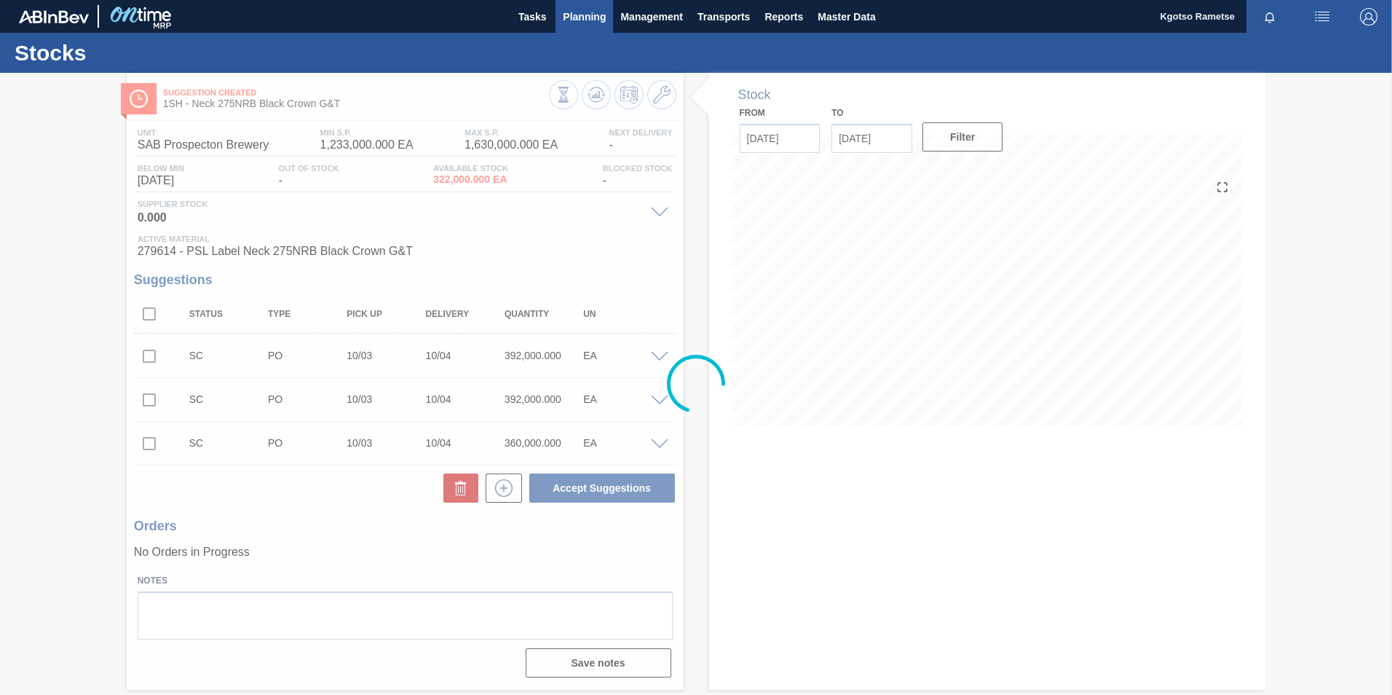
click at [568, 17] on span "Planning" at bounding box center [584, 16] width 43 height 17
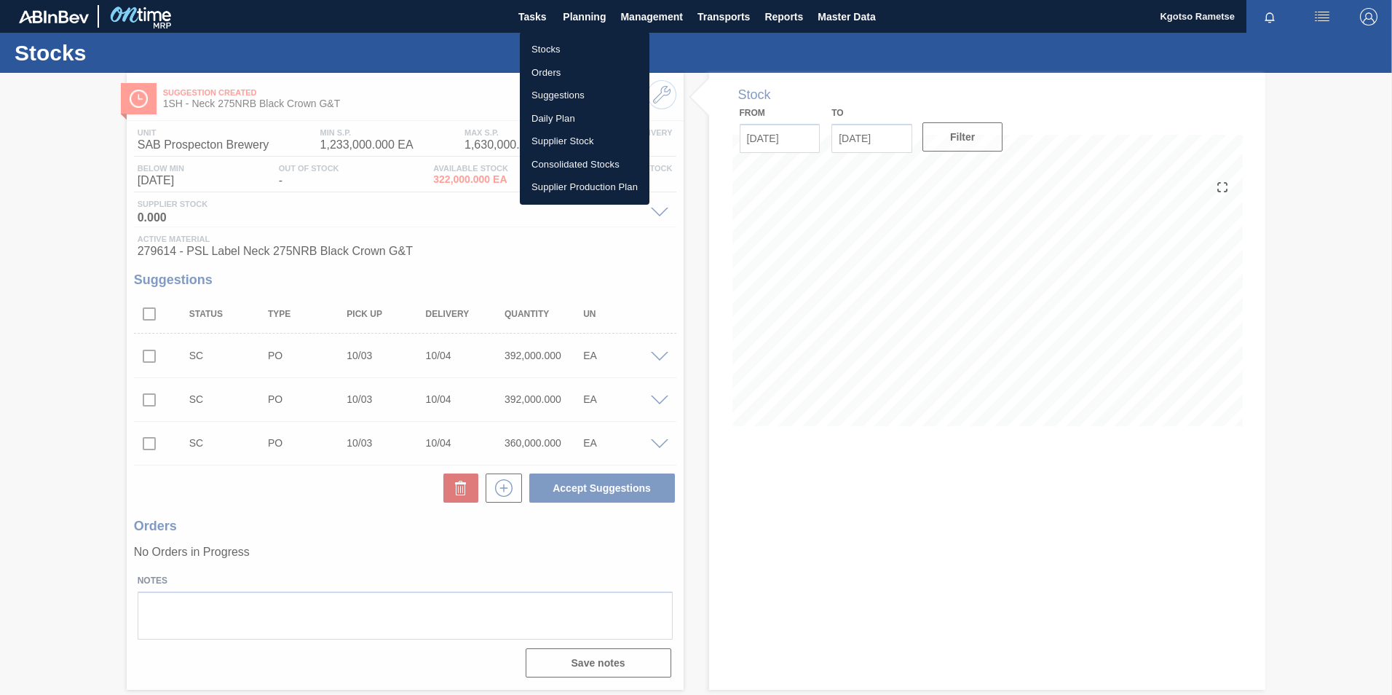
click at [548, 44] on li "Stocks" at bounding box center [585, 49] width 130 height 23
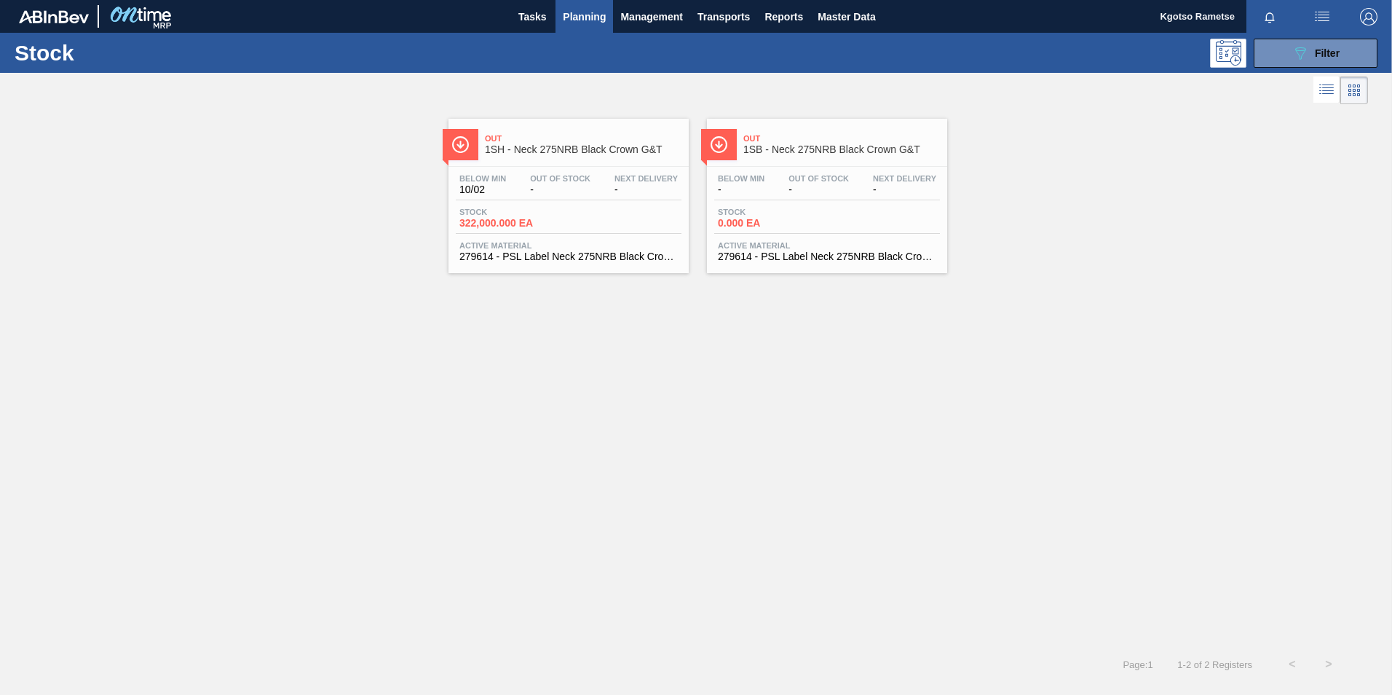
click at [568, 151] on span "1SH - Neck 275NRB Black Crown G&T" at bounding box center [583, 149] width 197 height 11
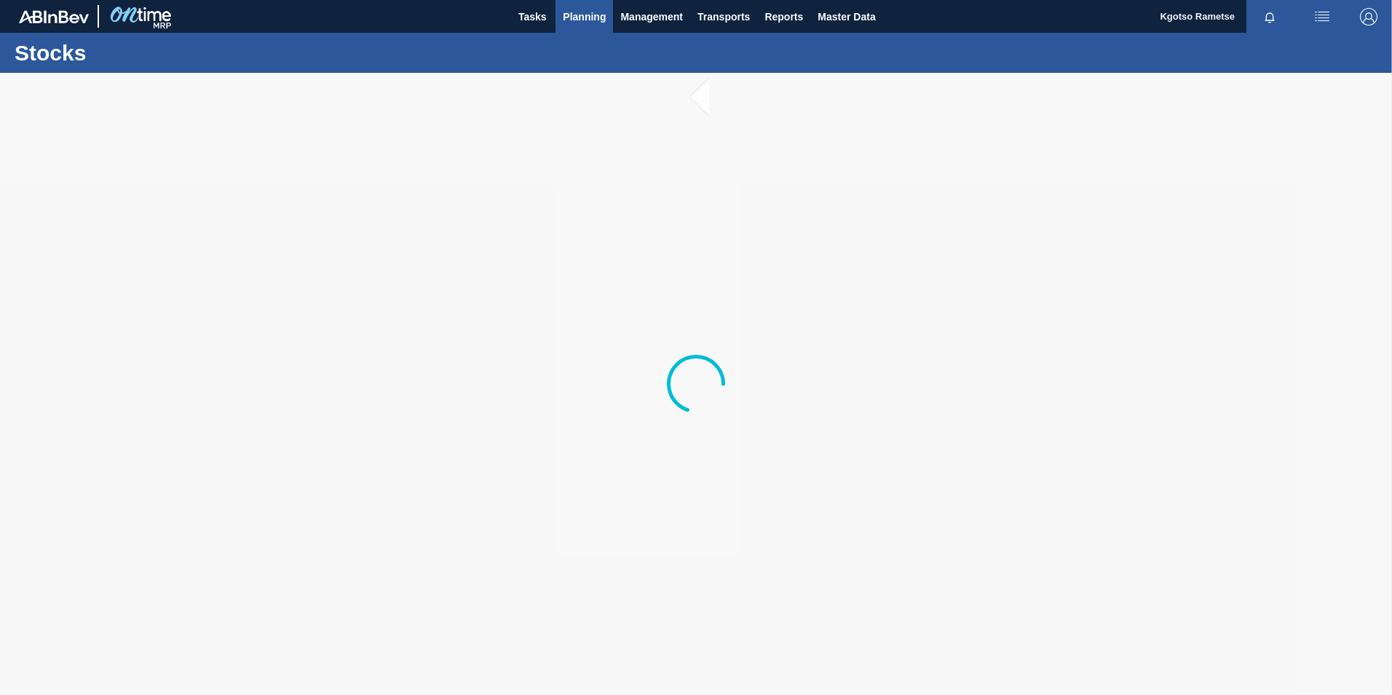
click at [582, 15] on span "Planning" at bounding box center [584, 16] width 43 height 17
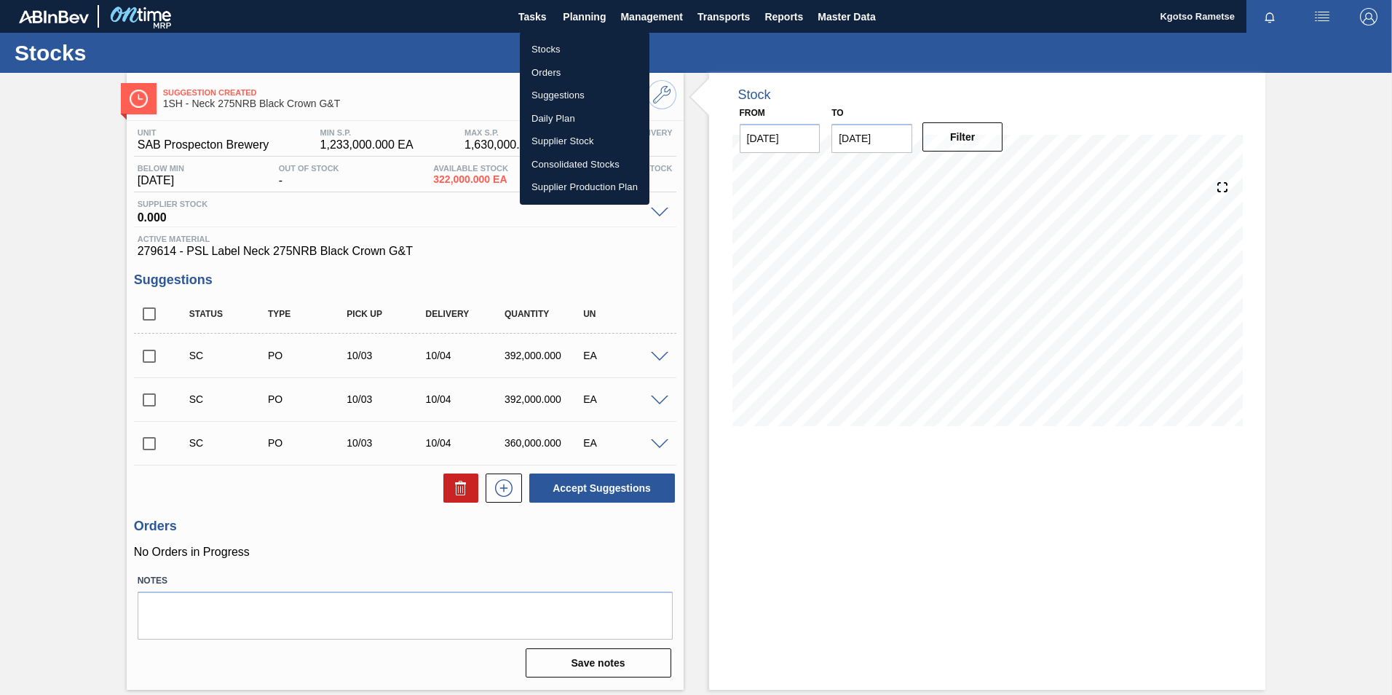
click at [572, 46] on li "Stocks" at bounding box center [585, 49] width 130 height 23
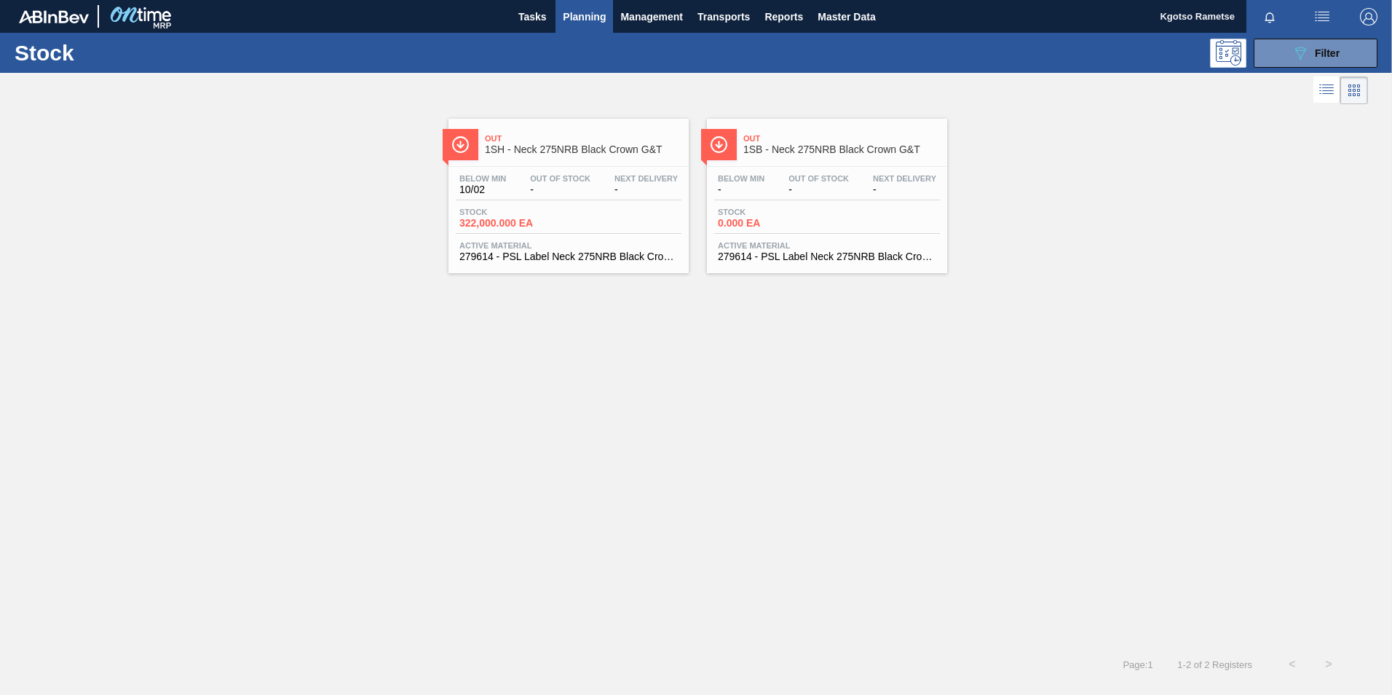
click at [583, 25] on button "Planning" at bounding box center [585, 16] width 58 height 33
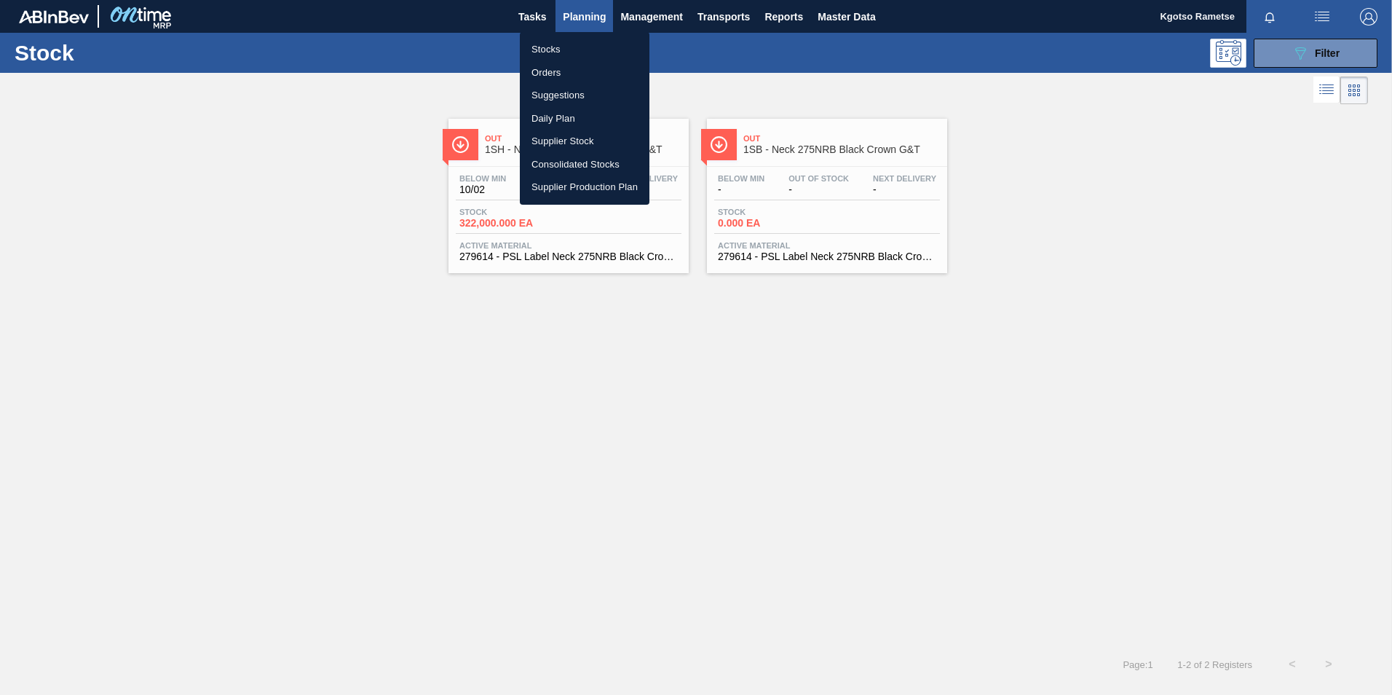
click at [762, 149] on div at bounding box center [696, 347] width 1392 height 695
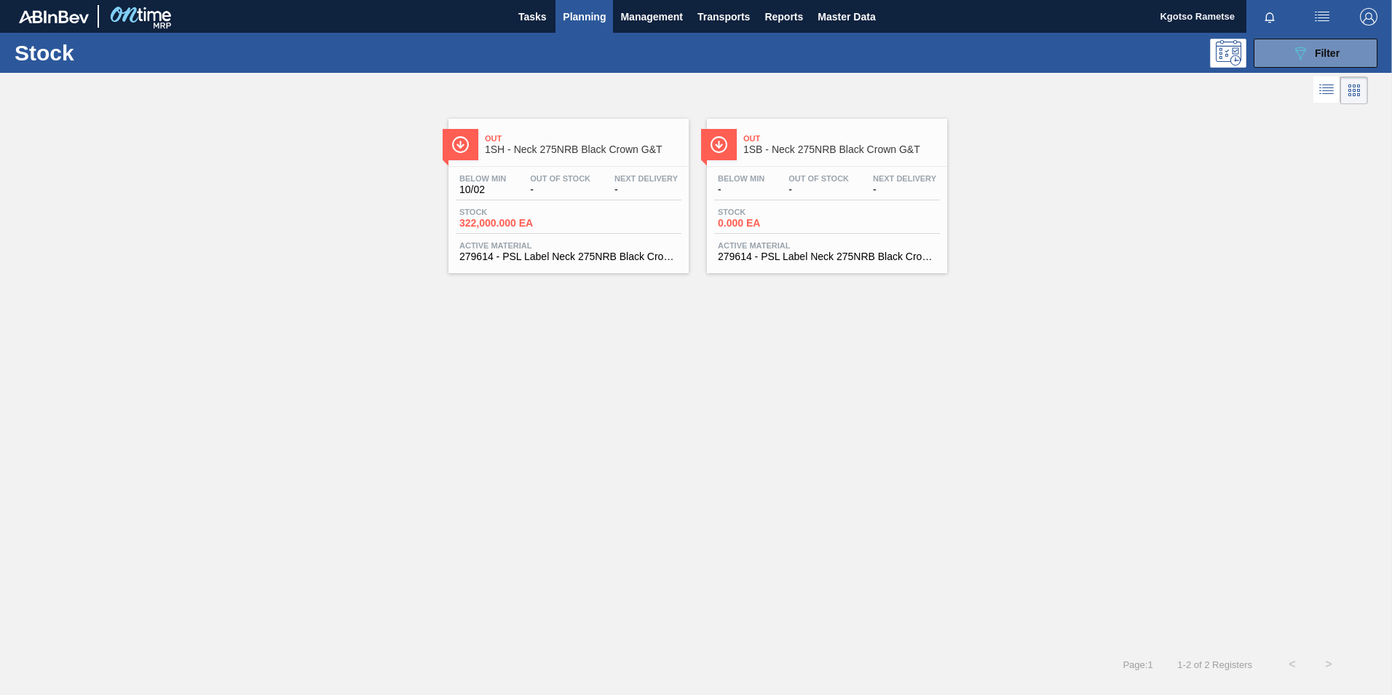
click at [761, 149] on div "Stocks Orders Suggestions Daily Plan Supplier Stock Consolidated Stocks Supplie…" at bounding box center [696, 347] width 1392 height 695
click at [760, 151] on span "1SB - Neck 275NRB Black Crown G&T" at bounding box center [842, 149] width 197 height 11
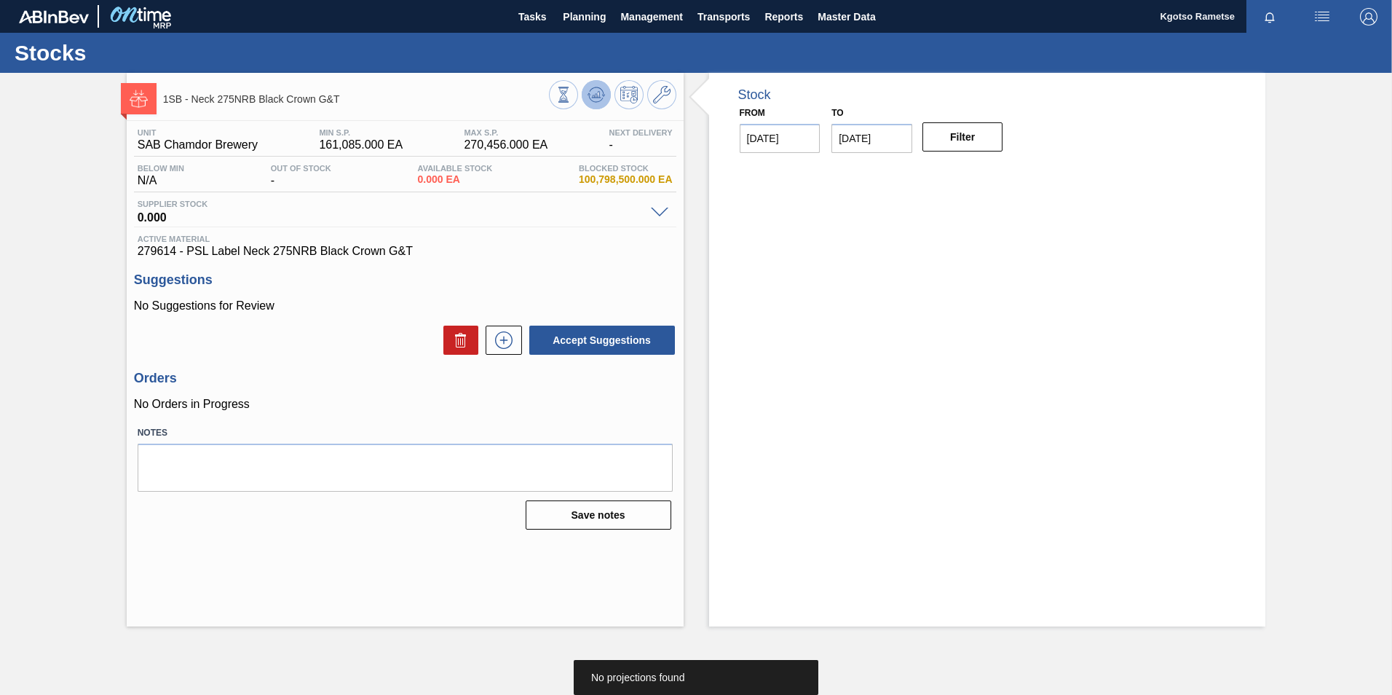
click at [589, 95] on icon at bounding box center [596, 94] width 17 height 17
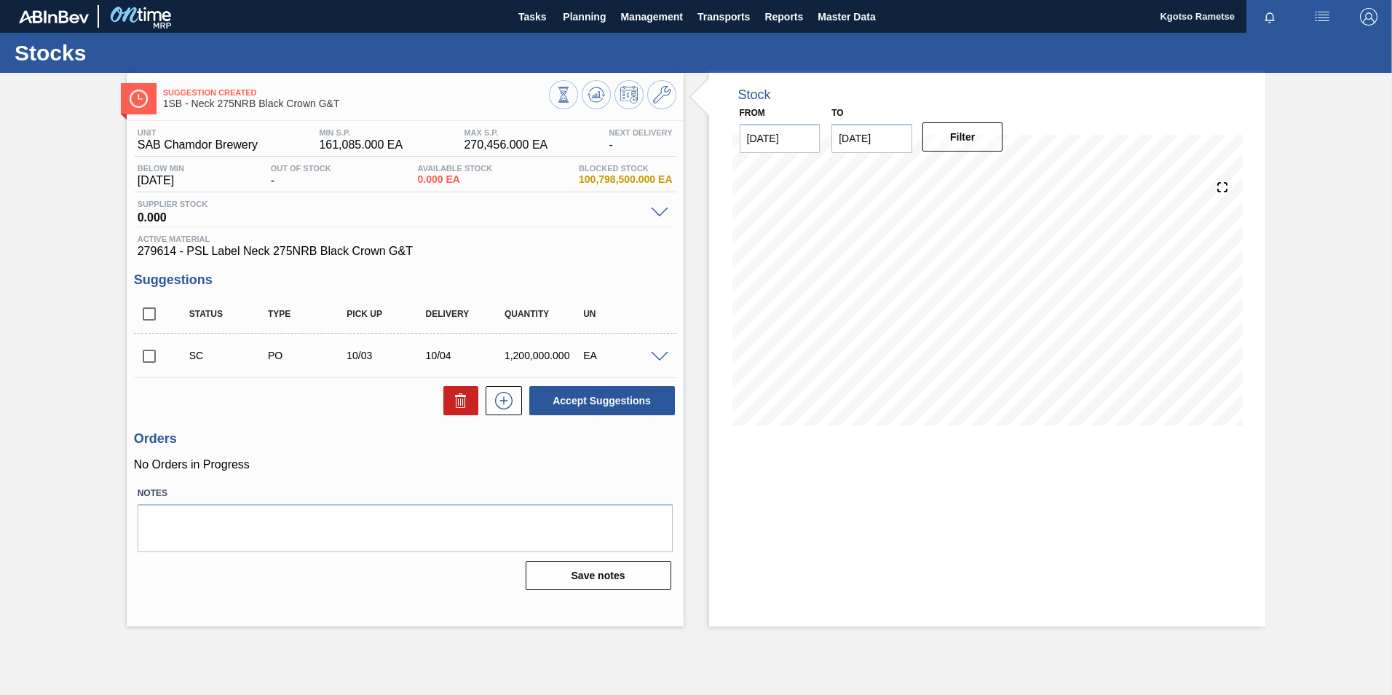
click at [657, 655] on main "Tasks Planning Management Transports Reports Master Data Kgotso [PERSON_NAME] a…" at bounding box center [696, 347] width 1392 height 695
click at [572, 17] on span "Planning" at bounding box center [584, 16] width 43 height 17
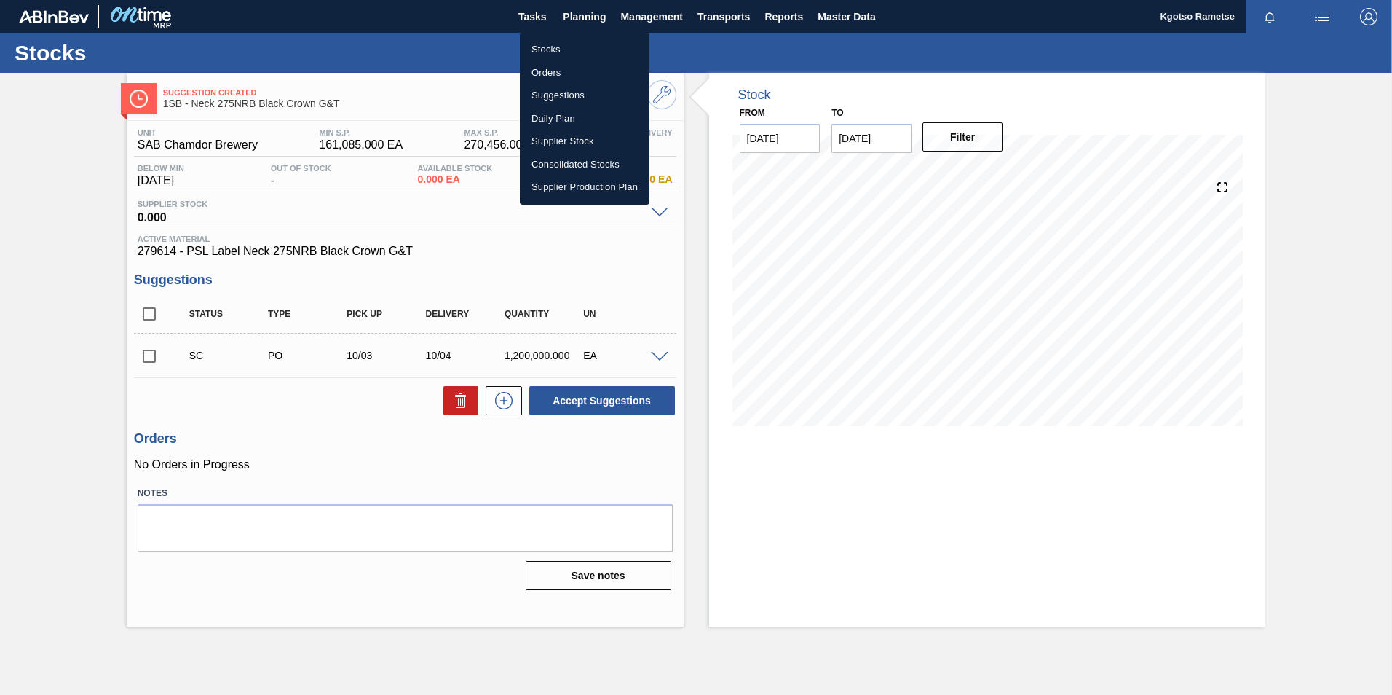
click at [558, 52] on li "Stocks" at bounding box center [585, 49] width 130 height 23
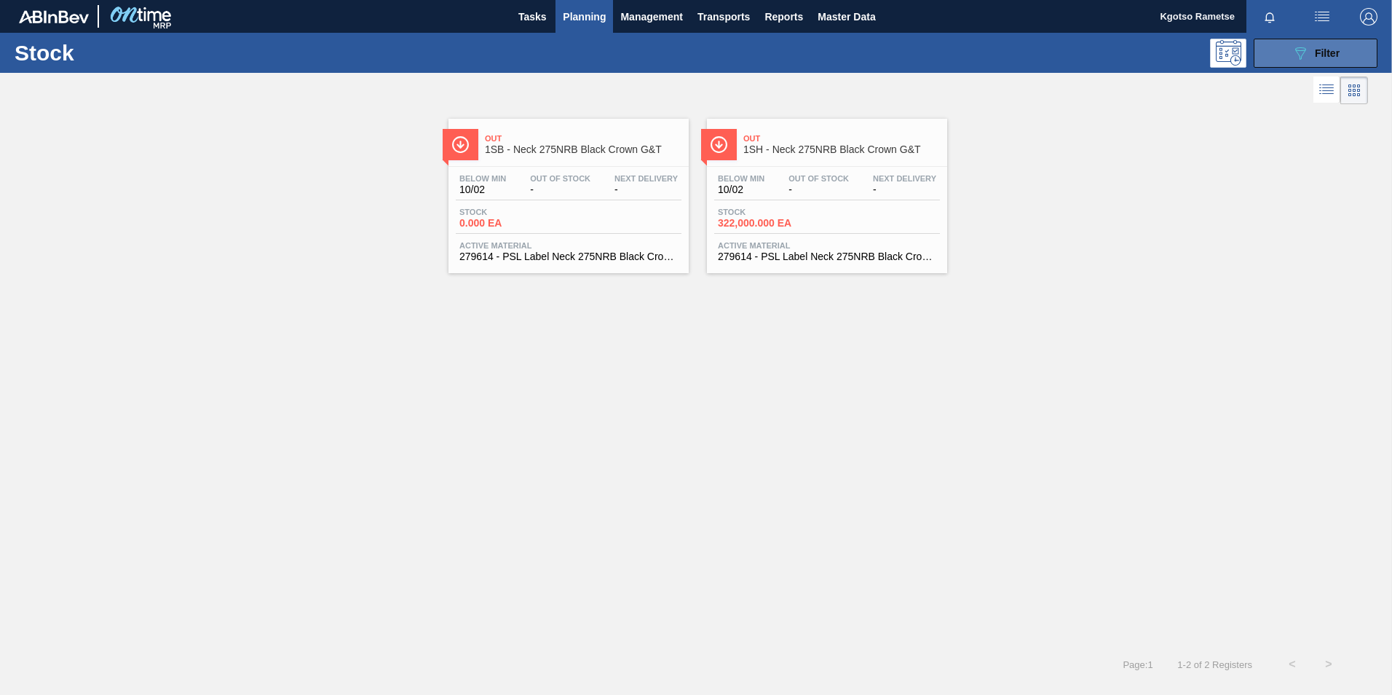
click at [1290, 55] on button "089F7B8B-B2A5-4AFE-B5C0-19BA573D28AC Filter" at bounding box center [1316, 53] width 124 height 29
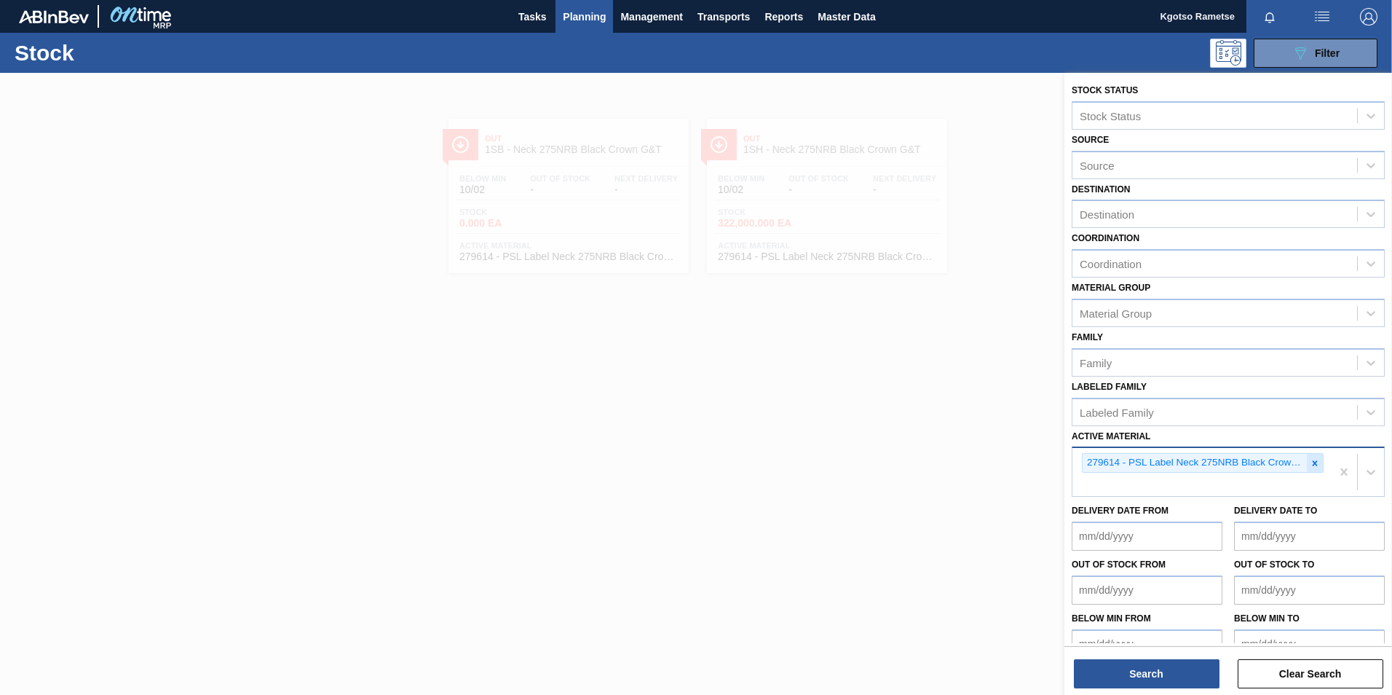
click at [1311, 469] on div at bounding box center [1315, 463] width 16 height 18
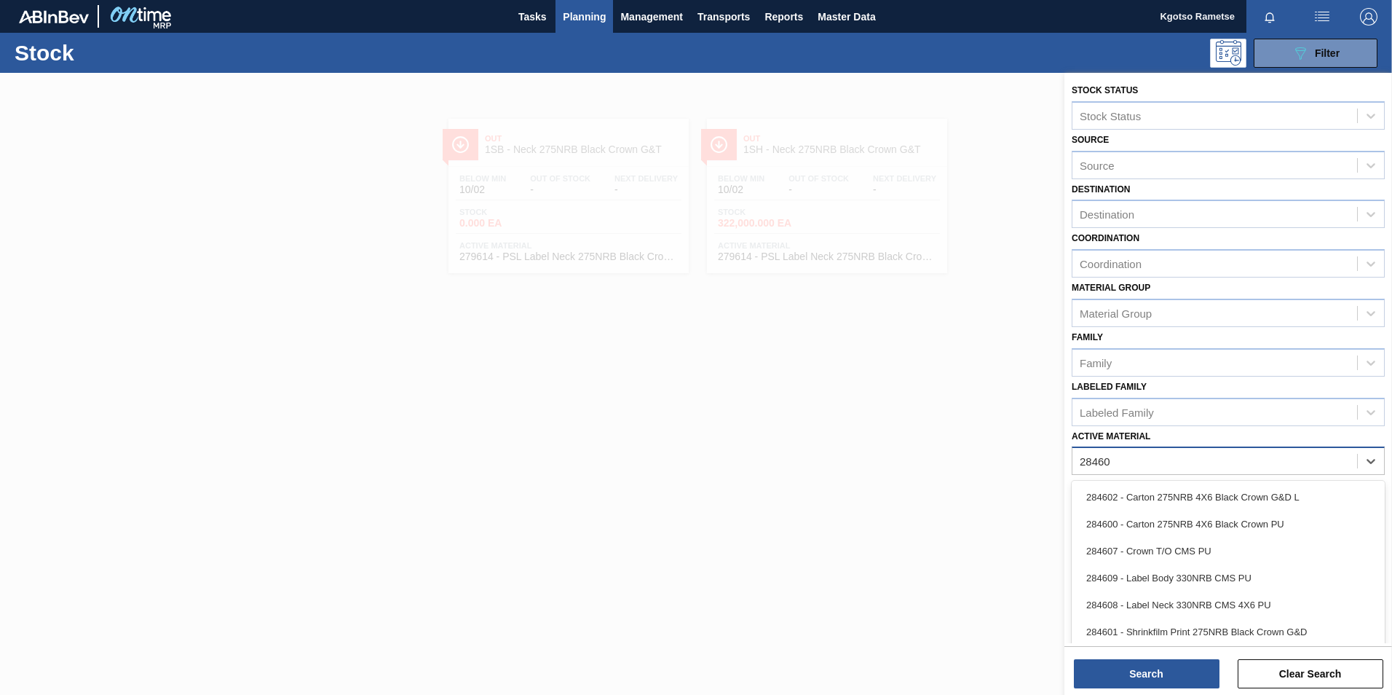
type Material "284602"
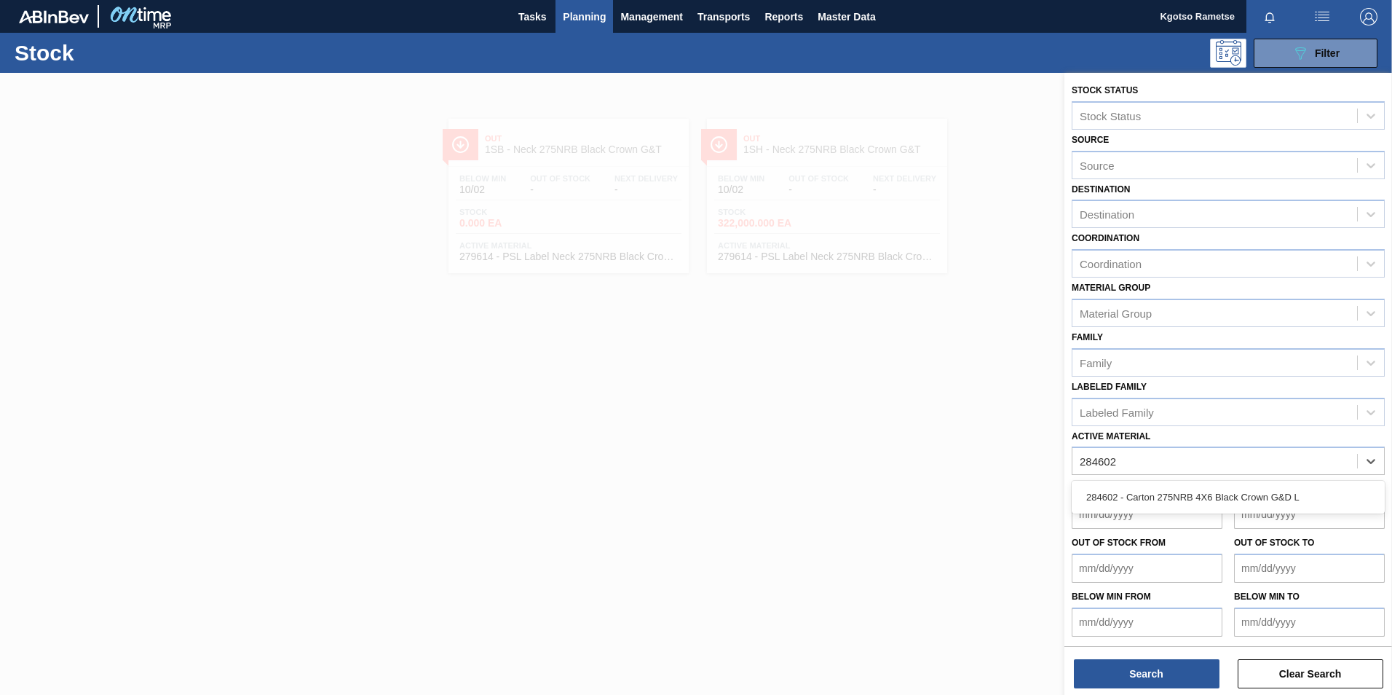
click at [1175, 506] on div "284602 - Carton 275NRB 4X6 Black Crown G&D L" at bounding box center [1228, 497] width 313 height 27
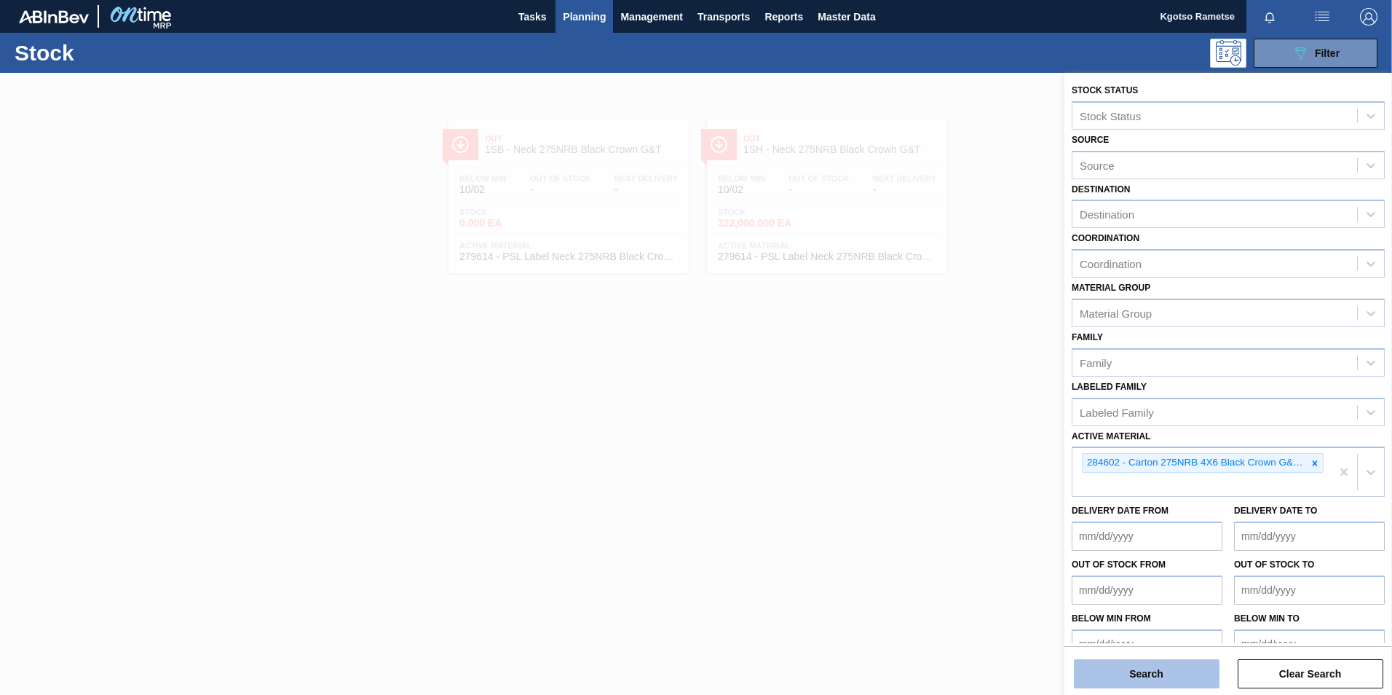
click at [1155, 679] on button "Search" at bounding box center [1147, 673] width 146 height 29
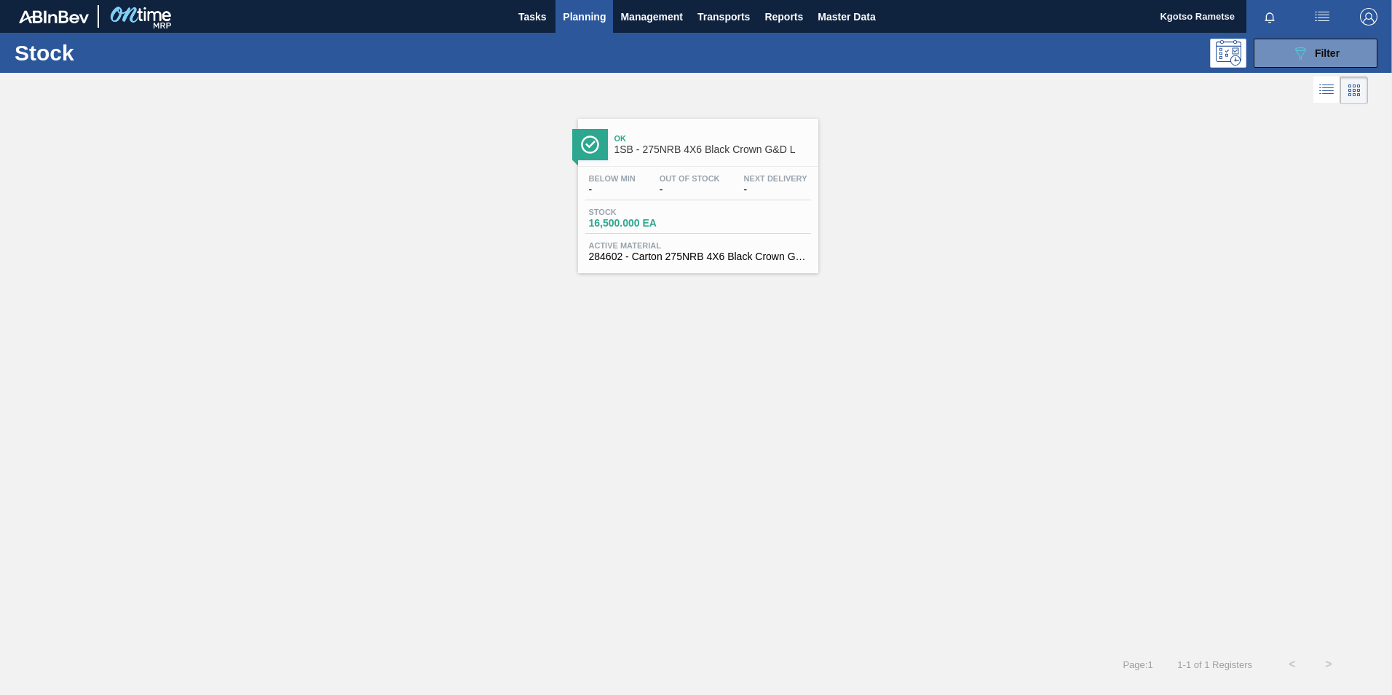
click at [655, 138] on span "Ok" at bounding box center [713, 138] width 197 height 9
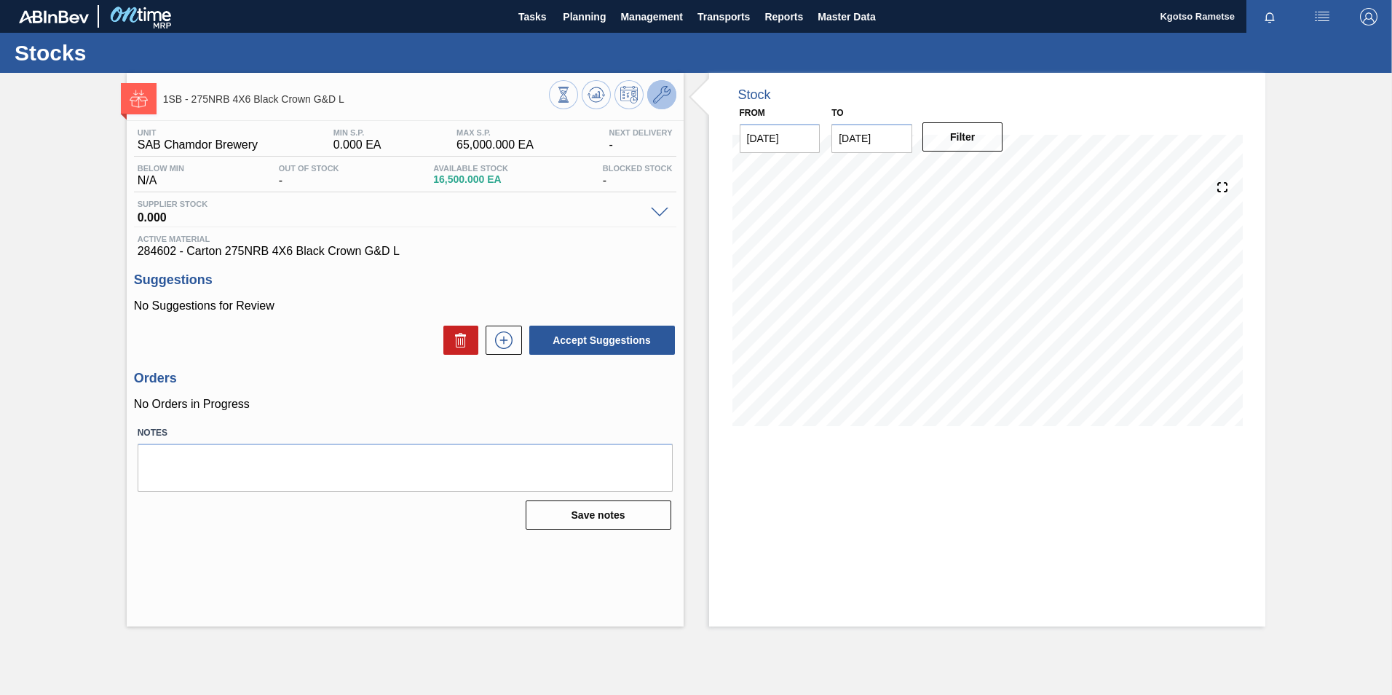
click at [674, 98] on button at bounding box center [661, 94] width 29 height 29
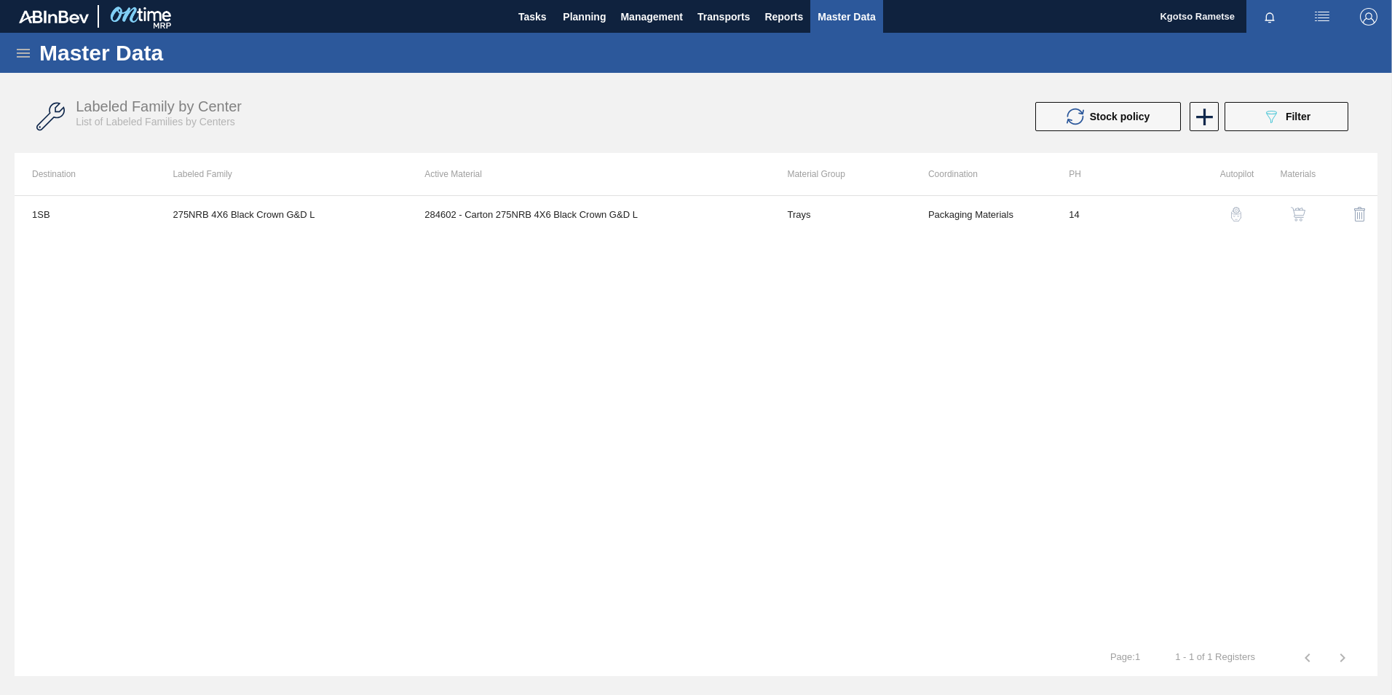
click at [1304, 208] on img "button" at bounding box center [1298, 214] width 15 height 15
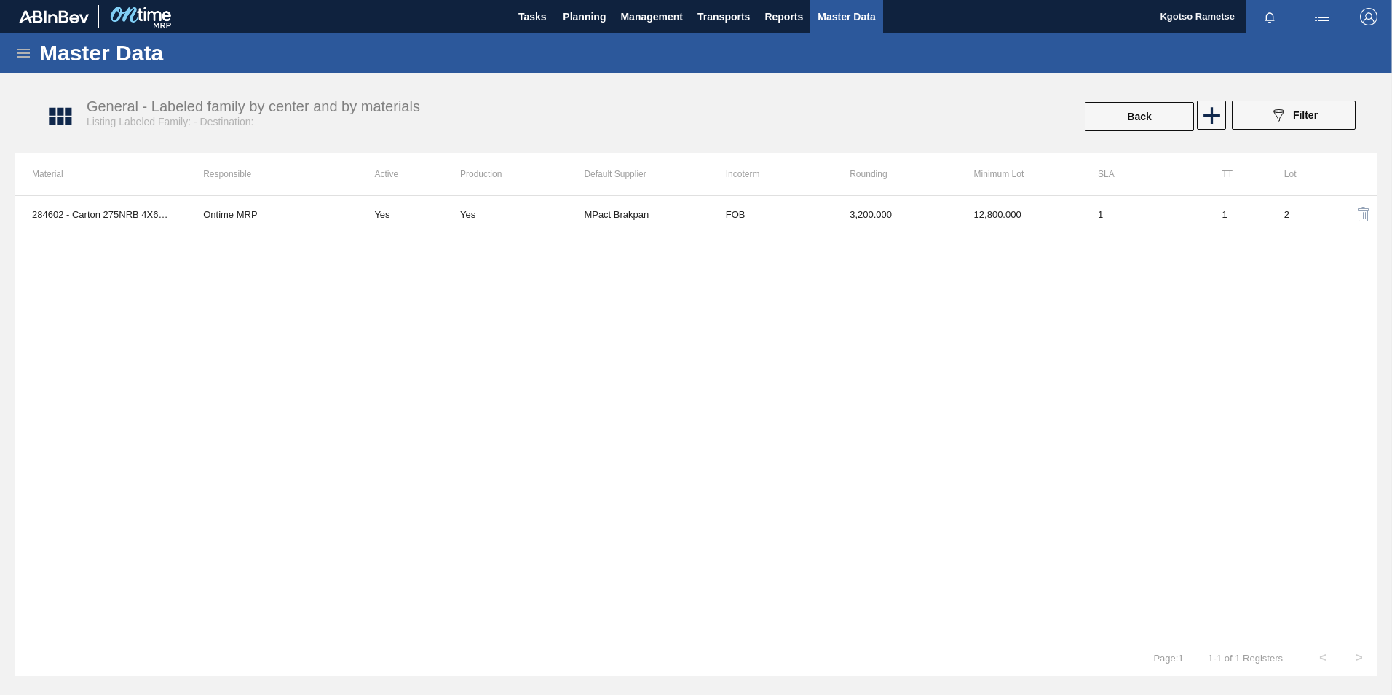
click at [985, 213] on td "12,800.000" at bounding box center [1019, 214] width 124 height 36
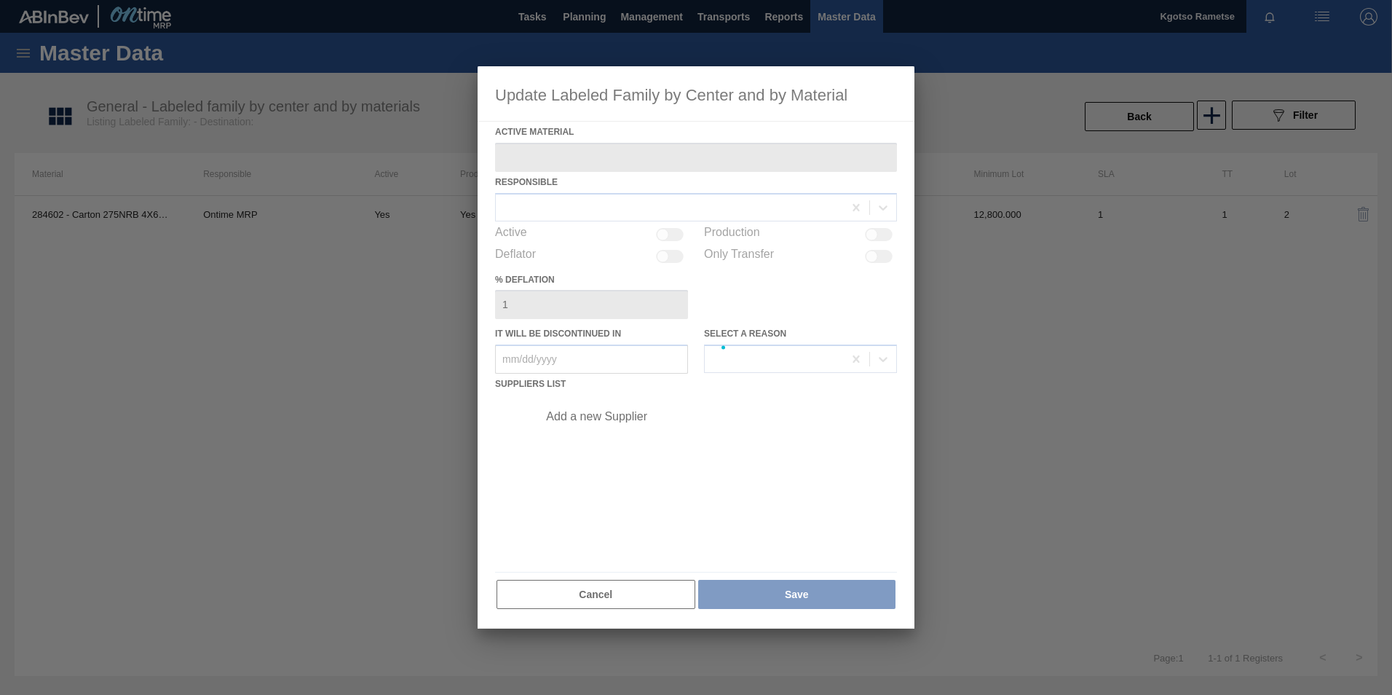
type Material "284602 - Carton 275NRB 4X6 Black Crown G&D L"
checkbox input "true"
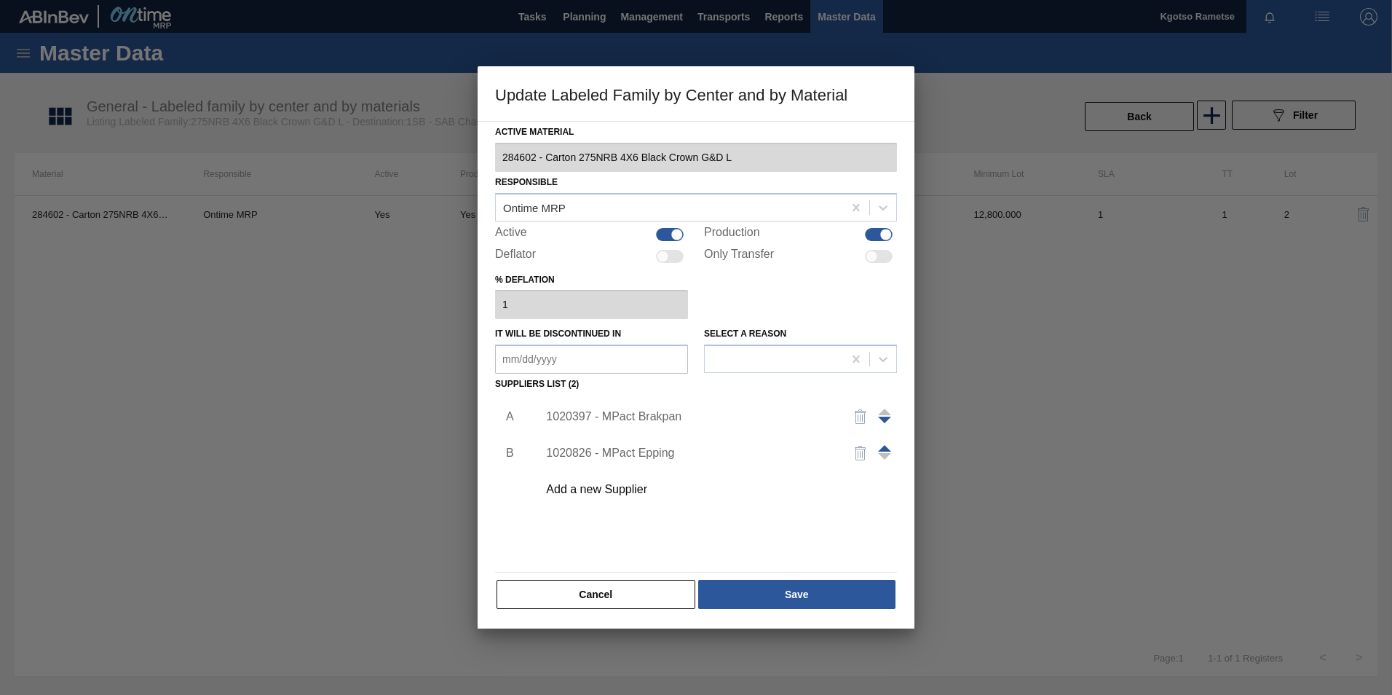
click at [680, 428] on div "1020397 - MPact Brakpan" at bounding box center [713, 416] width 368 height 36
click at [675, 421] on div "1020397 - MPact Brakpan" at bounding box center [688, 416] width 285 height 13
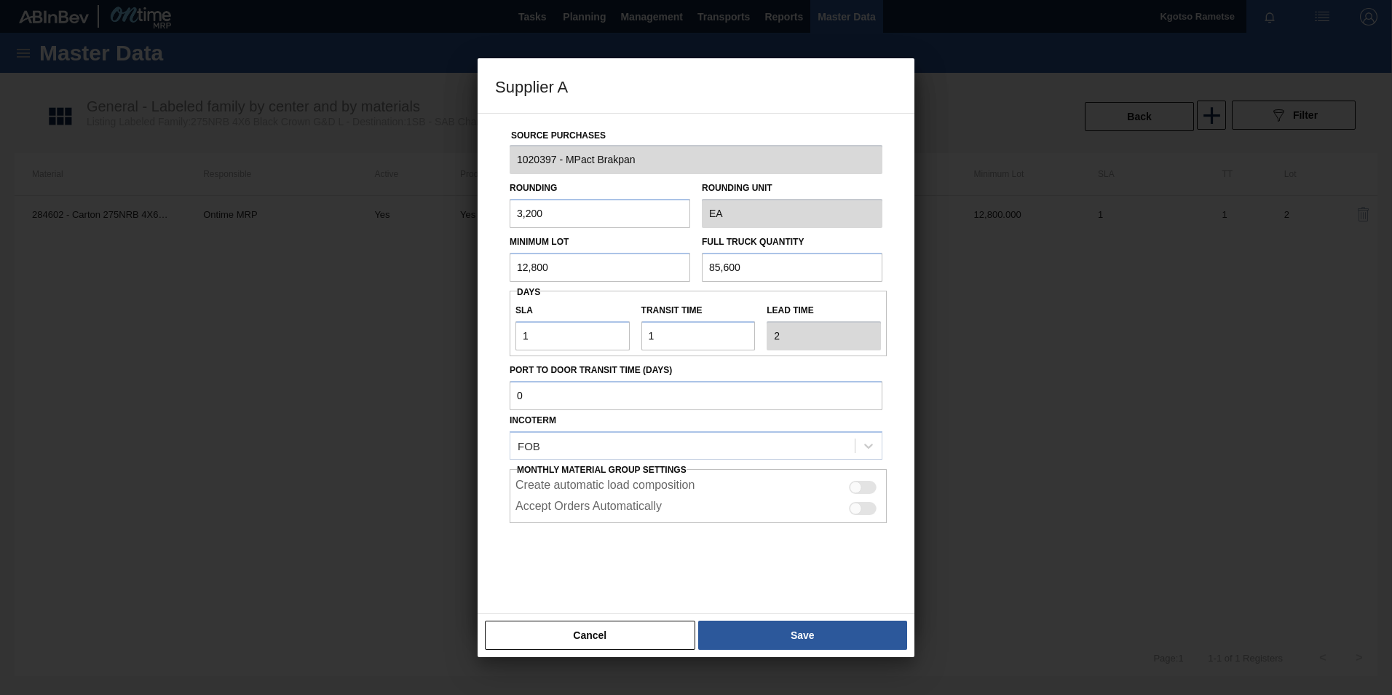
drag, startPoint x: 578, startPoint y: 275, endPoint x: 343, endPoint y: 291, distance: 235.7
click at [436, 279] on div "Supplier A Source Purchases 1020397 - MPact Brakpan Rounding 3,200 Rounding Uni…" at bounding box center [696, 347] width 1392 height 695
drag, startPoint x: 558, startPoint y: 258, endPoint x: 469, endPoint y: 285, distance: 92.8
click at [469, 285] on div "Supplier A Source Purchases 1020397 - MPact Brakpan Rounding 3,200 Rounding Uni…" at bounding box center [696, 347] width 1392 height 695
click at [521, 262] on input "38,400" at bounding box center [600, 267] width 181 height 29
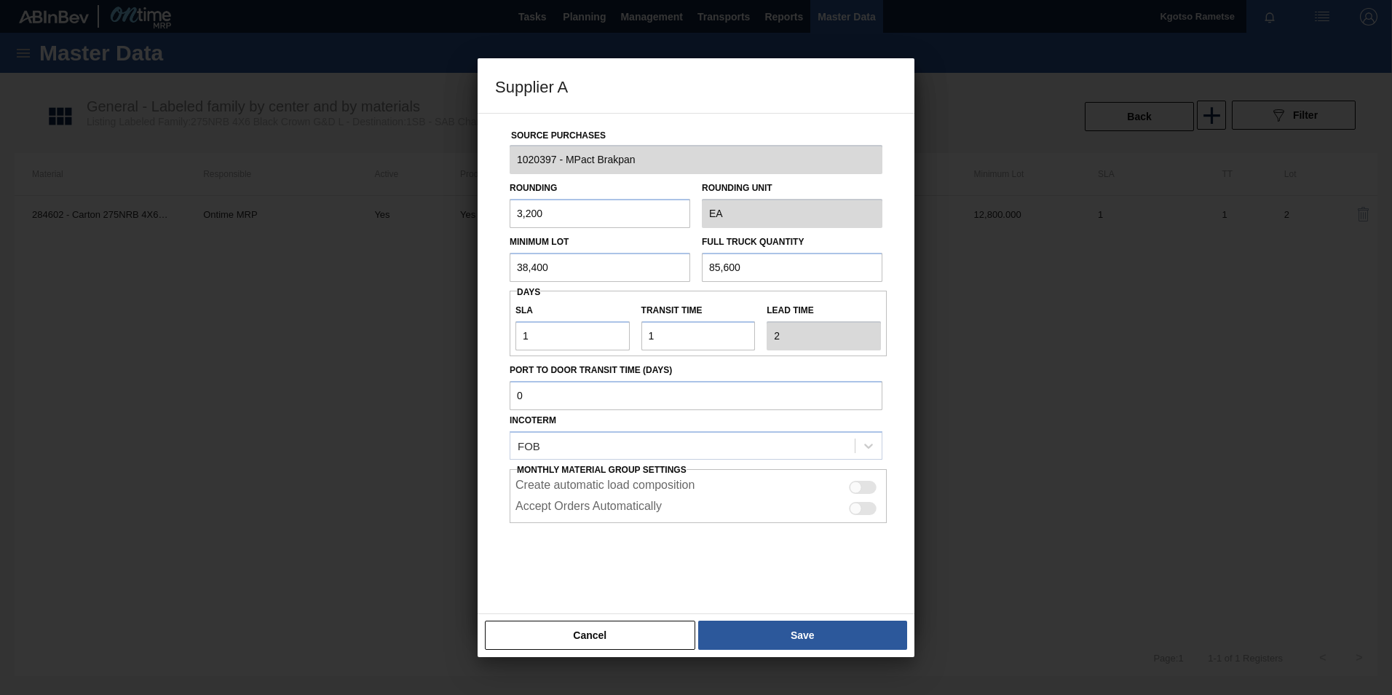
click at [521, 262] on input "38,400" at bounding box center [600, 267] width 181 height 29
click at [689, 267] on input "38,400" at bounding box center [600, 267] width 181 height 29
type input "38,400"
click at [719, 270] on input "85,600" at bounding box center [792, 267] width 181 height 29
click at [719, 269] on input "85,600" at bounding box center [792, 267] width 181 height 29
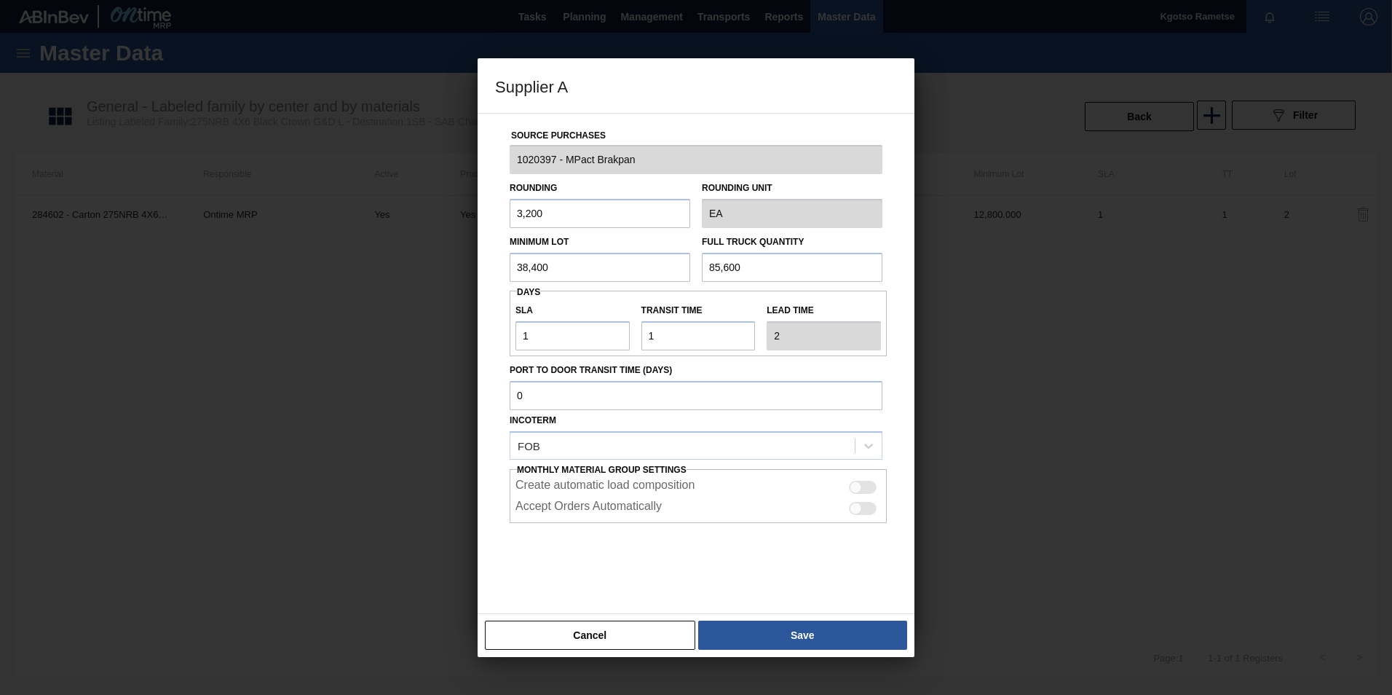
paste input "38,4"
type input "38,400"
click at [755, 661] on div at bounding box center [696, 347] width 1392 height 695
click at [760, 638] on button "Save" at bounding box center [802, 634] width 209 height 29
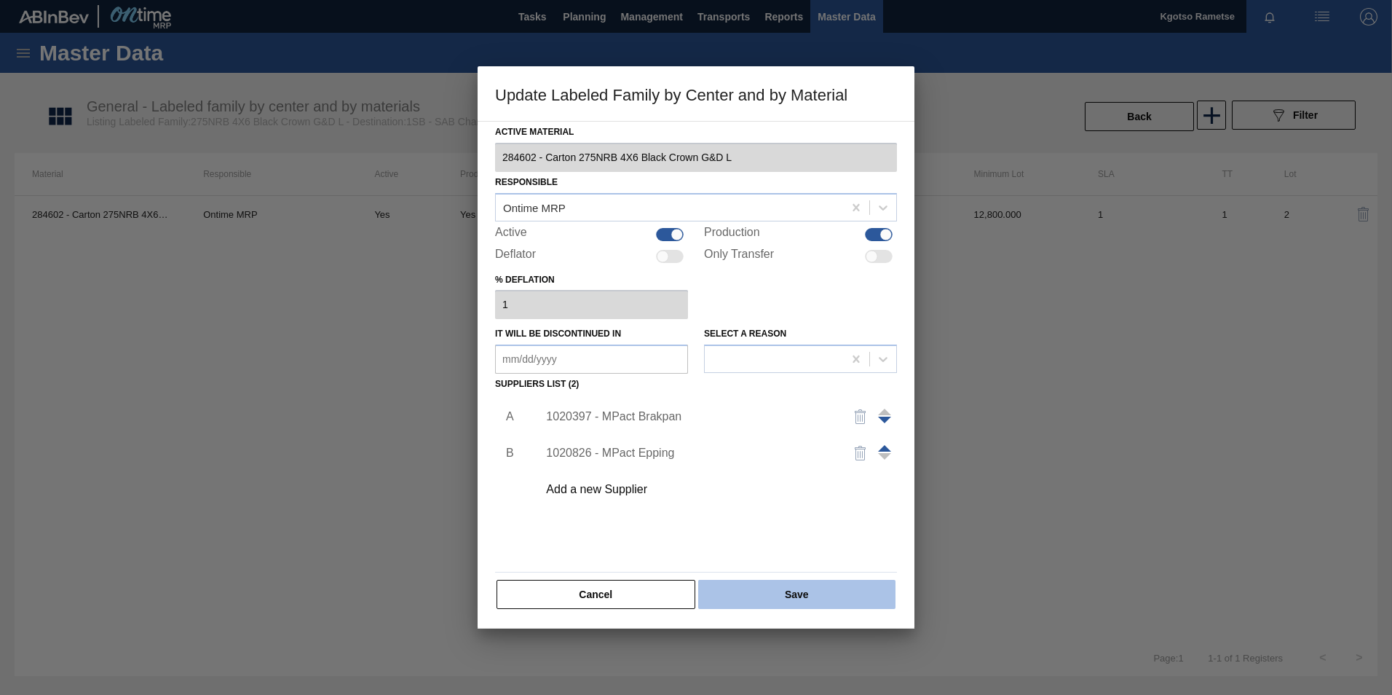
click at [759, 607] on button "Save" at bounding box center [796, 594] width 197 height 29
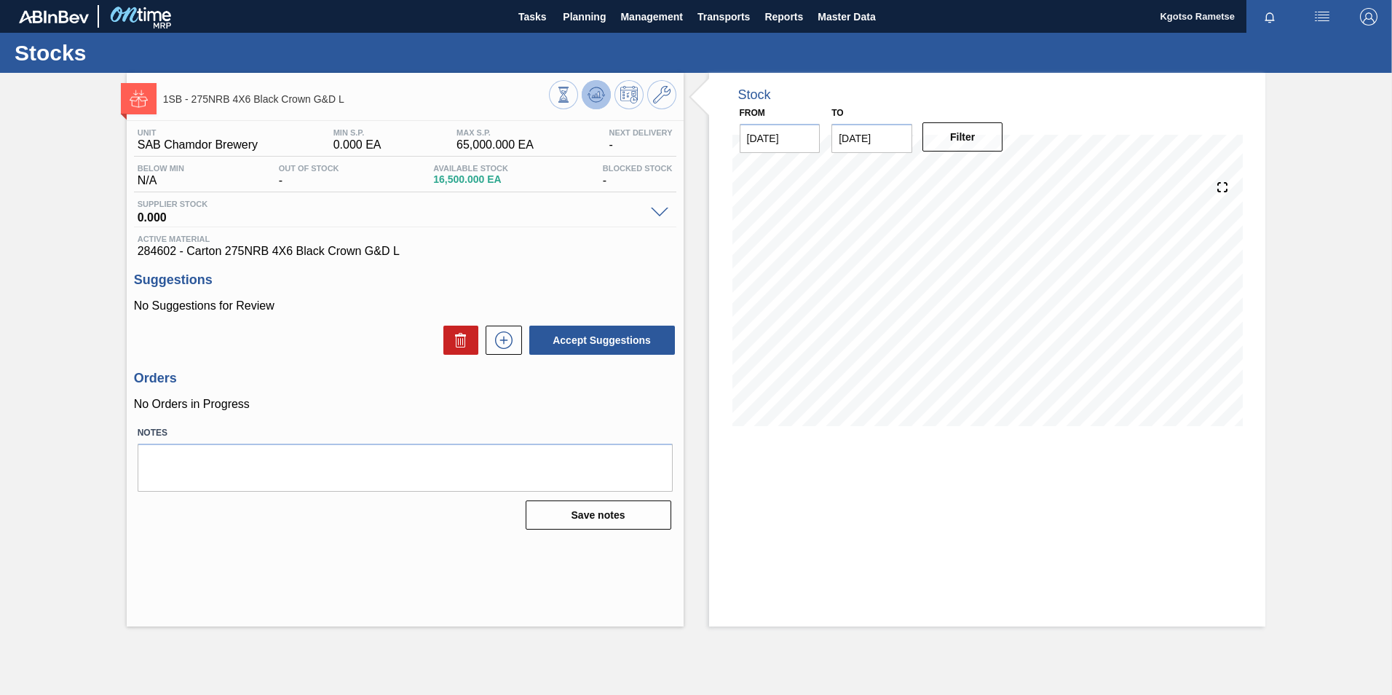
click at [599, 95] on icon at bounding box center [595, 94] width 9 height 7
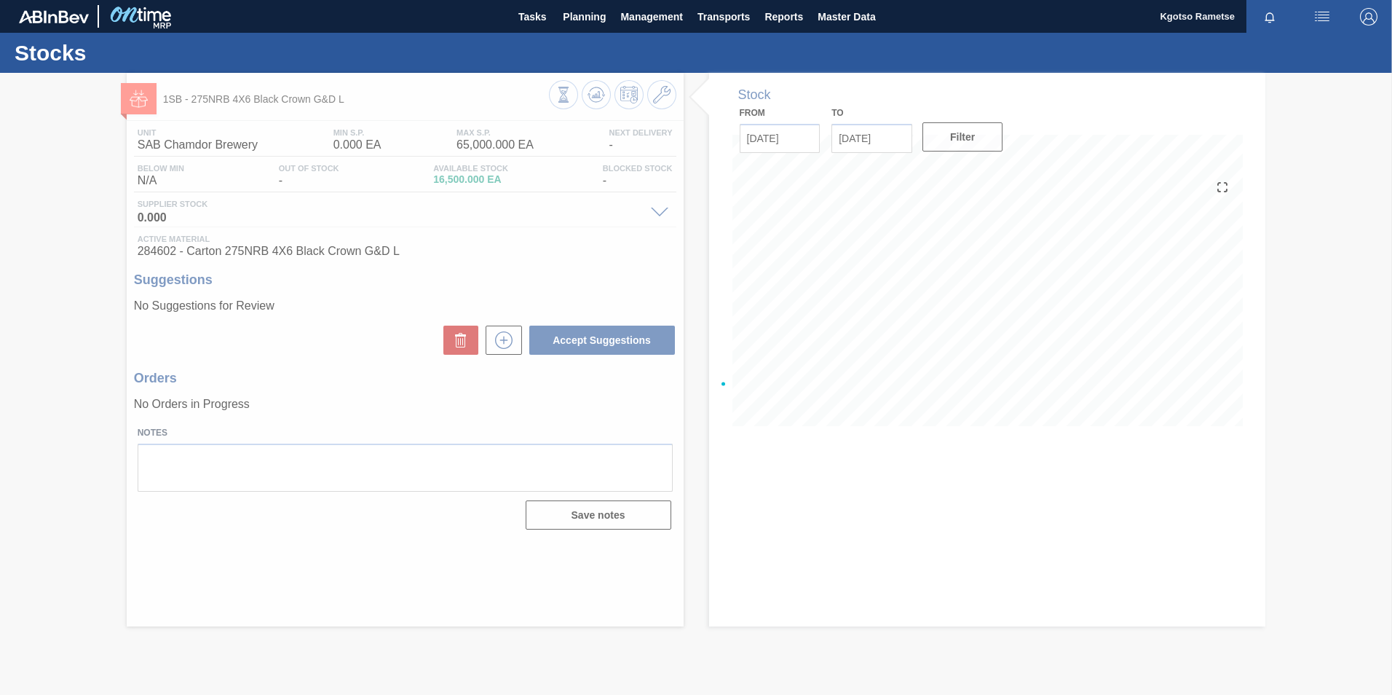
click at [663, 105] on div at bounding box center [696, 384] width 1392 height 622
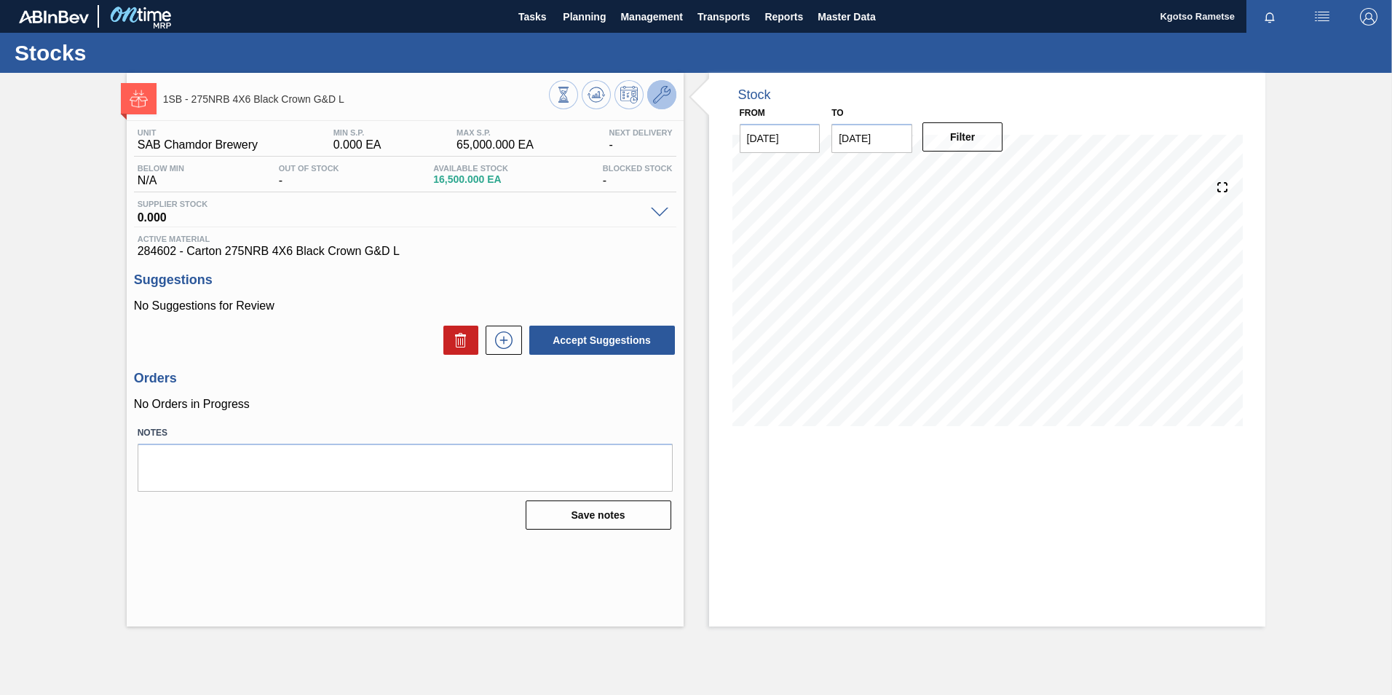
click at [661, 97] on icon at bounding box center [661, 94] width 17 height 17
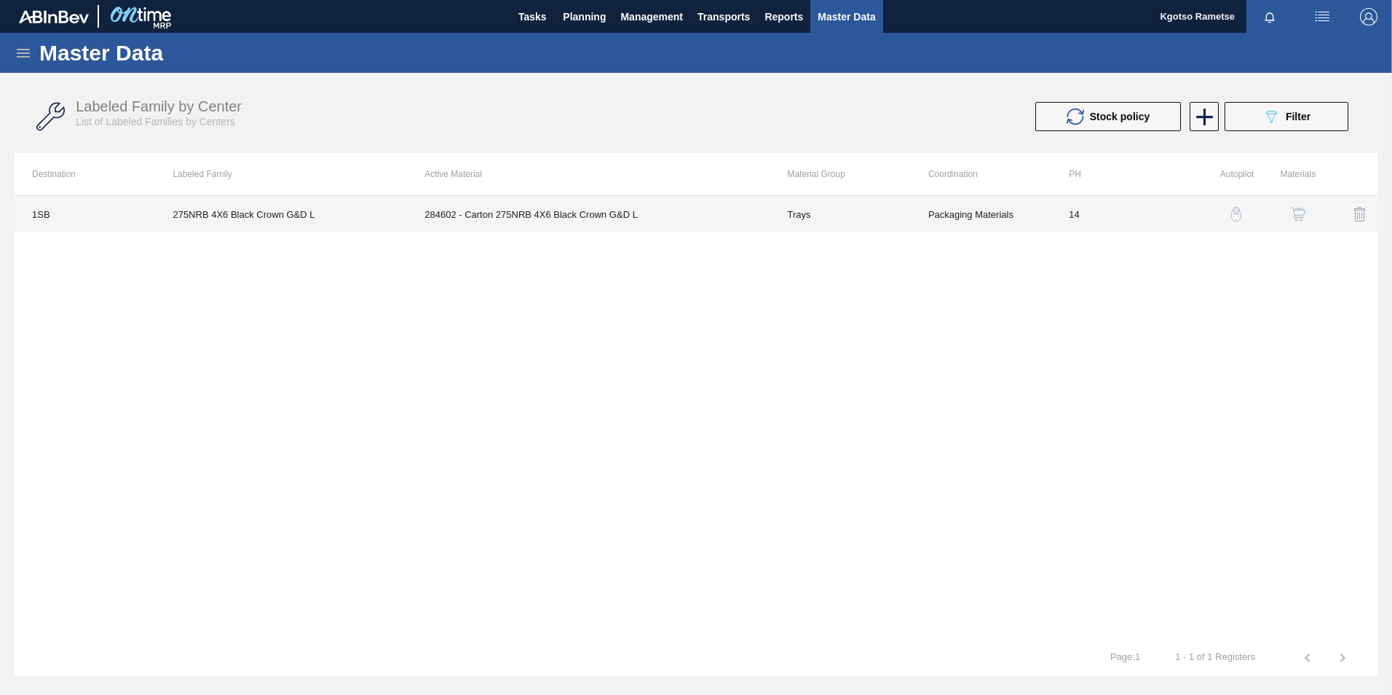
click at [785, 217] on td "Trays" at bounding box center [840, 214] width 141 height 36
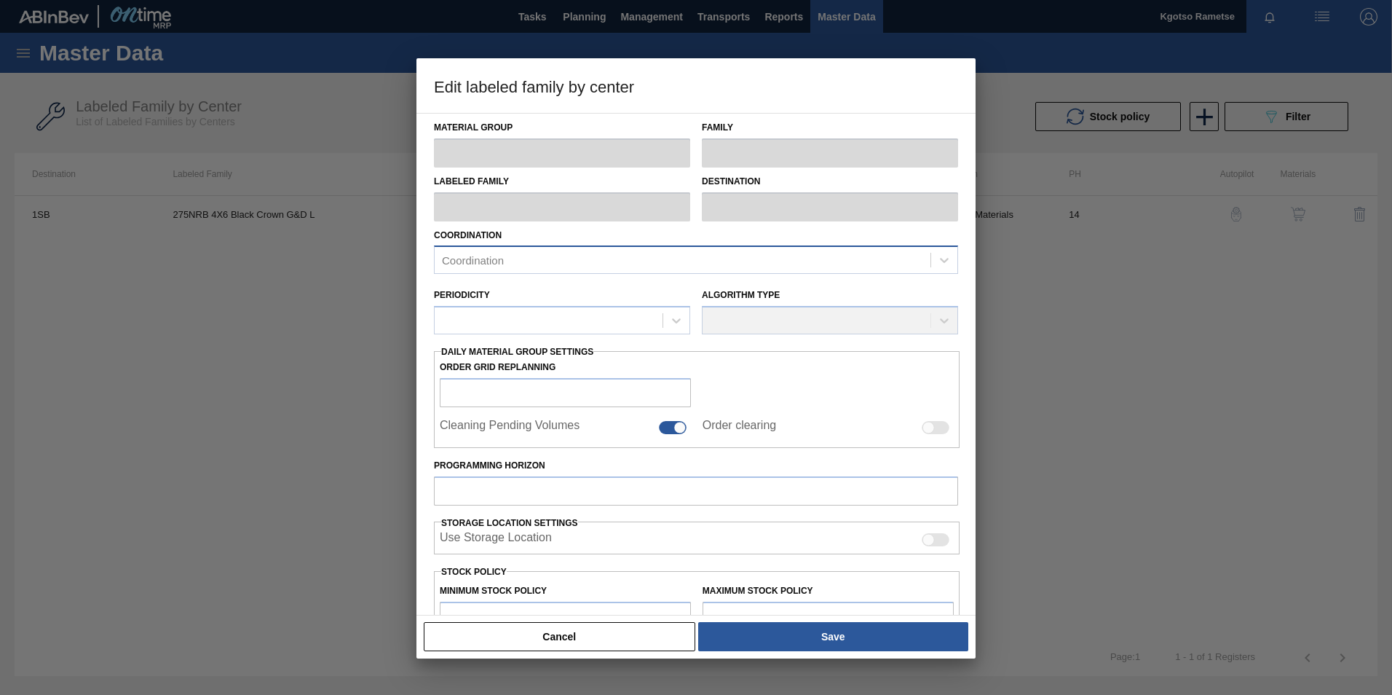
type input "Trays"
type input "Tray"
type input "275NRB 4X6 Black Crown G&D L"
type input "1SB - SAB Chamdor Brewery"
type input "14"
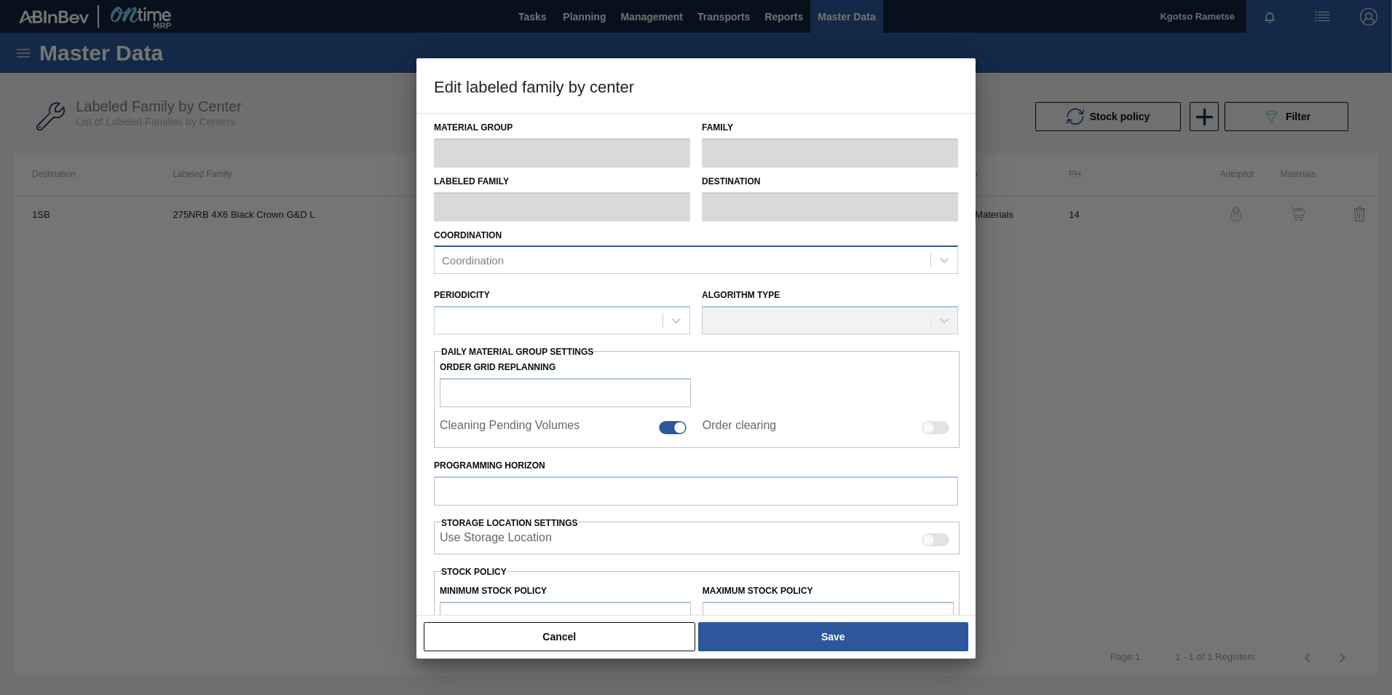
type input "0"
type input "65,000"
type input "100"
type input "65,000.000"
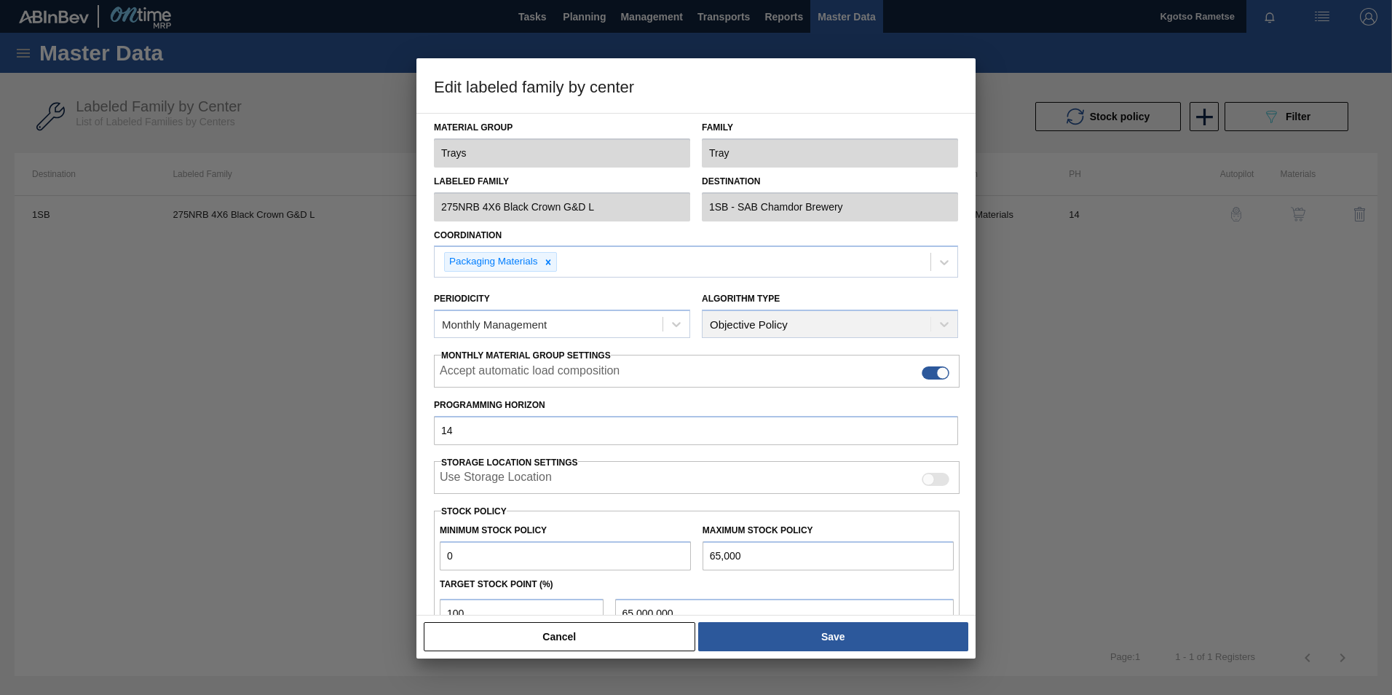
drag, startPoint x: 506, startPoint y: 547, endPoint x: 321, endPoint y: 561, distance: 185.5
click at [321, 561] on div "Edit labeled family by center Material Group Trays Family Tray Labeled Family 2…" at bounding box center [696, 347] width 1392 height 695
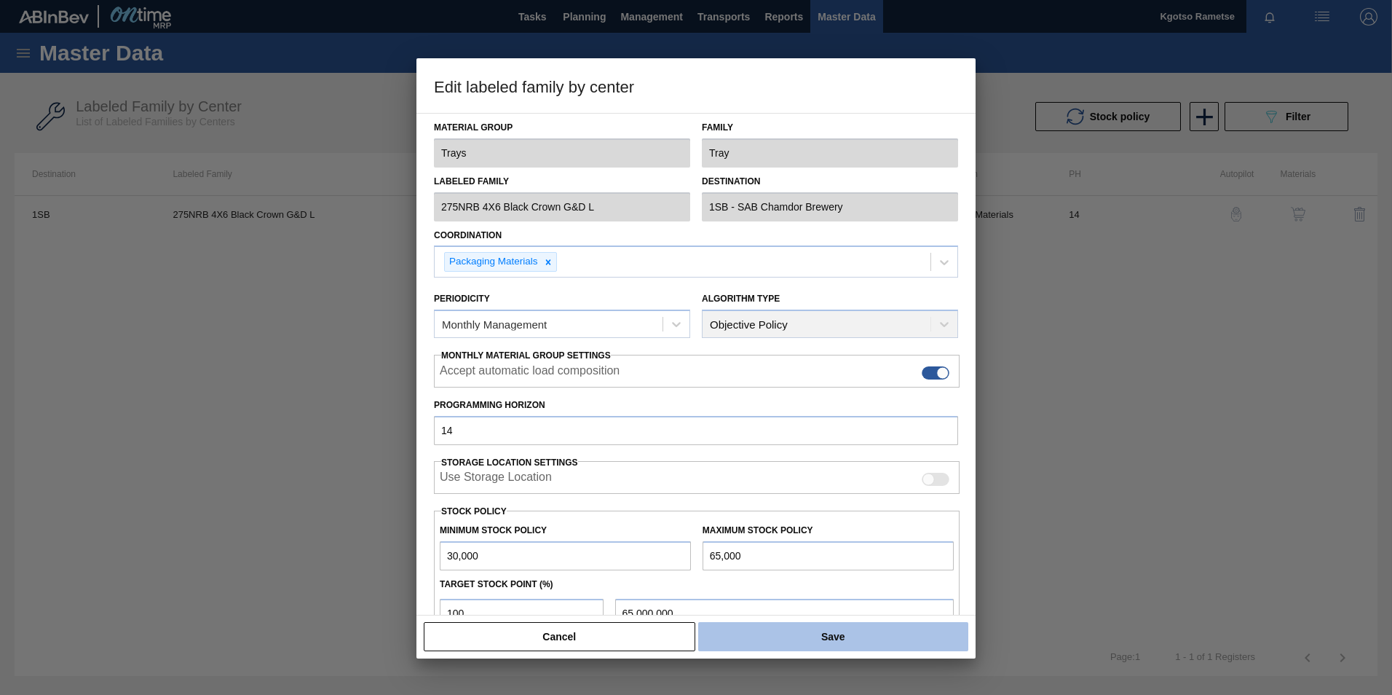
type input "30,000"
click at [846, 646] on button "Save" at bounding box center [833, 636] width 270 height 29
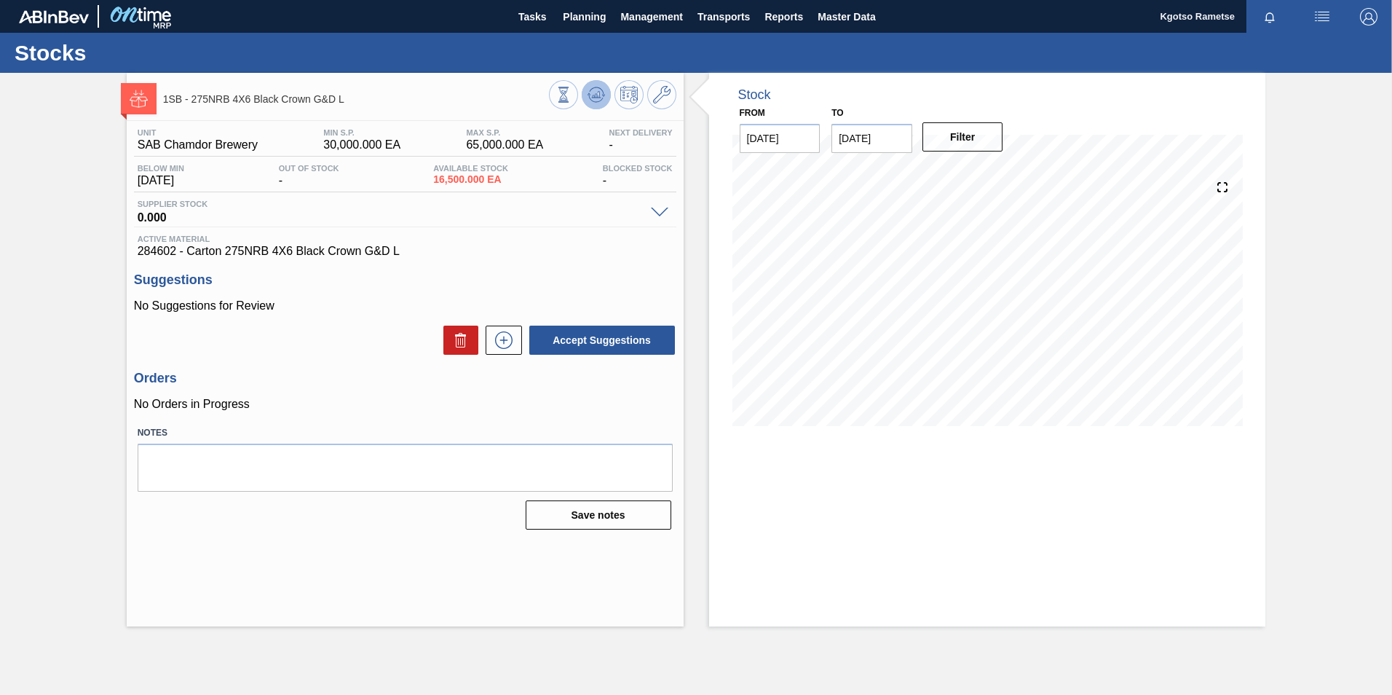
click at [605, 90] on button at bounding box center [596, 94] width 29 height 29
